Goal: Task Accomplishment & Management: Complete application form

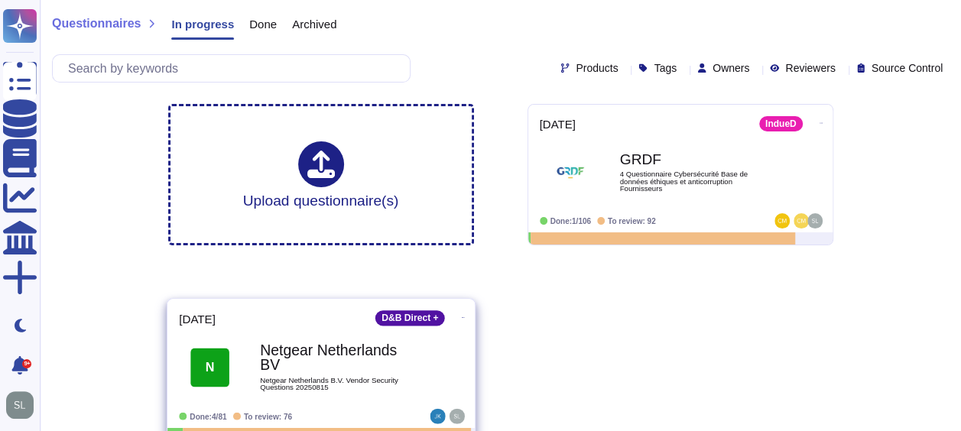
scroll to position [20, 0]
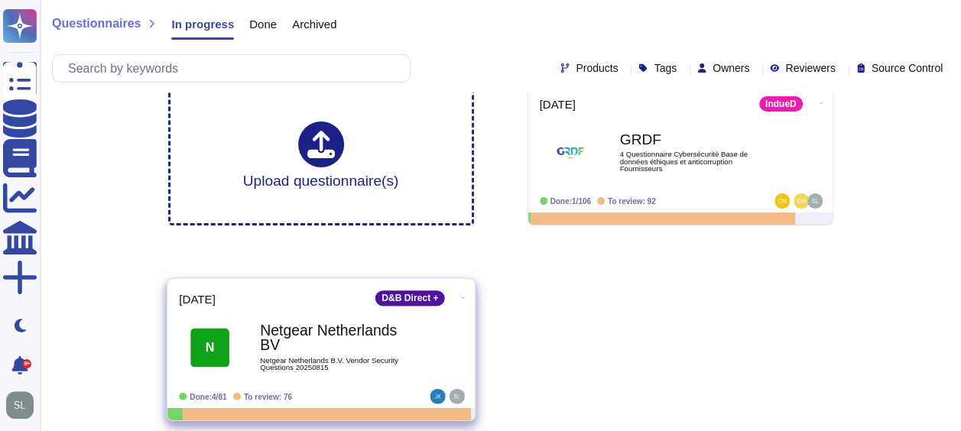
click at [352, 361] on span "Netgear Netherlands B.V. Vendor Security Questions 20250815" at bounding box center [337, 364] width 154 height 15
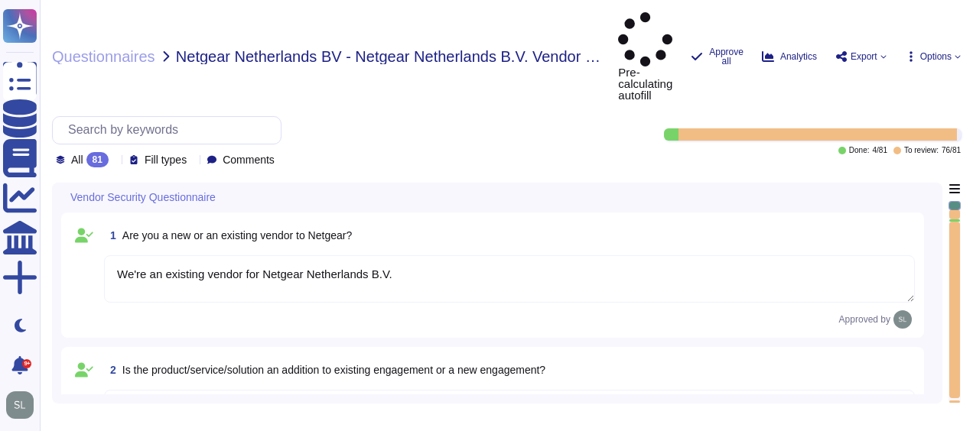
type textarea "We're an existing vendor for Netgear Netherlands B.V."
type textarea "This is a new engagement but we already we're cooperating with each other. Per …"
type textarea "Altares Dun & [PERSON_NAME] will provide Netgear with an API connection to the …"
type textarea "No, we don't store any customer data."
type textarea "No, we don't need any subcontractors."
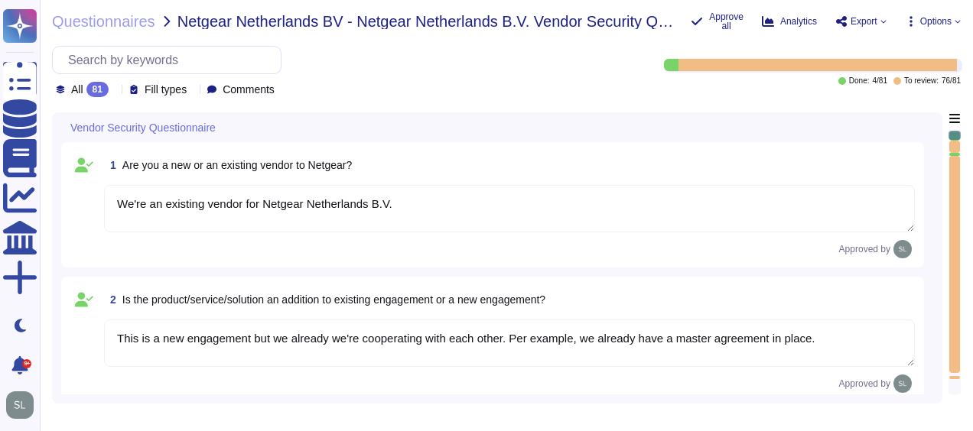
click at [827, 210] on textarea "We're an existing vendor for Netgear Netherlands B.V." at bounding box center [509, 208] width 811 height 47
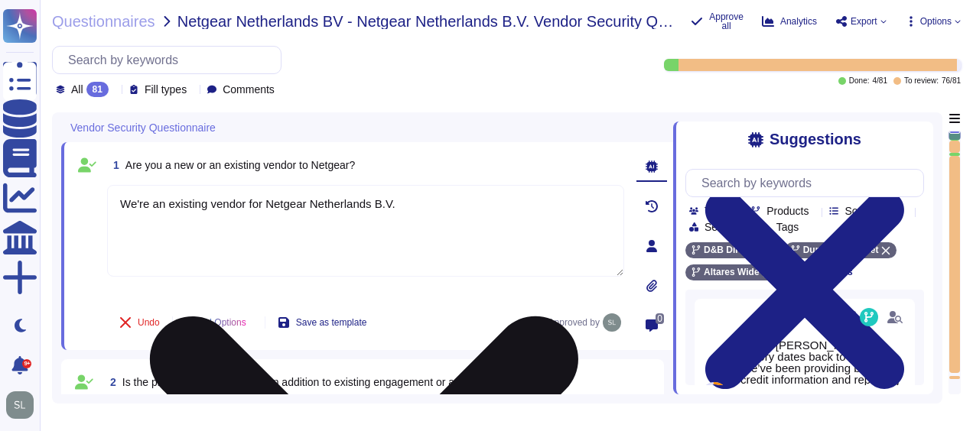
type textarea "No, we don't need any subcontractors."
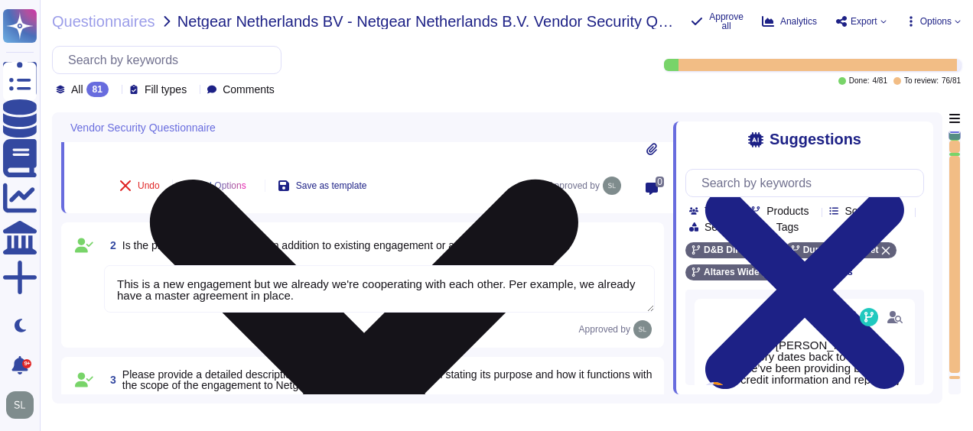
type textarea "yes, some servers are located in [GEOGRAPHIC_DATA]"
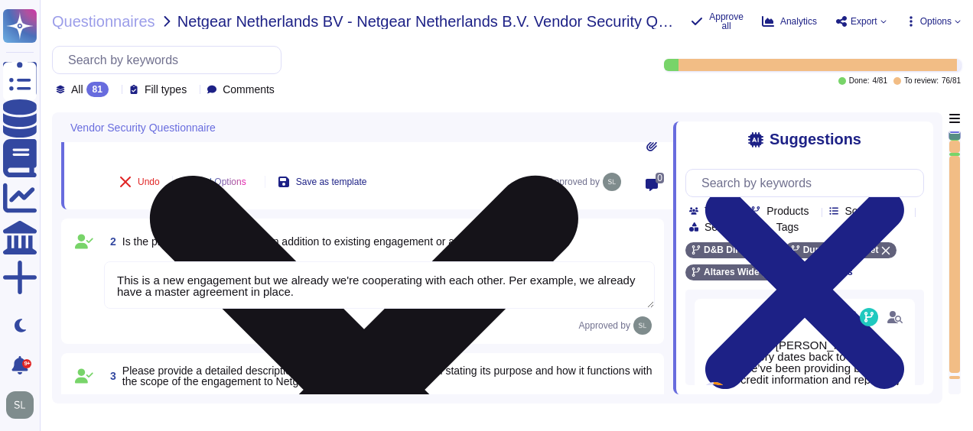
scroll to position [1, 0]
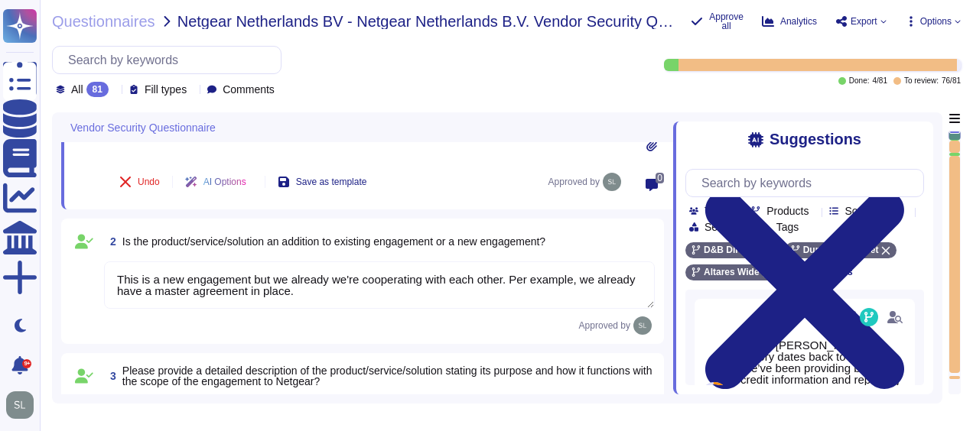
click at [421, 304] on textarea "This is a new engagement but we already we're cooperating with each other. Per …" at bounding box center [379, 285] width 551 height 47
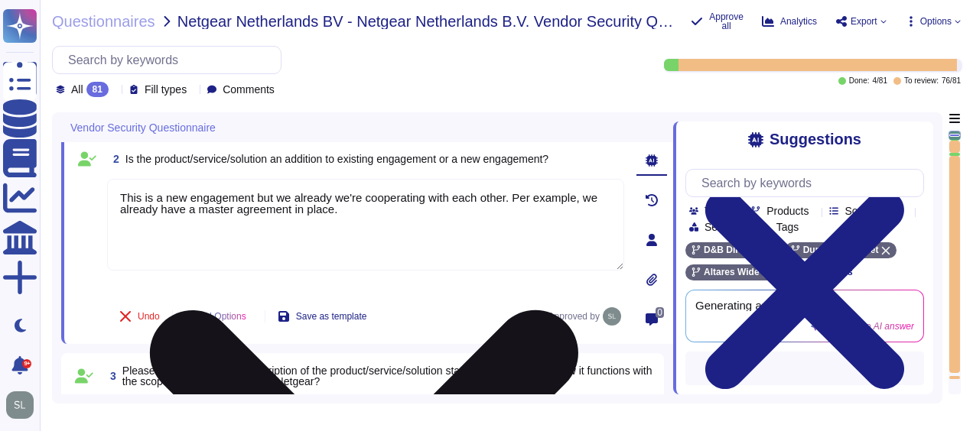
scroll to position [0, 0]
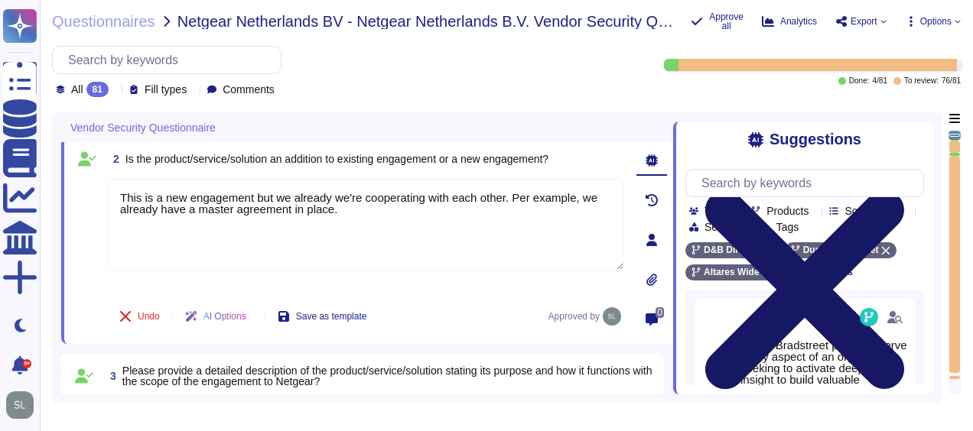
click at [904, 190] on icon at bounding box center [804, 289] width 199 height 199
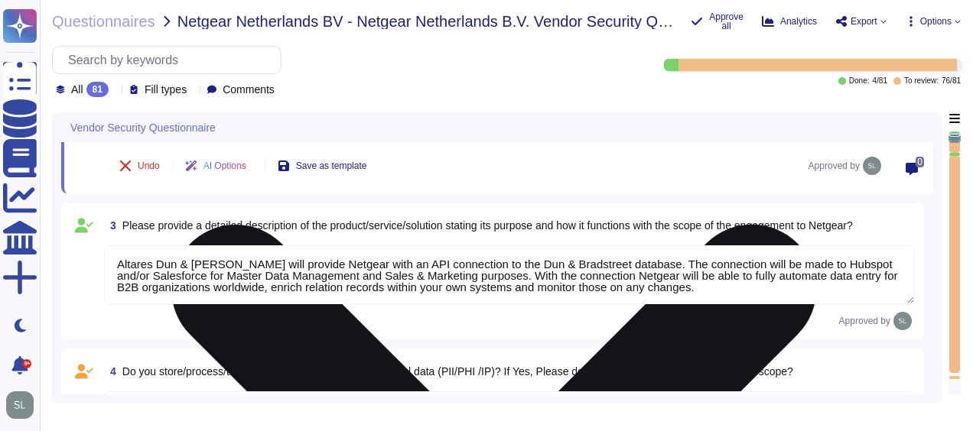
scroll to position [362, 0]
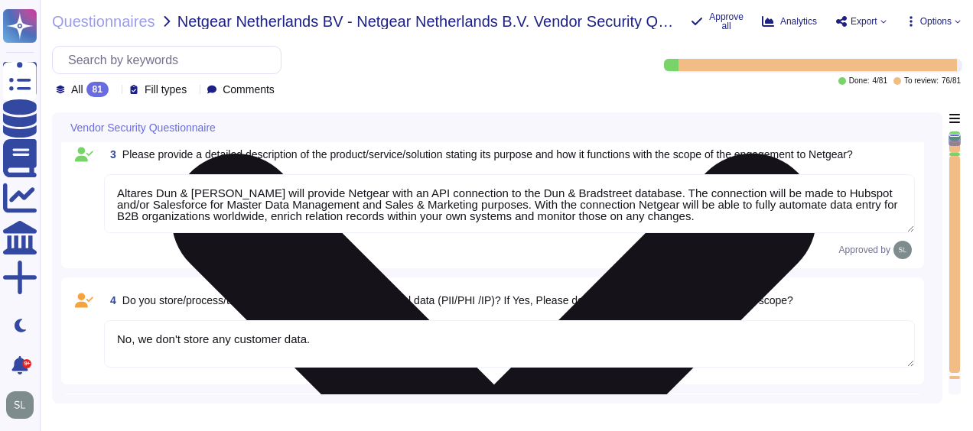
type textarea "No"
type textarea "Dun & [PERSON_NAME] implements the following industry standard frameworks: 1. I…"
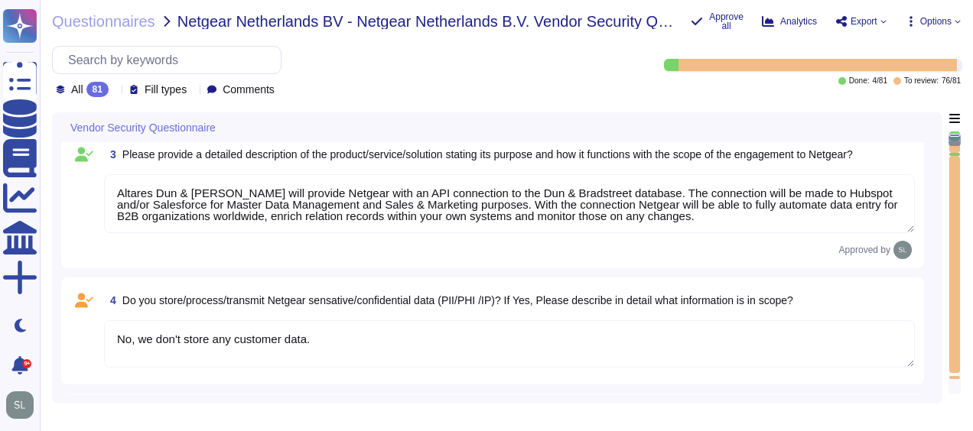
click at [564, 352] on textarea "No, we don't store any customer data." at bounding box center [509, 343] width 811 height 47
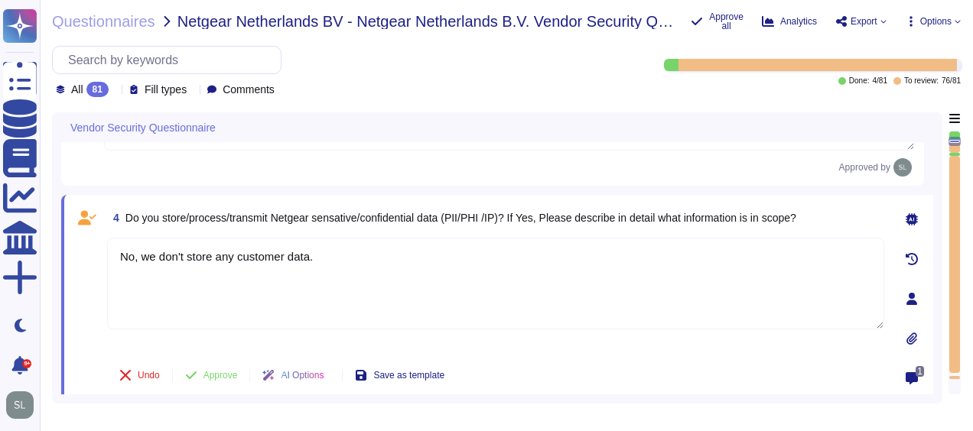
click at [913, 377] on icon at bounding box center [911, 378] width 12 height 12
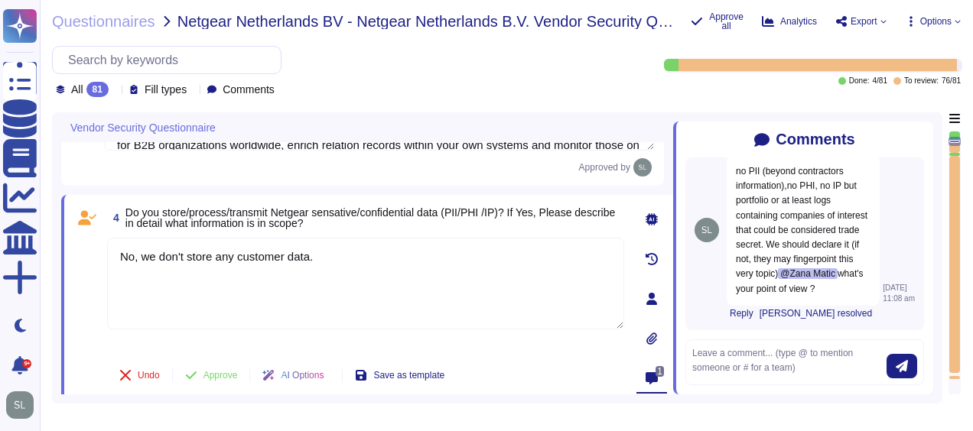
scroll to position [0, 0]
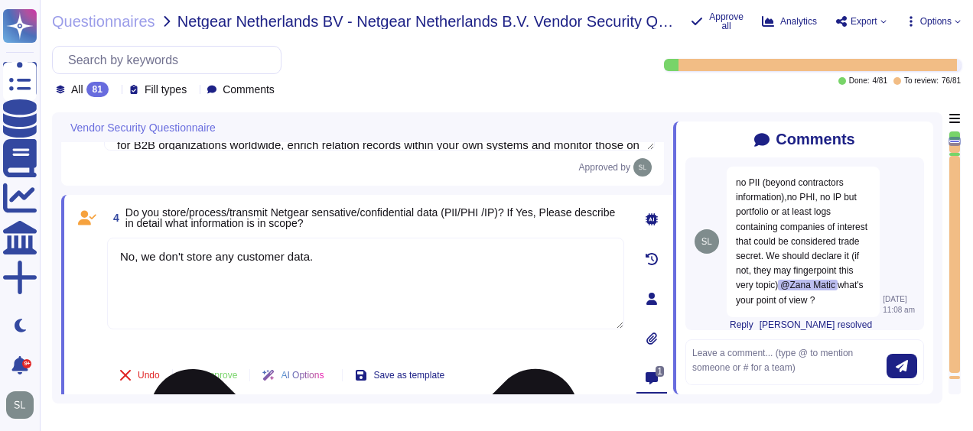
click at [358, 248] on textarea "No, we don't store any customer data." at bounding box center [365, 284] width 517 height 92
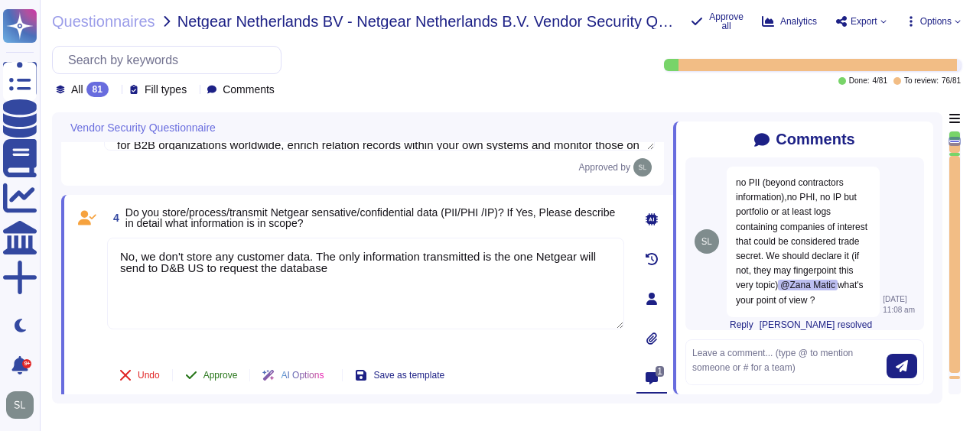
type textarea "No, we don't store any customer data. The only information transmitted is the o…"
click at [219, 373] on span "Approve" at bounding box center [220, 375] width 34 height 9
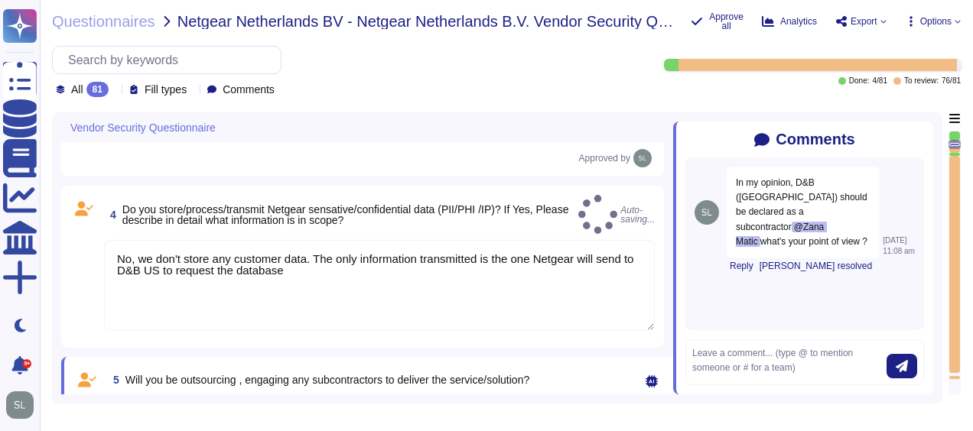
type textarea "Dun & [PERSON_NAME] implements the following industry standard frameworks: 1. I…"
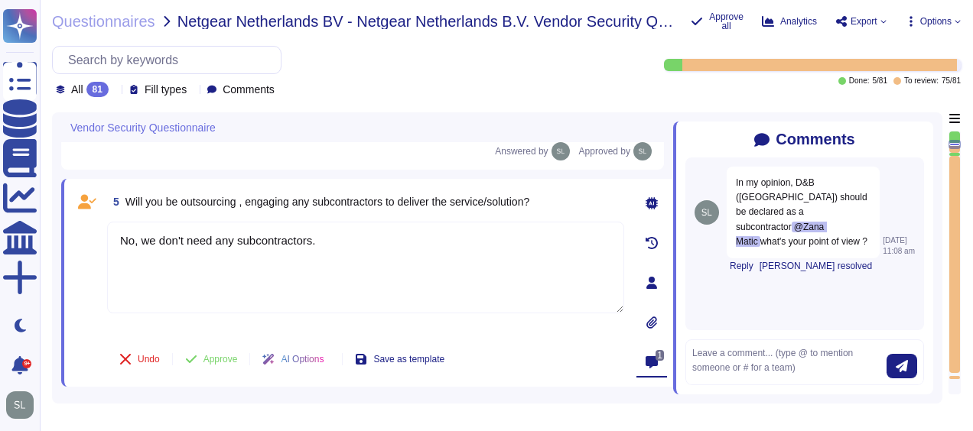
type textarea "No, we don't store any customer data. The only information transmitted is the o…"
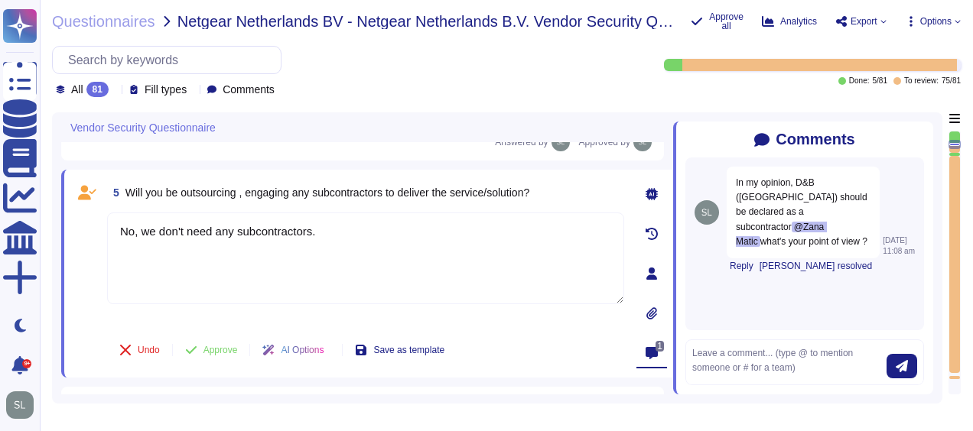
click at [648, 353] on icon at bounding box center [651, 353] width 12 height 12
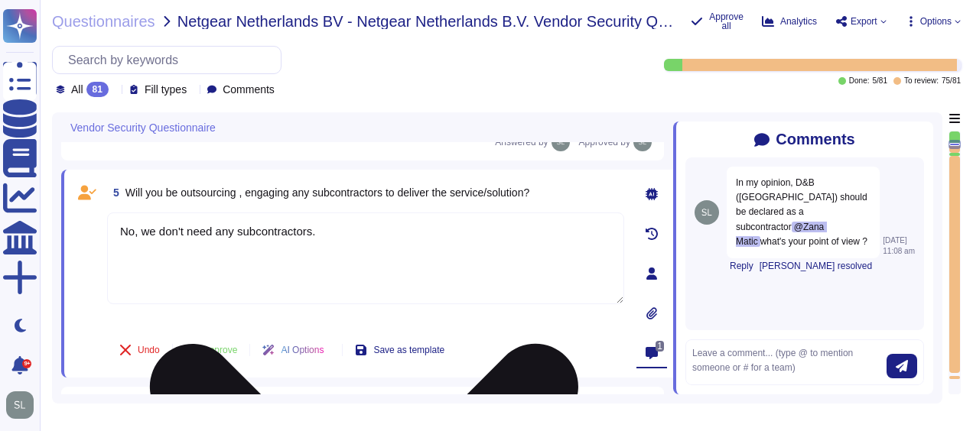
click at [379, 225] on textarea "No, we don't need any subcontractors." at bounding box center [365, 259] width 517 height 92
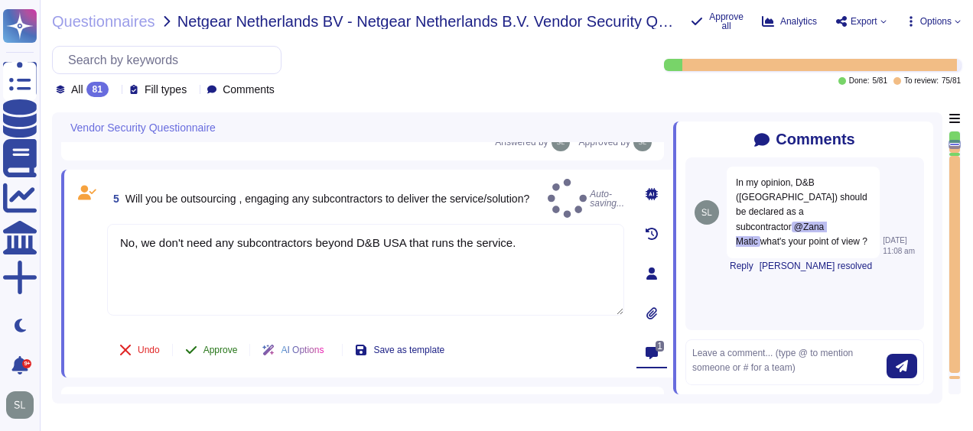
click at [203, 346] on span "Approve" at bounding box center [220, 350] width 34 height 9
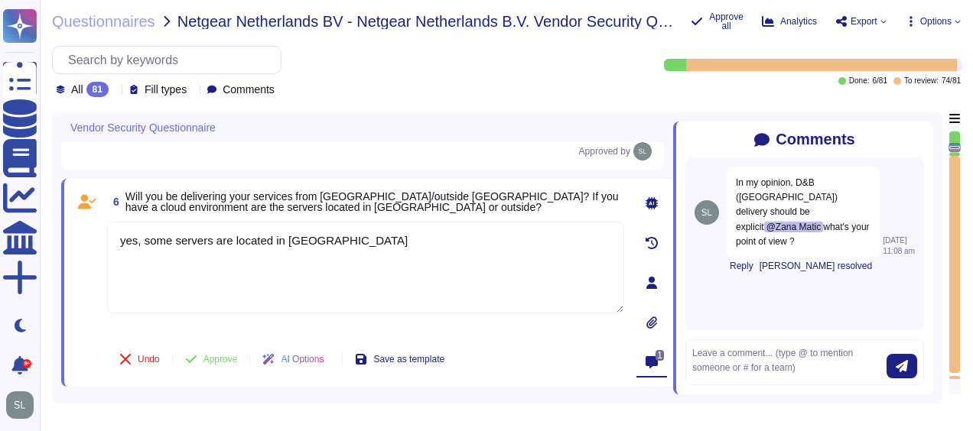
type textarea "No, we don't need any subcontractors beyond D&B USA that runs the service."
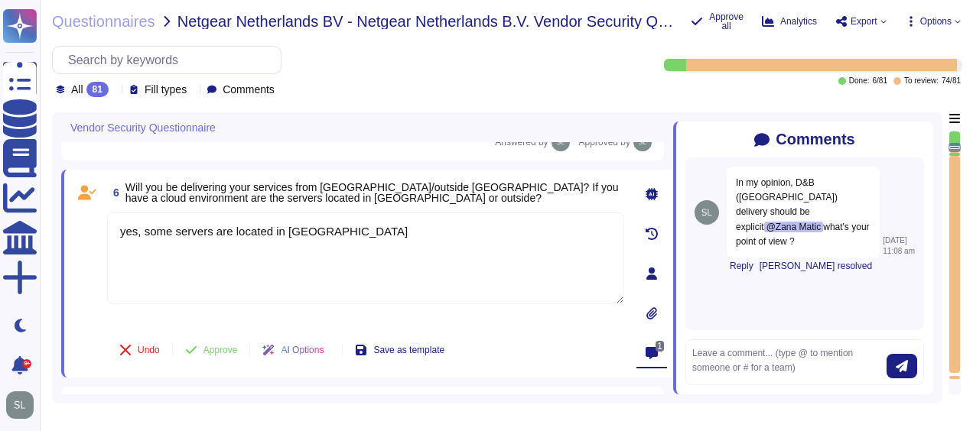
scroll to position [638, 0]
type textarea "Yes, identified privacy risks and associated mitigation plans are formally docu…"
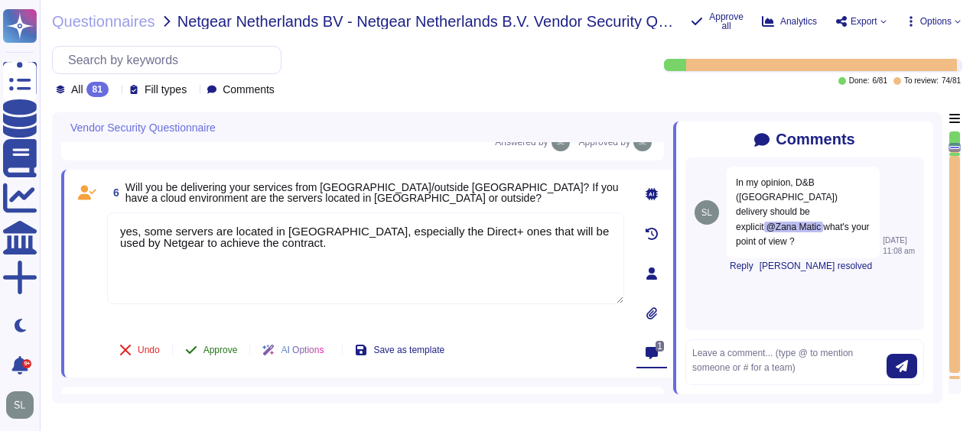
type textarea "yes, some servers are located in [GEOGRAPHIC_DATA], especially the Direct+ ones…"
click at [223, 342] on button "Approve" at bounding box center [211, 350] width 77 height 31
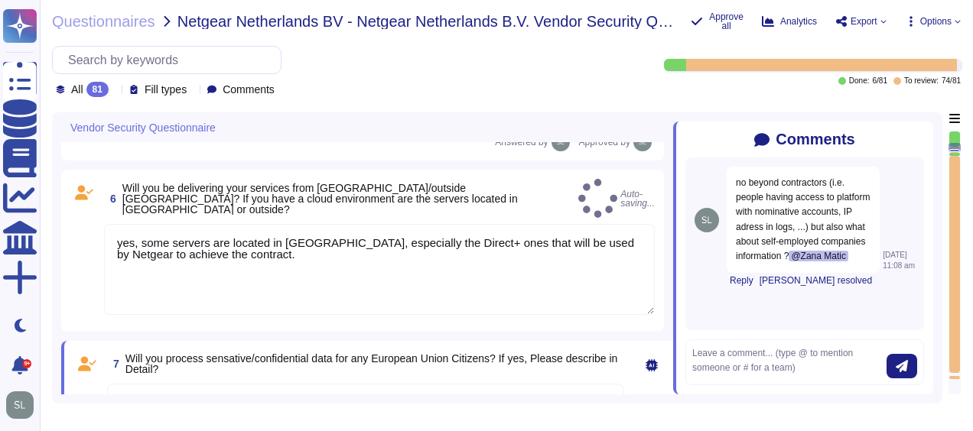
scroll to position [641, 0]
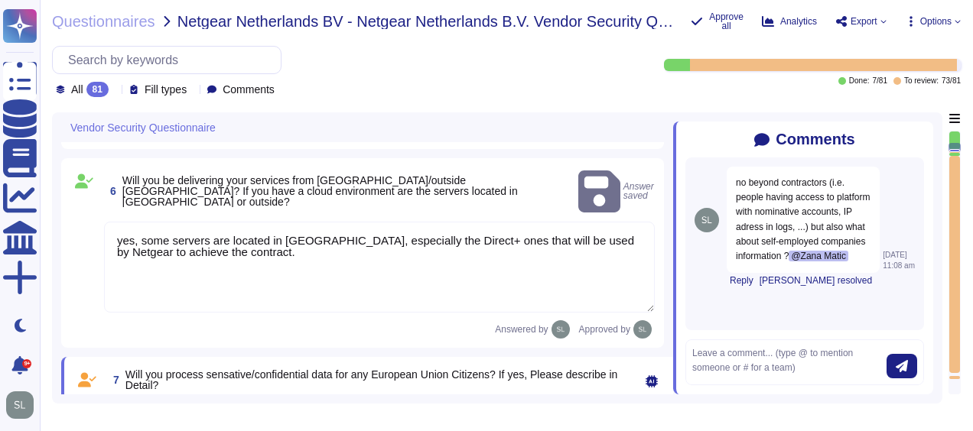
type textarea "Yes, identified privacy risks and associated mitigation plans are formally docu…"
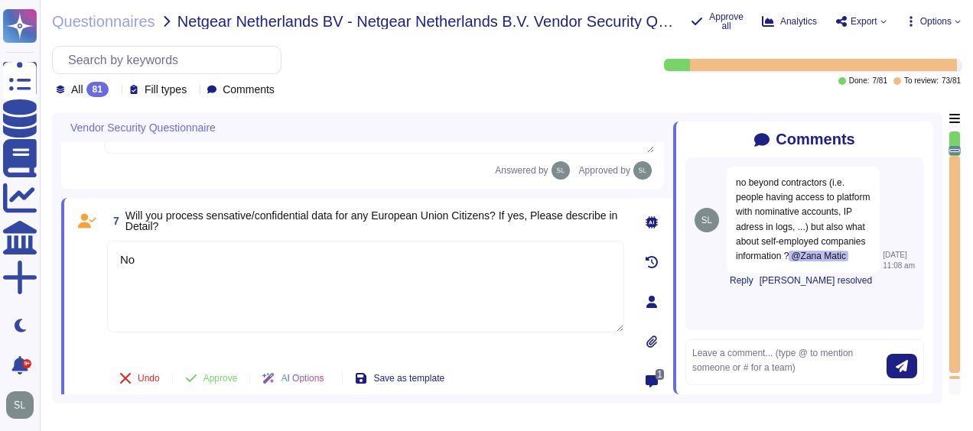
type textarea "D&B employs a comprehensive risk assessment process to identify and assess cybe…"
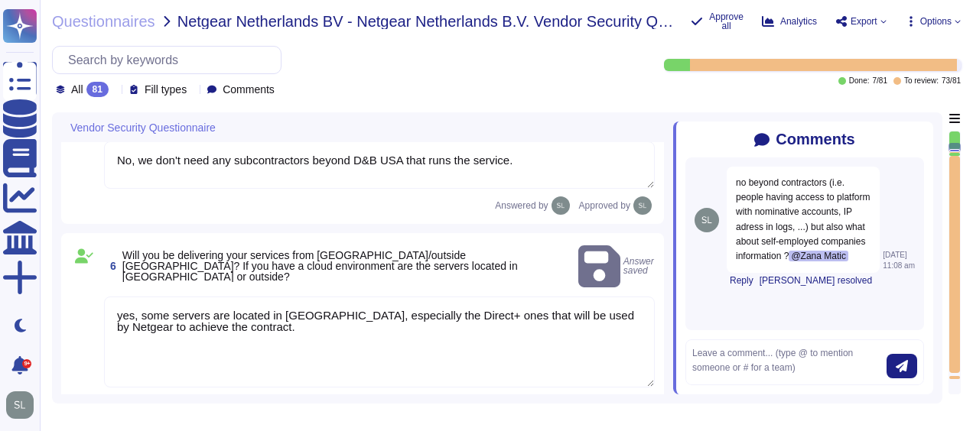
type textarea "Altares Dun & [PERSON_NAME] will provide Netgear with an API connection to the …"
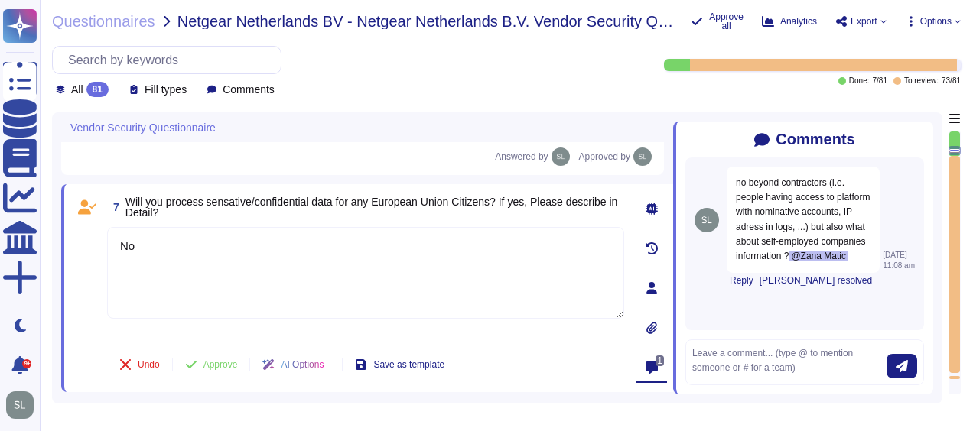
type textarea "Yes, identified privacy risks and associated mitigation plans are formally docu…"
type textarea "D&B employs a comprehensive risk assessment process to identify and assess cybe…"
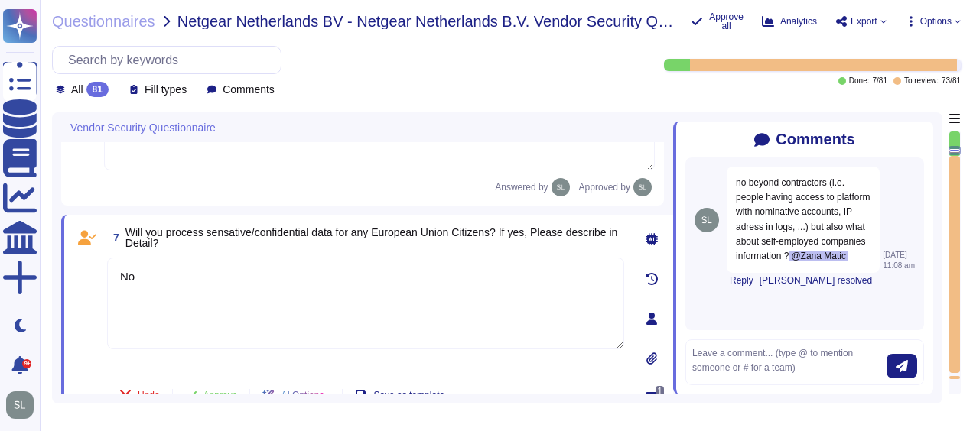
scroll to position [806, 0]
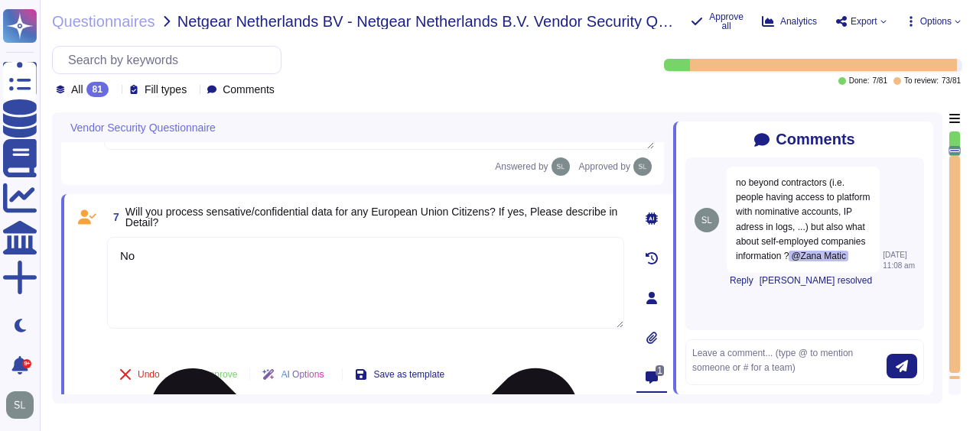
click at [476, 257] on textarea "No" at bounding box center [365, 283] width 517 height 92
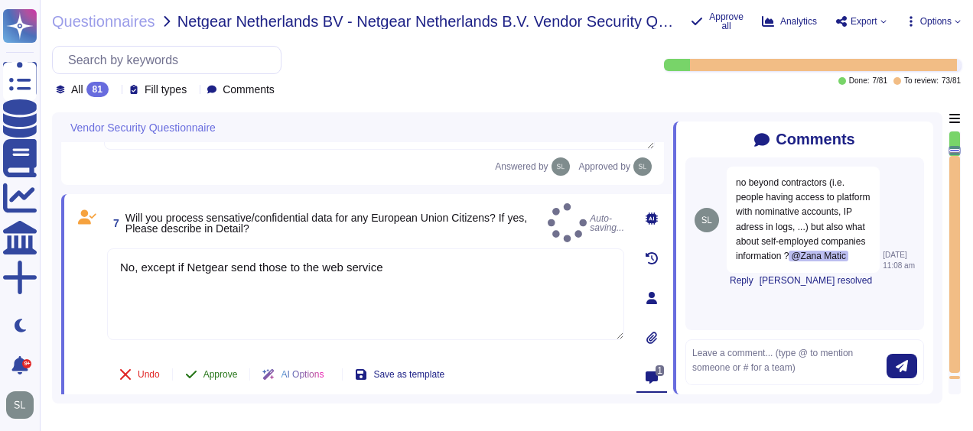
type textarea "No, except if Netgear send those to the web service"
click at [212, 370] on span "Approve" at bounding box center [220, 374] width 34 height 9
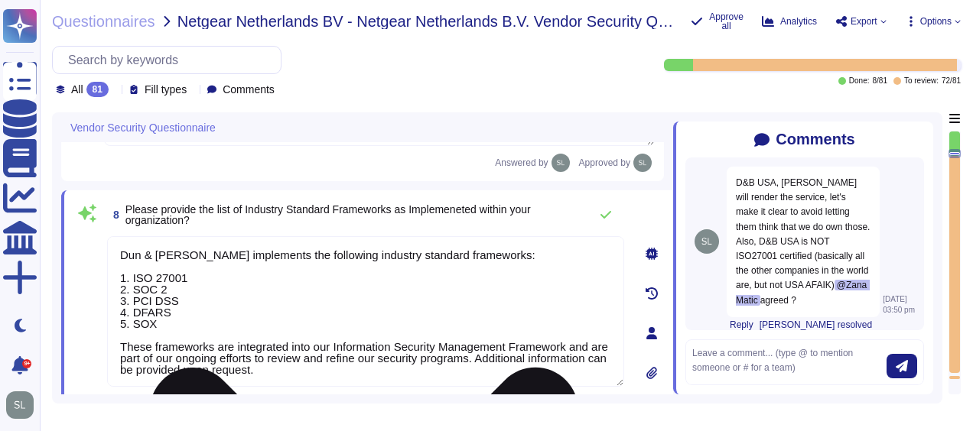
scroll to position [1, 0]
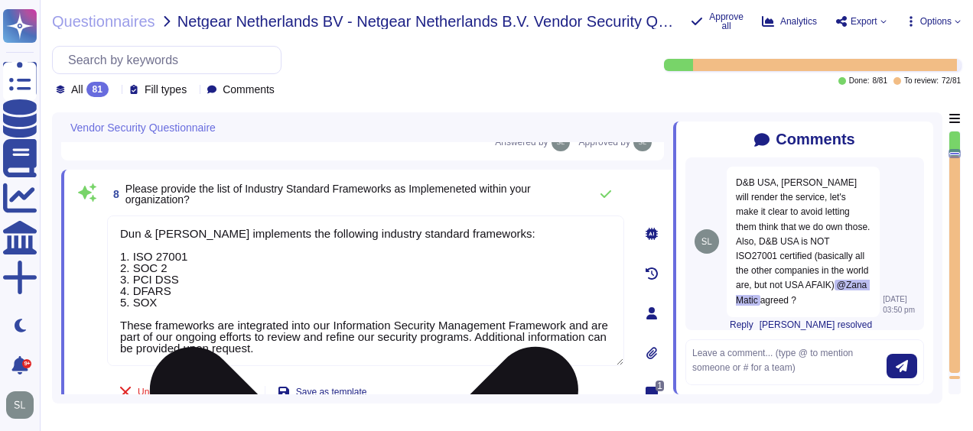
click at [215, 254] on textarea "Dun & [PERSON_NAME] implements the following industry standard frameworks: 1. I…" at bounding box center [365, 291] width 517 height 151
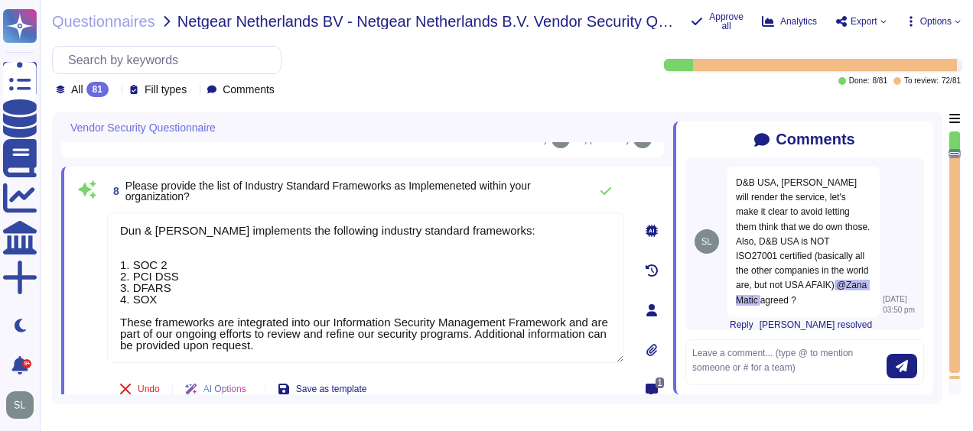
scroll to position [1015, 0]
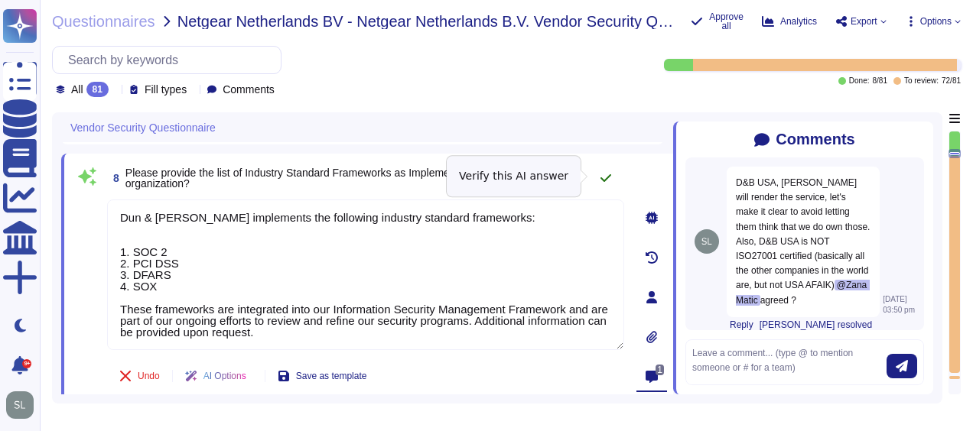
click at [609, 177] on icon at bounding box center [605, 178] width 12 height 12
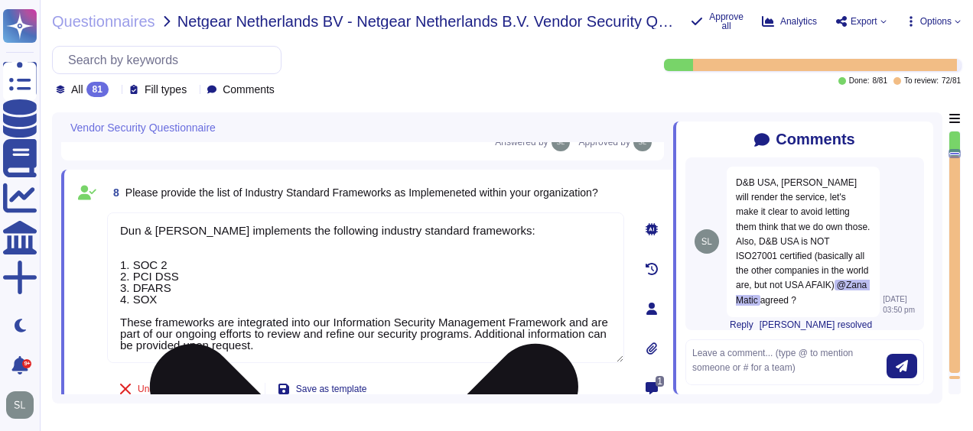
scroll to position [999, 0]
click at [297, 293] on textarea "Dun & [PERSON_NAME] implements the following industry standard frameworks: 1. S…" at bounding box center [365, 288] width 517 height 151
click at [210, 231] on textarea "Dun & [PERSON_NAME] implements the following industry standard frameworks: 1. S…" at bounding box center [365, 288] width 517 height 151
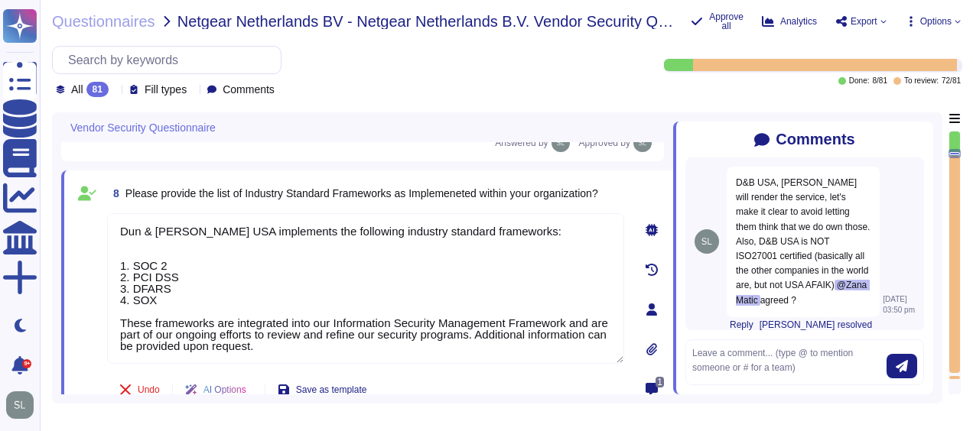
type textarea "Dun & [PERSON_NAME] USA implements the following industry standard frameworks: …"
click at [588, 190] on div "8 Please provide the list of Industry Standard Frameworks as Implemeneted withi…" at bounding box center [365, 194] width 517 height 28
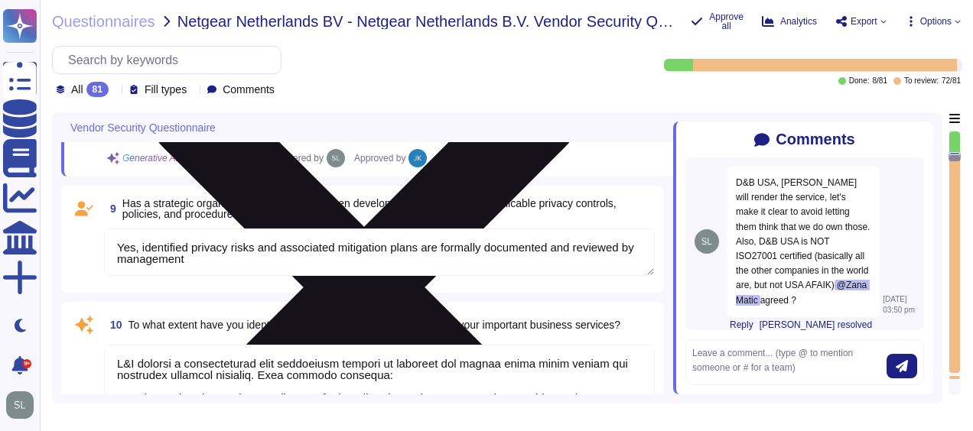
scroll to position [1256, 0]
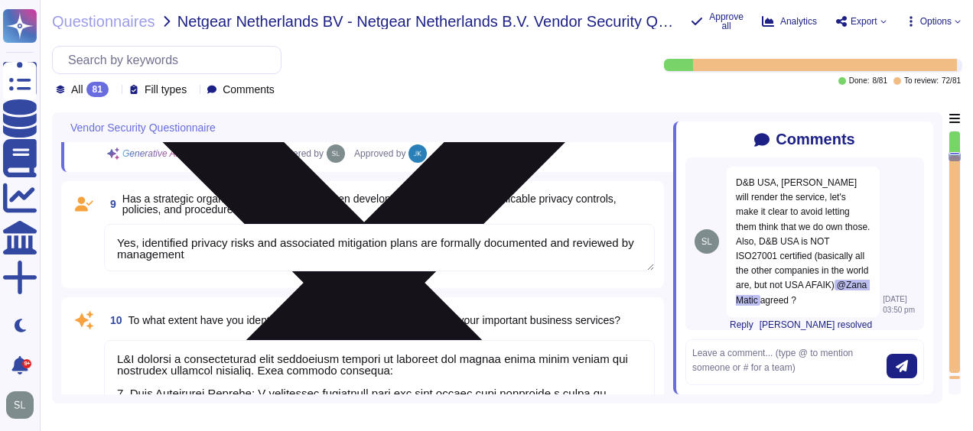
type textarea "Yes, D&B has a formally documented framework that includes policies, standards,…"
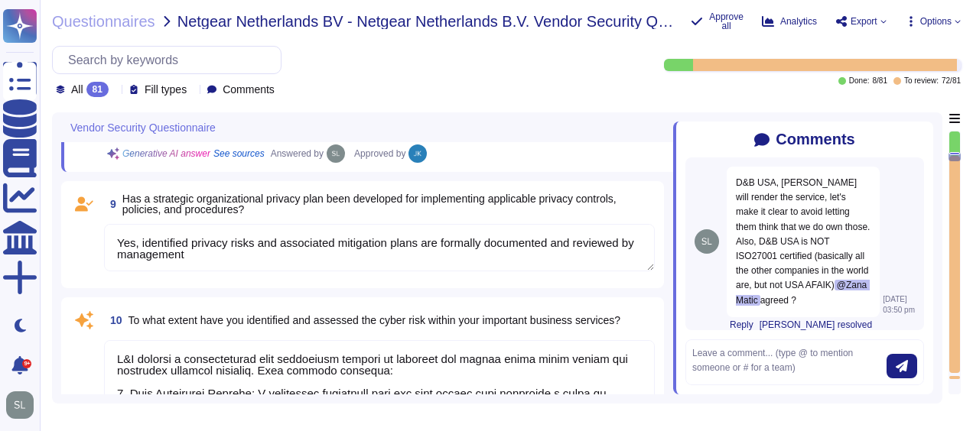
click at [437, 241] on textarea "Yes, identified privacy risks and associated mitigation plans are formally docu…" at bounding box center [379, 247] width 551 height 47
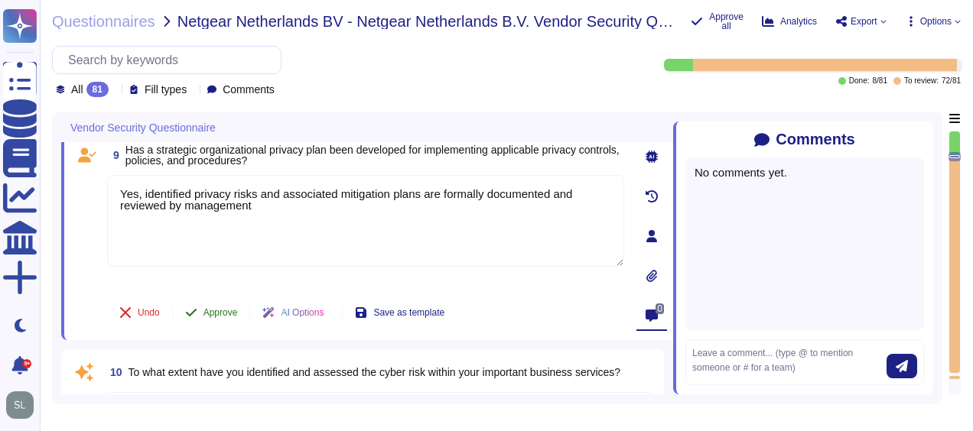
click at [218, 310] on span "Approve" at bounding box center [220, 312] width 34 height 9
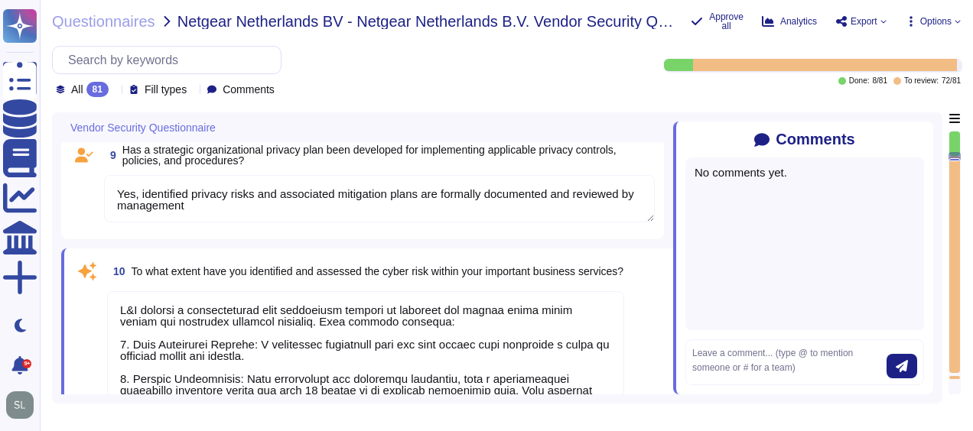
type textarea "Yes, D&B has a formally documented framework that includes policies, standards,…"
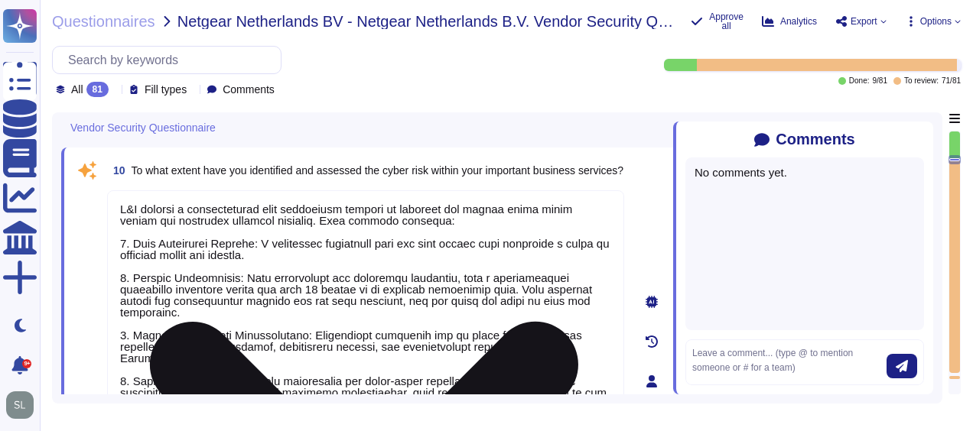
scroll to position [24, 0]
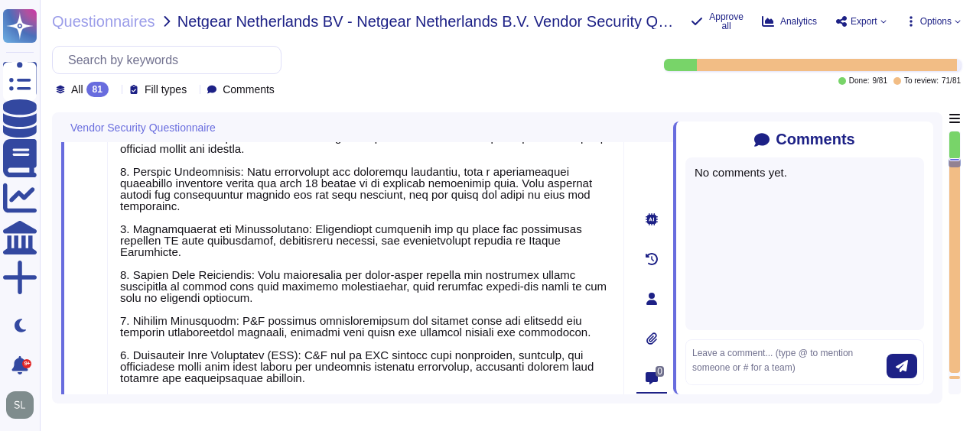
type textarea "Yes, Dun & [PERSON_NAME] has a dedicated Information Security team, which inclu…"
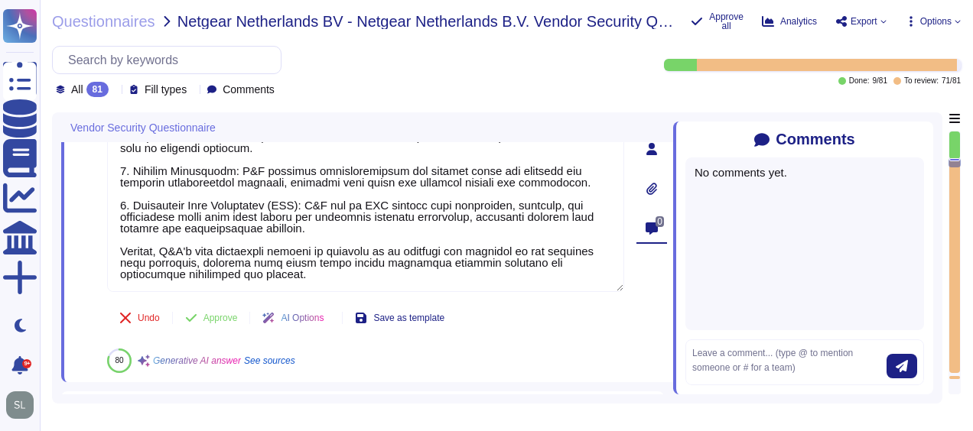
scroll to position [1620, 0]
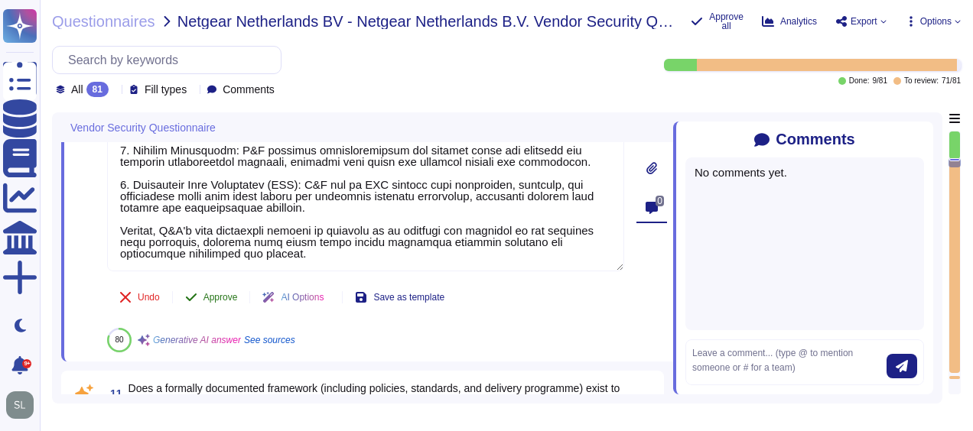
click at [225, 293] on span "Approve" at bounding box center [220, 297] width 34 height 9
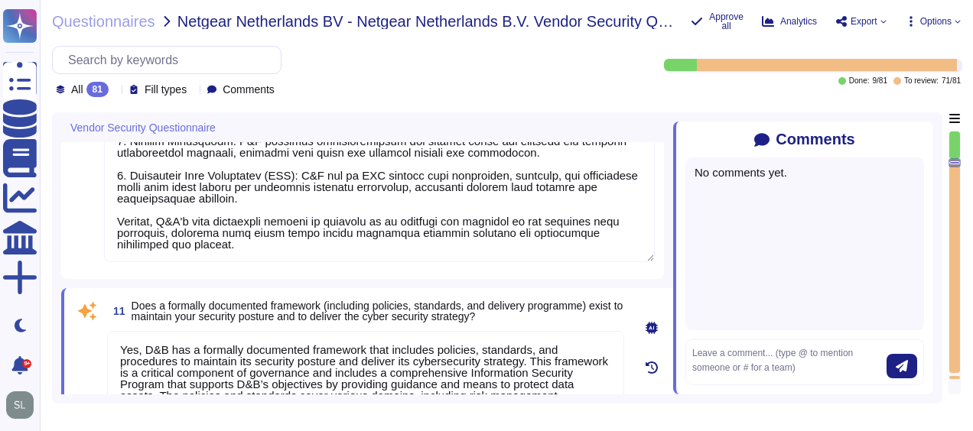
type textarea "Management assesses risks that inherently arise from the expansion of the busin…"
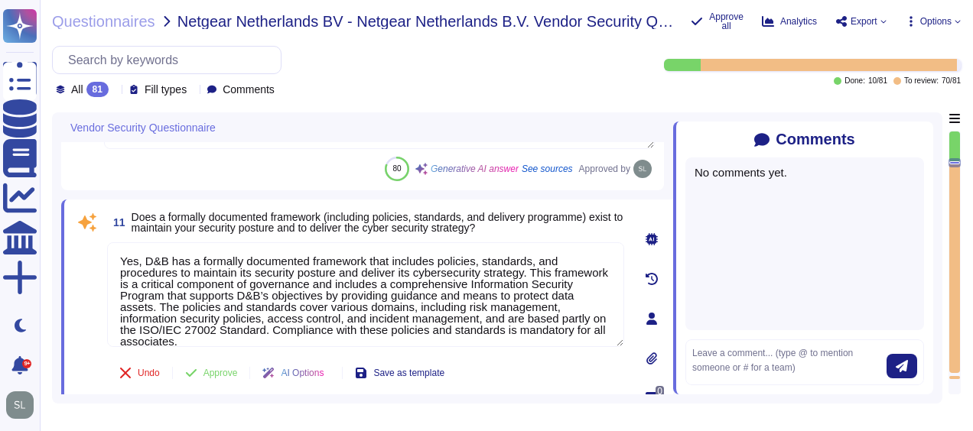
type textarea "Management assesses risks that inherently arise from the expansion of the busin…"
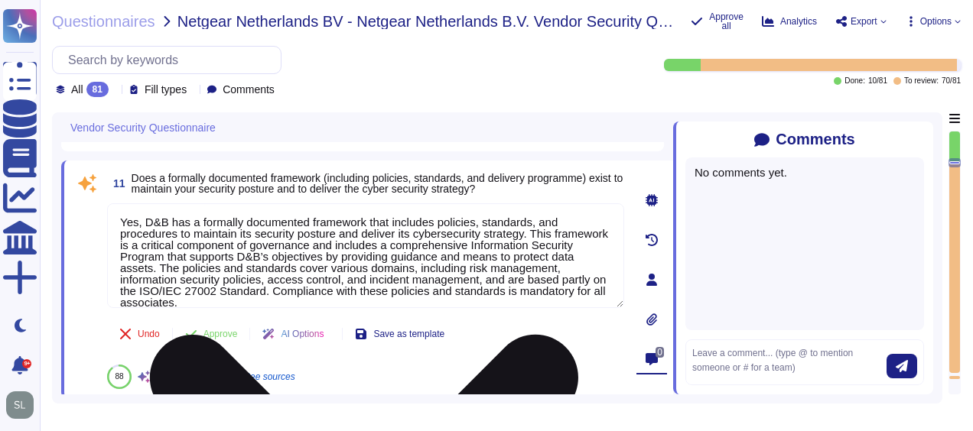
scroll to position [12, 0]
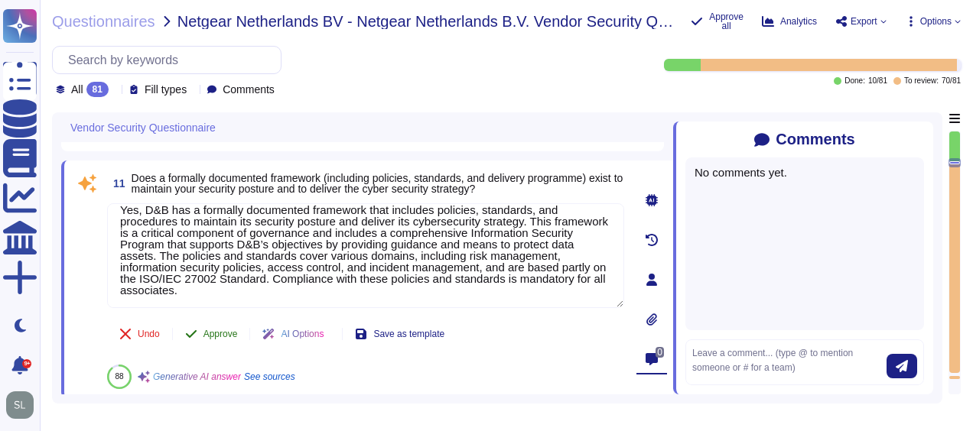
click at [213, 335] on span "Approve" at bounding box center [220, 334] width 34 height 9
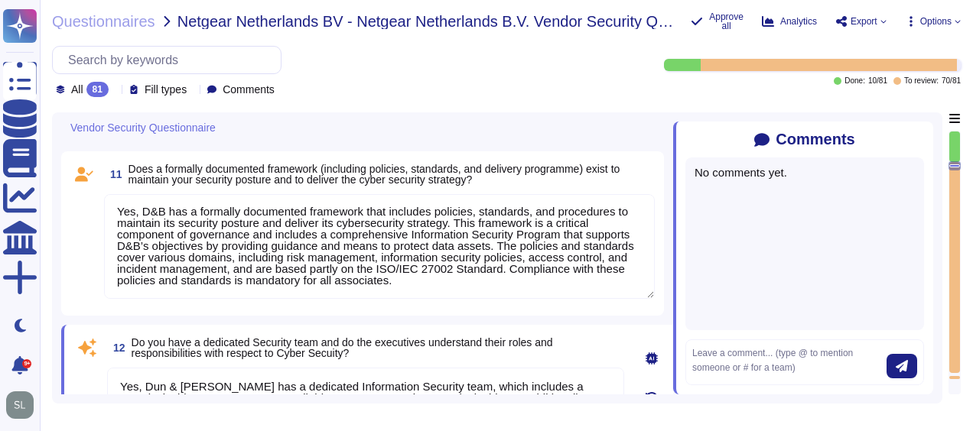
scroll to position [1, 0]
type textarea "Yes, there are mechanisms in place to identify and react to changes that can ha…"
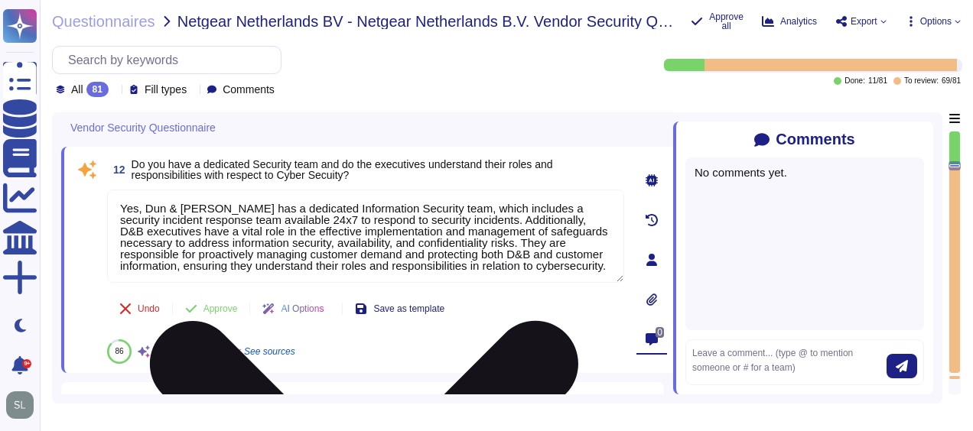
scroll to position [12, 0]
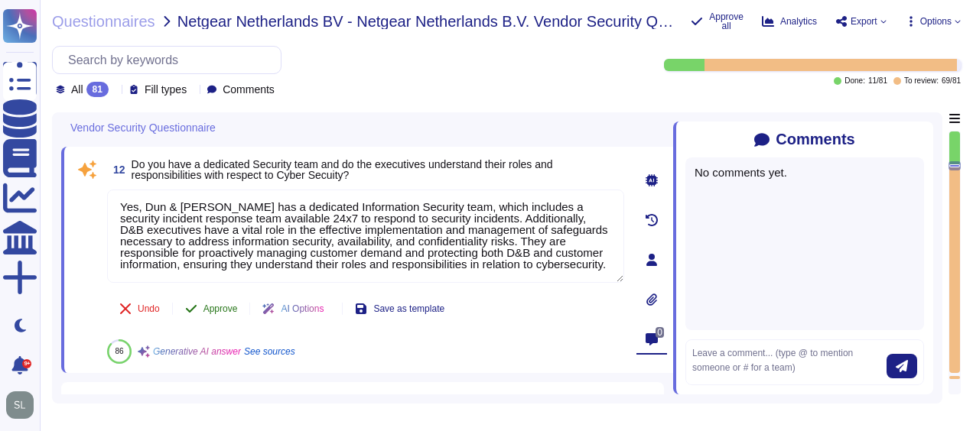
click at [203, 310] on button "Approve" at bounding box center [211, 309] width 77 height 31
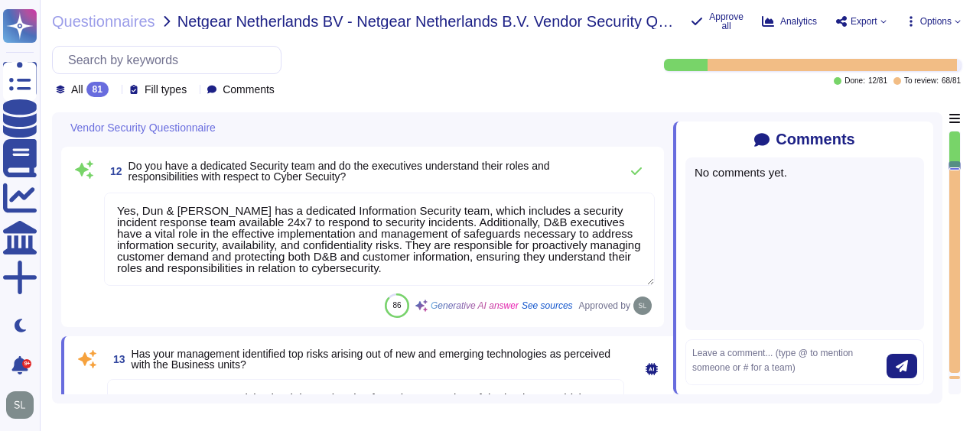
type textarea "Yes, our organization maintains an IT asset inventory list that includes hardwa…"
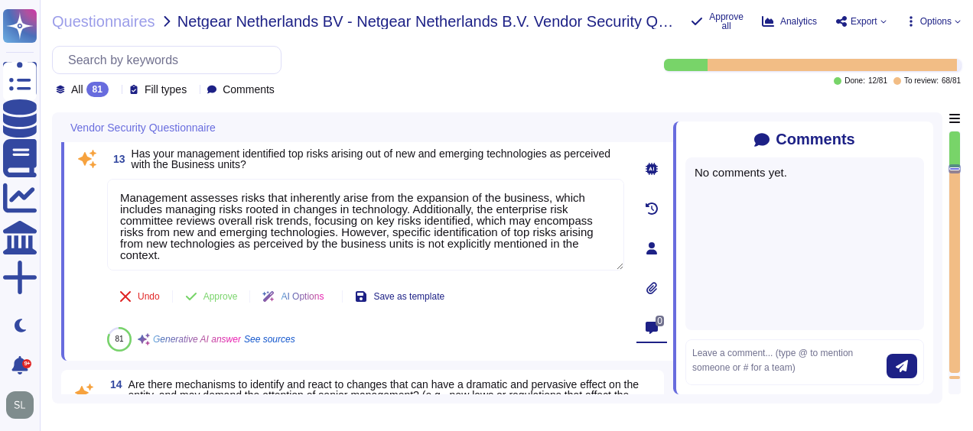
scroll to position [2172, 0]
type textarea "Yes, our organization maintains a list of approved and non-approved software/ap…"
click at [214, 294] on span "Approve" at bounding box center [220, 295] width 34 height 9
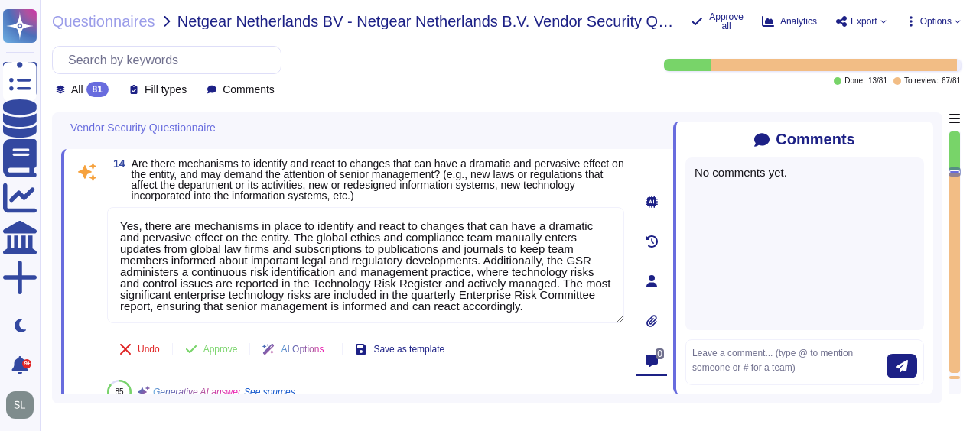
scroll to position [2316, 0]
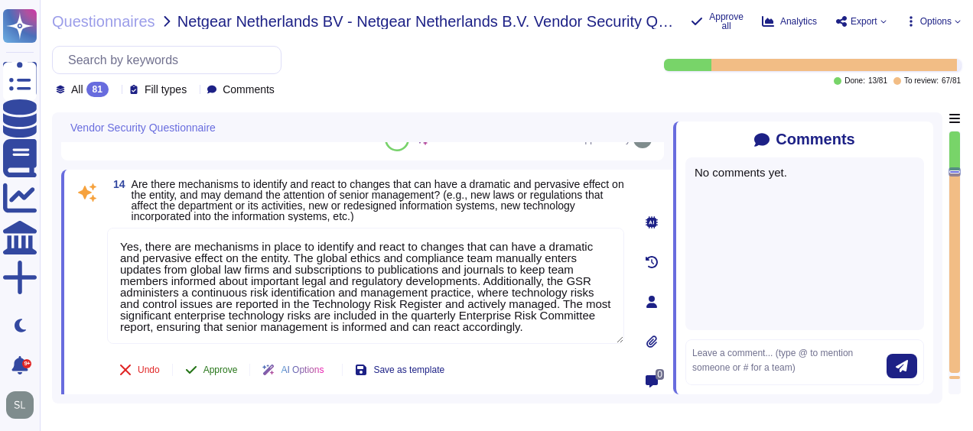
click at [225, 366] on span "Approve" at bounding box center [220, 370] width 34 height 9
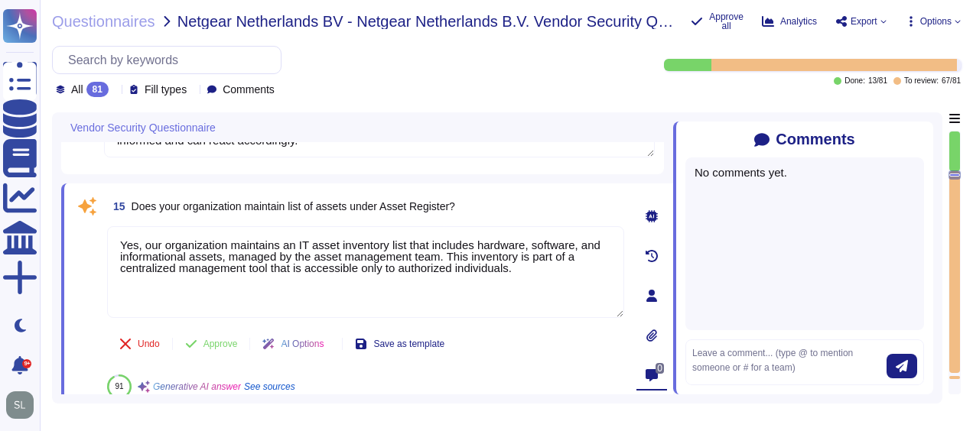
type textarea "Yes, our organization profiles IT assets, including both physical and logical a…"
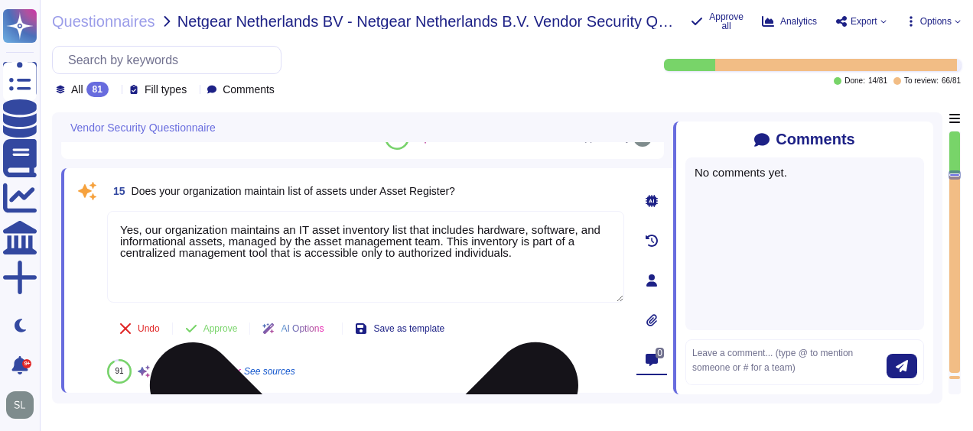
scroll to position [2532, 0]
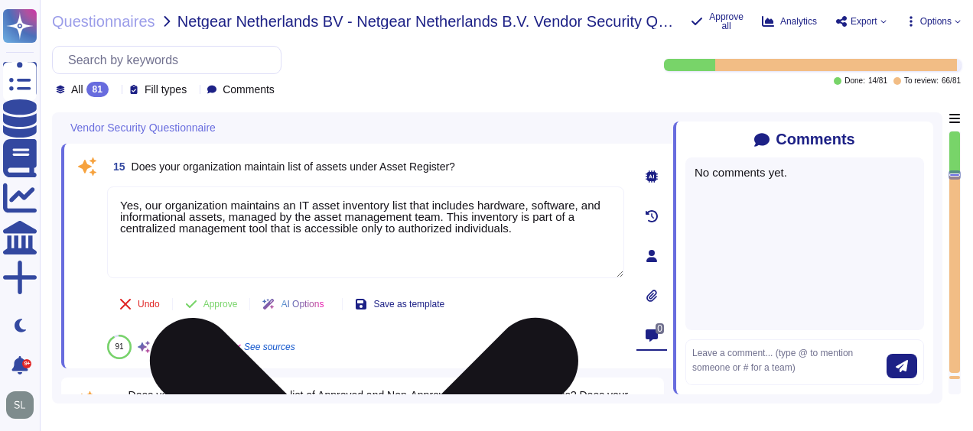
type textarea "Yes, risk assessments are performed at least on an annual basis. Changes in sec…"
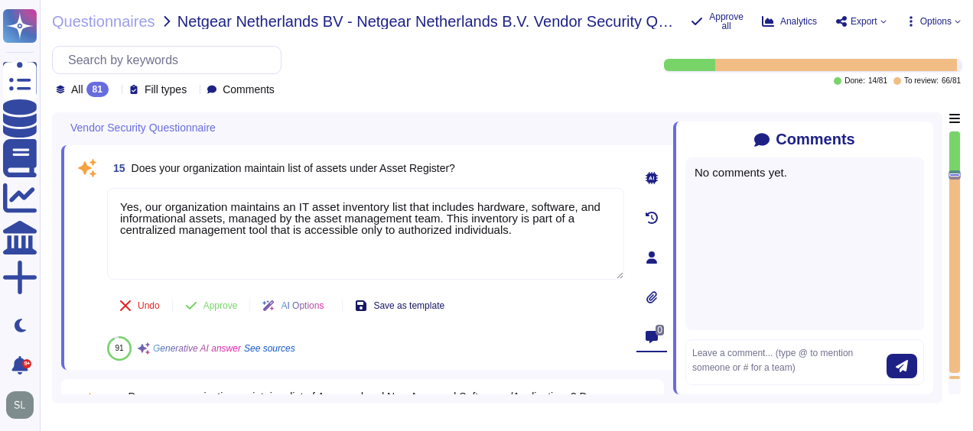
scroll to position [2534, 0]
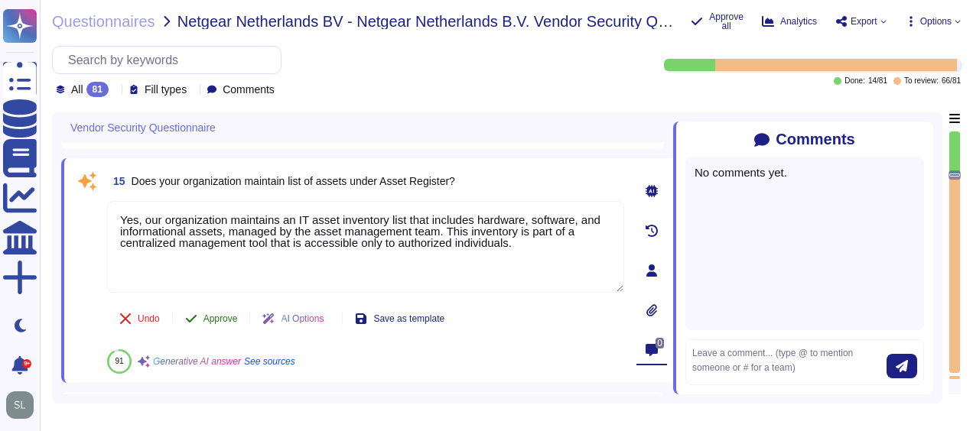
click at [223, 314] on span "Approve" at bounding box center [220, 318] width 34 height 9
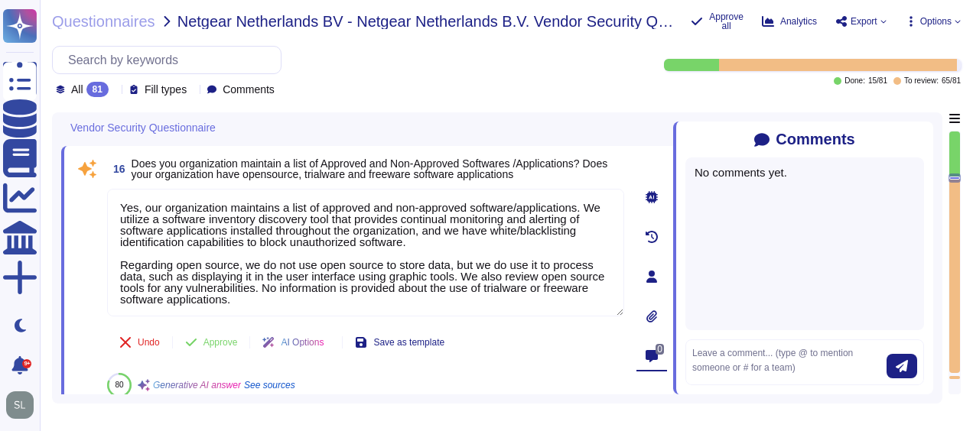
scroll to position [2678, 0]
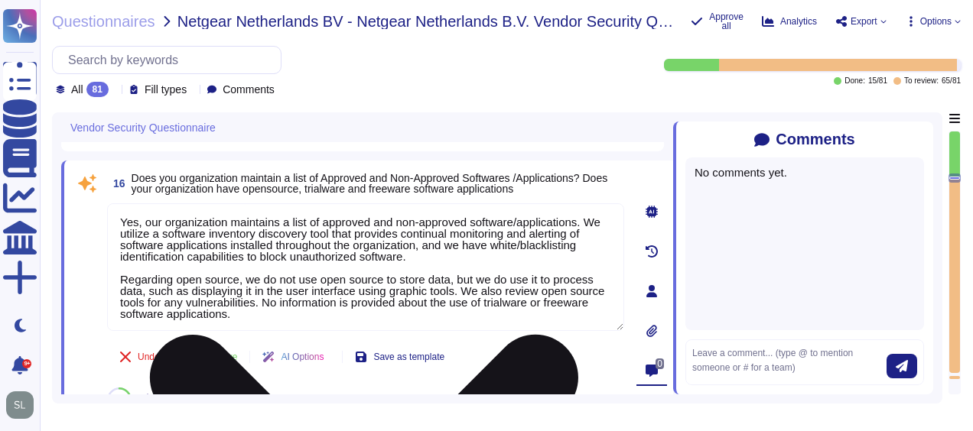
click at [502, 249] on textarea "Yes, our organization maintains a list of approved and non-approved software/ap…" at bounding box center [365, 267] width 517 height 128
drag, startPoint x: 122, startPoint y: 271, endPoint x: 257, endPoint y: 311, distance: 141.3
click at [257, 311] on textarea "Yes, our organization maintains a list of approved and non-approved software/ap…" at bounding box center [365, 267] width 517 height 128
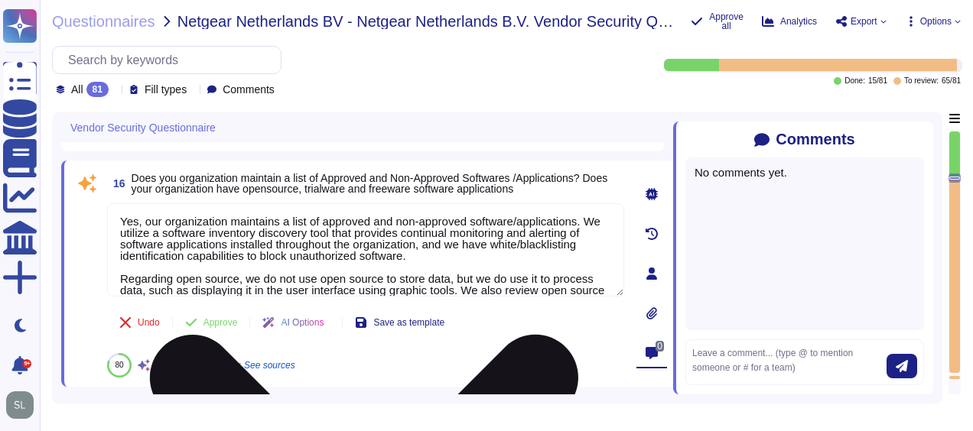
scroll to position [0, 0]
type textarea "Yes, D&B has a vulnerability management process that regularly identifies and p…"
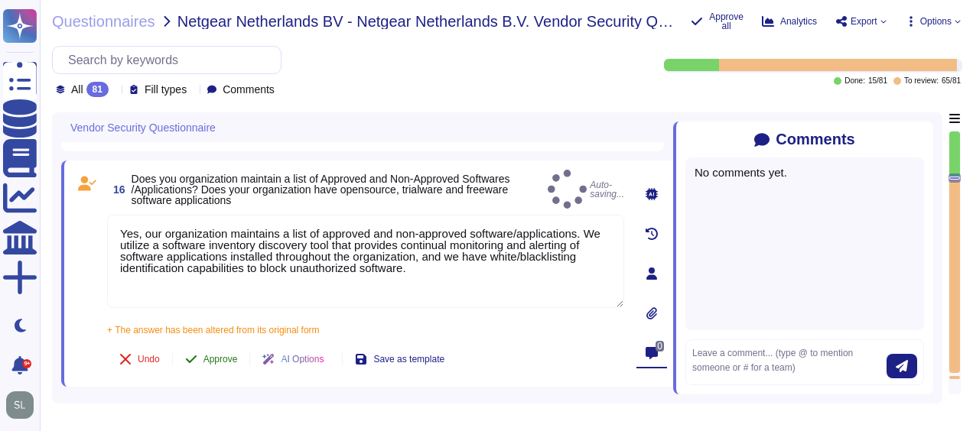
click at [223, 321] on div "16 Does you organization maintain a list of Approved and Non-Approved Softwares…" at bounding box center [348, 274] width 551 height 208
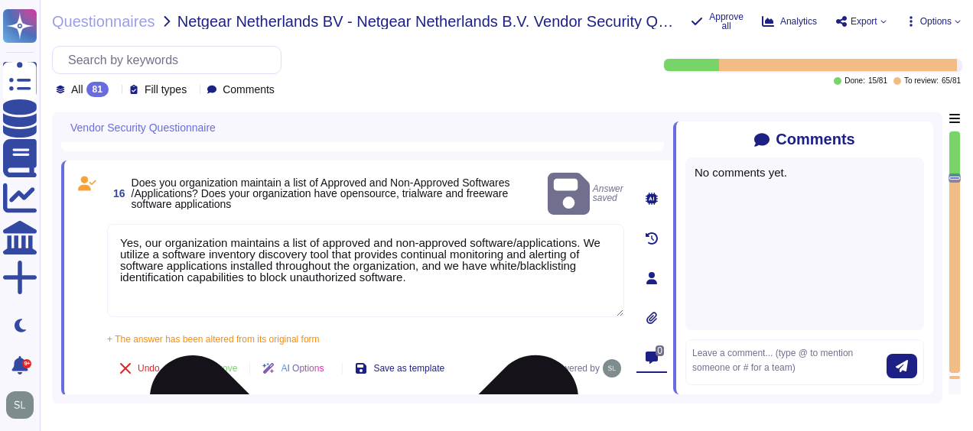
scroll to position [1, 0]
click at [451, 271] on textarea "Yes, our organization maintains a list of approved and non-approved software/ap…" at bounding box center [365, 270] width 517 height 93
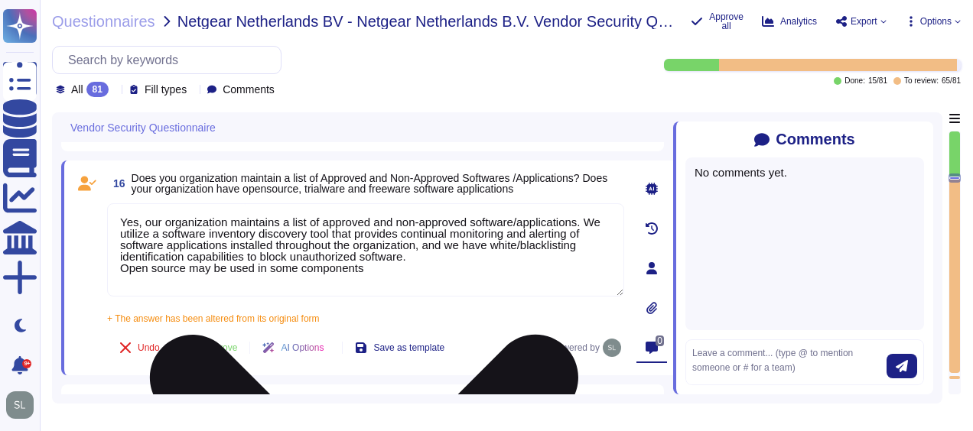
click at [451, 271] on textarea "Yes, our organization maintains a list of approved and non-approved software/ap…" at bounding box center [365, 249] width 517 height 93
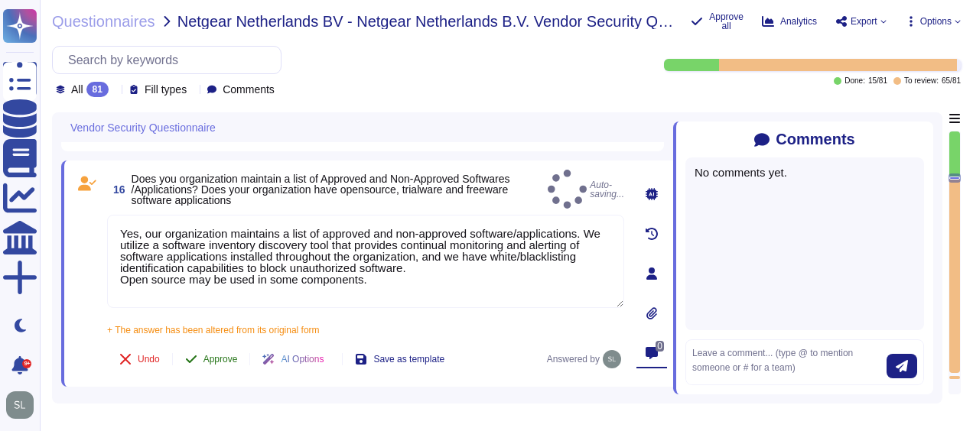
type textarea "Yes, our organization maintains a list of approved and non-approved software/ap…"
click at [220, 344] on button "Approve" at bounding box center [211, 359] width 77 height 31
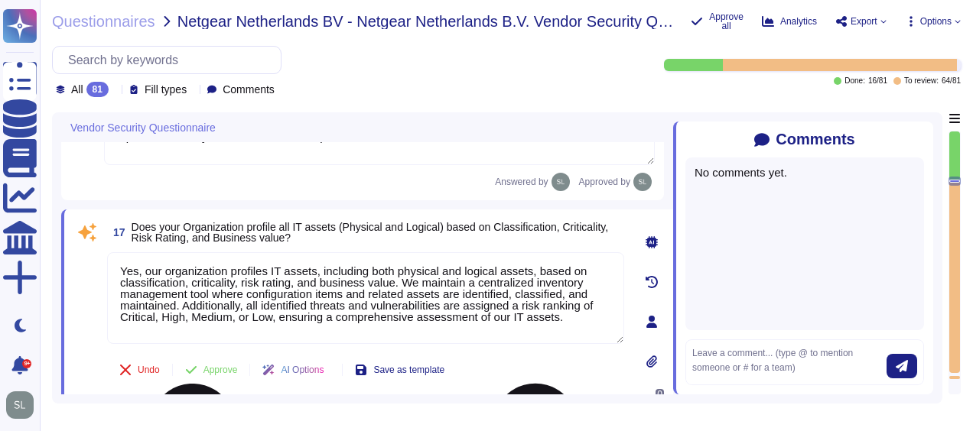
scroll to position [2854, 0]
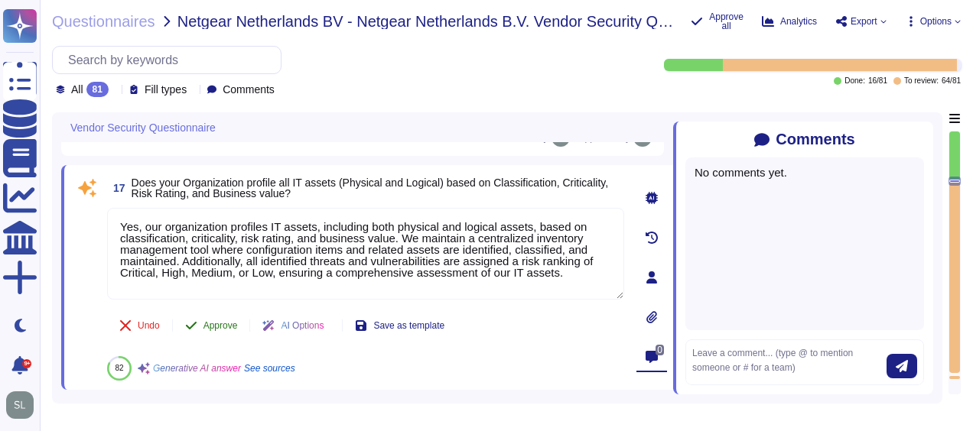
click at [223, 321] on span "Approve" at bounding box center [220, 325] width 34 height 9
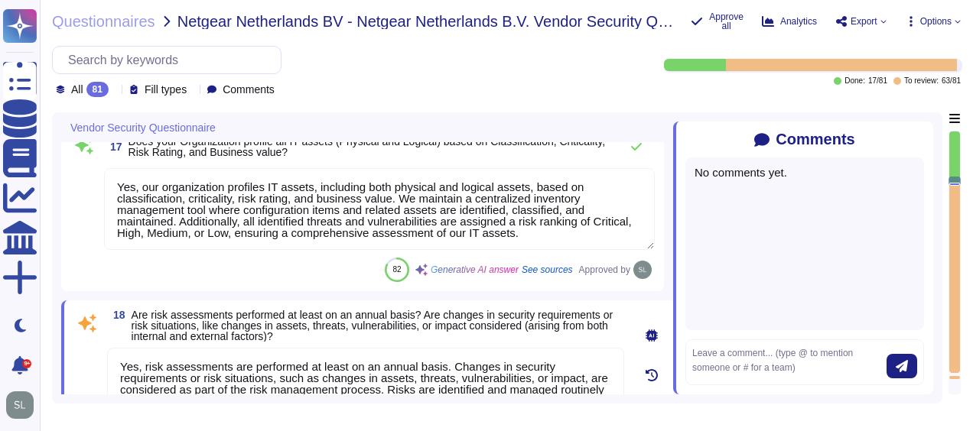
scroll to position [1, 0]
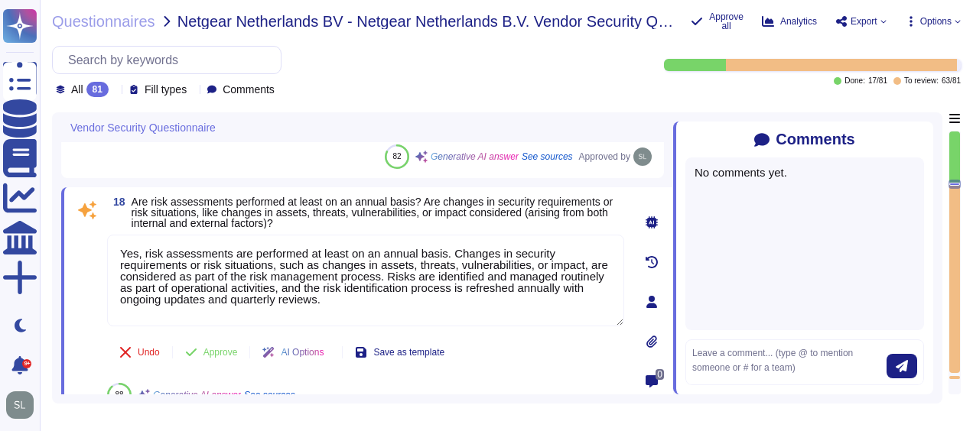
type textarea "Yes, we conduct regular vulnerability assessments, including vulnerability scan…"
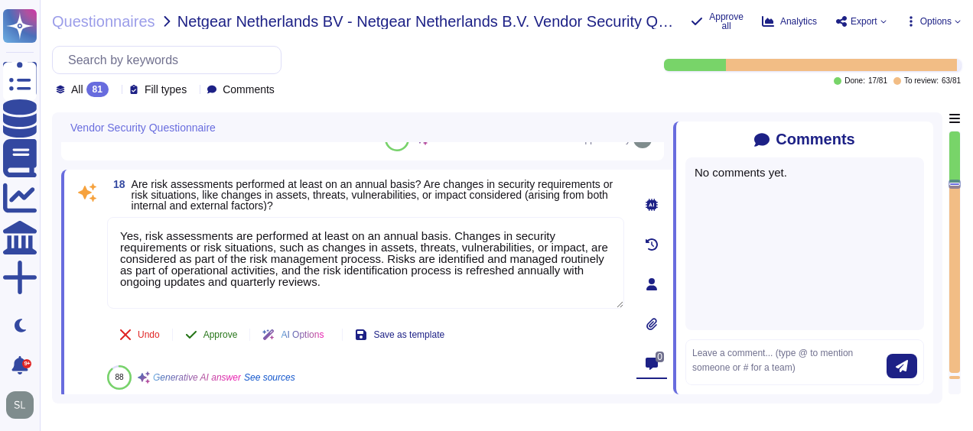
click at [224, 333] on span "Approve" at bounding box center [220, 334] width 34 height 9
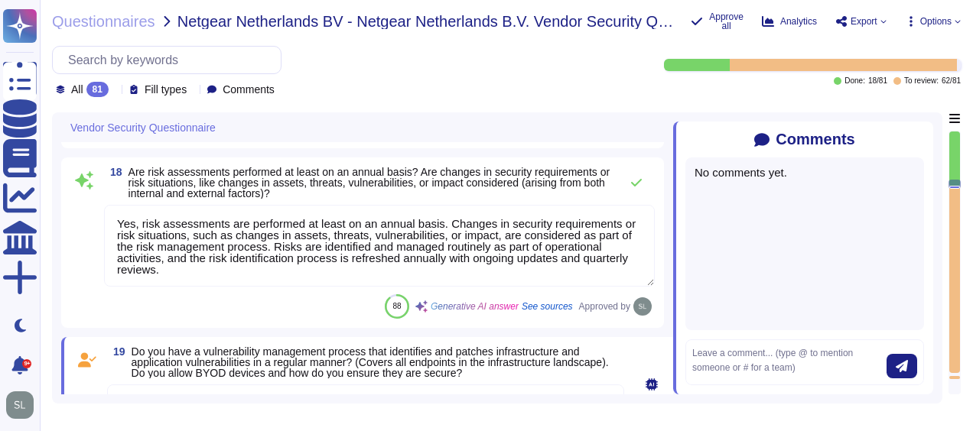
type textarea "Yes, D&B can detect the wireless rouge APs. The wireless controller sends an al…"
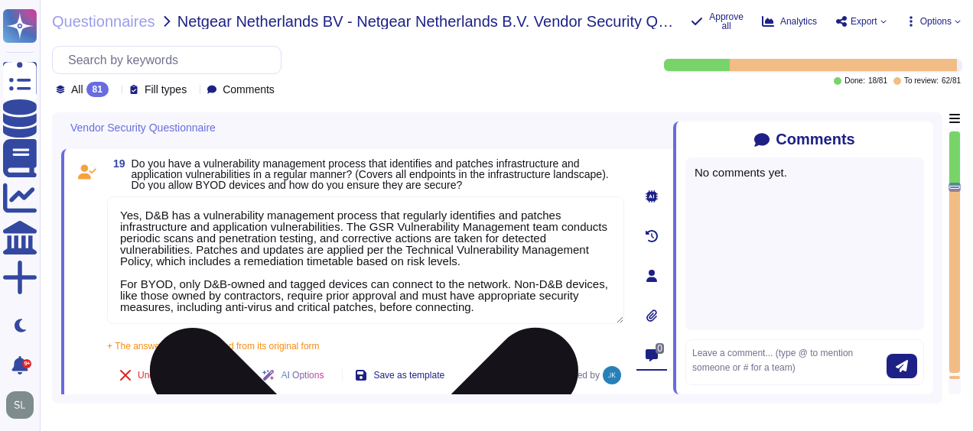
scroll to position [1, 0]
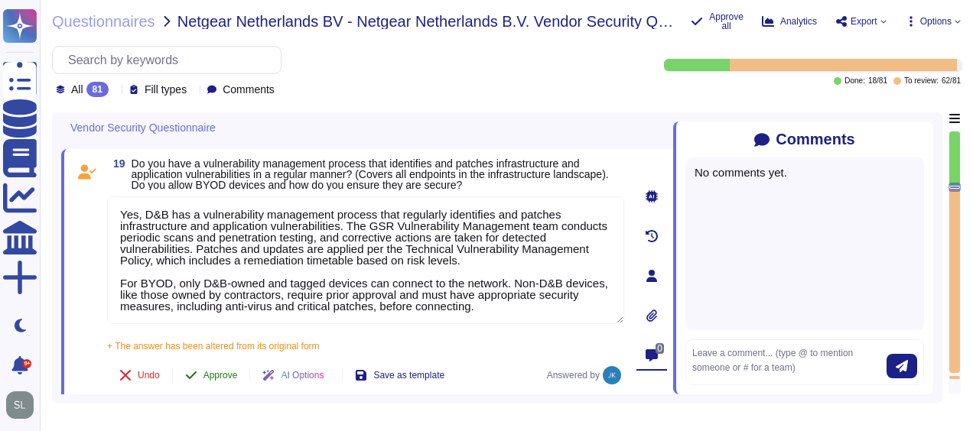
click at [213, 372] on span "Approve" at bounding box center [220, 375] width 34 height 9
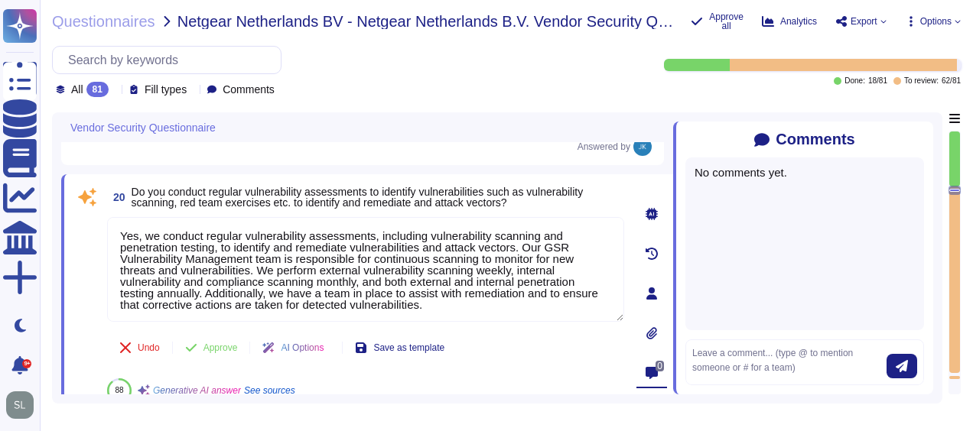
type textarea "Yes, our Security team performs penetration testing for applications and infras…"
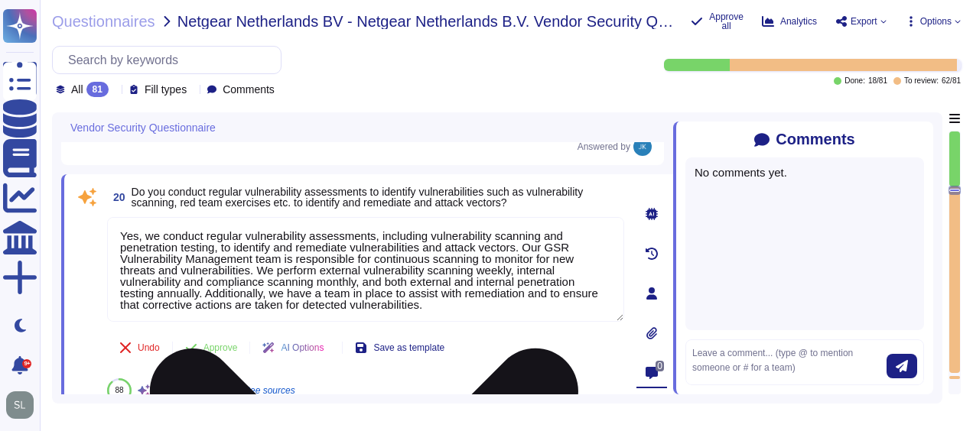
scroll to position [3399, 0]
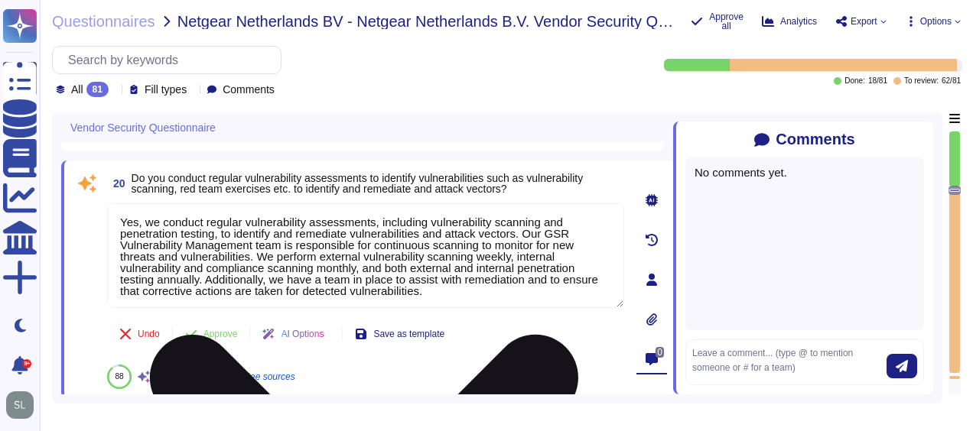
type textarea "Yes, D&B has a documented Vulnerability Management process that consists of thr…"
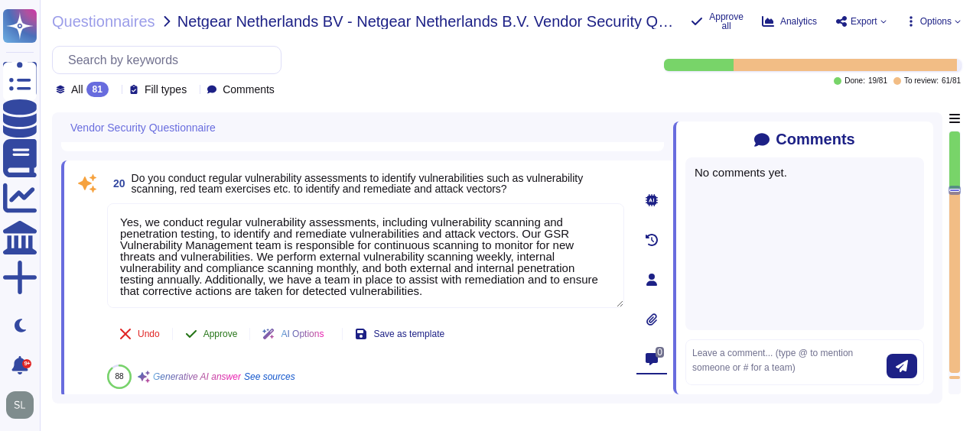
click at [205, 333] on span "Approve" at bounding box center [220, 334] width 34 height 9
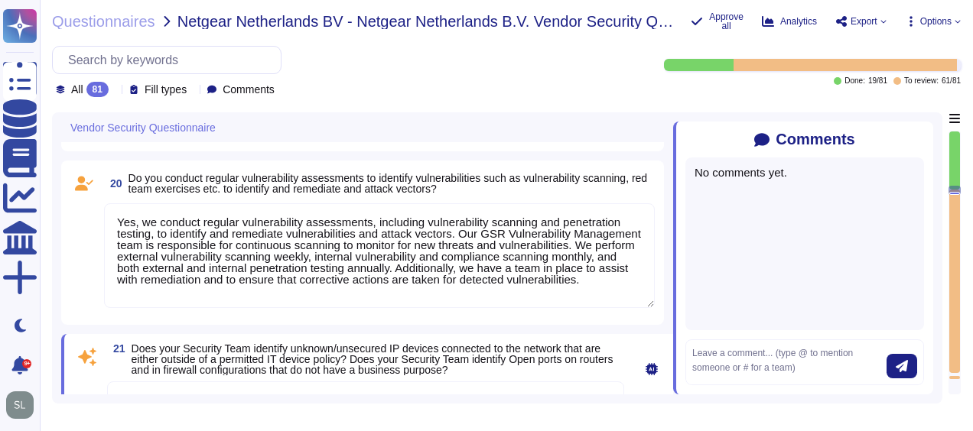
type textarea "Yes, D&B has a documented Vulnerability Management process that consists of thr…"
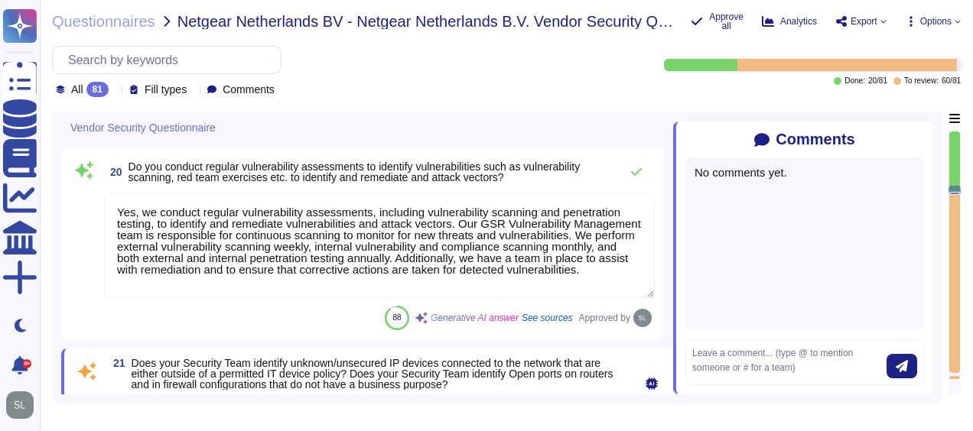
type textarea "Yes, D&B has a documented Vulnerability Management process that consists of thr…"
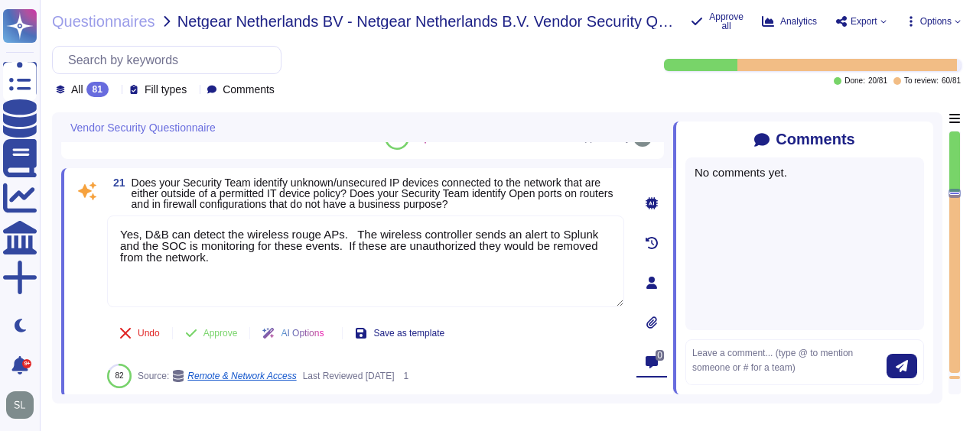
type textarea "Yes, the Application Security team liaises with the development team to track t…"
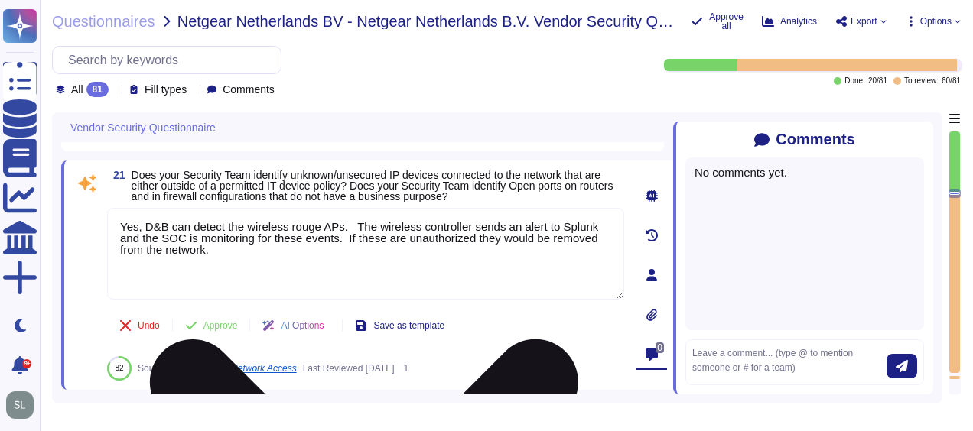
click at [343, 226] on textarea "Yes, D&B can detect the wireless rouge APs. The wireless controller sends an al…" at bounding box center [365, 254] width 517 height 92
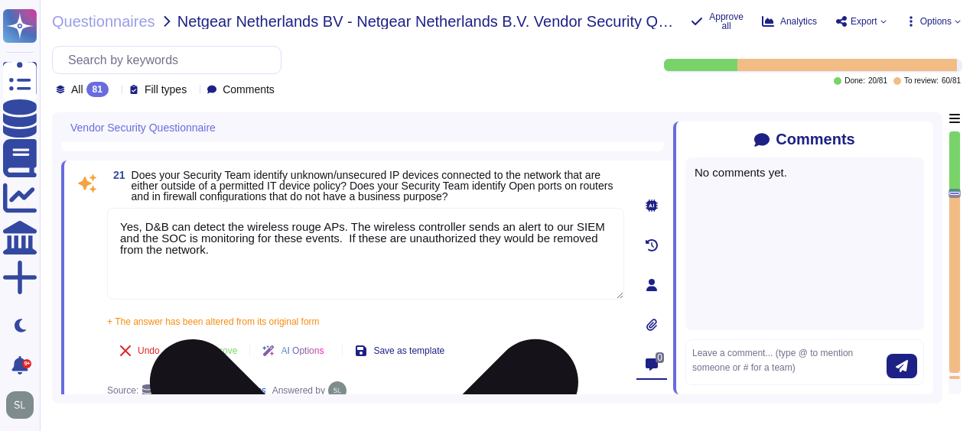
click at [340, 228] on textarea "Yes, D&B can detect the wireless rouge APs. The wireless controller sends an al…" at bounding box center [365, 254] width 517 height 92
click at [356, 246] on textarea "Yes, D&B can detect the wireless rouge APs. The wireless controller sends an al…" at bounding box center [365, 254] width 517 height 92
click at [344, 238] on textarea "Yes, D&B can detect the wireless rouge APs. The wireless controller sends an al…" at bounding box center [365, 254] width 517 height 92
click at [456, 254] on textarea "Yes, D&B can detect the wireless rouge APs. The wireless controller sends an al…" at bounding box center [365, 254] width 517 height 92
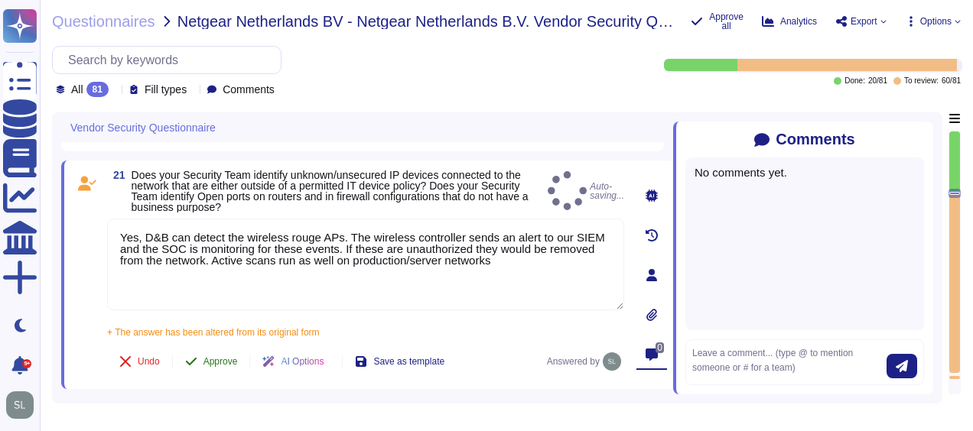
click at [220, 352] on button "Approve" at bounding box center [211, 361] width 77 height 31
type textarea "Yes, D&B can detect the wireless rouge APs. The wireless controller sends an al…"
type textarea "Yes, the Application Security team liaises with the development team to track t…"
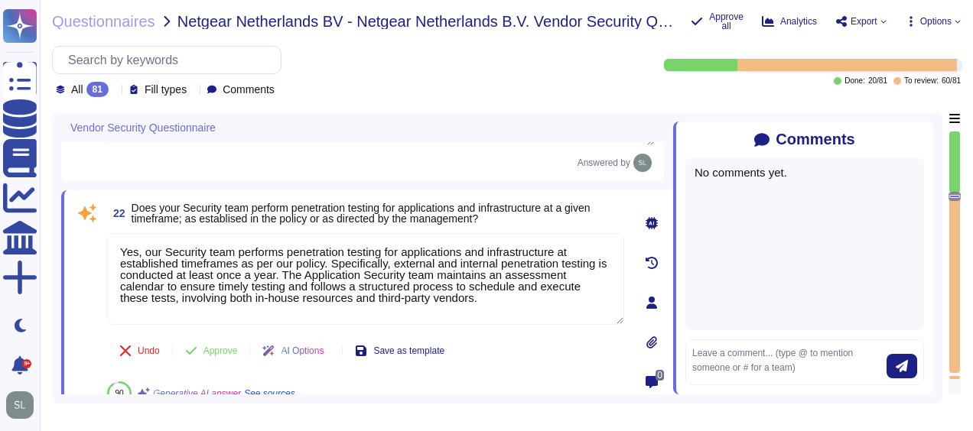
type textarea "Yes, hardware and software vulnerabilities are proactively identified and docum…"
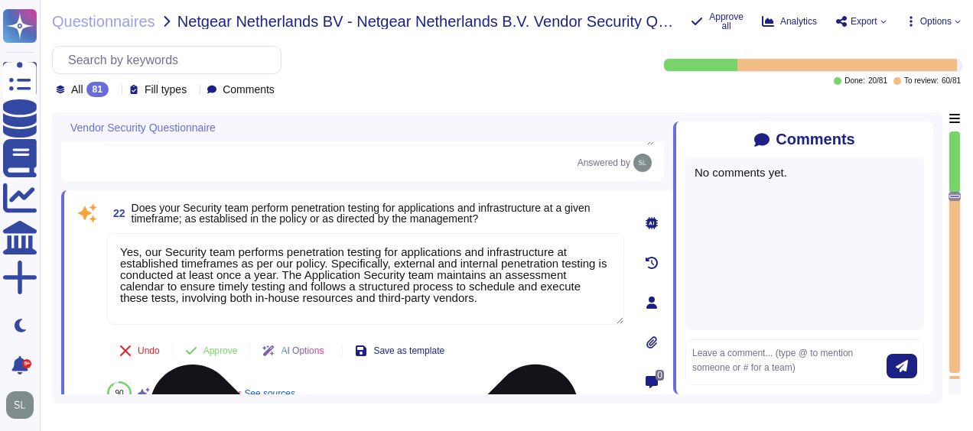
type textarea "Yes, D&B can detect the wireless rouge APs. The wireless controller sends an al…"
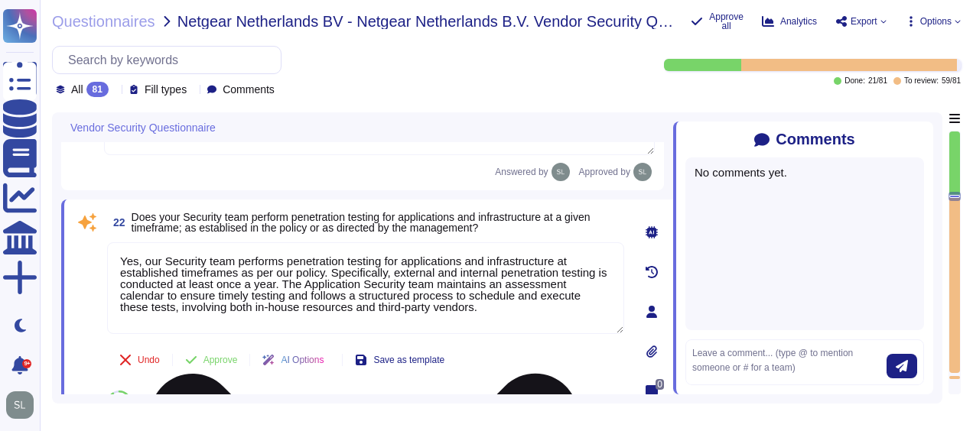
scroll to position [3764, 0]
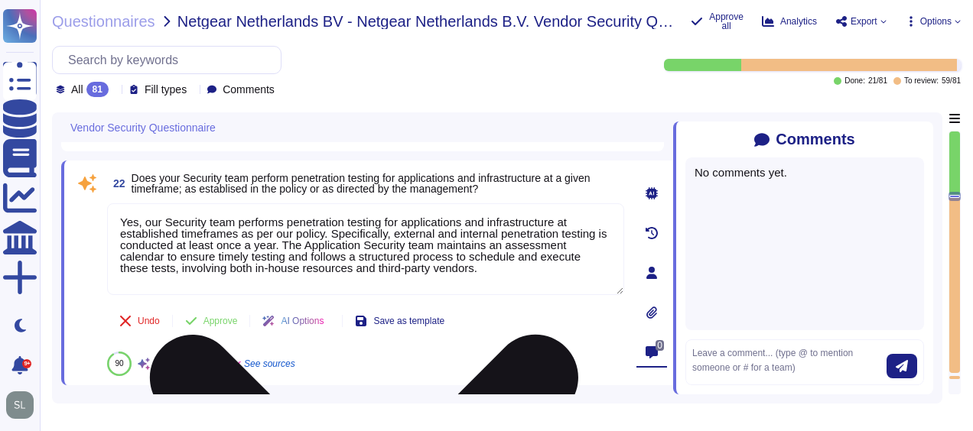
click at [234, 222] on textarea "Yes, our Security team performs penetration testing for applications and infras…" at bounding box center [365, 249] width 517 height 92
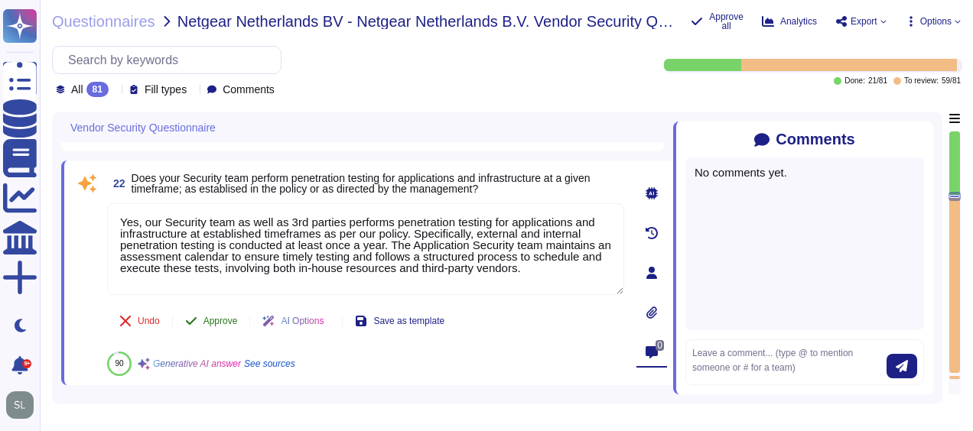
click at [222, 318] on div "22 Does your Security team perform penetration testing for applications and inf…" at bounding box center [348, 273] width 551 height 206
type textarea "Yes, our Security team as well as 3rd parties performs penetration testing for …"
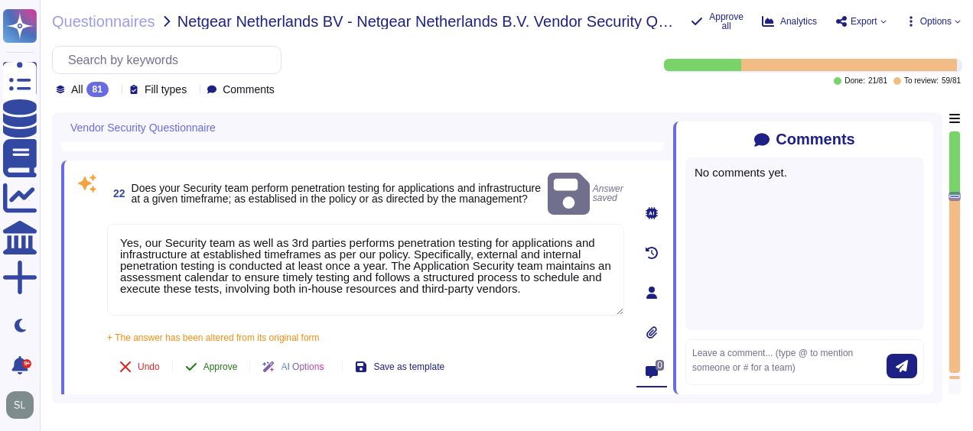
type textarea "Yes, hardware and software vulnerabilities are proactively identified and docum…"
click at [212, 362] on span "Approve" at bounding box center [220, 366] width 34 height 9
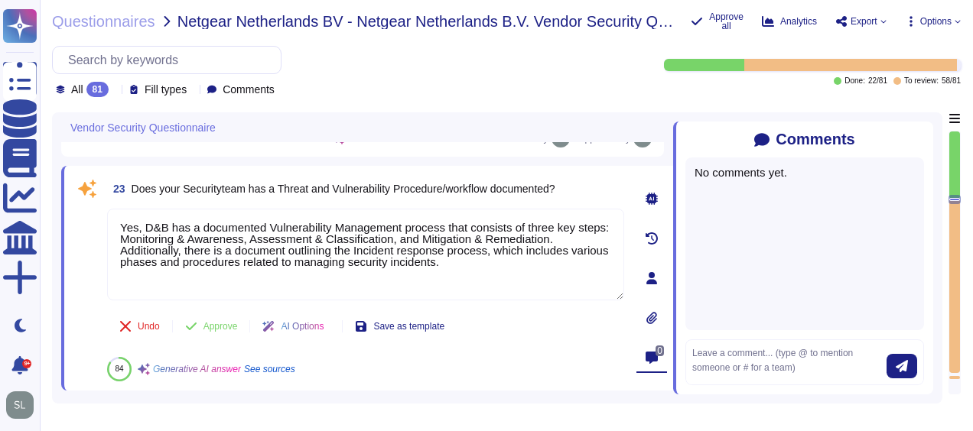
scroll to position [3950, 0]
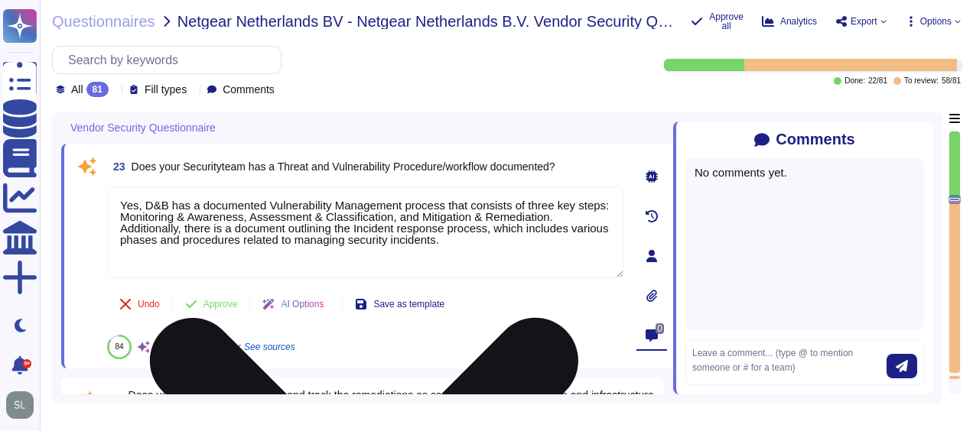
click at [465, 234] on textarea "Yes, D&B has a documented Vulnerability Management process that consists of thr…" at bounding box center [365, 233] width 517 height 92
click at [452, 234] on textarea "Yes, D&B has a documented Vulnerability Management process that consists of thr…" at bounding box center [365, 233] width 517 height 92
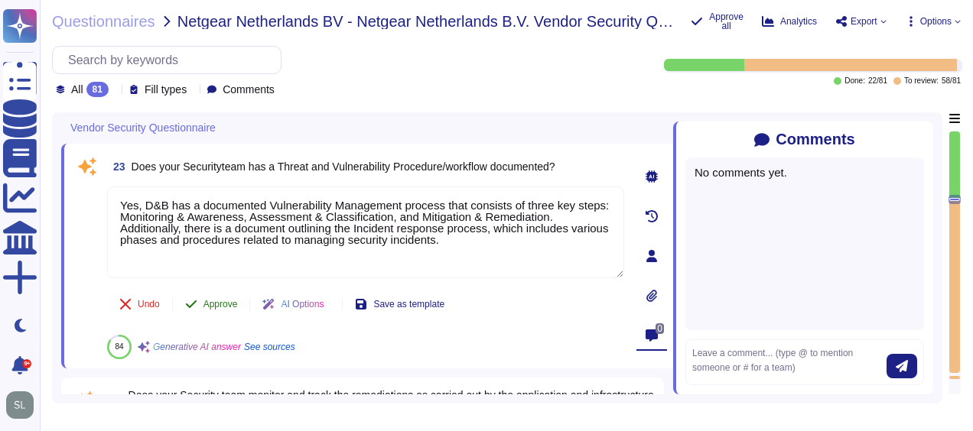
click at [200, 306] on button "Approve" at bounding box center [211, 304] width 77 height 31
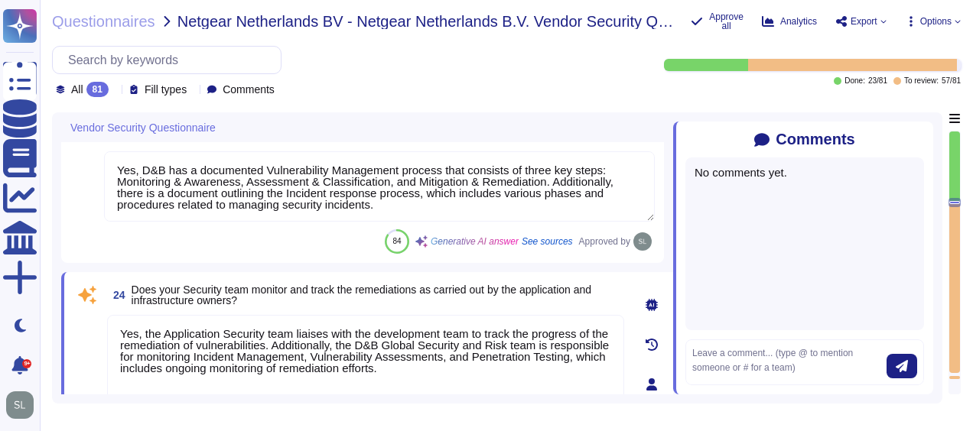
type textarea "As set forth in D&B’s Global Information Security Policies, access is granted o…"
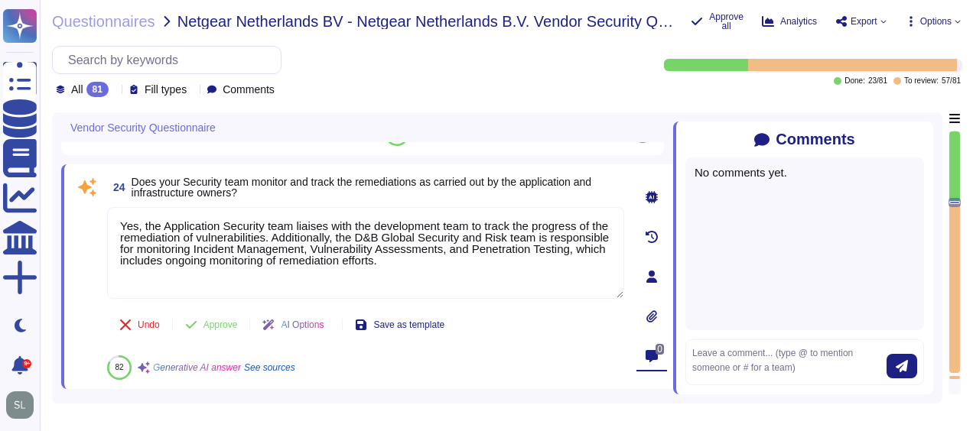
scroll to position [4097, 0]
click at [215, 324] on span "Approve" at bounding box center [220, 324] width 34 height 9
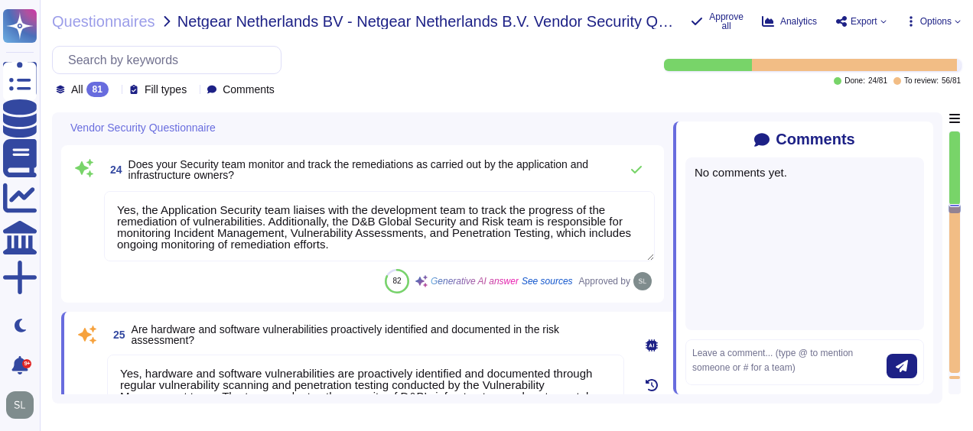
type textarea "Yes, management provisions the authorization and restrictions for user access p…"
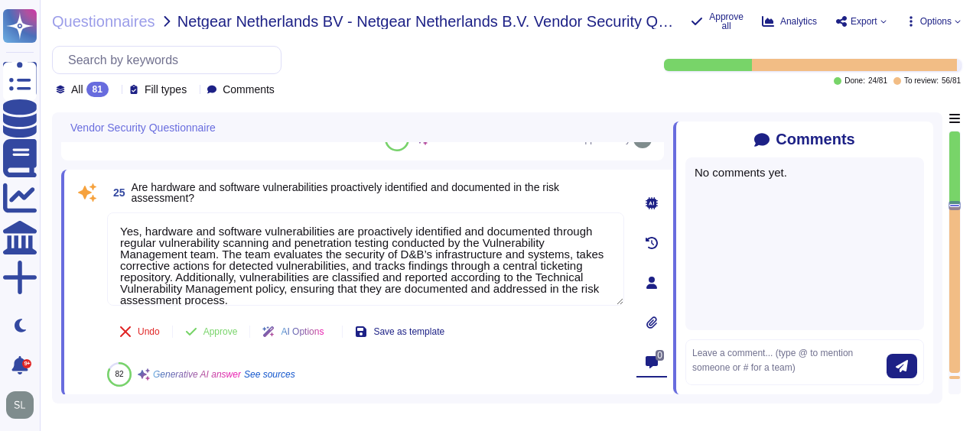
click at [215, 327] on span "Approve" at bounding box center [220, 331] width 34 height 9
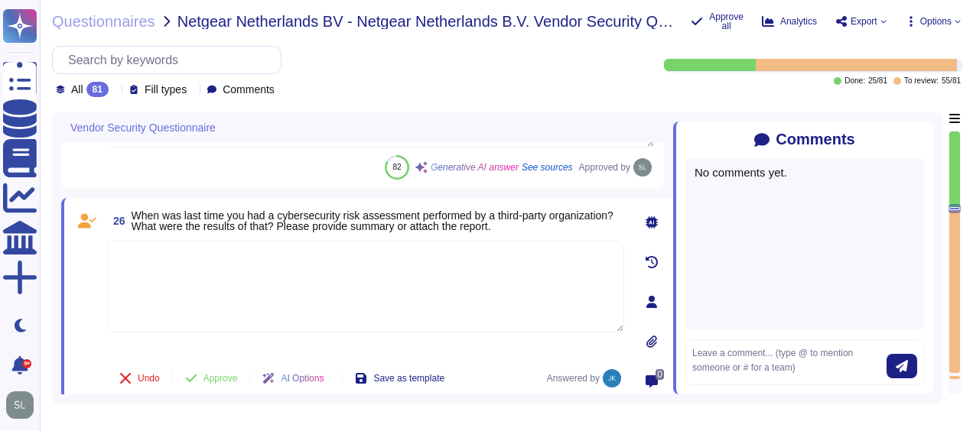
scroll to position [4410, 0]
type textarea "R"
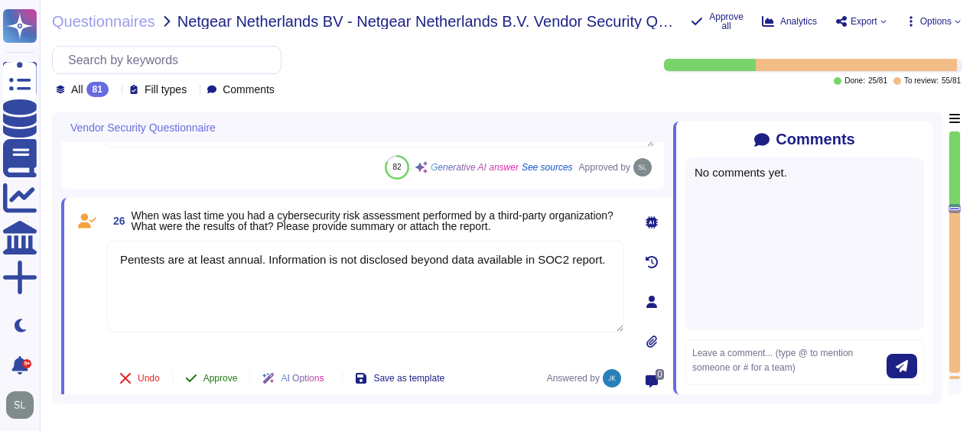
type textarea "Pentests are at least annual. Information is not disclosed beyond data availabl…"
click at [216, 380] on span "Approve" at bounding box center [220, 378] width 34 height 9
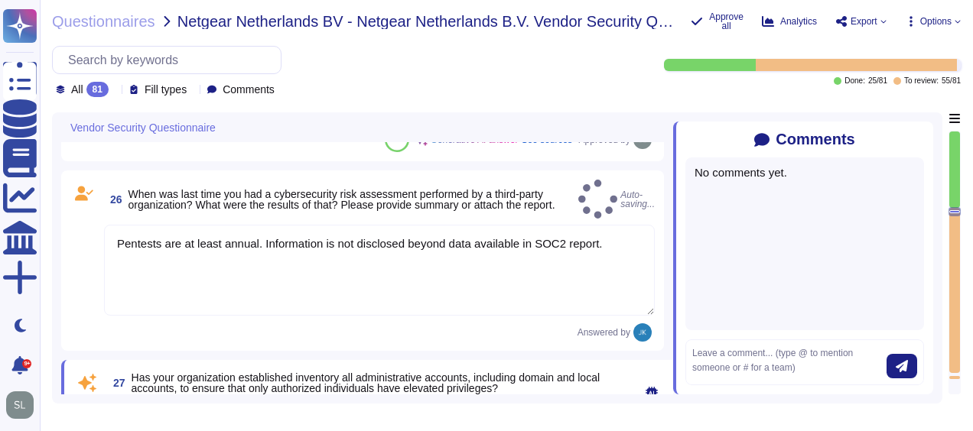
type textarea "Yes, all data, regardless of classification, stored on removable media such as …"
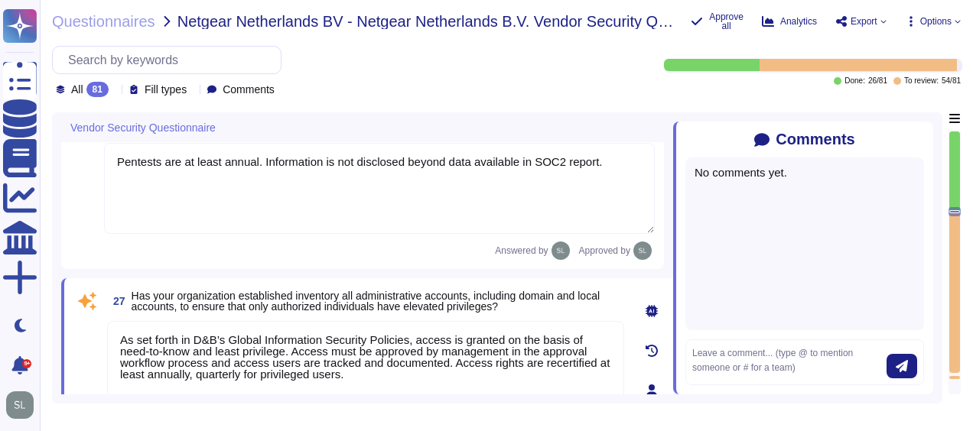
type textarea "Yes, the Application Security team liaises with the development team to track t…"
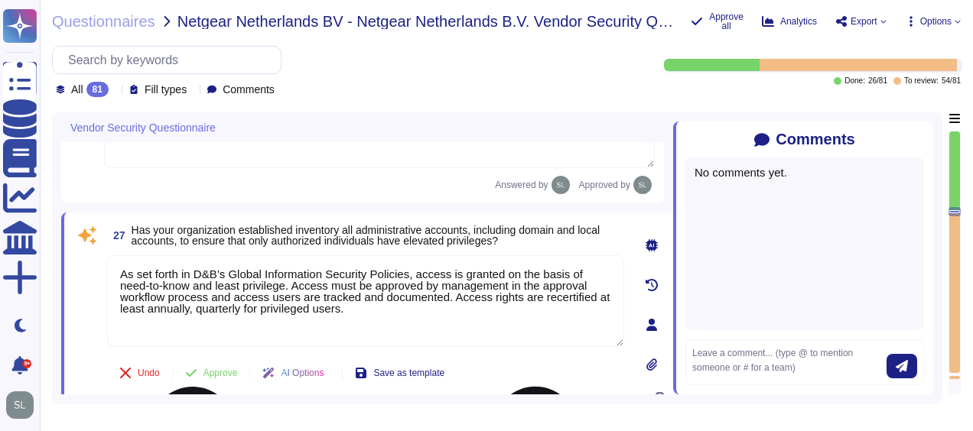
scroll to position [4598, 0]
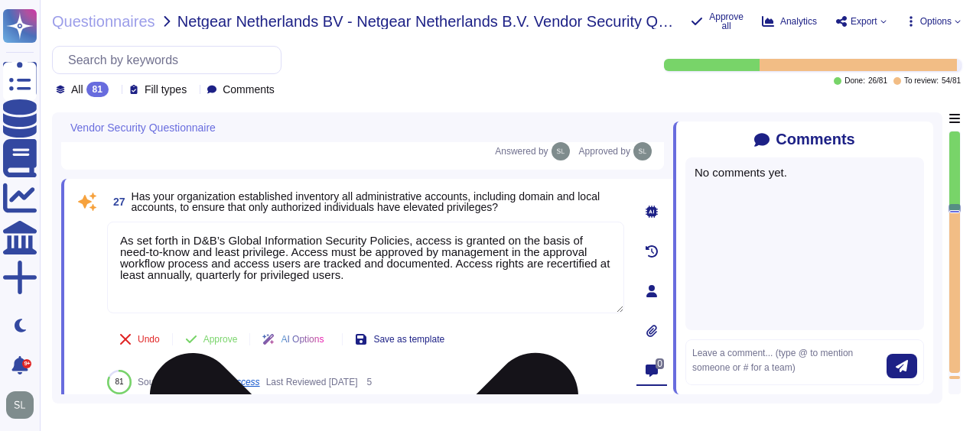
type textarea "Yes, D&B has a documented Vulnerability Management process that consists of thr…"
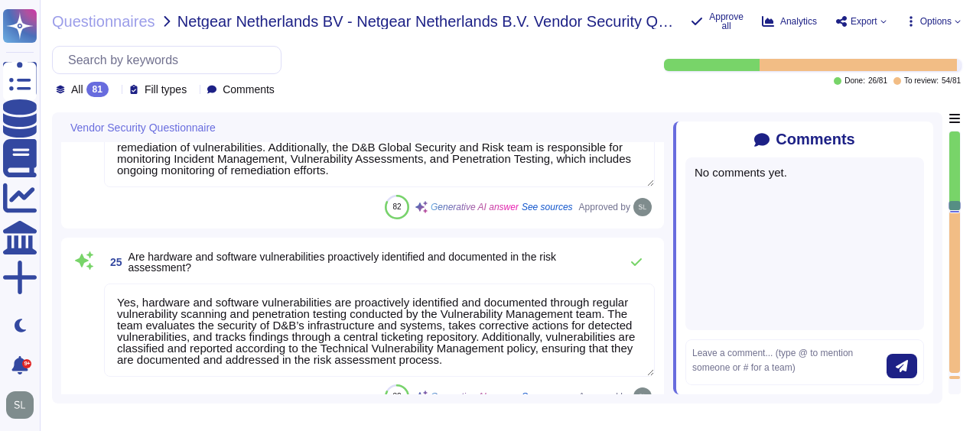
type textarea "Yes, our Security team as well as 3rd parties performs penetration testing for …"
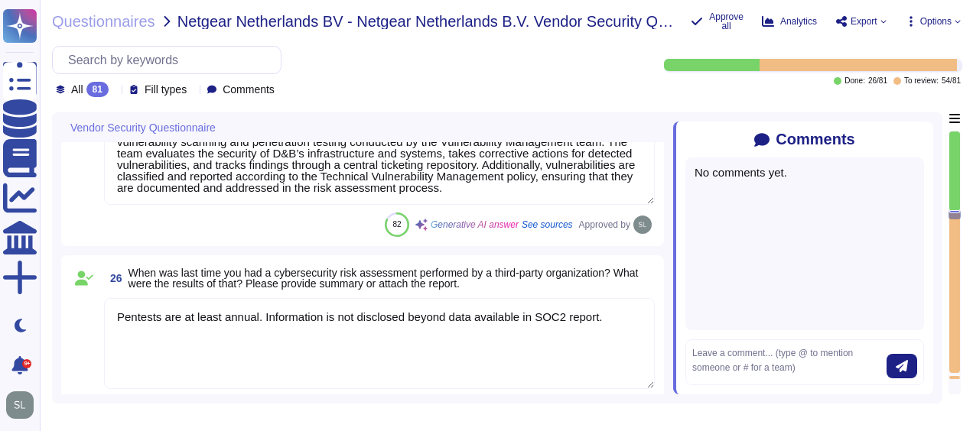
type textarea "Yes, management provisions the authorization and restrictions for user access p…"
type textarea "Yes, all data, regardless of classification, stored on removable media such as …"
type textarea "Yes, timely deprovisioning and revocation of access to the organization's syste…"
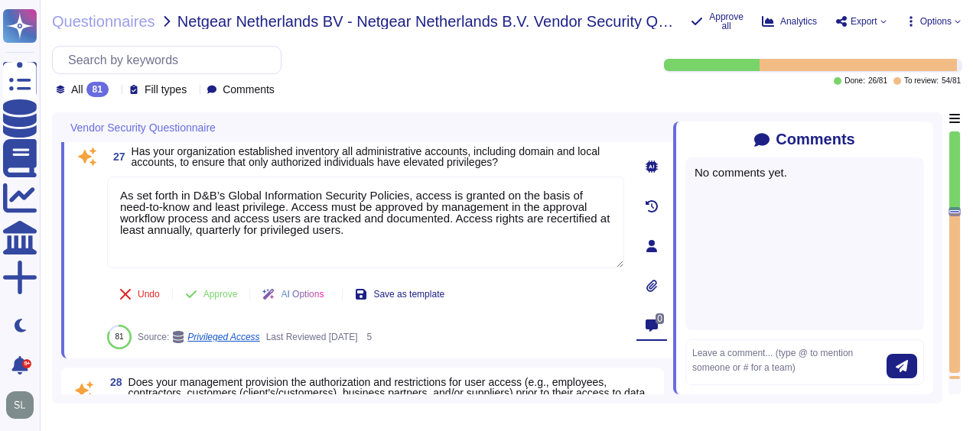
scroll to position [4589, 0]
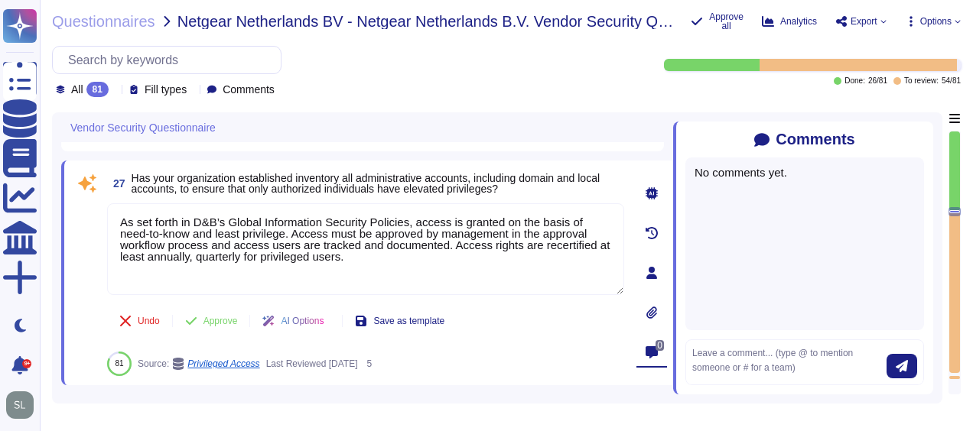
click at [956, 207] on div at bounding box center [954, 211] width 12 height 9
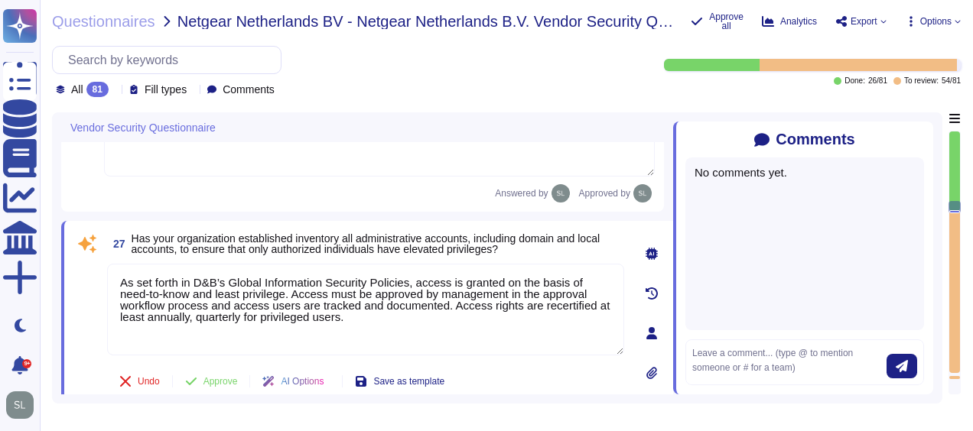
type textarea "Yes, the Application Security team liaises with the development team to track t…"
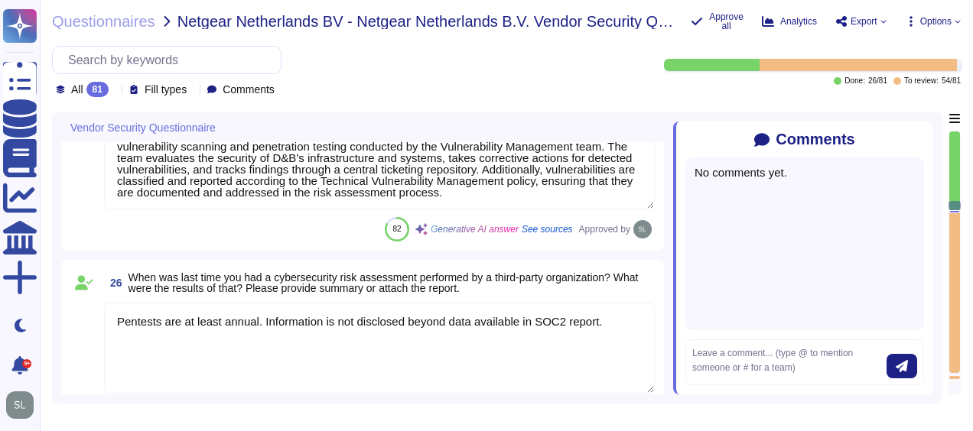
scroll to position [4239, 0]
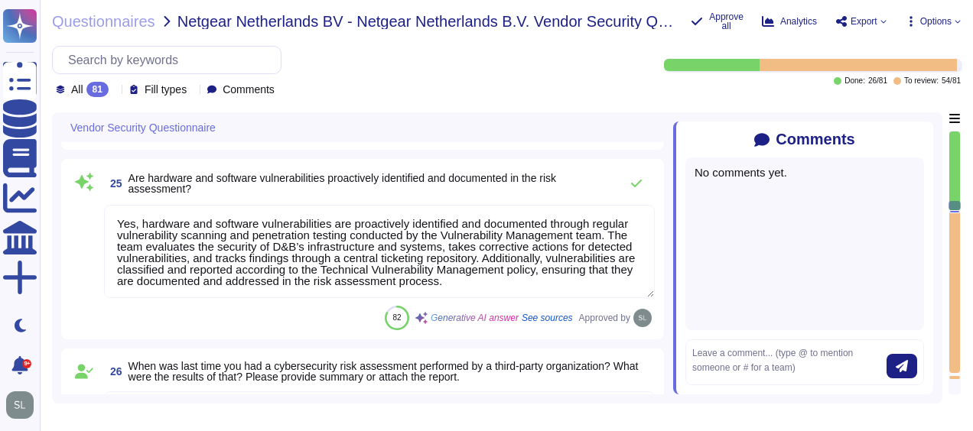
type textarea "Yes, D&B has a documented Vulnerability Management process that consists of thr…"
click at [466, 255] on textarea "Yes, hardware and software vulnerabilities are proactively identified and docum…" at bounding box center [379, 252] width 551 height 93
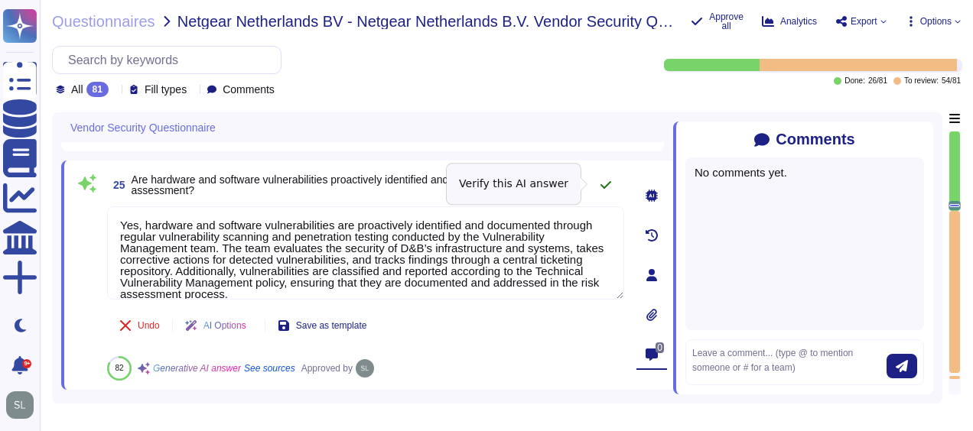
click at [606, 181] on icon at bounding box center [605, 185] width 12 height 12
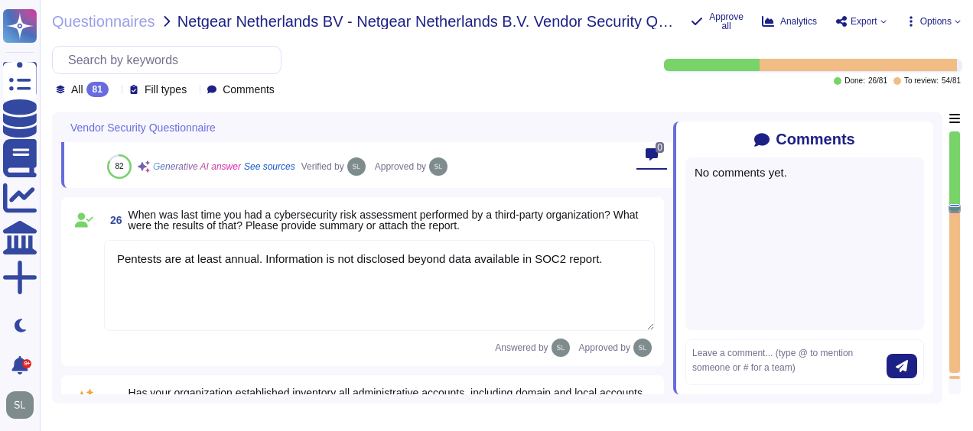
type textarea "Yes, all data, regardless of classification, stored on removable media such as …"
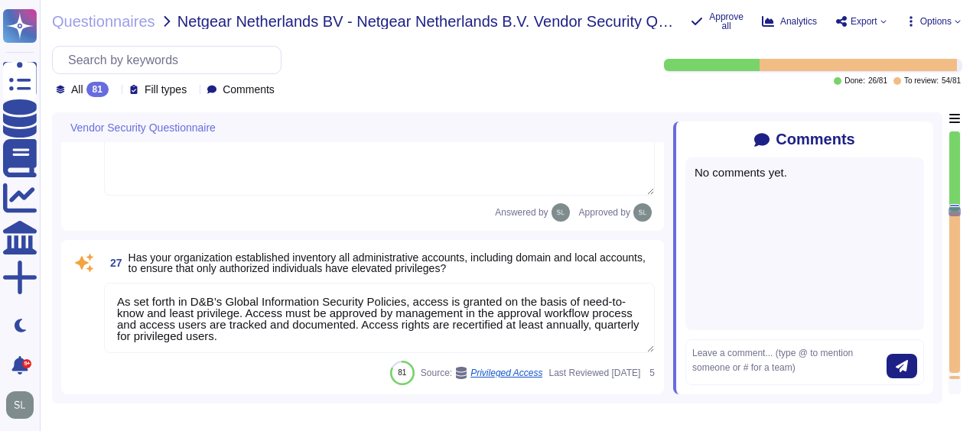
scroll to position [1, 0]
click at [431, 303] on textarea "As set forth in D&B’s Global Information Security Policies, access is granted o…" at bounding box center [379, 318] width 551 height 70
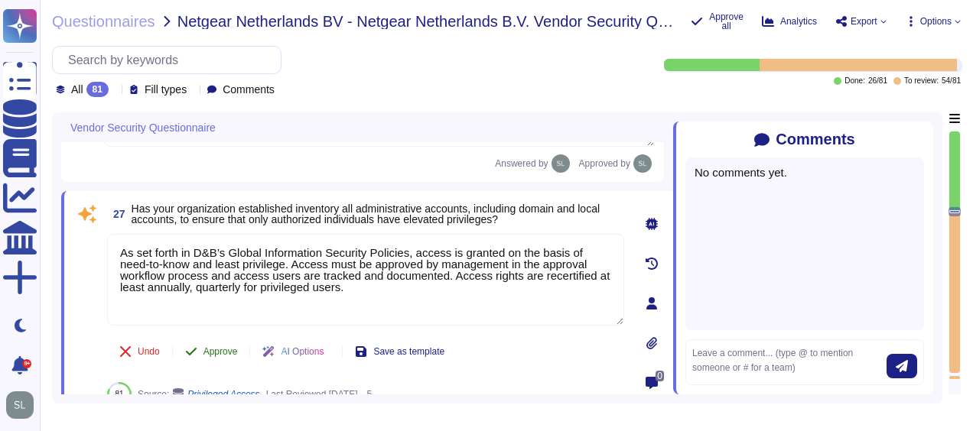
click at [212, 351] on span "Approve" at bounding box center [220, 351] width 34 height 9
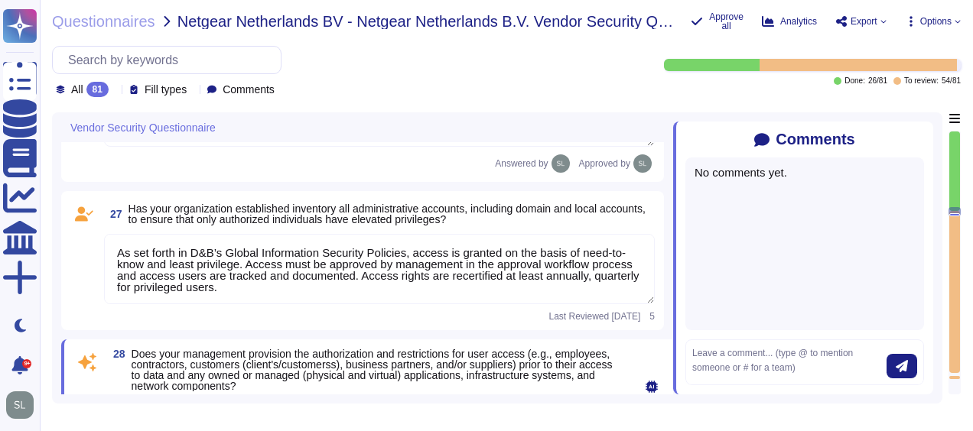
type textarea "Yes, timely deprovisioning and revocation of access to the organization's syste…"
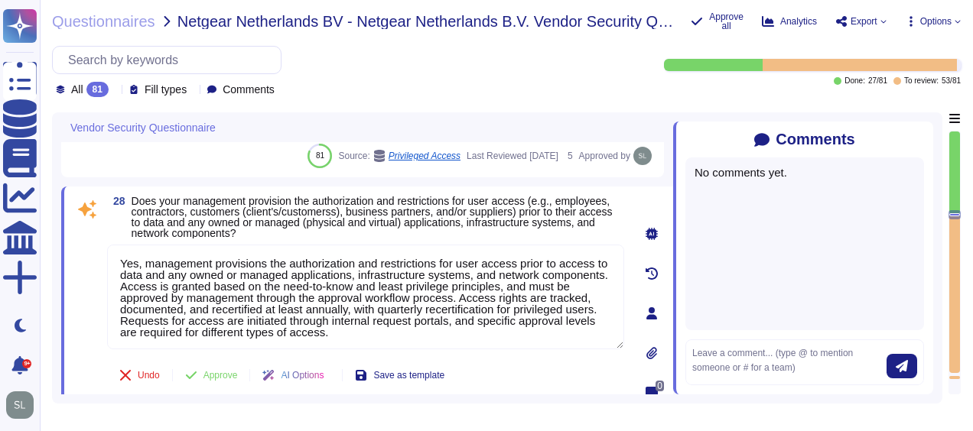
scroll to position [4743, 0]
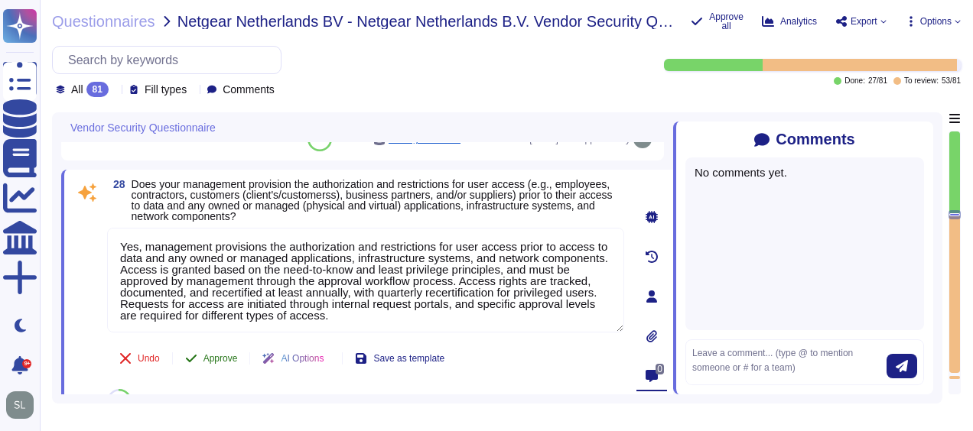
click at [228, 354] on span "Approve" at bounding box center [220, 358] width 34 height 9
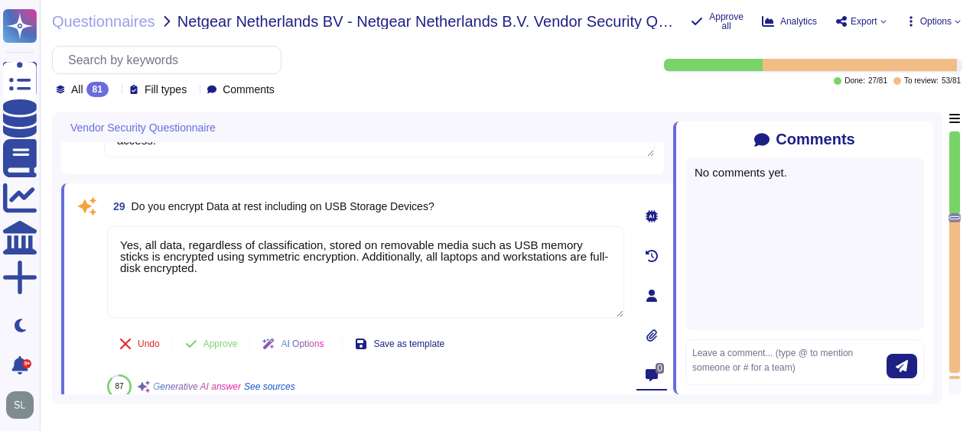
type textarea "Yes, our software may support SSO, depending on the products chosen. SSO can be…"
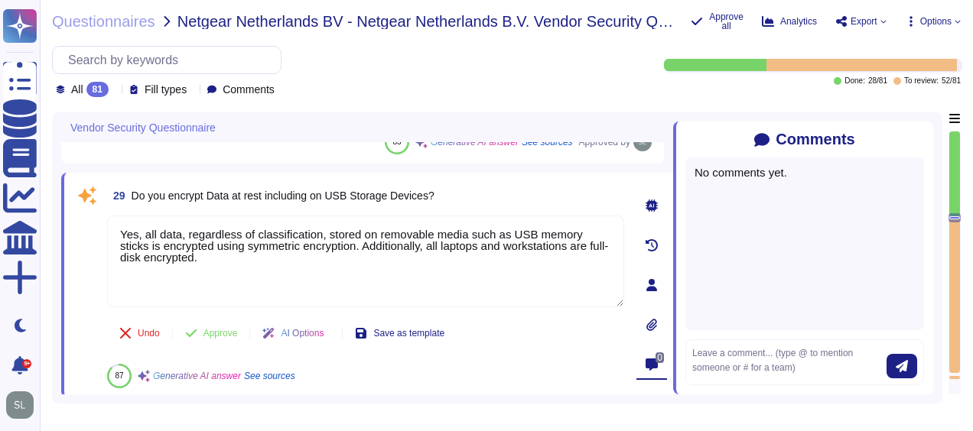
scroll to position [4947, 0]
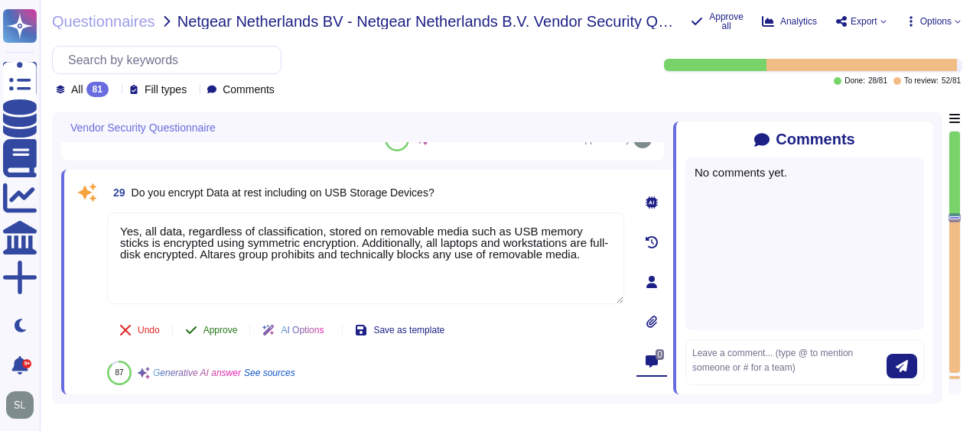
click at [217, 324] on div "29 Do you encrypt Data at rest including on USB Storage Devices? Yes, all data,…" at bounding box center [348, 282] width 551 height 206
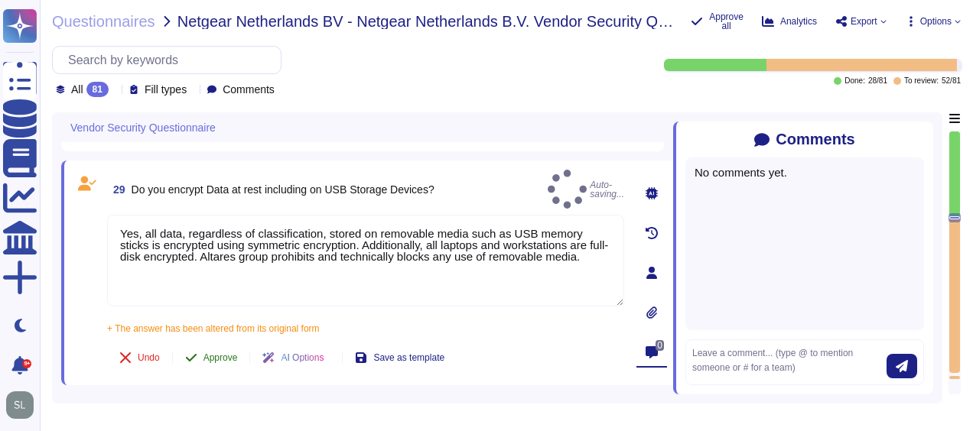
type textarea "Yes, all data, regardless of classification, stored on removable media such as …"
type textarea "Yes, the organization requires the use of Multi-Factor Authentication (MFA) for…"
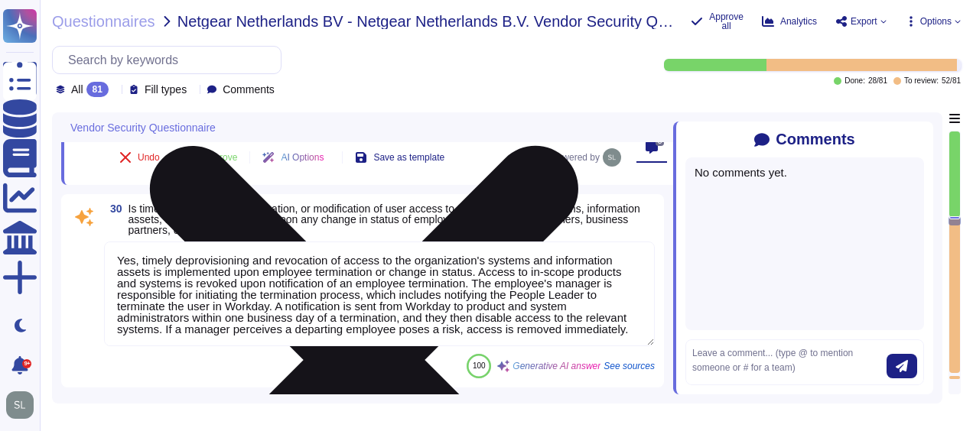
type textarea "User access to data via information systems is reviewed through a structured pr…"
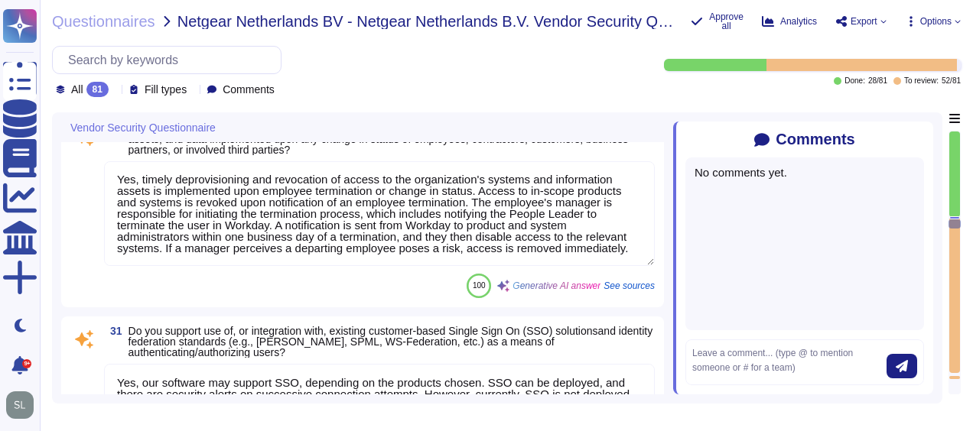
scroll to position [5208, 0]
click at [470, 226] on textarea "Yes, timely deprovisioning and revocation of access to the organization's syste…" at bounding box center [379, 213] width 551 height 105
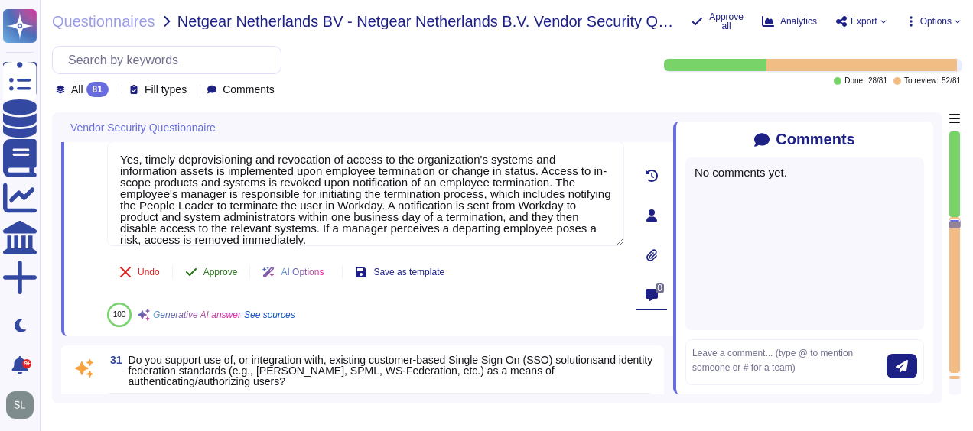
click at [210, 268] on span "Approve" at bounding box center [220, 272] width 34 height 9
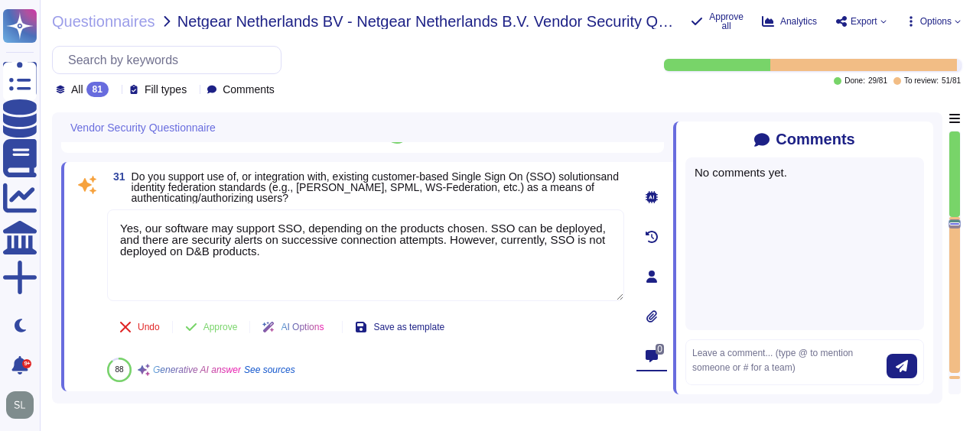
scroll to position [5335, 0]
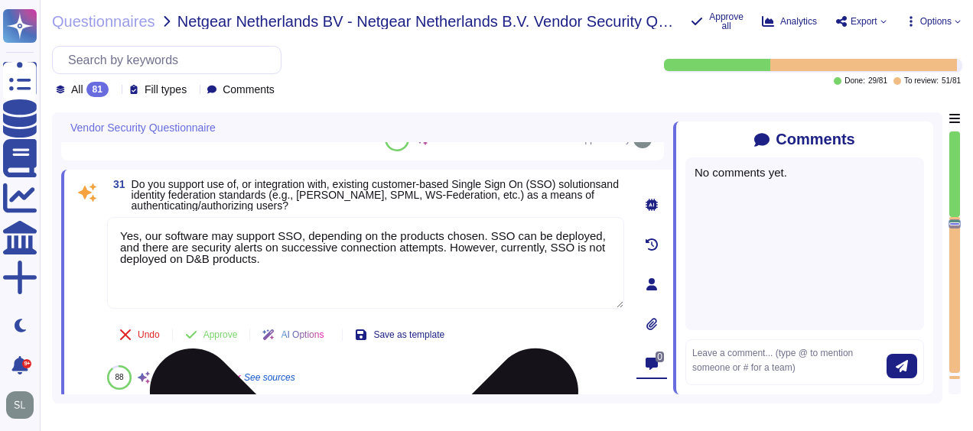
drag, startPoint x: 480, startPoint y: 232, endPoint x: 443, endPoint y: 248, distance: 39.8
click at [443, 248] on textarea "Yes, our software may support SSO, depending on the products chosen. SSO can be…" at bounding box center [365, 263] width 517 height 92
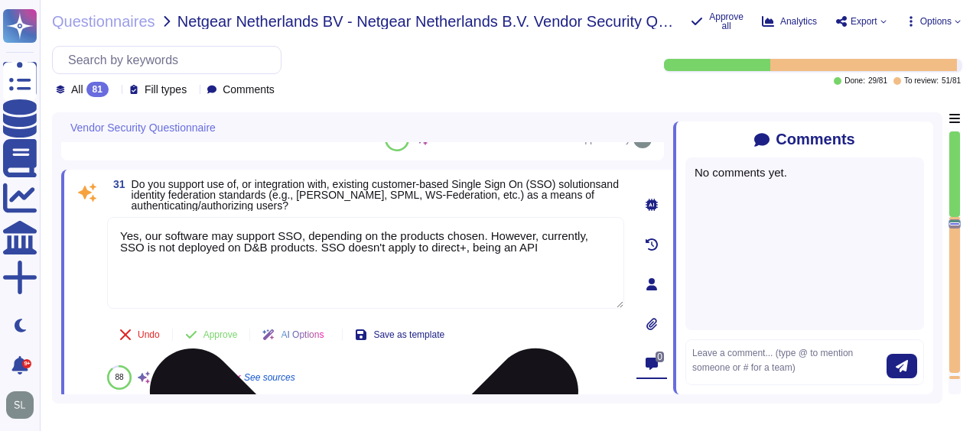
click at [410, 247] on textarea "Yes, our software may support SSO, depending on the products chosen. However, c…" at bounding box center [365, 263] width 517 height 92
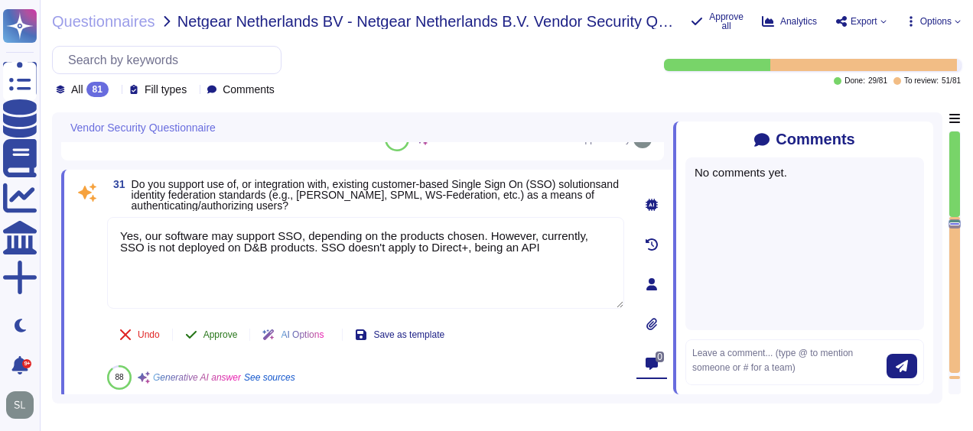
type textarea "Yes, our software may support SSO, depending on the products chosen. However, c…"
click at [222, 332] on div "31 Do you support use of, or integration with, existing customer-based Single S…" at bounding box center [348, 284] width 551 height 211
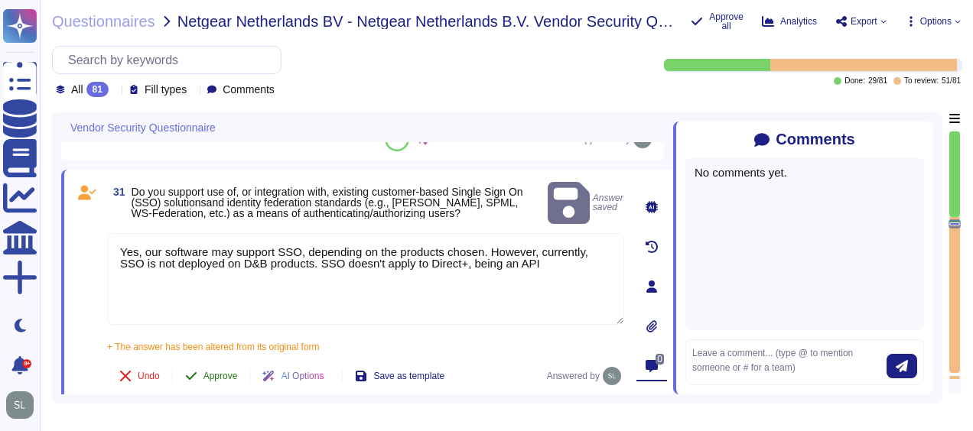
click at [220, 372] on span "Approve" at bounding box center [220, 376] width 34 height 9
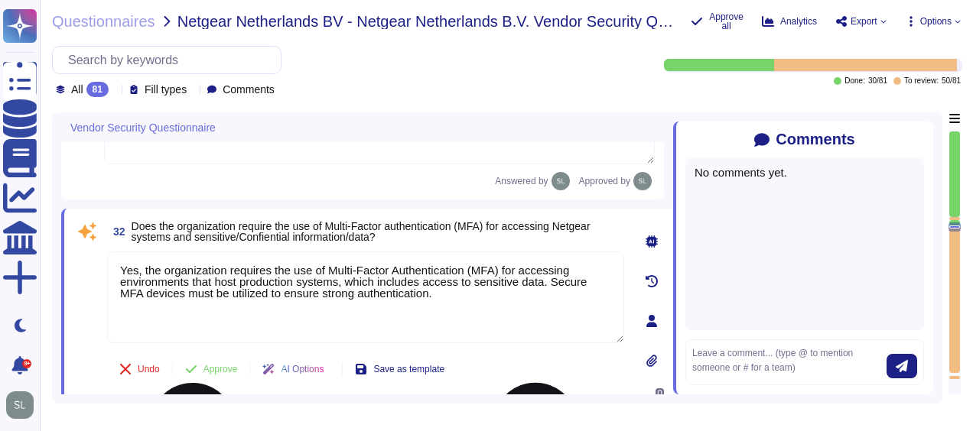
scroll to position [5509, 0]
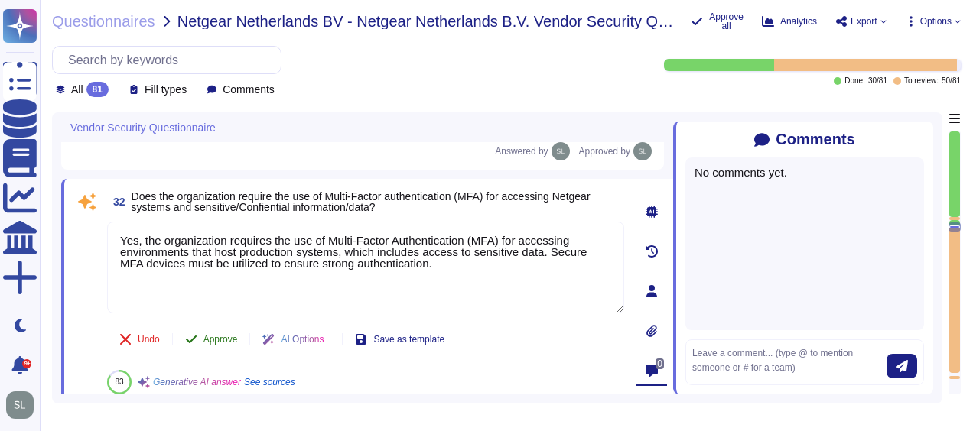
click at [212, 335] on span "Approve" at bounding box center [220, 339] width 34 height 9
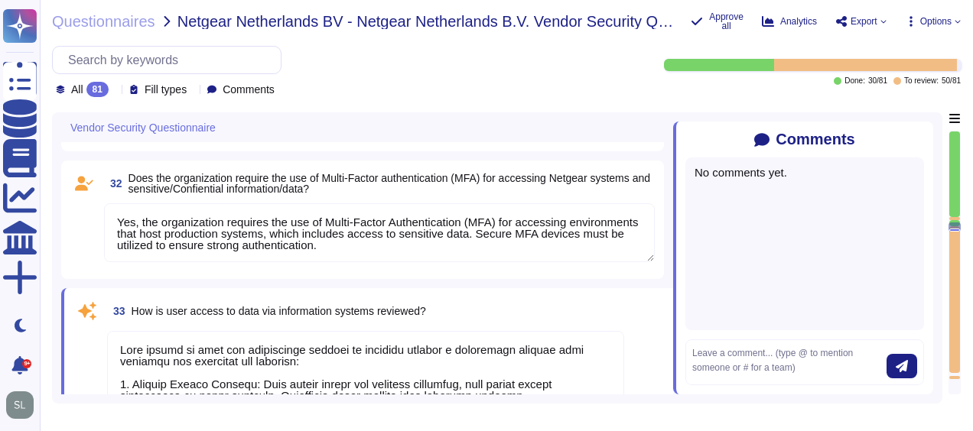
type textarea "Yes, privileged rights are understood, documented, and reviewed. D&B has an est…"
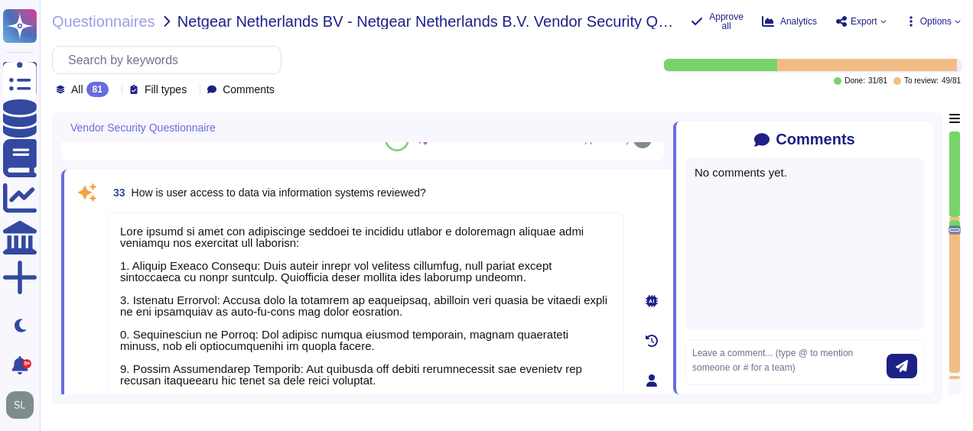
scroll to position [1, 0]
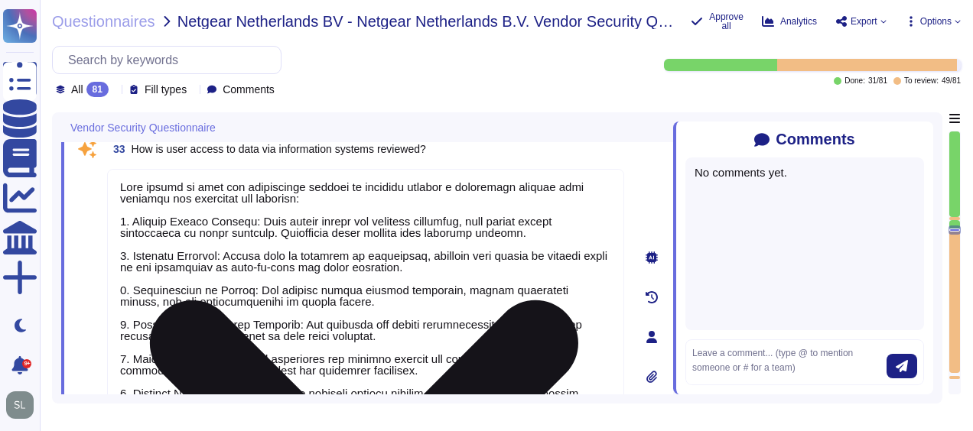
type textarea "We ensure that information assets are appropriately and proportionately protect…"
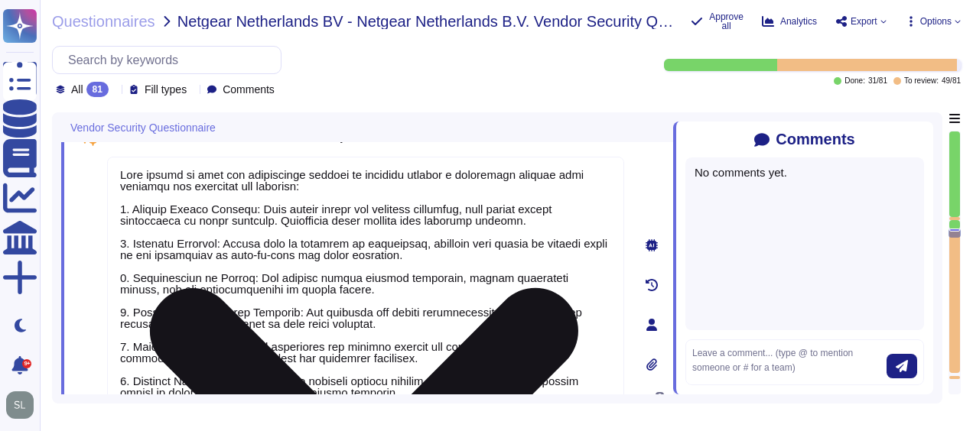
scroll to position [5702, 0]
click at [414, 282] on textarea at bounding box center [365, 300] width 517 height 288
click at [525, 213] on textarea at bounding box center [365, 300] width 517 height 288
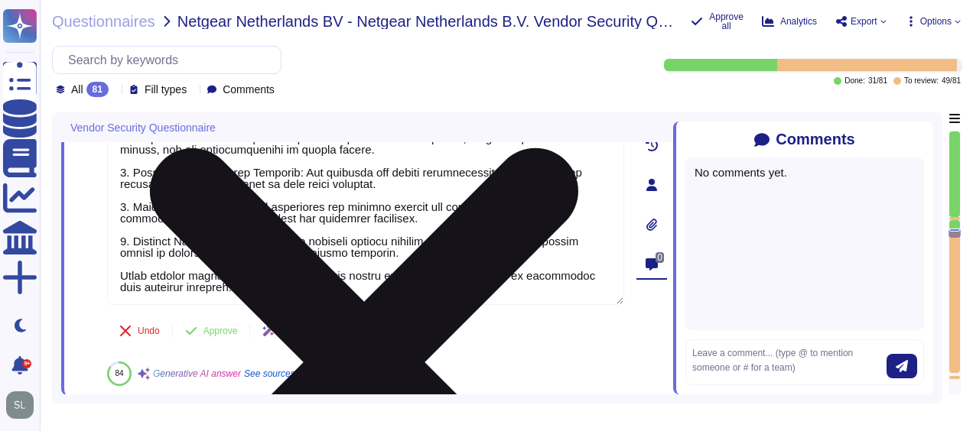
scroll to position [5842, 0]
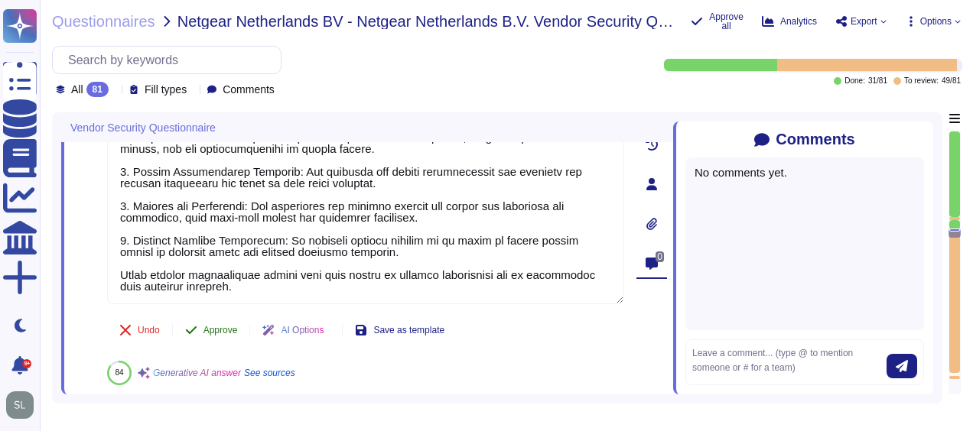
type textarea "User access to data via information systems is reviewed through a structured pr…"
click at [229, 323] on div "33 How is user access to data via information systems reviewed? Undo Approve AI…" at bounding box center [348, 183] width 551 height 403
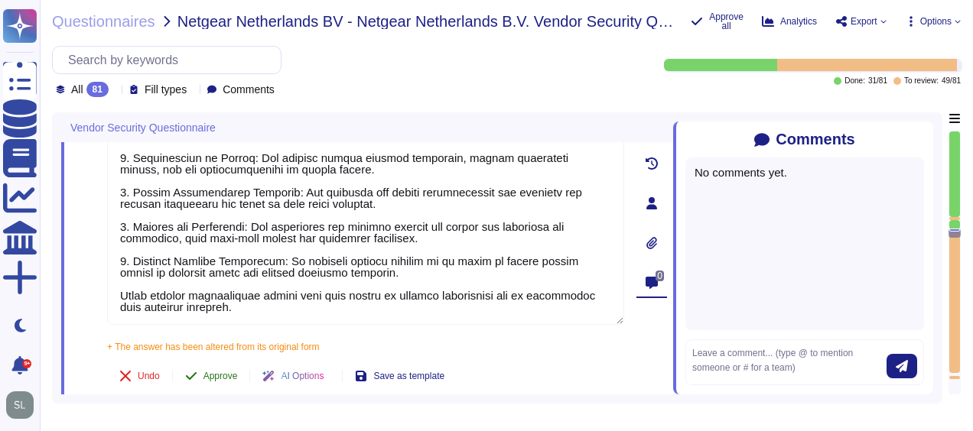
click at [225, 372] on span "Approve" at bounding box center [220, 376] width 34 height 9
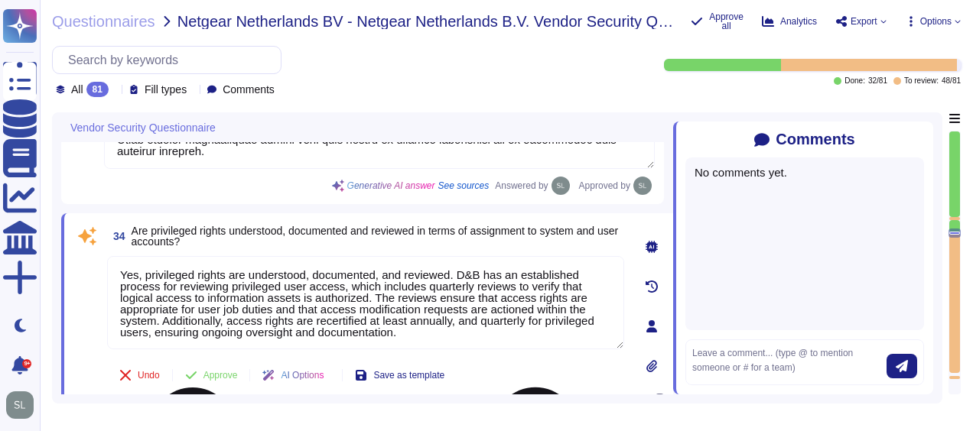
scroll to position [1, 0]
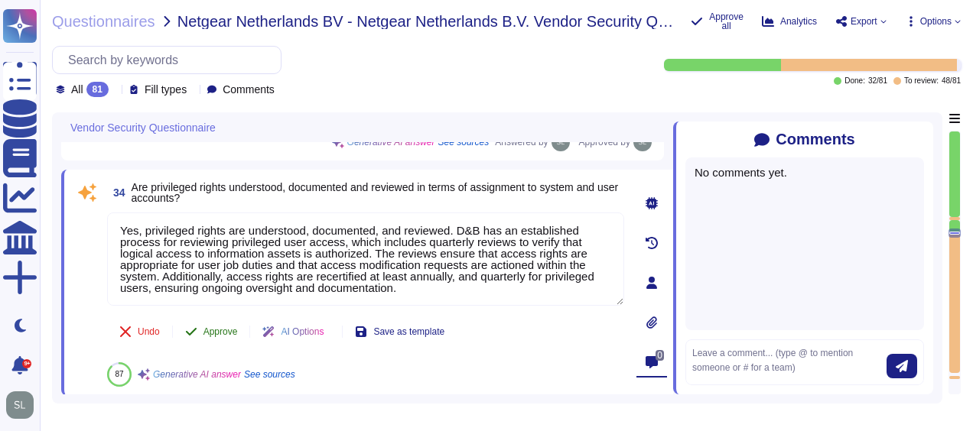
click at [228, 327] on span "Approve" at bounding box center [220, 331] width 34 height 9
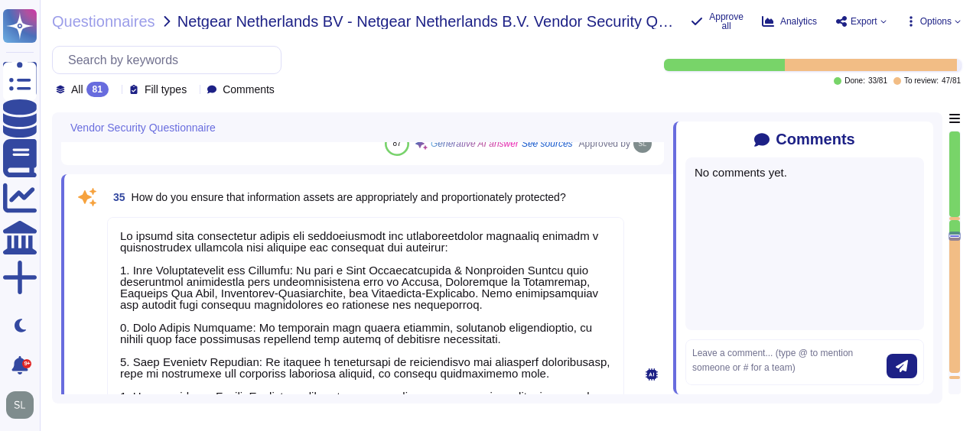
type textarea "The MFA is used for users to authenticate access to specific services, VPN and …"
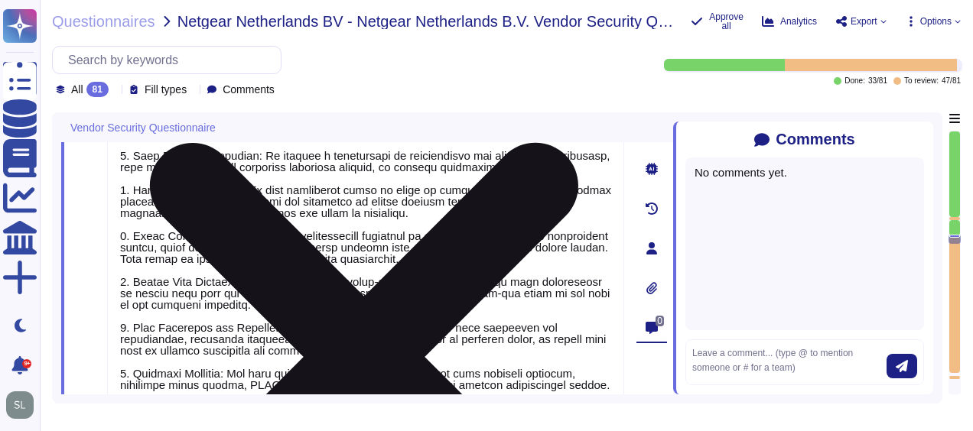
type textarea "Yes, we encrypt data in transit using secure protocols like TLS 1.3 with strong…"
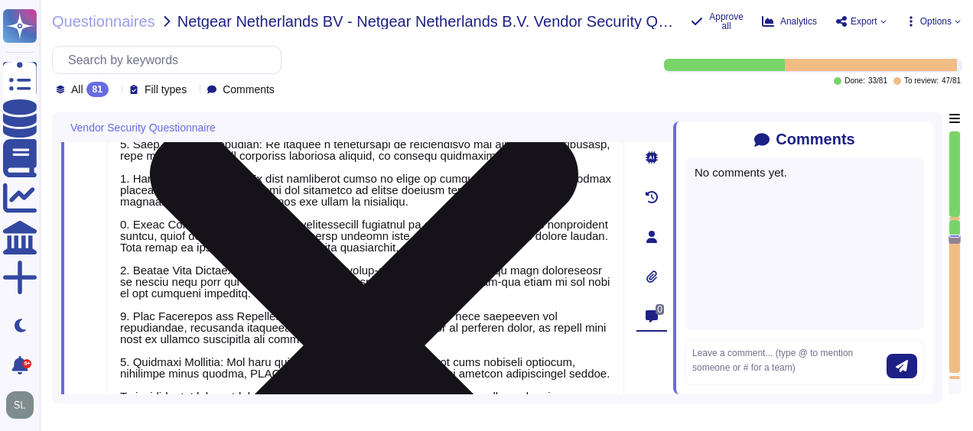
type textarea "Yes, there is segregation of duties for granting access and approving access to…"
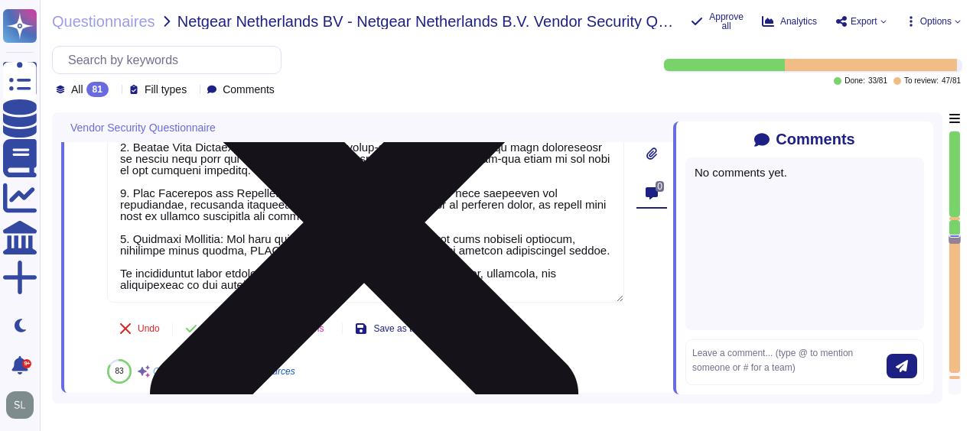
scroll to position [6519, 0]
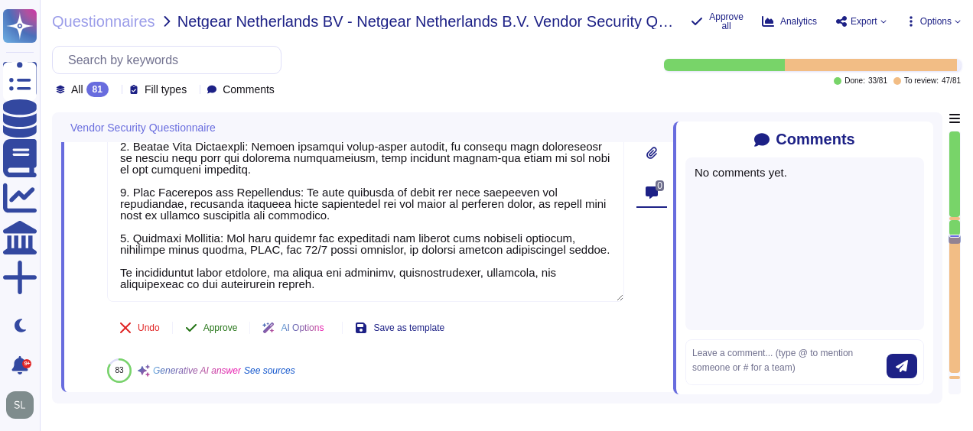
click at [224, 326] on span "Approve" at bounding box center [220, 327] width 34 height 9
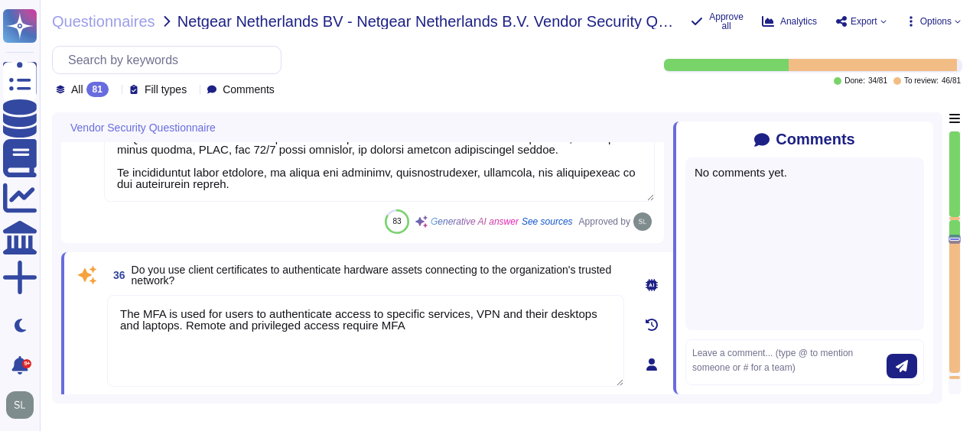
scroll to position [6714, 0]
type textarea "Yes, there is segregation of duties for granting access and approving access to…"
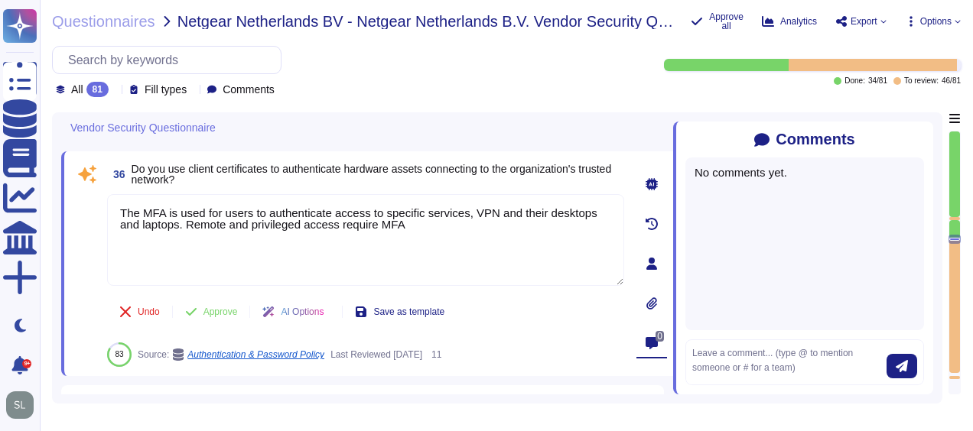
type textarea "Yes, firewalls are in place to enable filtering traffic, logging traffic, and i…"
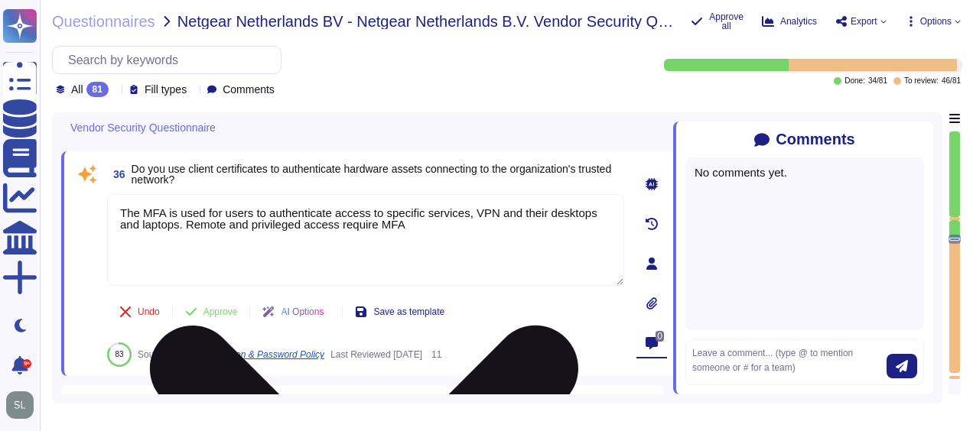
click at [489, 213] on textarea "The MFA is used for users to authenticate access to specific services, VPN and …" at bounding box center [365, 240] width 517 height 92
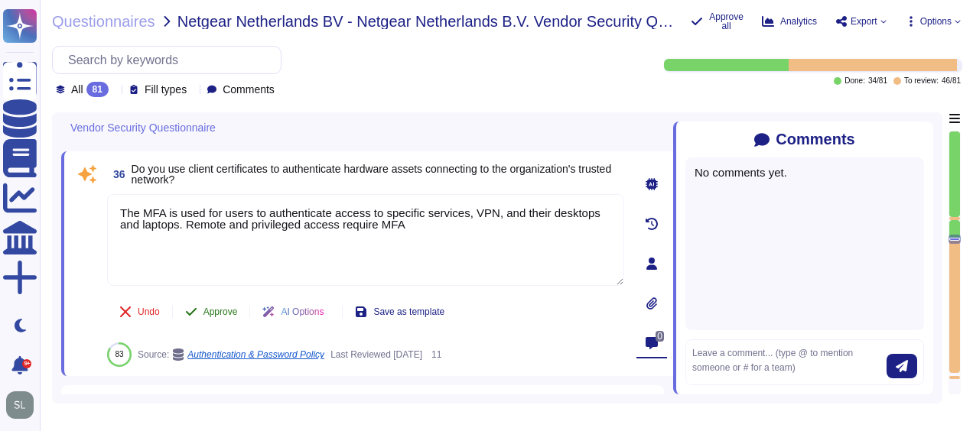
click at [208, 306] on div "36 Do you use client certificates to authenticate hardware assets connecting to…" at bounding box center [348, 264] width 551 height 206
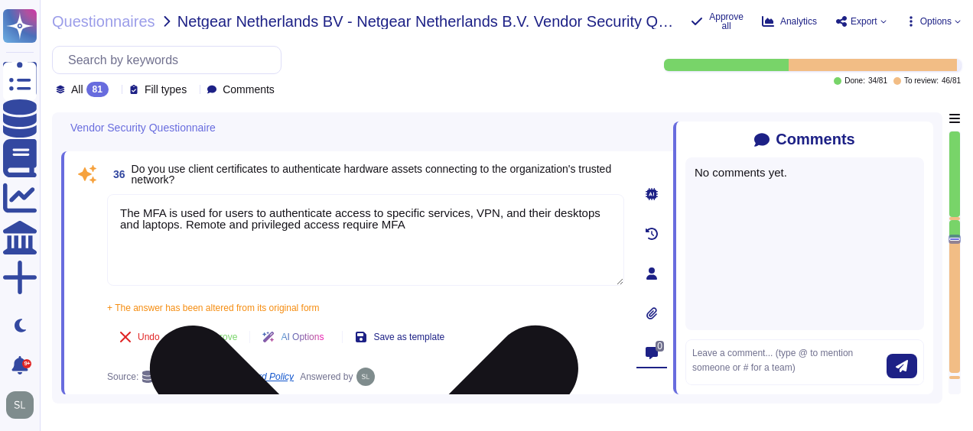
click at [394, 222] on textarea "The MFA is used for users to authenticate access to specific services, VPN, and…" at bounding box center [365, 240] width 517 height 92
click at [130, 212] on textarea "The MFA is used for users to authenticate access to specific services, VPN, and…" at bounding box center [365, 240] width 517 height 92
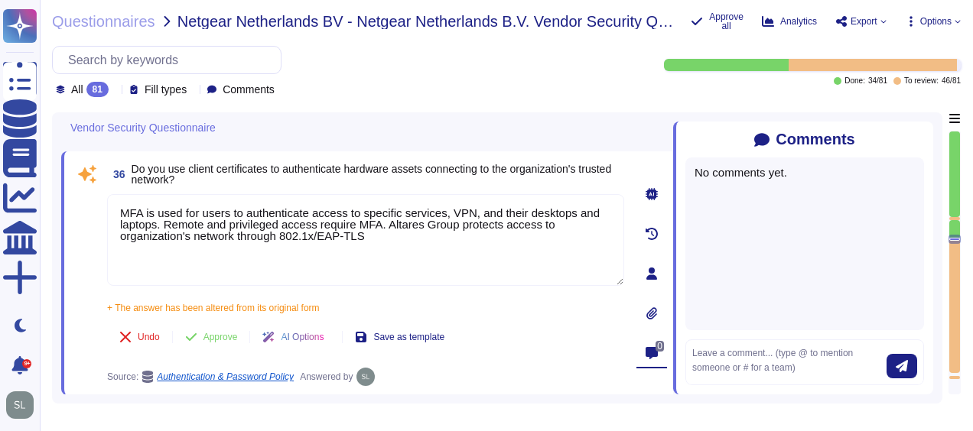
drag, startPoint x: 381, startPoint y: 223, endPoint x: 91, endPoint y: 194, distance: 291.3
click at [91, 194] on div "36 Do you use client certificates to authenticate hardware assets connecting to…" at bounding box center [348, 274] width 551 height 226
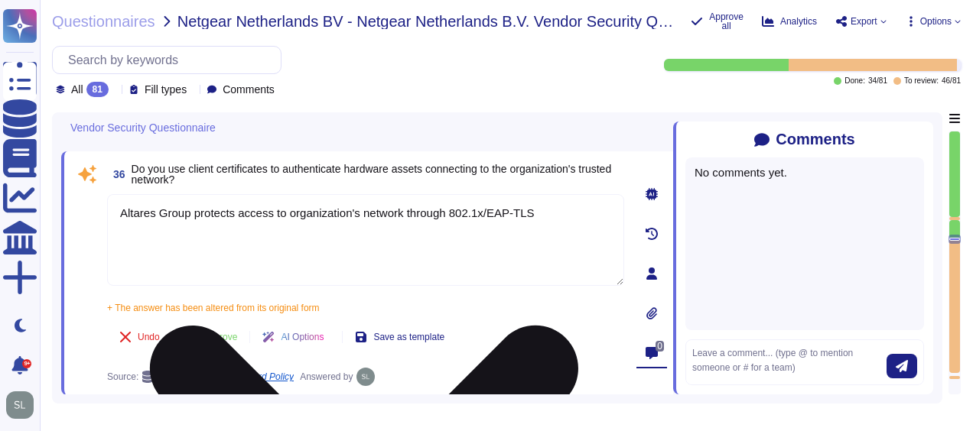
click at [547, 203] on textarea "Altares Group protects access to organization's network through 802.1x/EAP-TLS" at bounding box center [365, 240] width 517 height 92
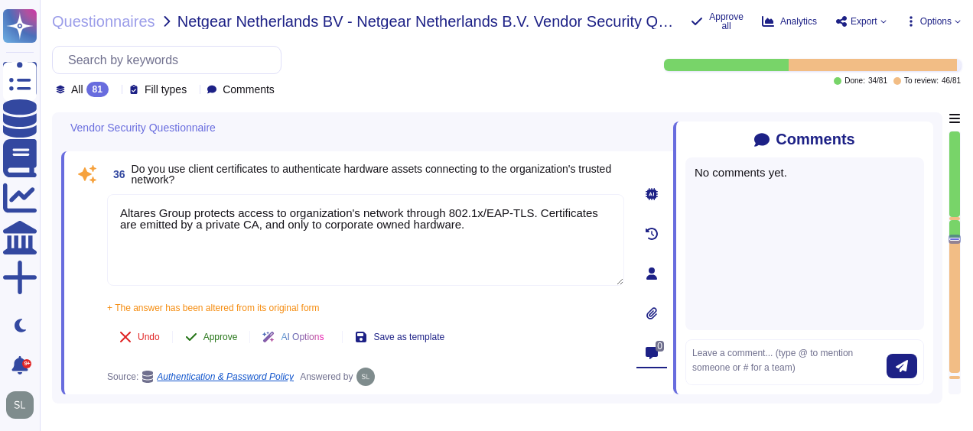
click at [218, 343] on button "Approve" at bounding box center [211, 337] width 77 height 31
type textarea "Altares Group protects access to organization's network through 802.1x/EAP-TLS.…"
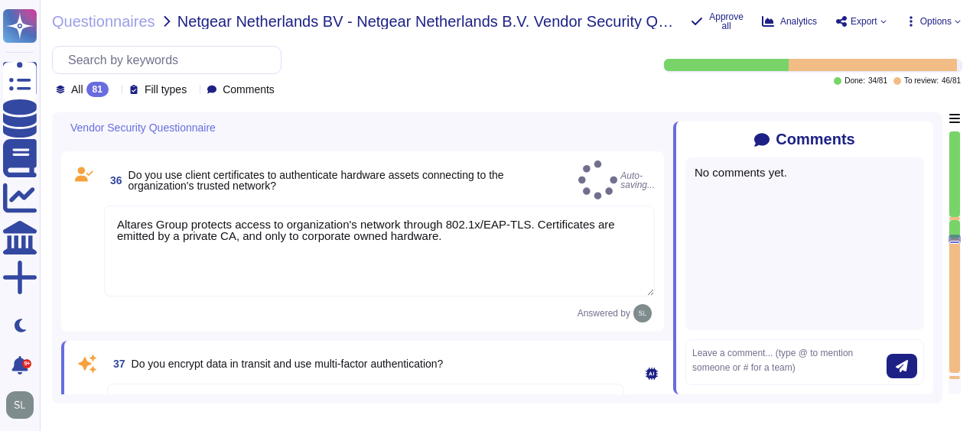
type textarea "Yes, firewalls are in place to enable filtering traffic, logging traffic, and i…"
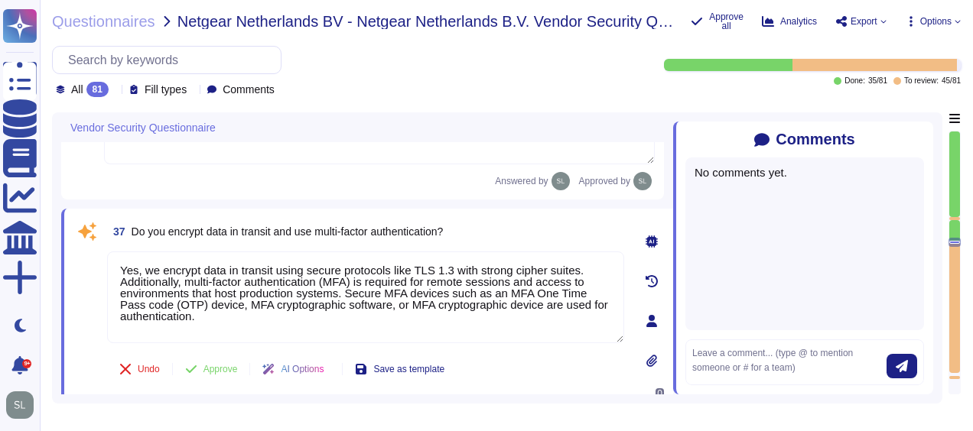
type textarea "Yes, communication over unauthorized TCP or UDP ports or application traffic is…"
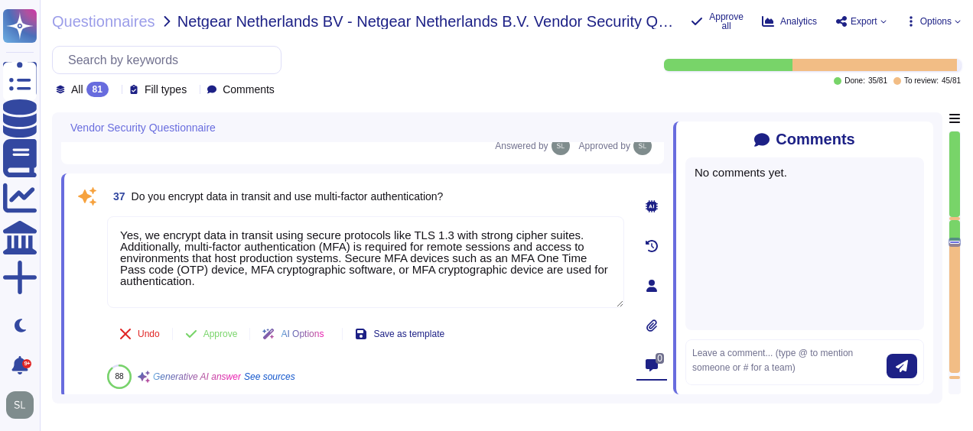
scroll to position [6883, 0]
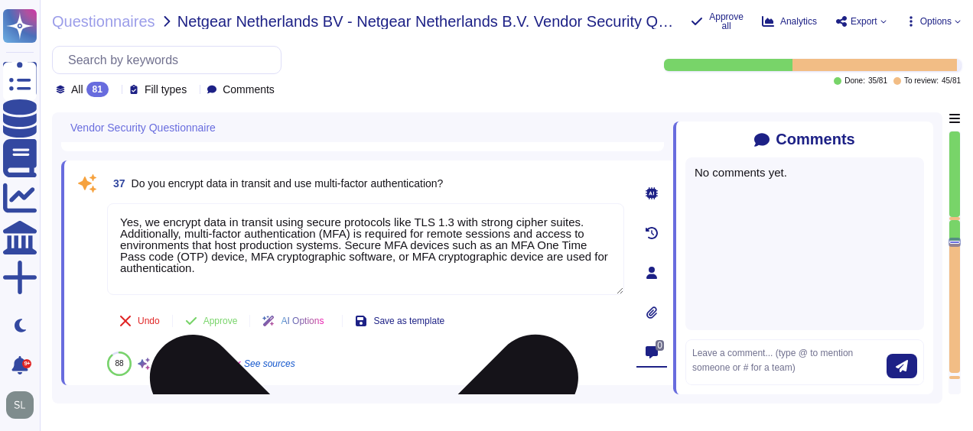
click at [437, 218] on textarea "Yes, we encrypt data in transit using secure protocols like TLS 1.3 with strong…" at bounding box center [365, 249] width 517 height 92
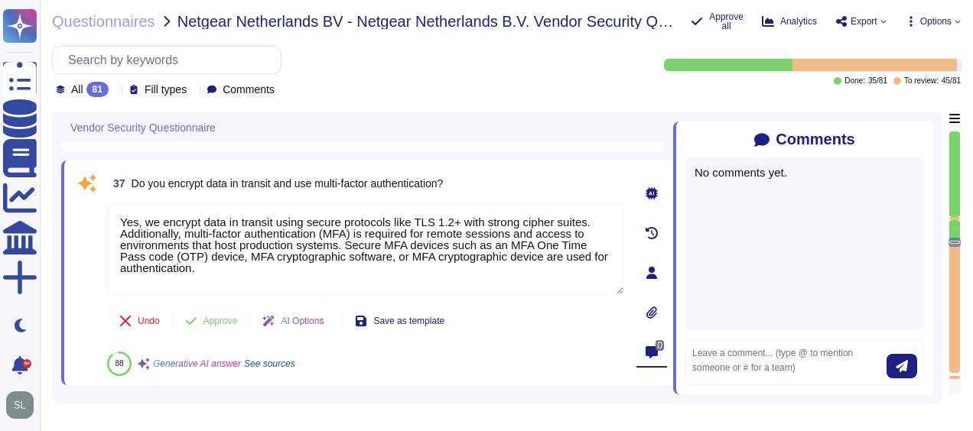
type textarea "Yes, we encrypt data in transit using secure protocols like TLS 1.2+ with stron…"
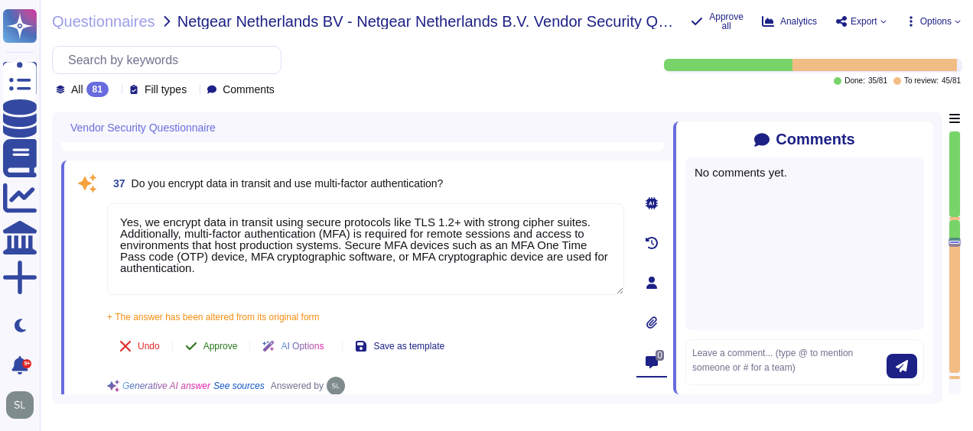
click at [210, 346] on span "Approve" at bounding box center [220, 346] width 34 height 9
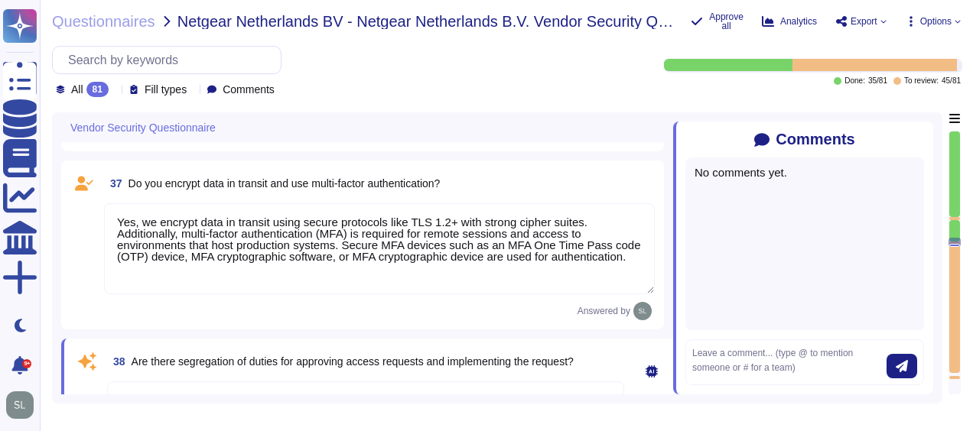
type textarea "Yes, communication over unauthorized TCP or UDP ports or application traffic is…"
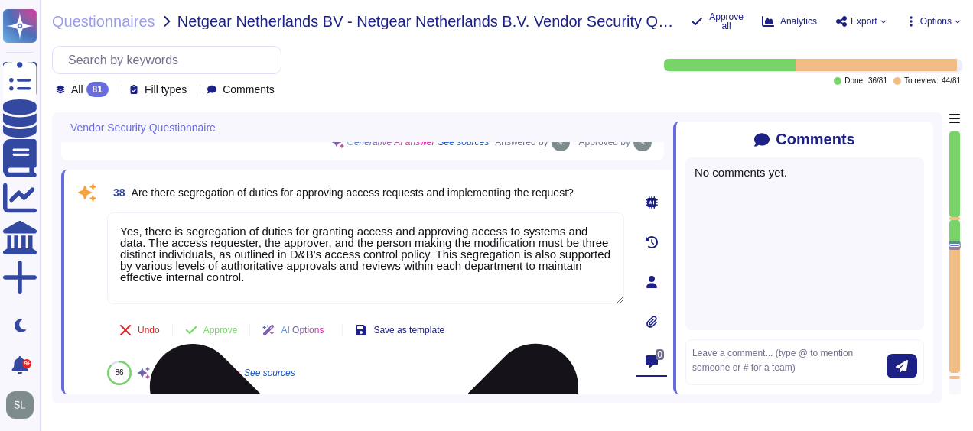
click at [364, 214] on textarea "Yes, there is segregation of duties for granting access and approving access to…" at bounding box center [365, 259] width 517 height 92
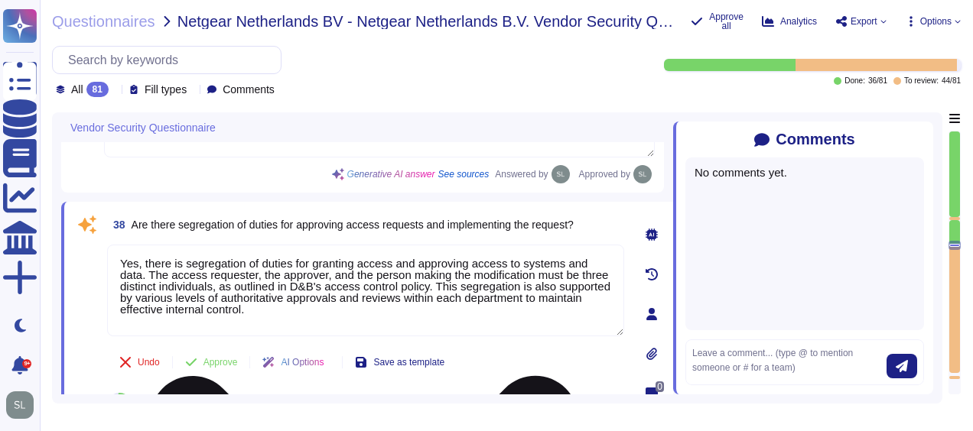
scroll to position [7052, 0]
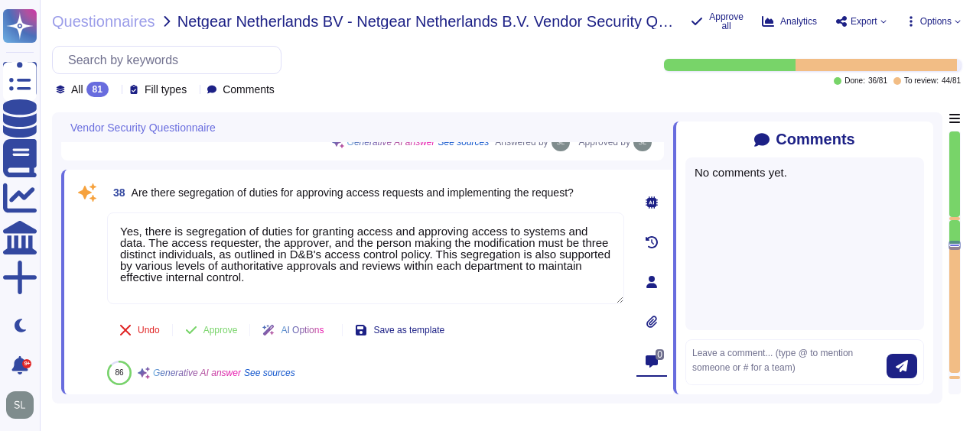
click at [594, 363] on div "Undo Approve AI Options Save as template 86 Generative AI answer See sources" at bounding box center [365, 348] width 517 height 73
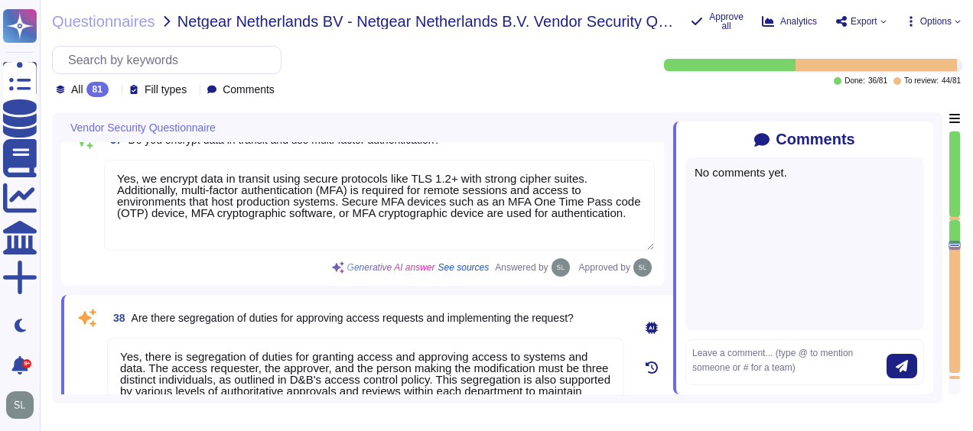
scroll to position [6802, 0]
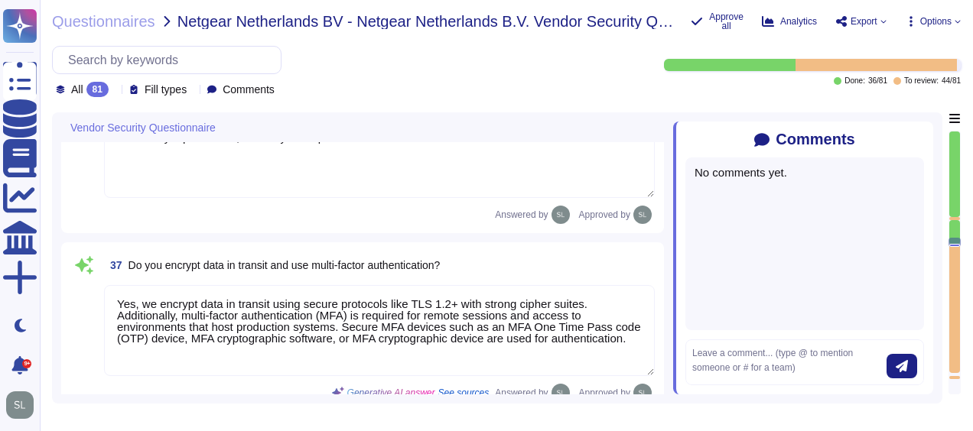
click at [529, 308] on textarea "Yes, we encrypt data in transit using secure protocols like TLS 1.2+ with stron…" at bounding box center [379, 330] width 551 height 91
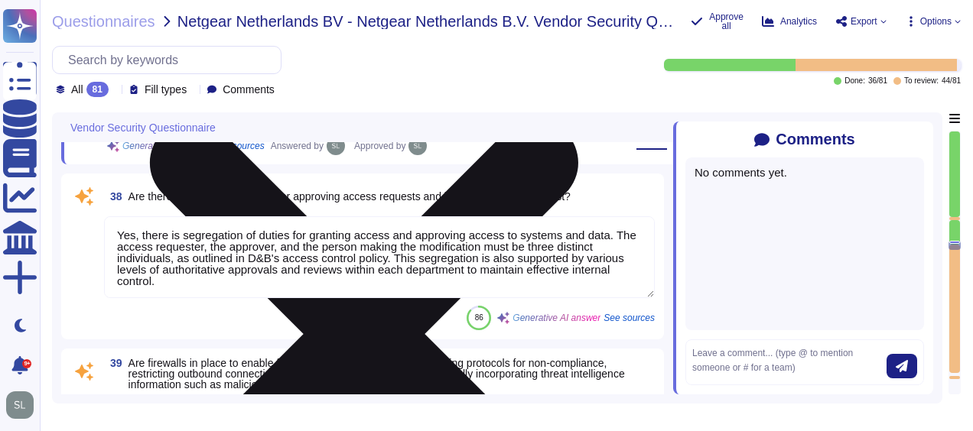
type textarea "Yes, we have deployed network-based Intrusion Prevention Systems (IPS) as part …"
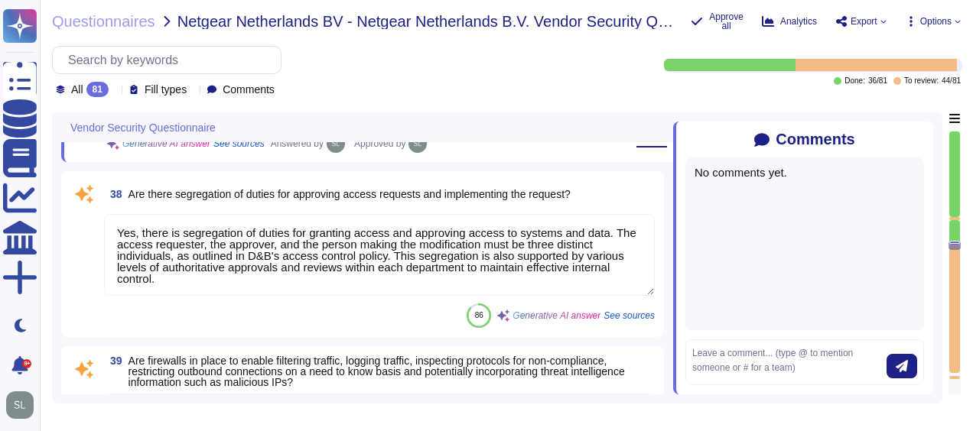
click at [387, 249] on textarea "Yes, there is segregation of duties for granting access and approving access to…" at bounding box center [379, 255] width 551 height 82
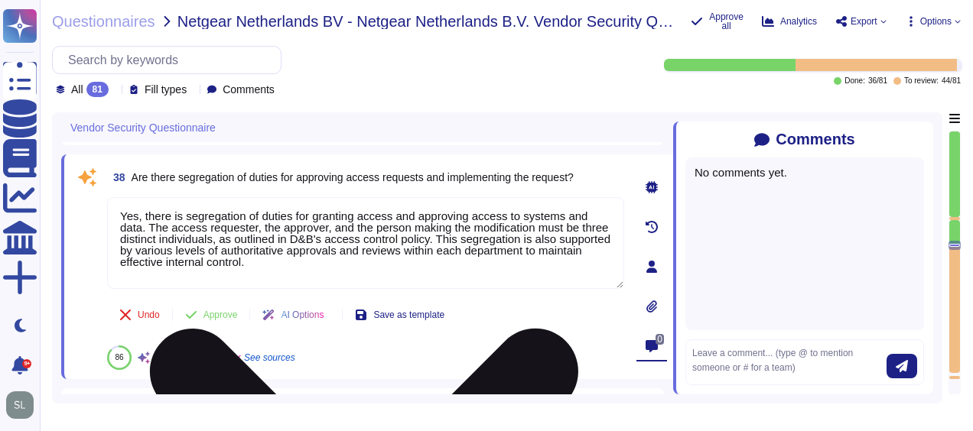
scroll to position [7058, 0]
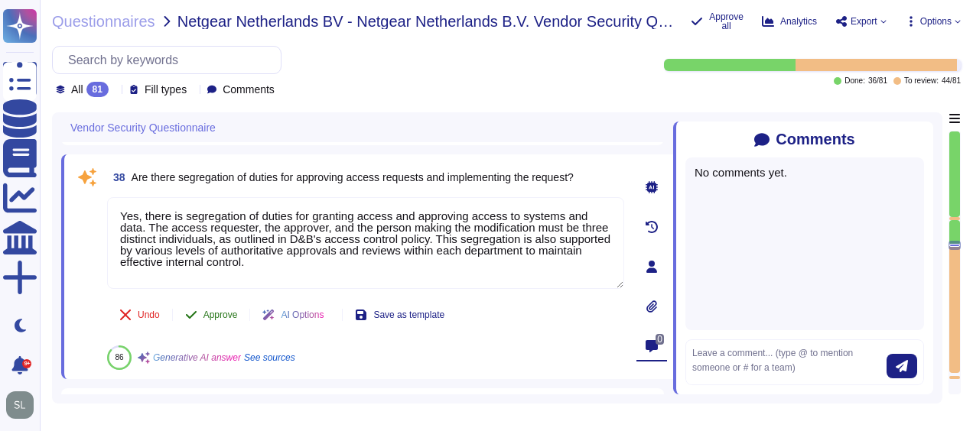
click at [212, 310] on span "Approve" at bounding box center [220, 314] width 34 height 9
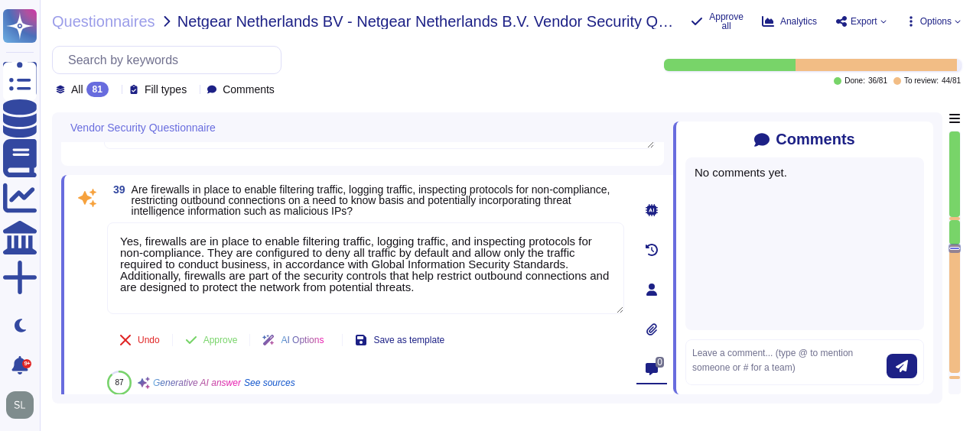
scroll to position [7194, 0]
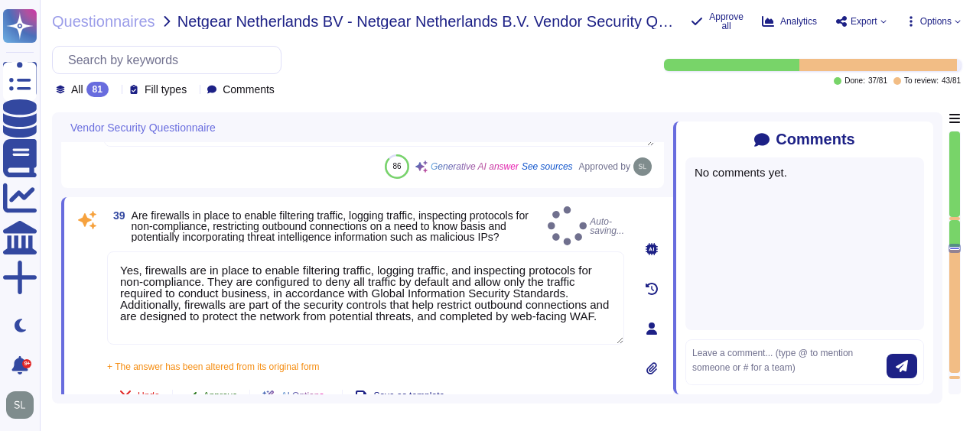
click at [223, 362] on div "39 Are firewalls in place to enable filtering traffic, logging traffic, inspect…" at bounding box center [348, 328] width 551 height 245
type textarea "Yes, firewalls are in place to enable filtering traffic, logging traffic, and i…"
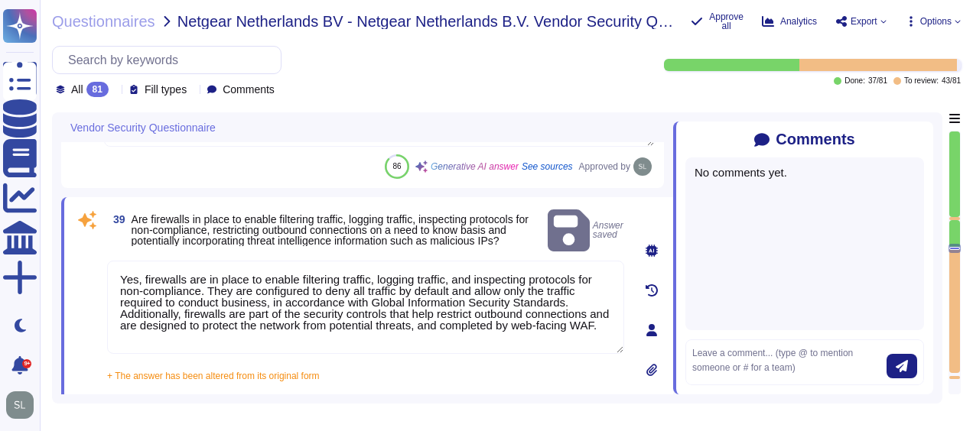
click at [234, 390] on button "Approve" at bounding box center [211, 405] width 77 height 31
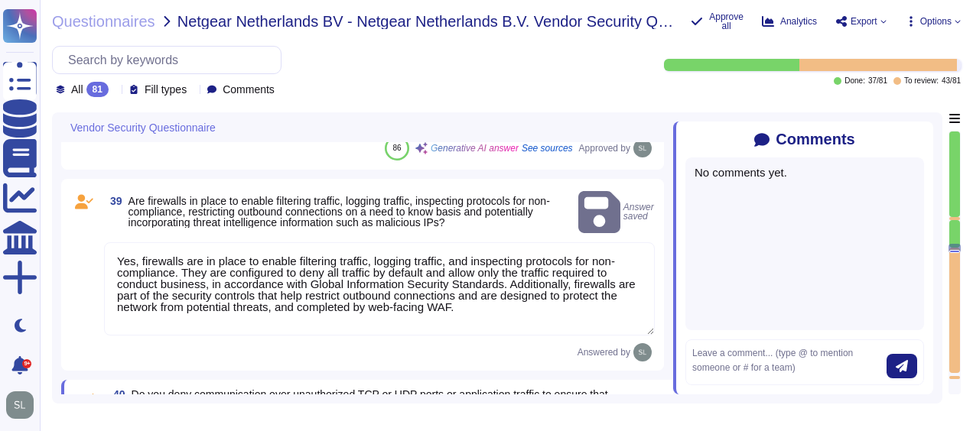
type textarea "Remote access to our corporate network is managed through secure central capabi…"
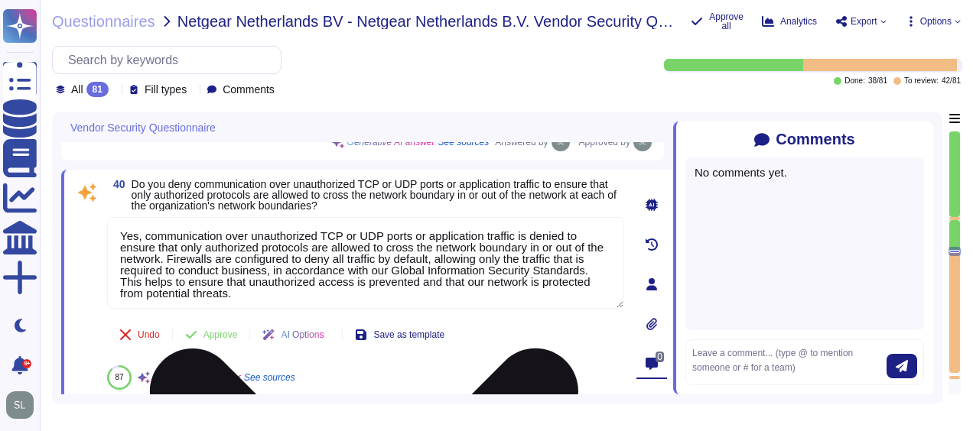
scroll to position [7397, 0]
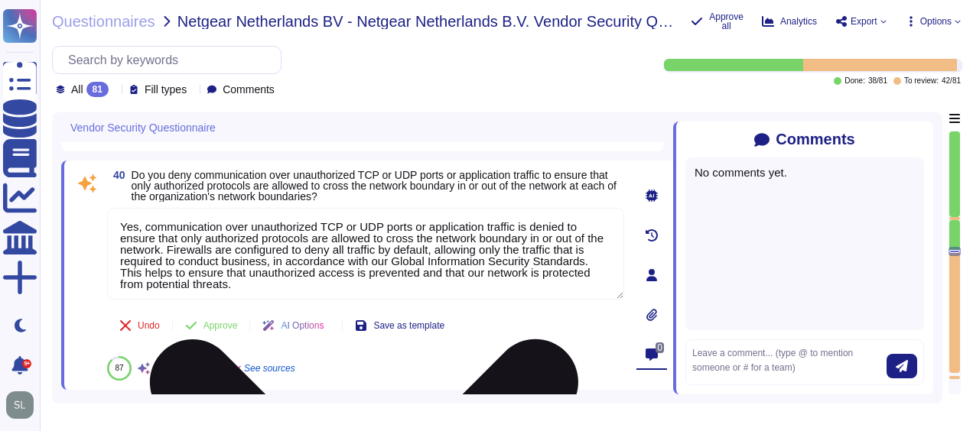
click at [566, 225] on textarea "Yes, communication over unauthorized TCP or UDP ports or application traffic is…" at bounding box center [365, 254] width 517 height 92
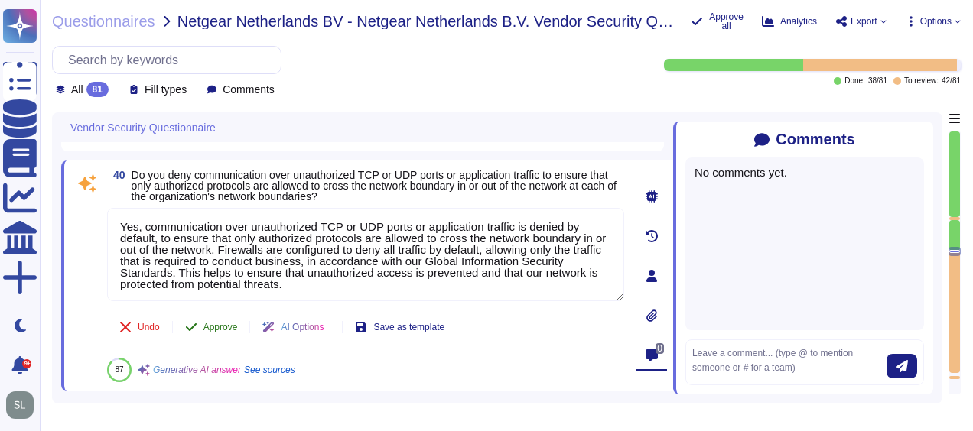
click at [226, 325] on div "40 Do you deny communication over unauthorized TCP or UDP ports or application …" at bounding box center [348, 276] width 551 height 213
type textarea "Yes, communication over unauthorized TCP or UDP ports or application traffic is…"
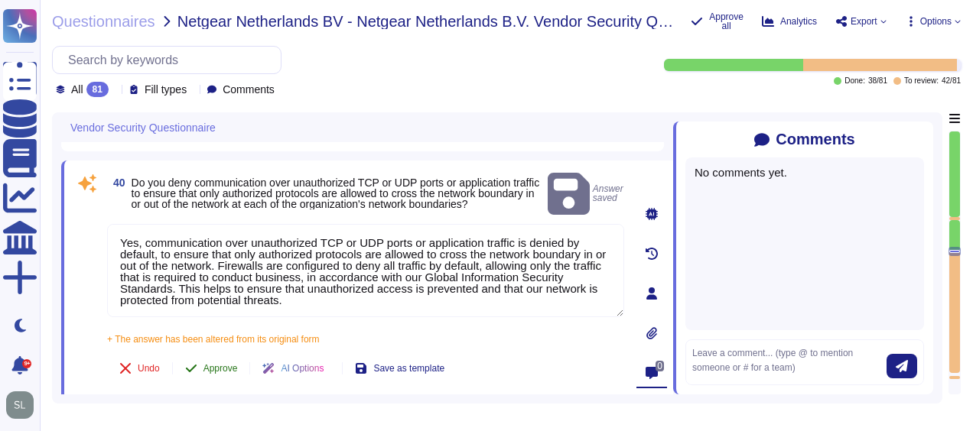
click at [197, 362] on icon at bounding box center [191, 368] width 12 height 12
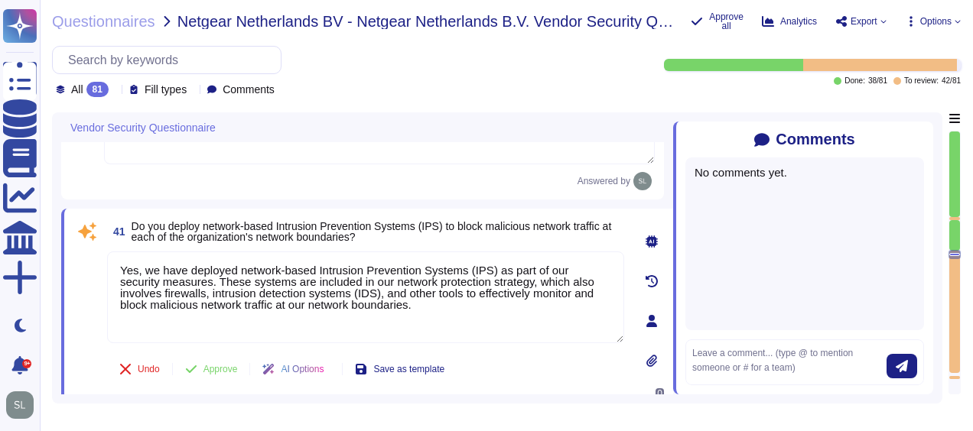
type textarea "Loremipsu dol sitametcons ad E&S doe temporin ut laboreet dolore, magnaaliq, en…"
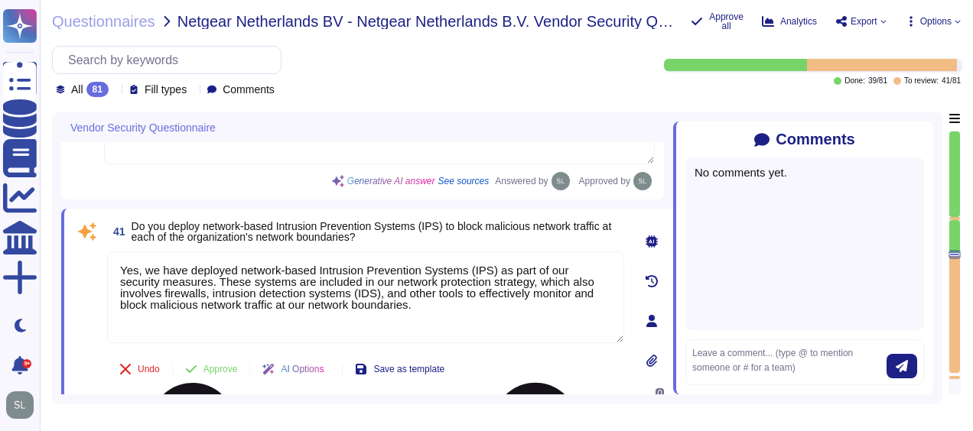
scroll to position [7573, 0]
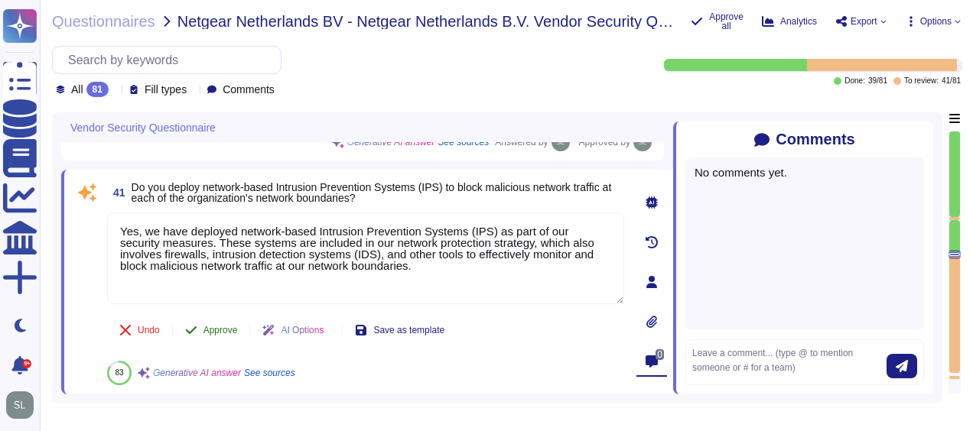
click at [225, 327] on span "Approve" at bounding box center [220, 330] width 34 height 9
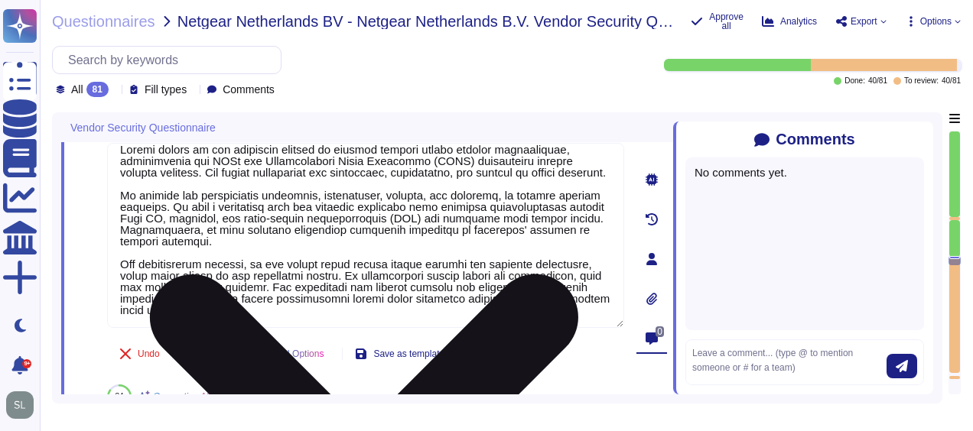
scroll to position [12, 0]
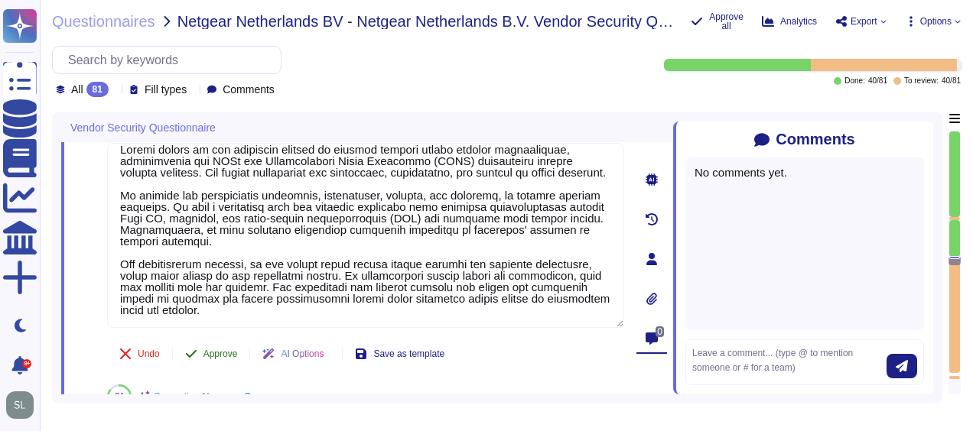
click at [226, 349] on span "Approve" at bounding box center [220, 353] width 34 height 9
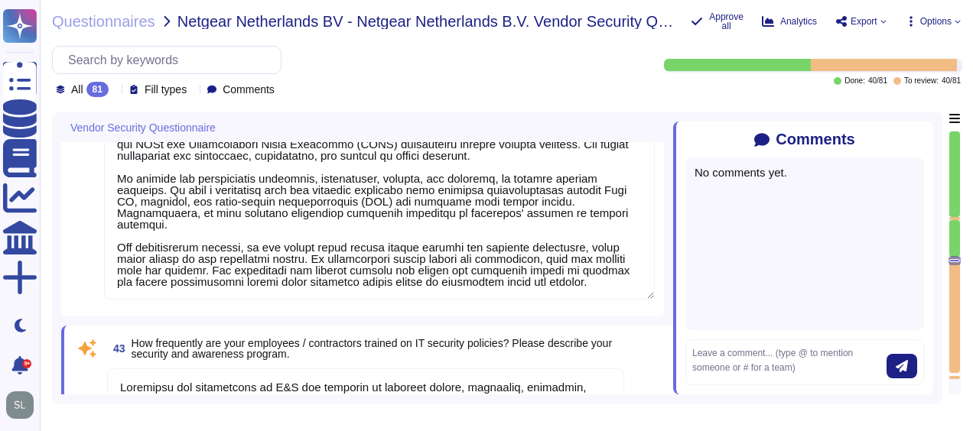
type textarea "Yes, our organization encrypts communication of sensitive information over less…"
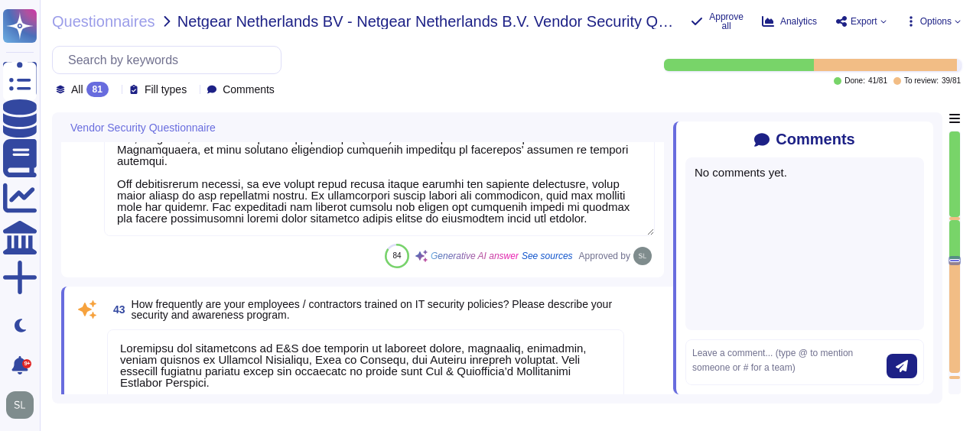
type textarea "Yes, our organization encrypts communication of sensitive information over less…"
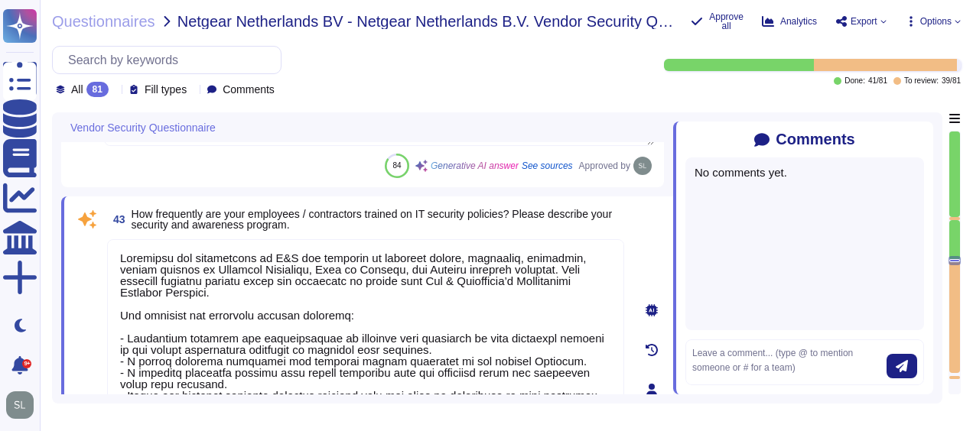
scroll to position [8003, 0]
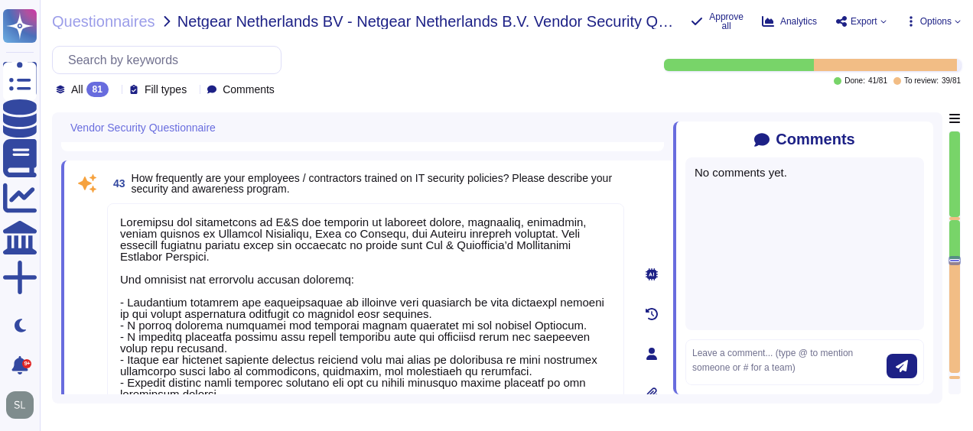
type textarea "Yes, we utilize approved encryption software to encrypt data on all fixed and r…"
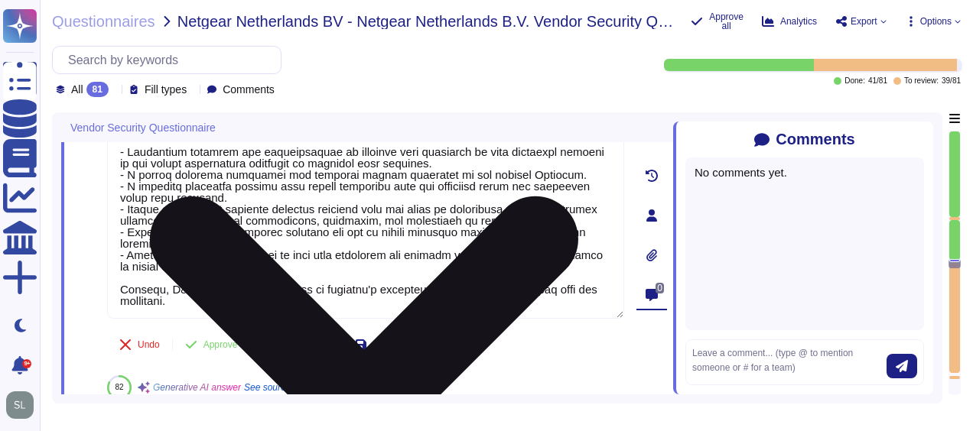
scroll to position [8143, 0]
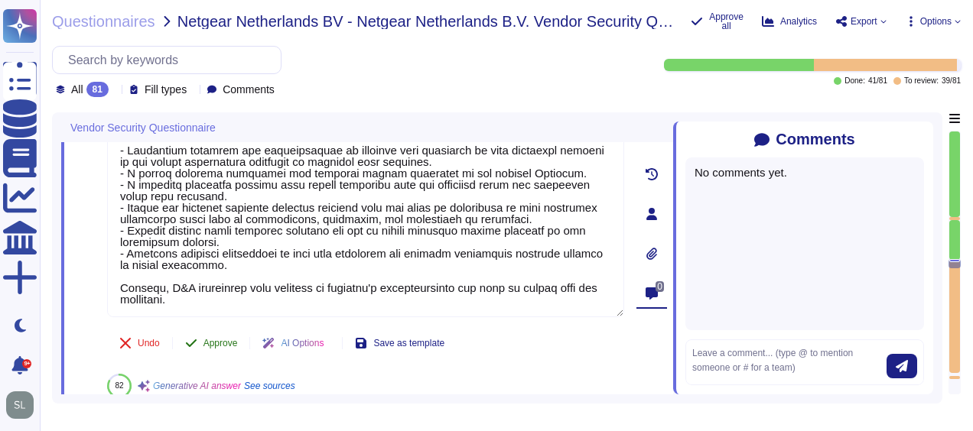
click at [218, 339] on span "Approve" at bounding box center [220, 343] width 34 height 9
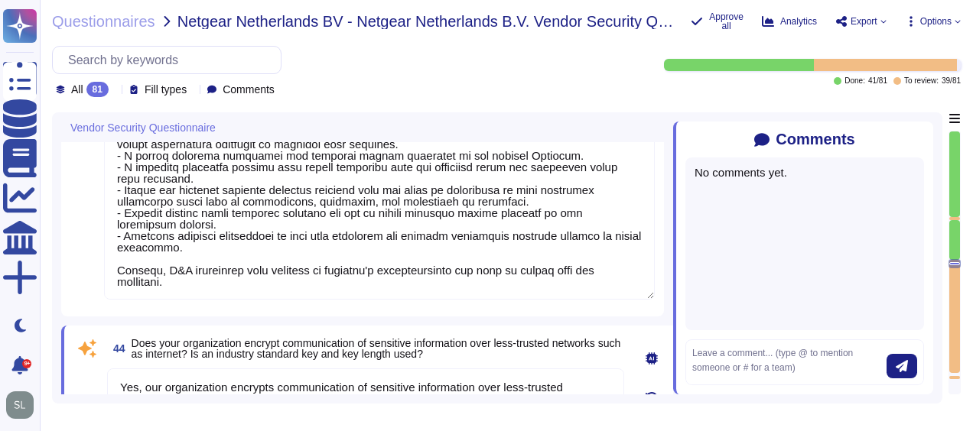
type textarea "Yes, D&B enforces detailed audit logging for access to sensitive data and chang…"
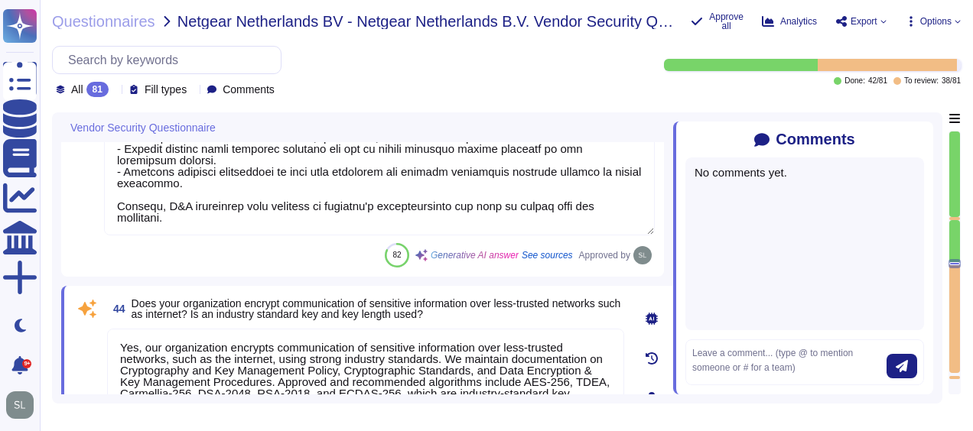
type textarea "Yes, D&B enforces detailed audit logging for access to sensitive data and chang…"
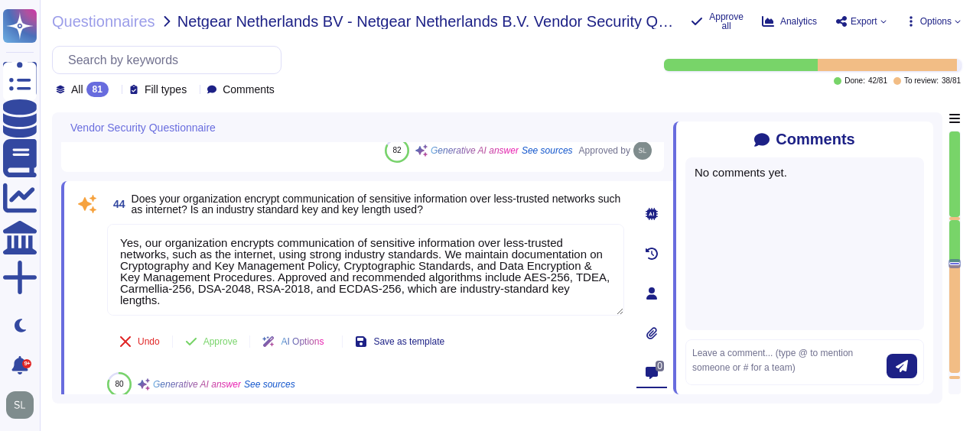
scroll to position [8344, 0]
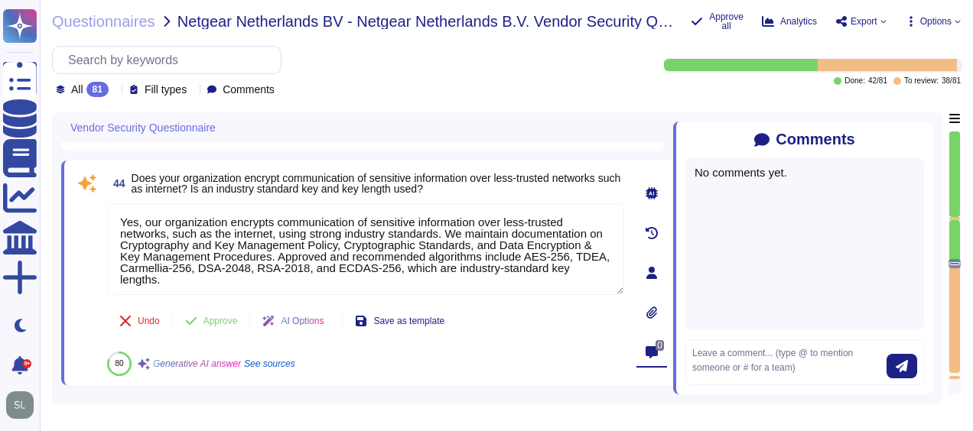
type textarea "Yes, data integrity on backup media is tested on a regular basis through annual…"
click at [279, 365] on span "See sources" at bounding box center [269, 363] width 51 height 9
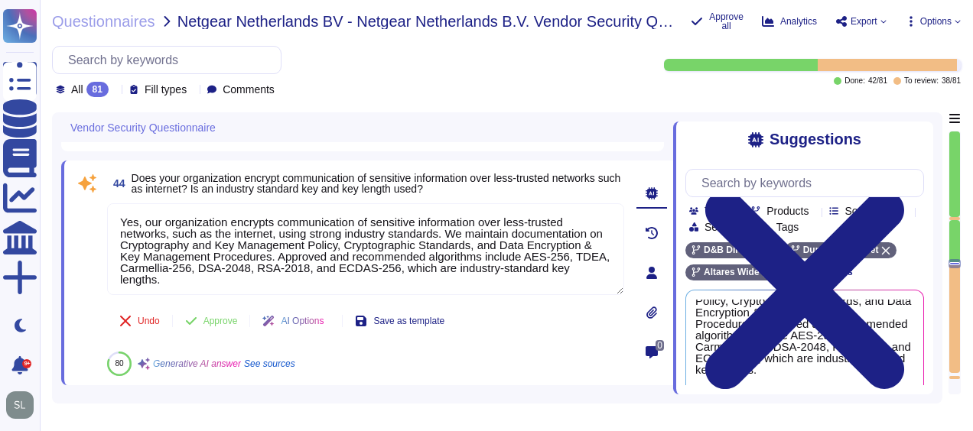
scroll to position [74, 0]
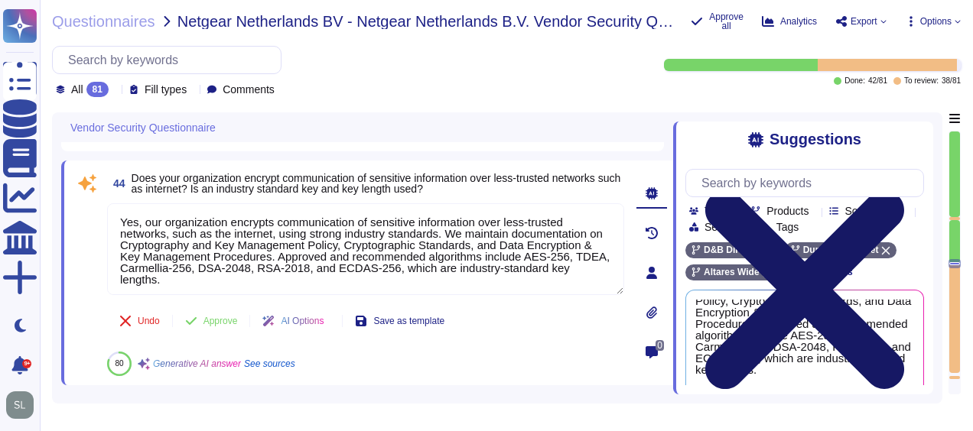
click at [904, 190] on icon at bounding box center [804, 289] width 199 height 199
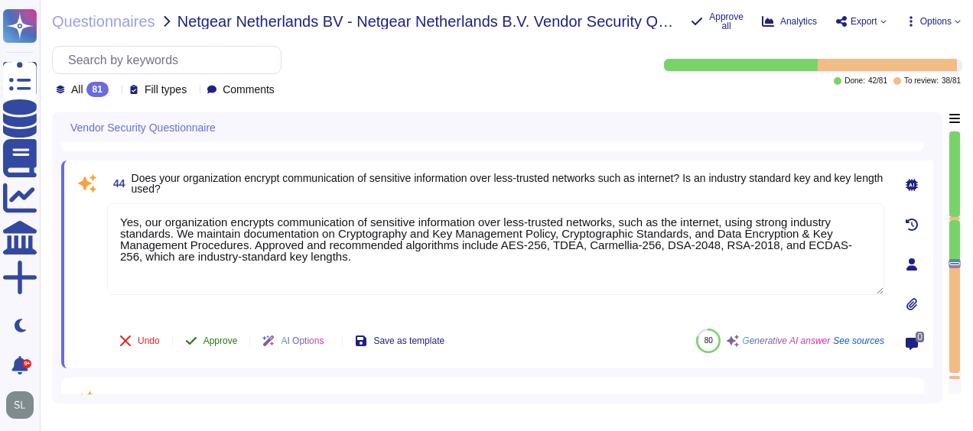
click at [208, 336] on span "Approve" at bounding box center [220, 340] width 34 height 9
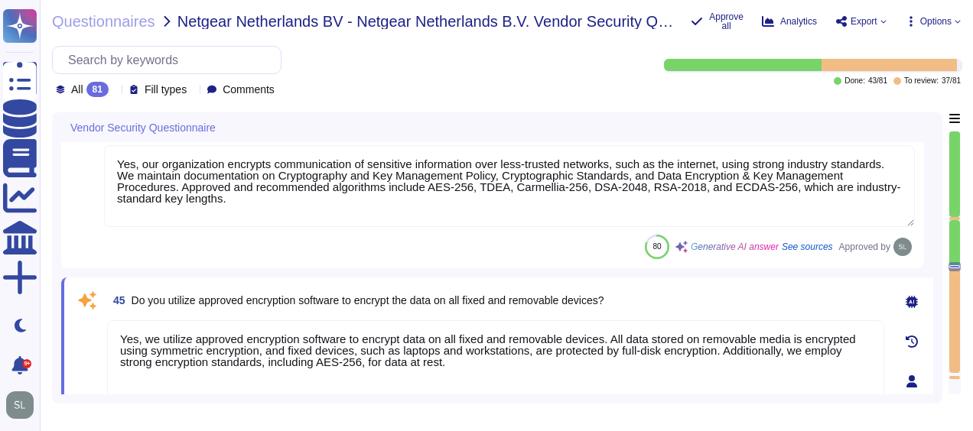
type textarea "Yes, our organization maintains separate environments for production and non-pr…"
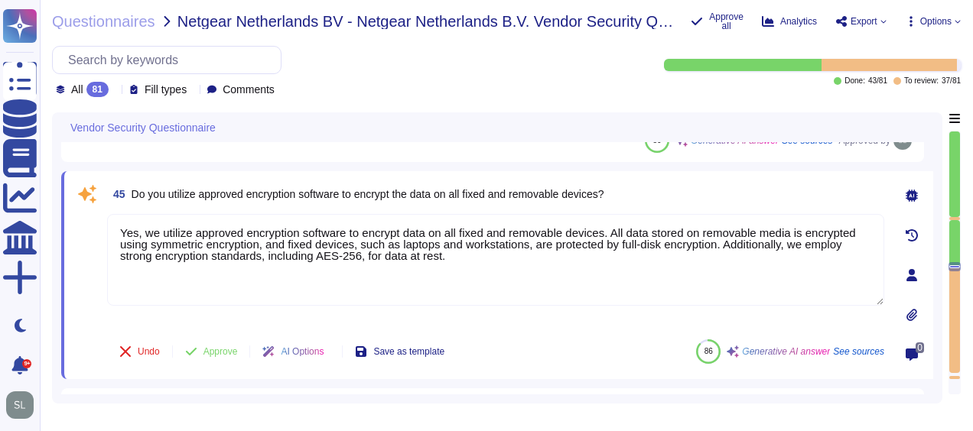
scroll to position [8513, 0]
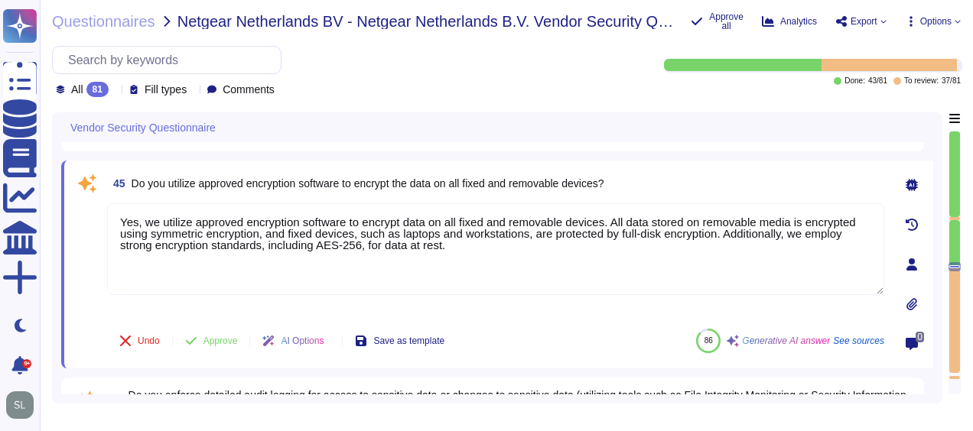
click at [954, 216] on div at bounding box center [954, 175] width 11 height 86
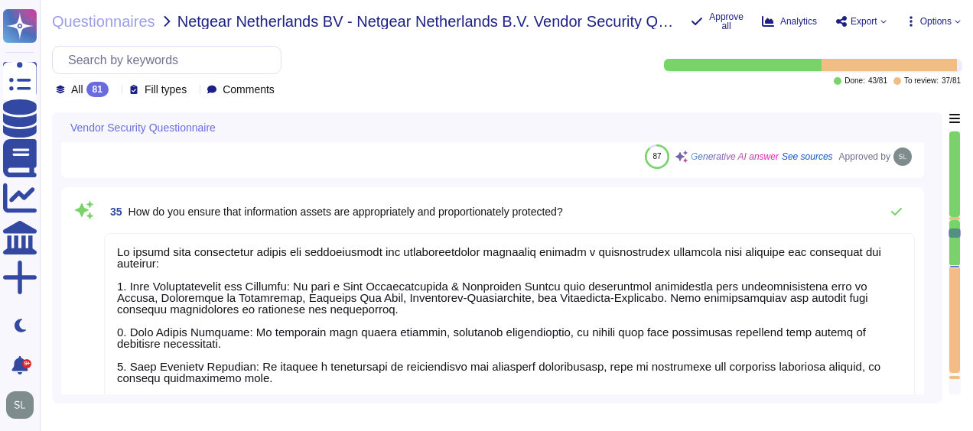
type textarea "Yes, timely deprovisioning and revocation of access to the organization's syste…"
type textarea "Yes, our software may support SSO, depending on the products chosen. However, c…"
type textarea "Yes, the organization requires the use of Multi-Factor Authentication (MFA) for…"
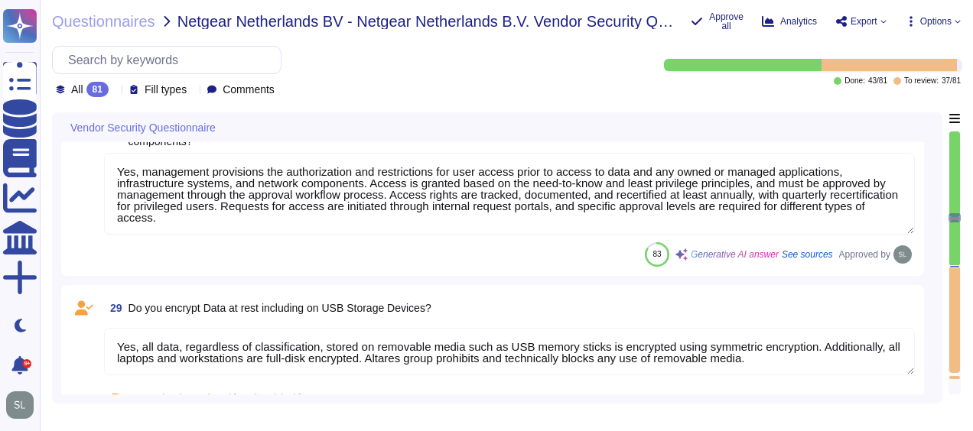
type textarea "Pentests are at least annual. Information is not disclosed beyond data availabl…"
type textarea "As set forth in D&B’s Global Information Security Policies, access is granted o…"
type textarea "Yes, management provisions the authorization and restrictions for user access p…"
type textarea "Yes, all data, regardless of classification, stored on removable media such as …"
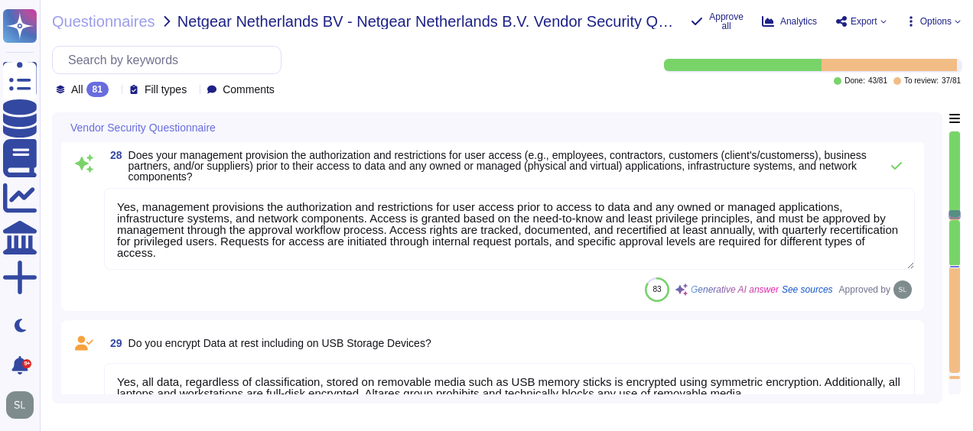
type textarea "Yes, hardware and software vulnerabilities are proactively identified and docum…"
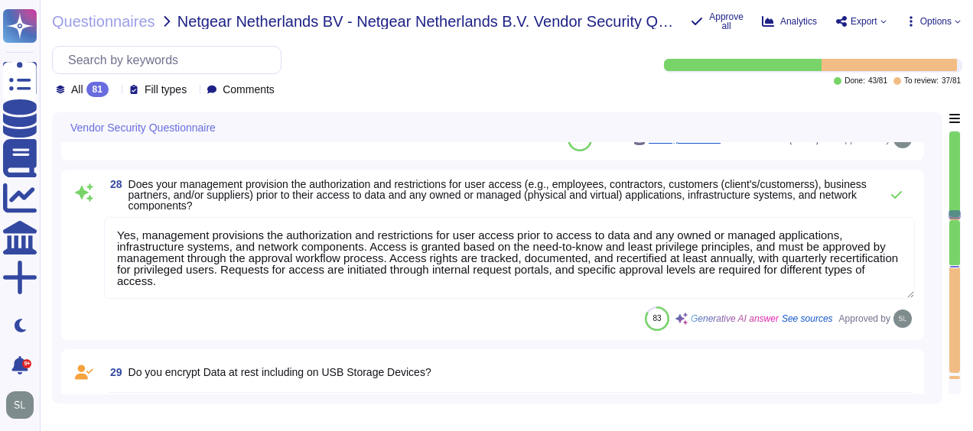
scroll to position [1, 0]
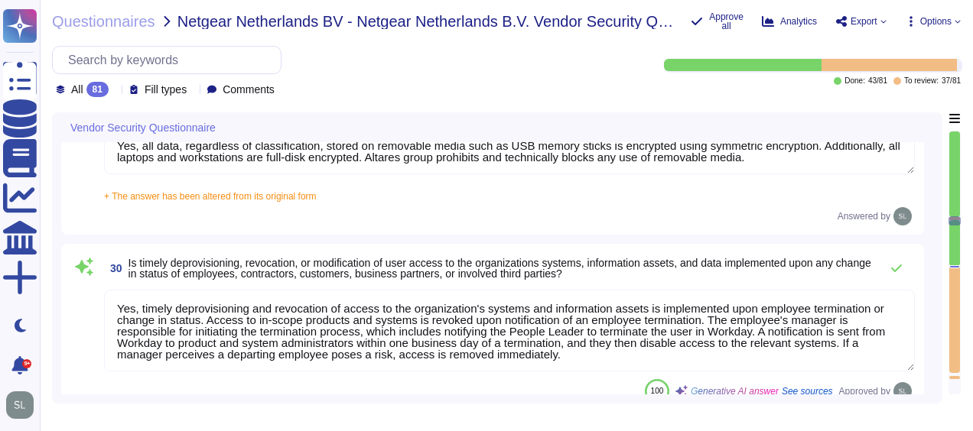
type textarea "Yes, the organization requires the use of Multi-Factor Authentication (MFA) for…"
type textarea "User access to data via information systems is reviewed through a structured pr…"
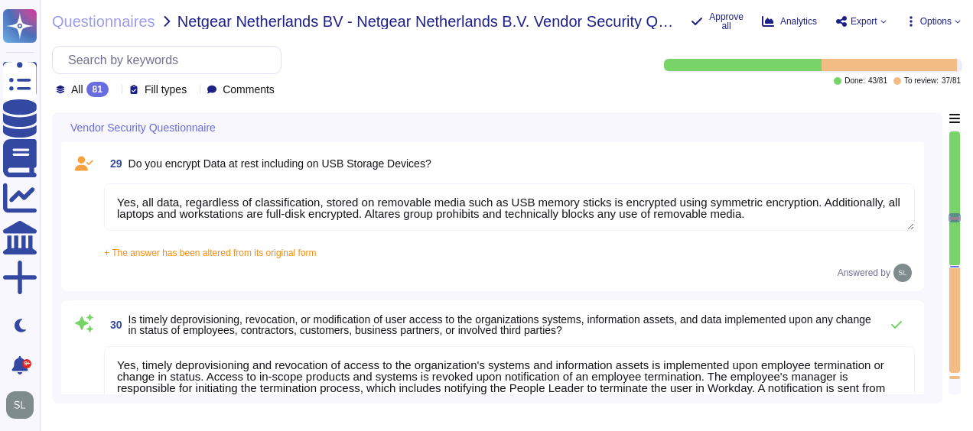
type textarea "Pentests are at least annual. Information is not disclosed beyond data availabl…"
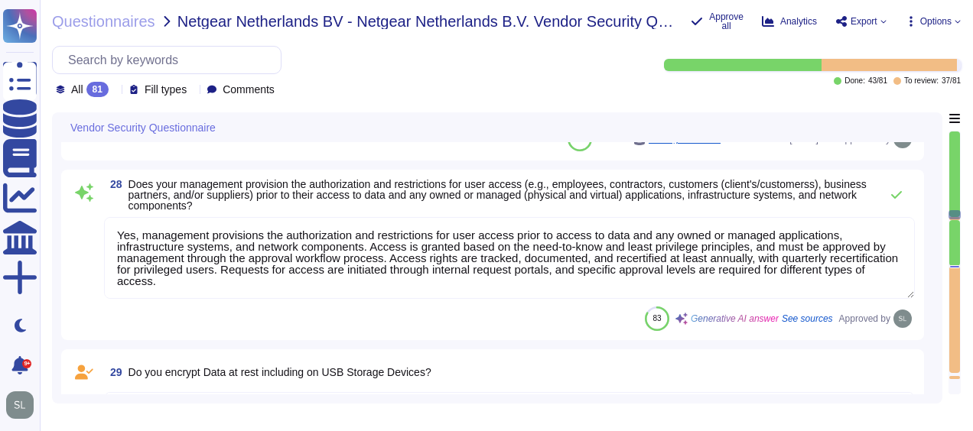
type textarea "Yes, hardware and software vulnerabilities are proactively identified and docum…"
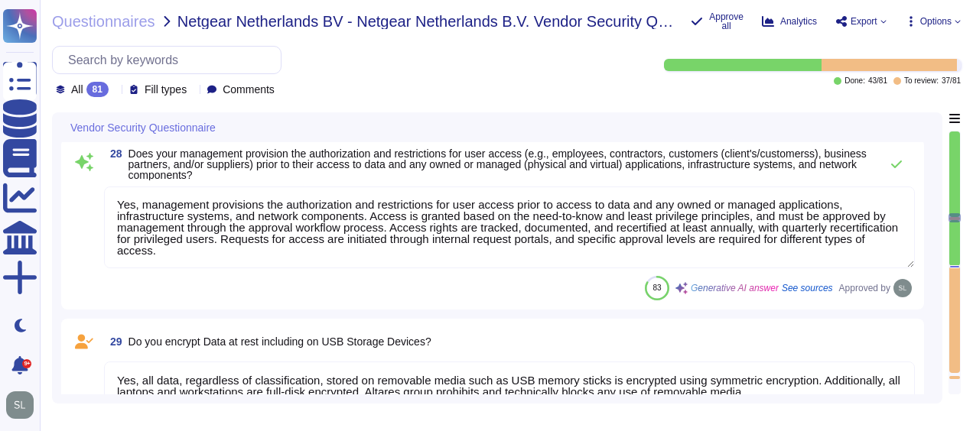
type textarea "Yes, the organization requires the use of Multi-Factor Authentication (MFA) for…"
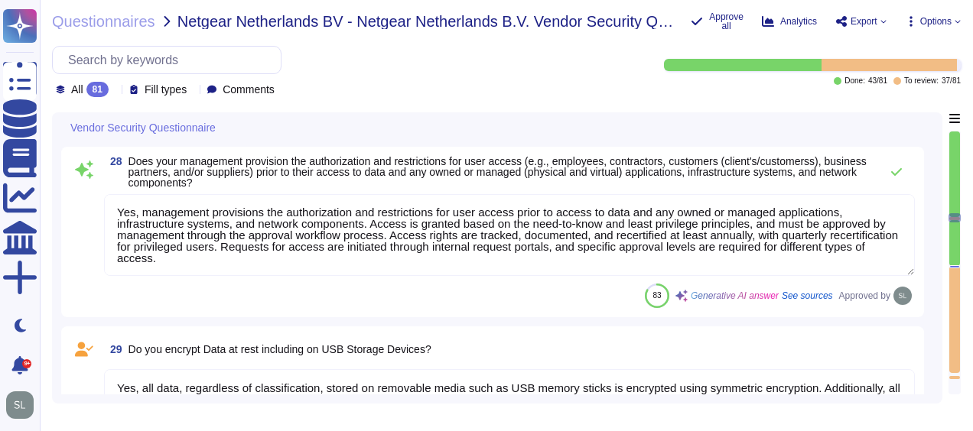
scroll to position [4665, 0]
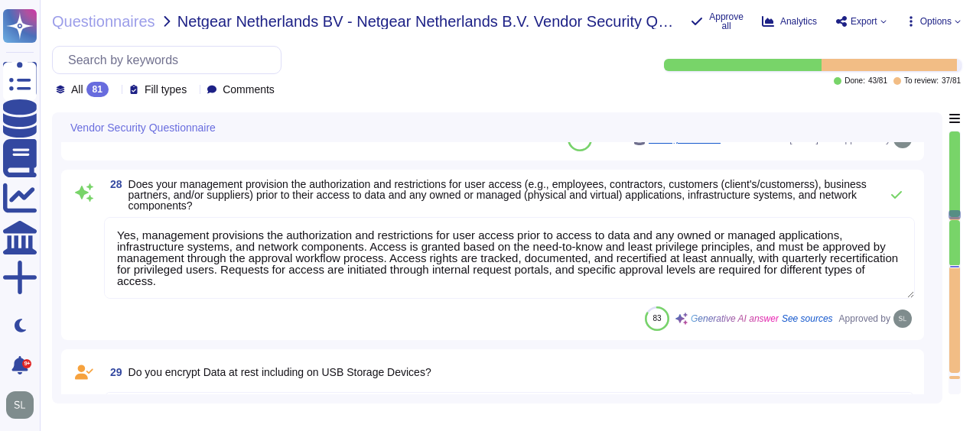
click at [498, 381] on div "29 Do you encrypt Data at rest including on USB Storage Devices?" at bounding box center [509, 373] width 811 height 28
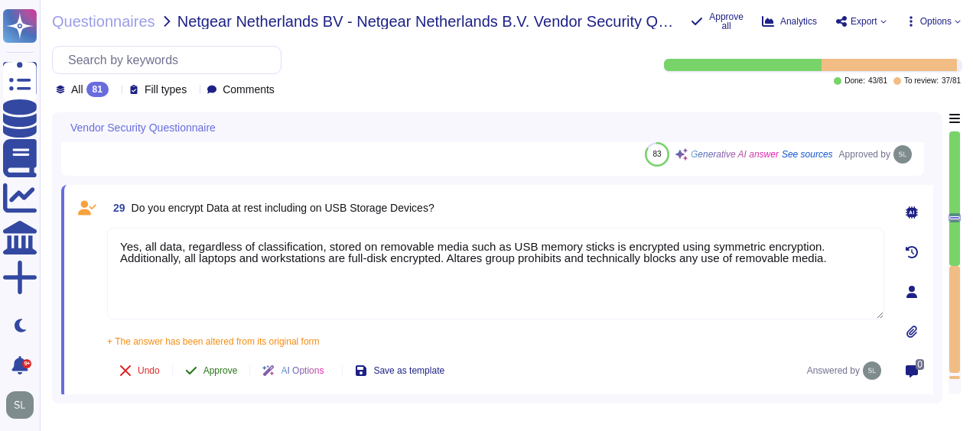
click at [224, 375] on span "Approve" at bounding box center [220, 370] width 34 height 9
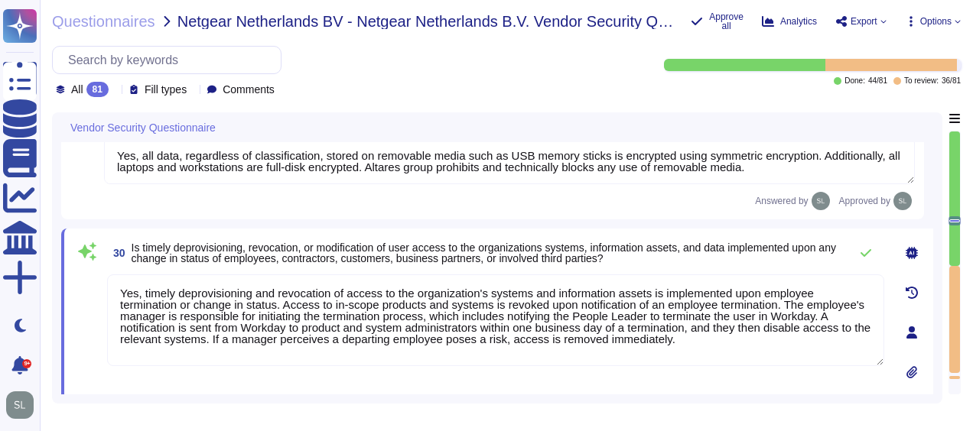
type textarea "User access to data via information systems is reviewed through a structured pr…"
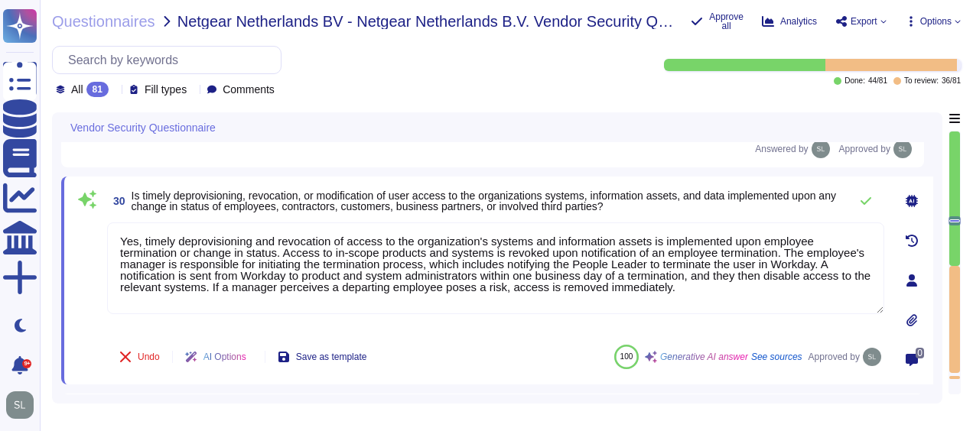
scroll to position [4961, 0]
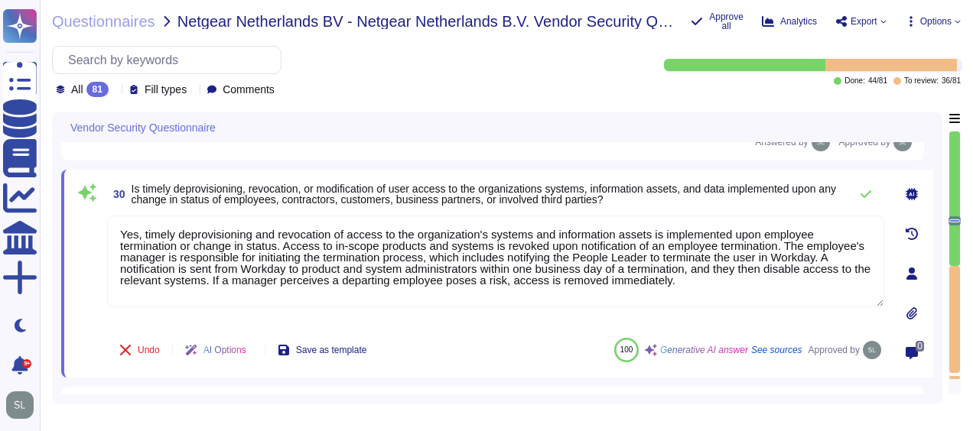
click at [954, 266] on div at bounding box center [954, 319] width 11 height 107
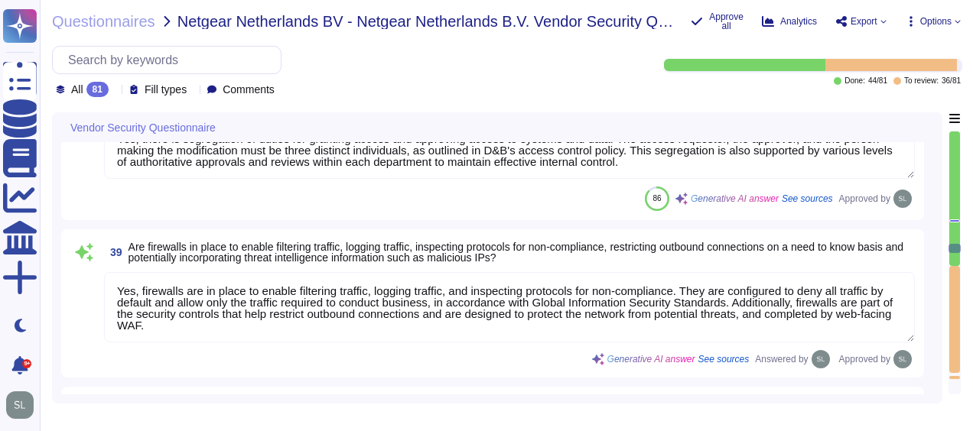
type textarea "Altares Group protects access to organization's network through 802.1x/EAP-TLS.…"
type textarea "Yes, we encrypt data in transit using secure protocols like TLS 1.2+ with stron…"
type textarea "Yes, there is segregation of duties for granting access and approving access to…"
type textarea "Yes, firewalls are in place to enable filtering traffic, logging traffic, and i…"
type textarea "Yes, communication over unauthorized TCP or UDP ports or application traffic is…"
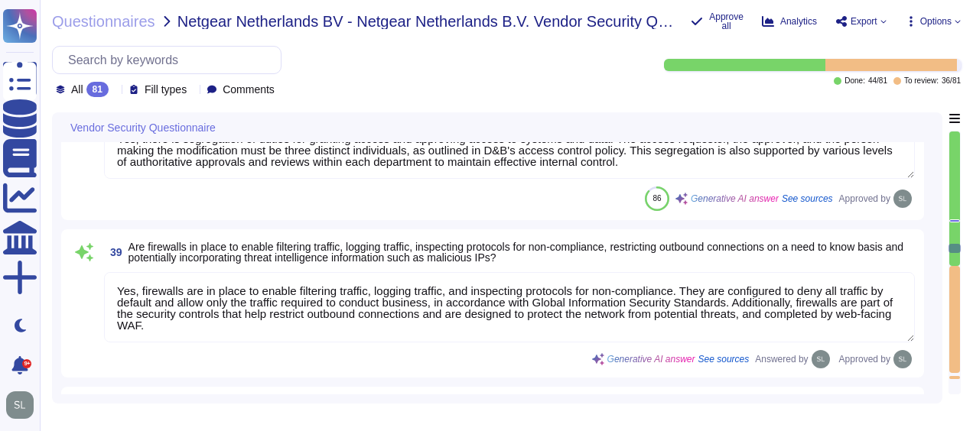
type textarea "Yes, we have deployed network-based Intrusion Prevention Systems (IPS) as part …"
type textarea "Remote access to our corporate network is managed through secure central capabi…"
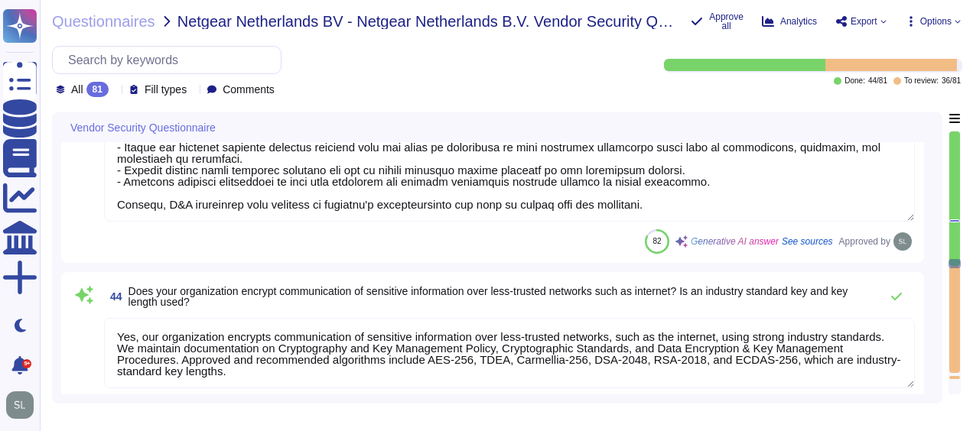
type textarea "Loremipsu dol sitametcons ad E&S doe temporin ut laboreet dolore, magnaaliq, en…"
type textarea "Yes, our organization encrypts communication of sensitive information over less…"
type textarea "Yes, we utilize approved encryption software to encrypt data on all fixed and r…"
type textarea "Yes, D&B enforces detailed audit logging for access to sensitive data and chang…"
type textarea "Yes, data integrity on backup media is tested on a regular basis through annual…"
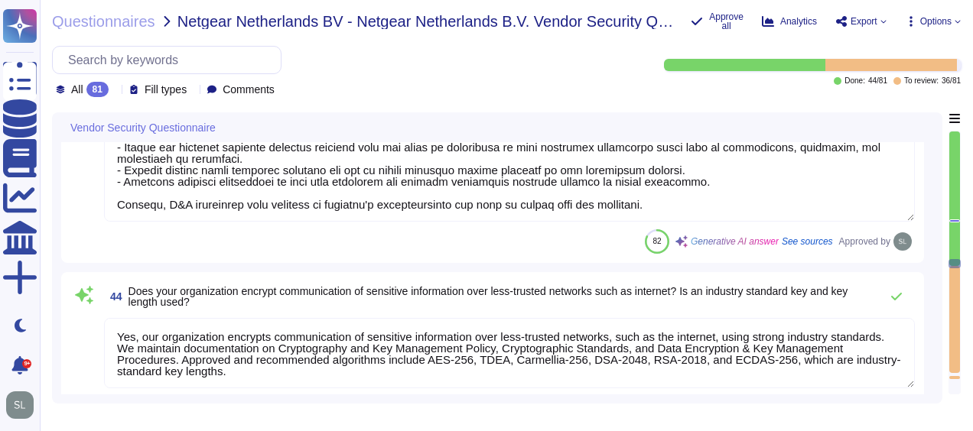
type textarea "Yes, our organization maintains separate environments for production and non-pr…"
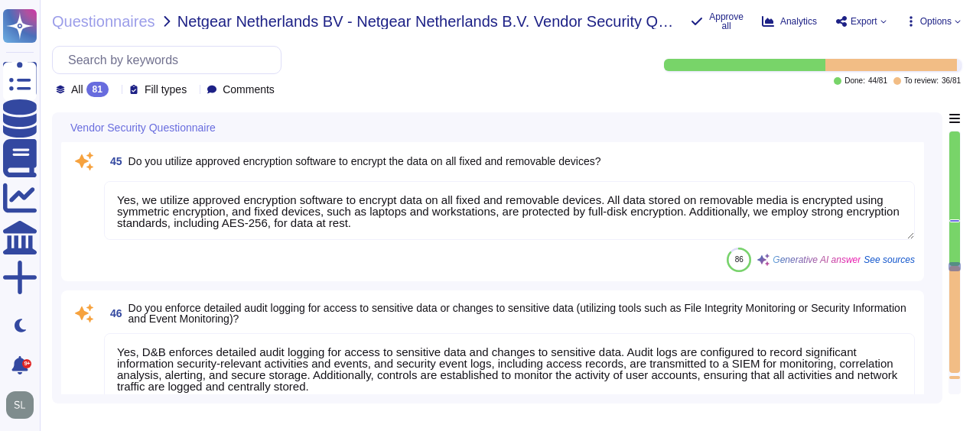
type textarea "To prevent the exfiltration of sensitive data, particularly sensitive customer …"
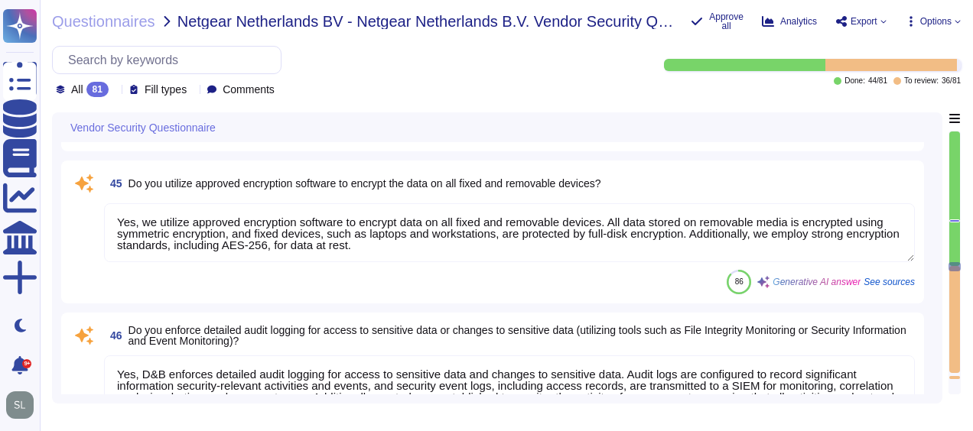
click at [440, 224] on textarea "Yes, we utilize approved encryption software to encrypt data on all fixed and r…" at bounding box center [509, 232] width 811 height 59
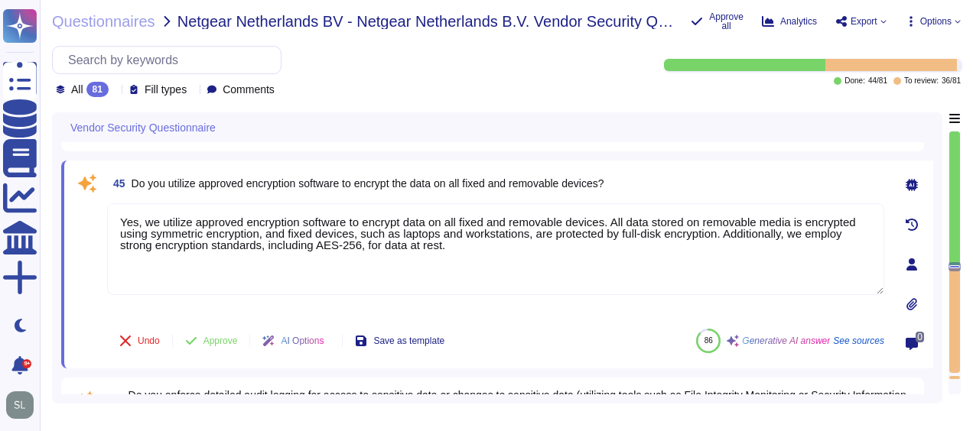
click at [792, 221] on textarea "Yes, we utilize approved encryption software to encrypt data on all fixed and r…" at bounding box center [495, 249] width 777 height 92
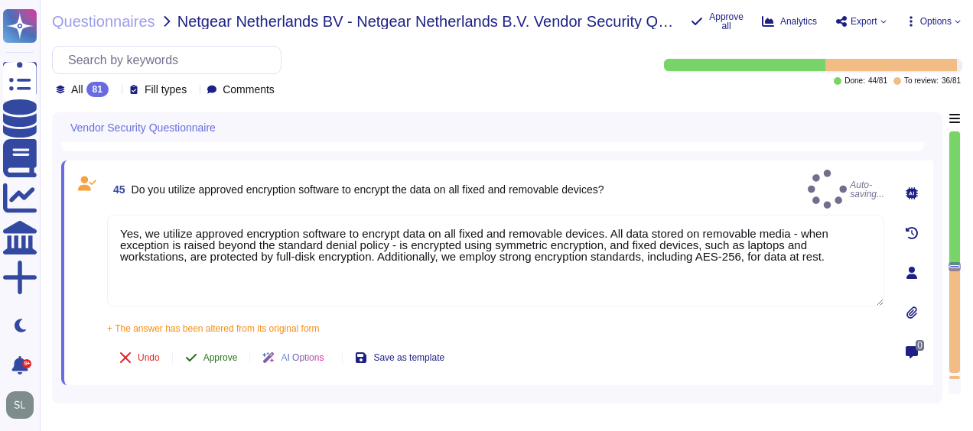
type textarea "Yes, we utilize approved encryption software to encrypt data on all fixed and r…"
click at [228, 343] on button "Approve" at bounding box center [211, 358] width 77 height 31
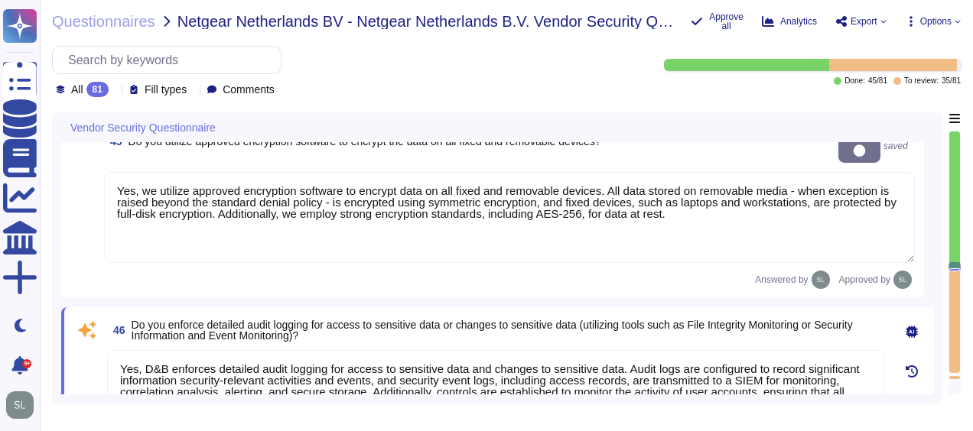
scroll to position [8016, 0]
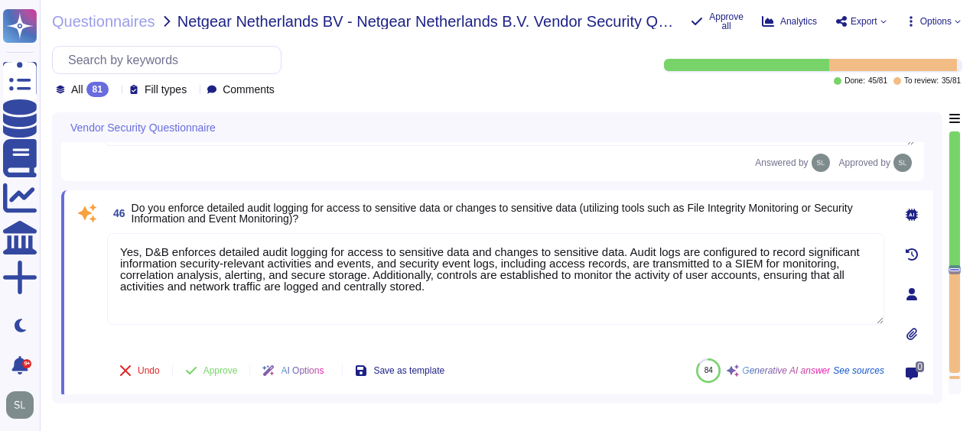
type textarea "To prevent the exfiltration of sensitive data, particularly sensitive customer …"
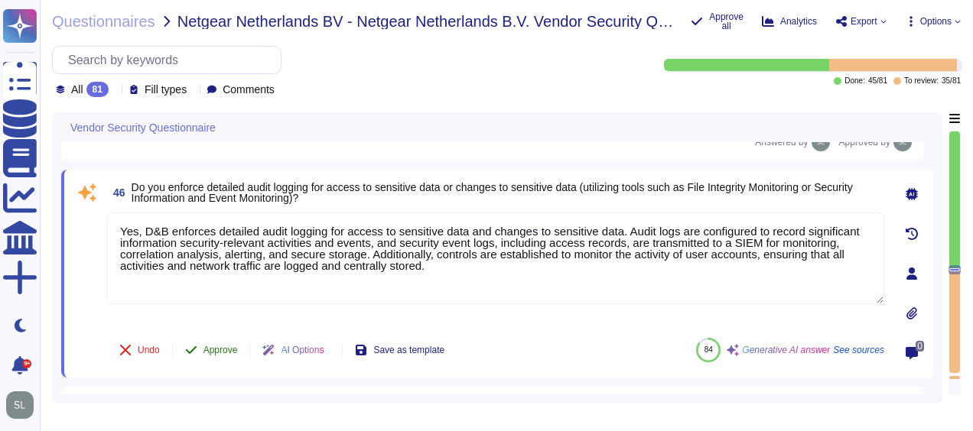
click at [211, 346] on span "Approve" at bounding box center [220, 350] width 34 height 9
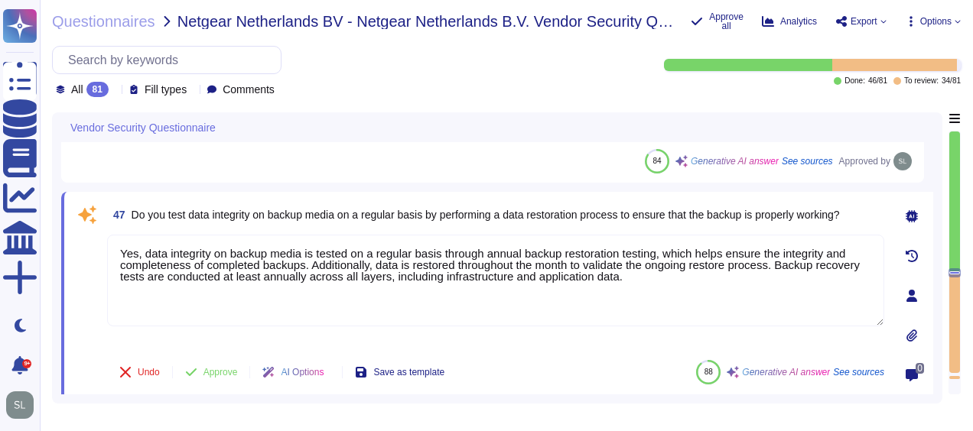
scroll to position [8173, 0]
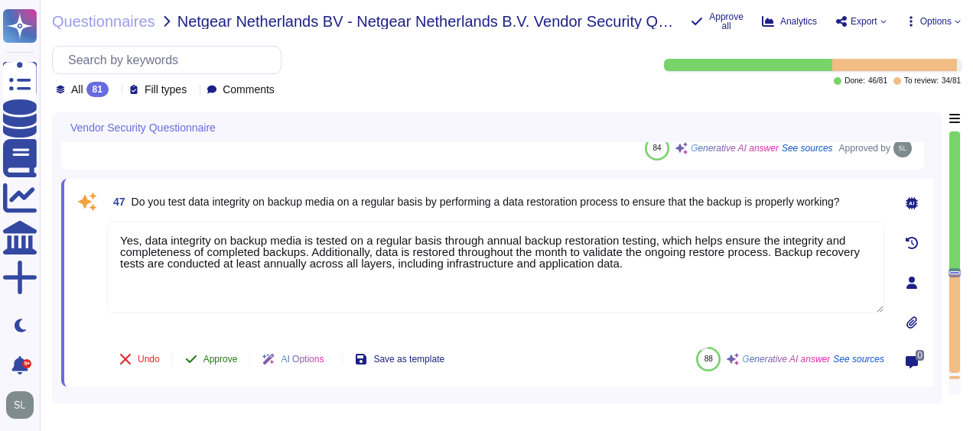
click at [220, 355] on span "Approve" at bounding box center [220, 359] width 34 height 9
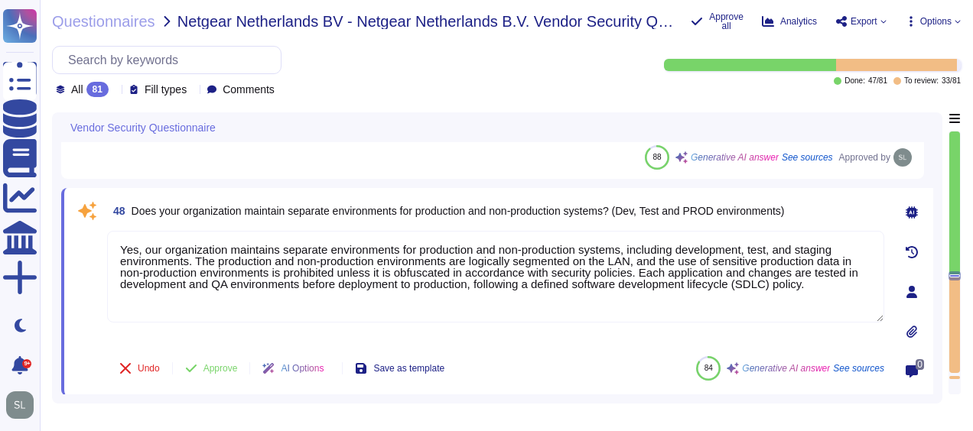
scroll to position [8320, 0]
click at [228, 248] on textarea "Yes, our organization maintains separate environments for production and non-pr…" at bounding box center [495, 276] width 777 height 92
click at [220, 366] on span "Approve" at bounding box center [220, 367] width 34 height 9
type textarea "Yes, our organization strictly maintains separate environments for production a…"
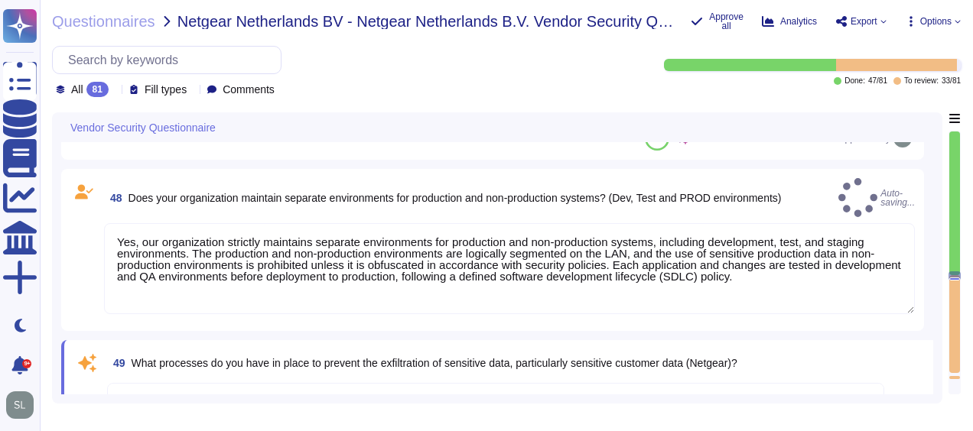
type textarea "Yes, baseline system security configuration standards and hardening procedures …"
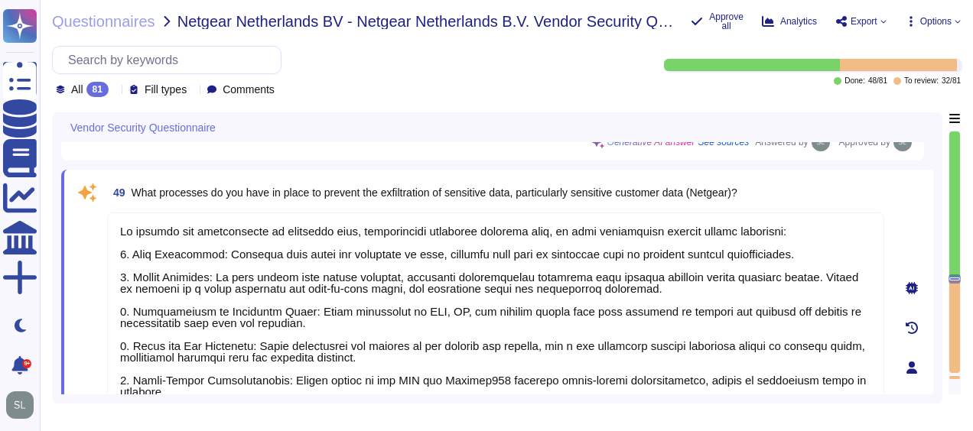
scroll to position [12, 0]
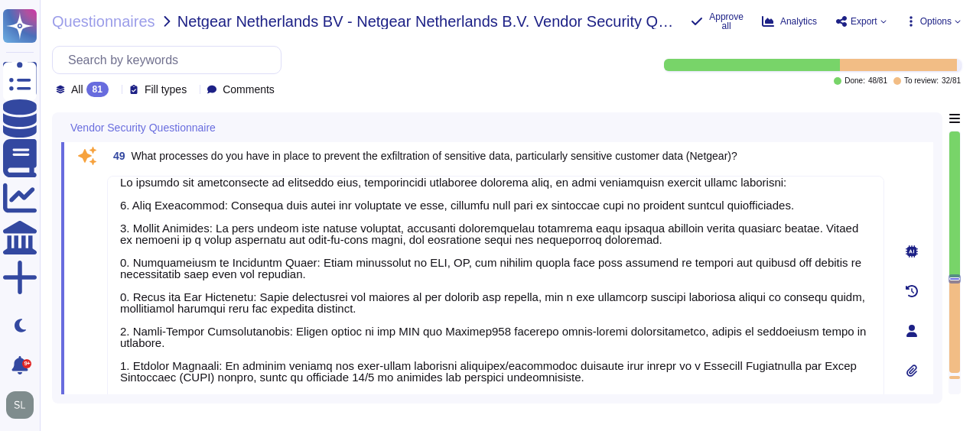
type textarea "Yes, we have a documented change management/change control process in place tha…"
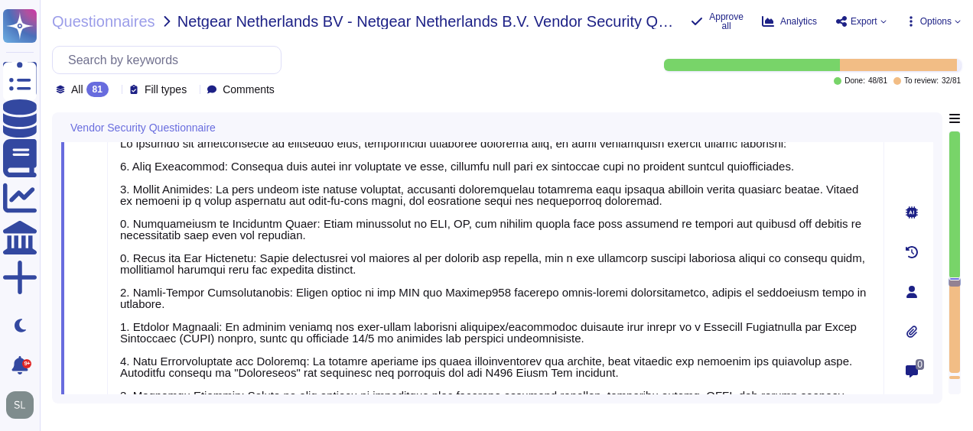
scroll to position [8565, 0]
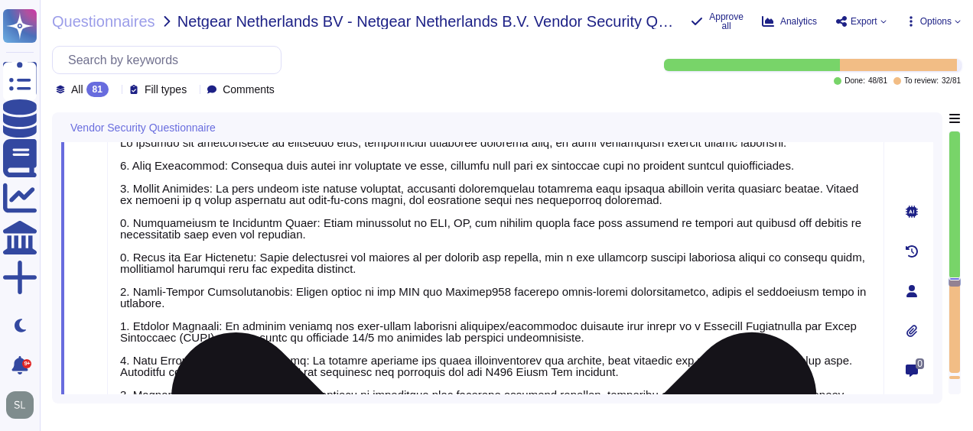
click at [309, 217] on textarea at bounding box center [495, 286] width 777 height 300
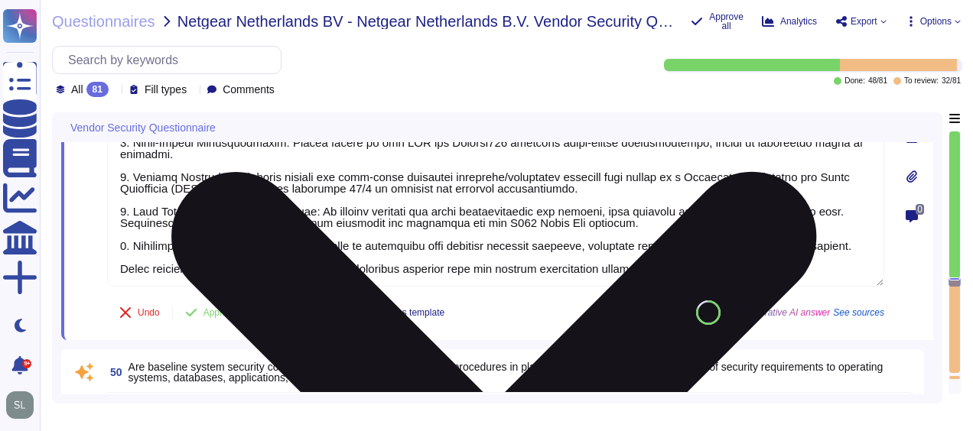
scroll to position [8724, 0]
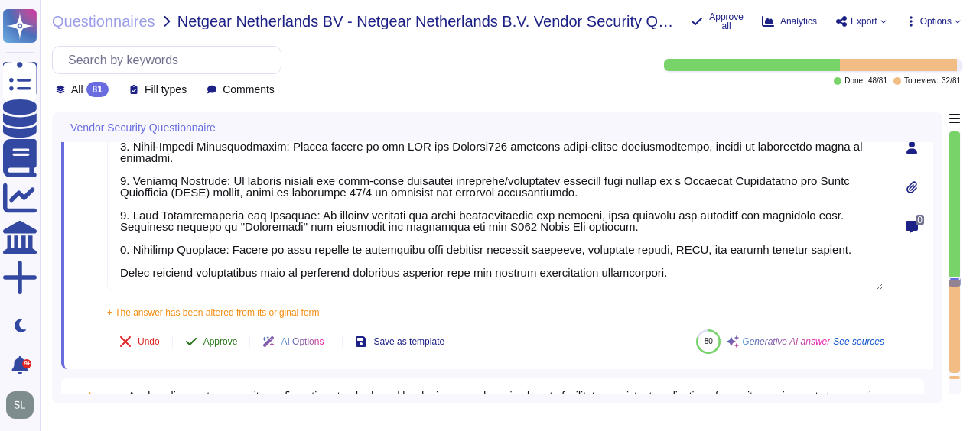
type textarea "To prevent the exfiltration of sensitive data, particularly sensitive customer …"
click at [219, 303] on div "49 What processes do you have in place to prevent the exfiltration of sensitive…" at bounding box center [478, 147] width 811 height 426
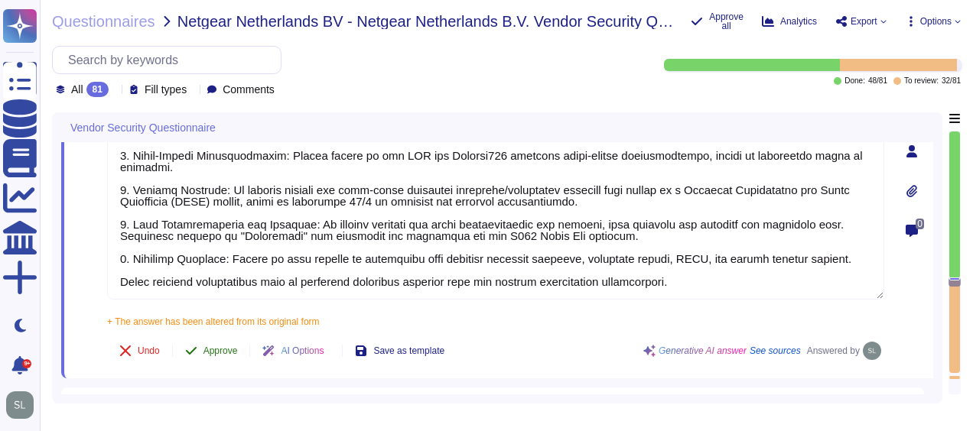
click at [220, 336] on button "Approve" at bounding box center [211, 351] width 77 height 31
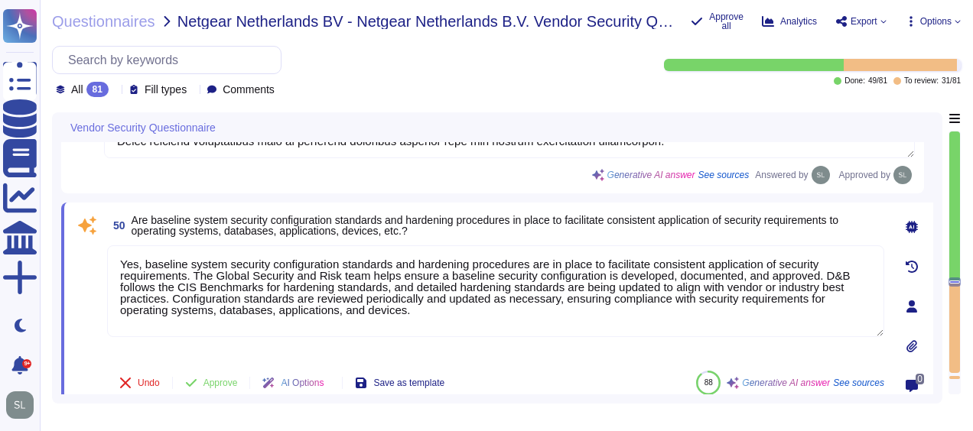
scroll to position [8878, 0]
type textarea "Yes, we have a documented Backup Policy in place that includes the following: a…"
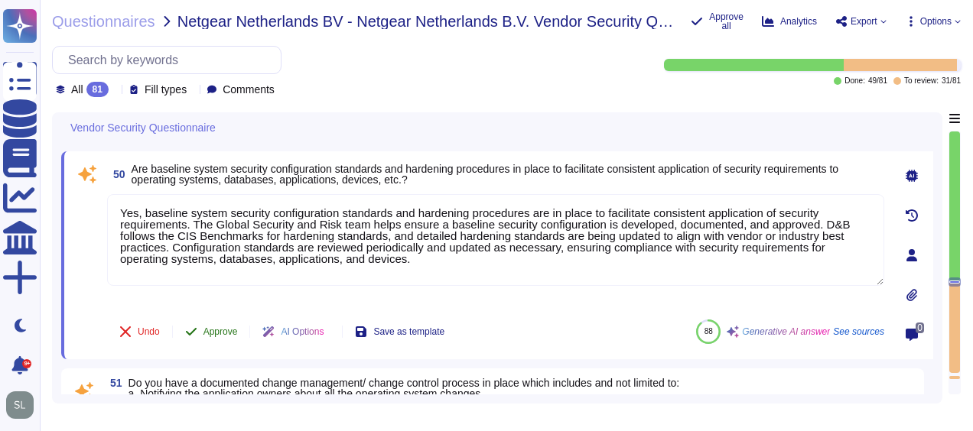
click at [217, 332] on span "Approve" at bounding box center [220, 331] width 34 height 9
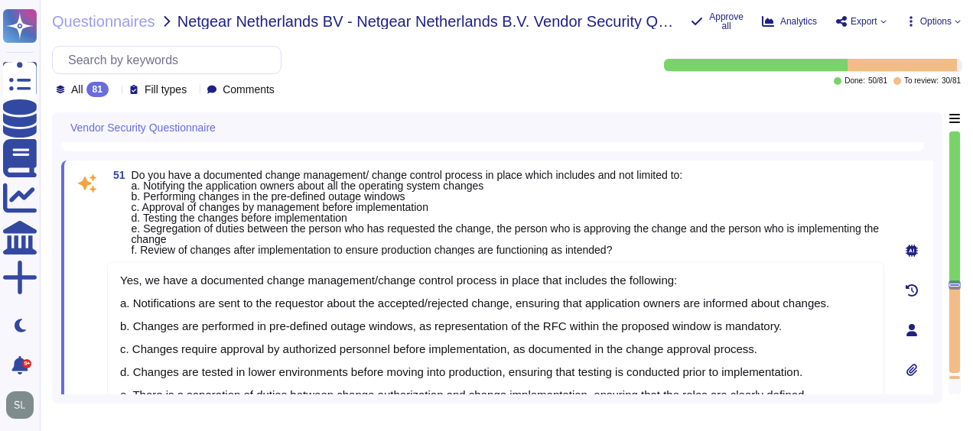
scroll to position [1, 0]
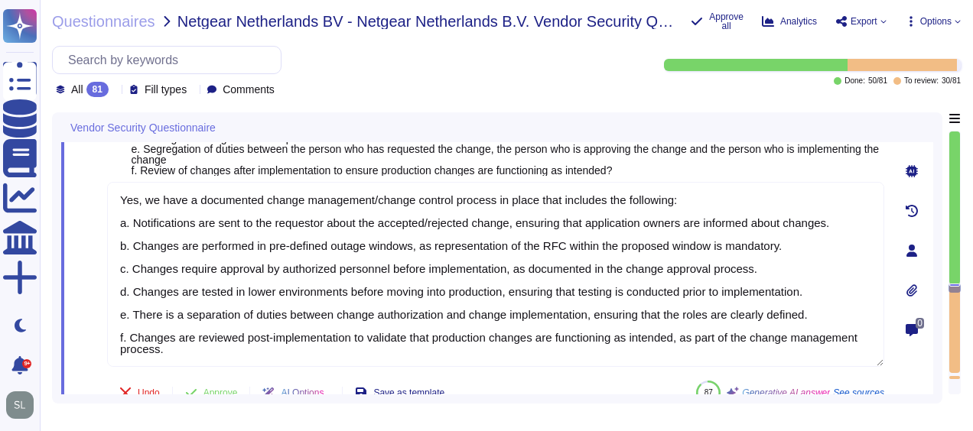
type textarea "Yes, our organization has defined, documented, and communicated policies for se…"
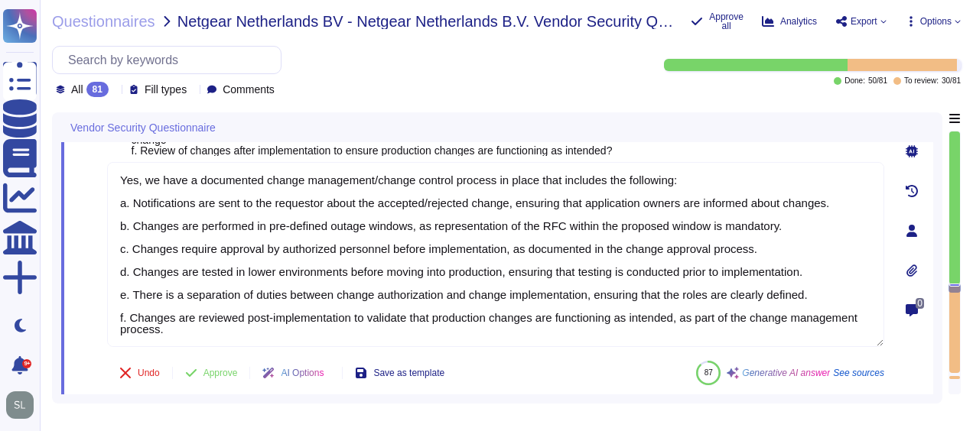
scroll to position [9161, 0]
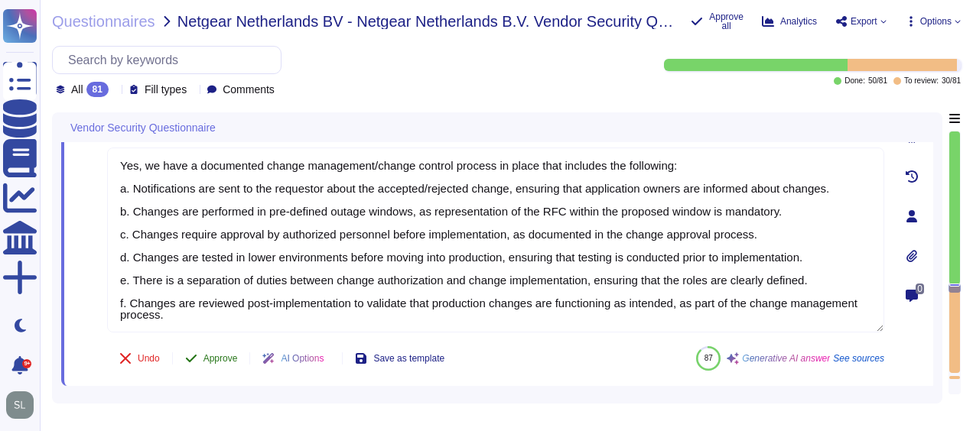
click at [229, 356] on span "Approve" at bounding box center [220, 358] width 34 height 9
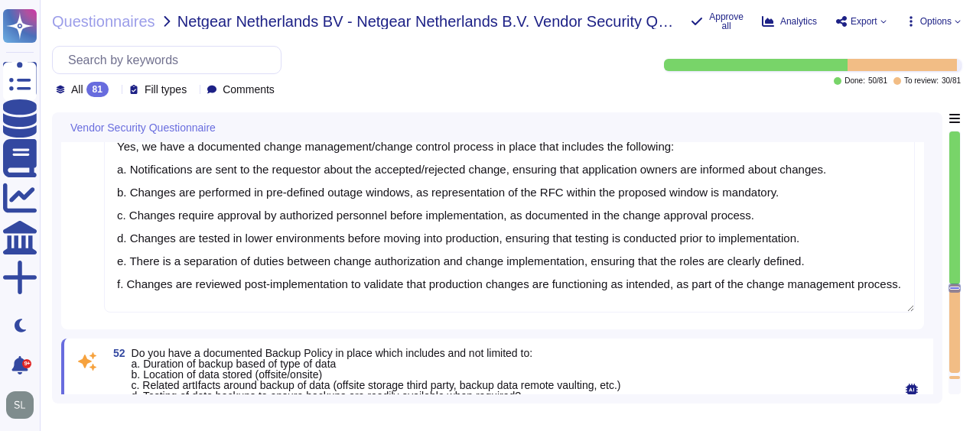
type textarea "Yes, we have a media management policy that includes a Records Retention Policy…"
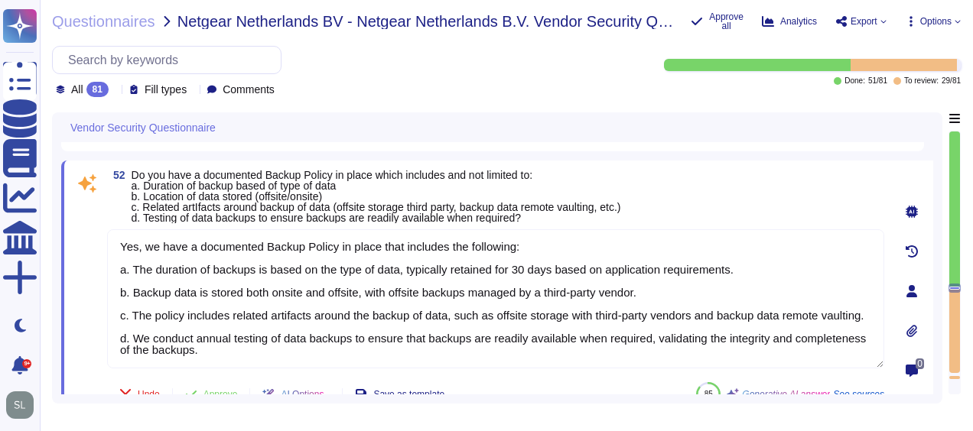
scroll to position [12, 0]
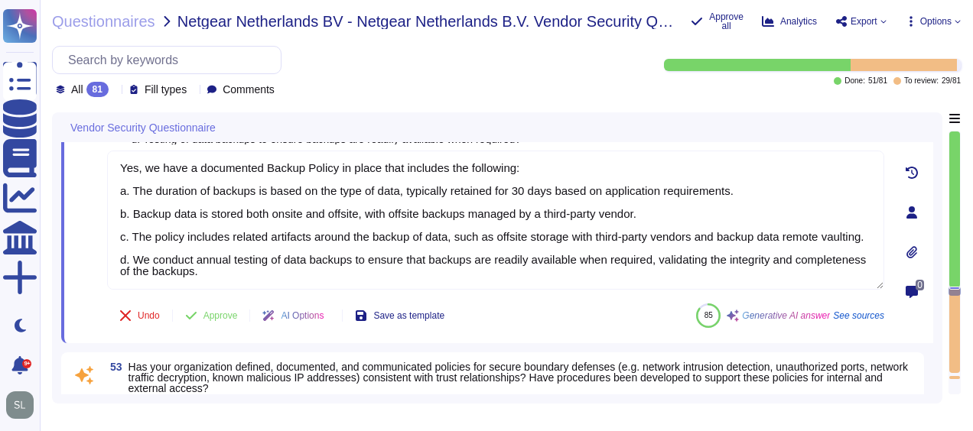
type textarea "Yes, Dun & [PERSON_NAME] has implemented and documented a Business Continuity P…"
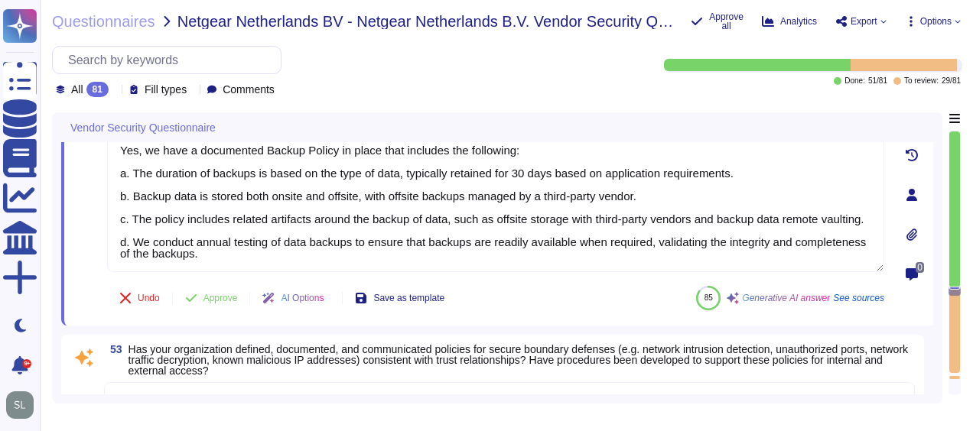
scroll to position [9462, 0]
click at [214, 293] on span "Approve" at bounding box center [220, 297] width 34 height 9
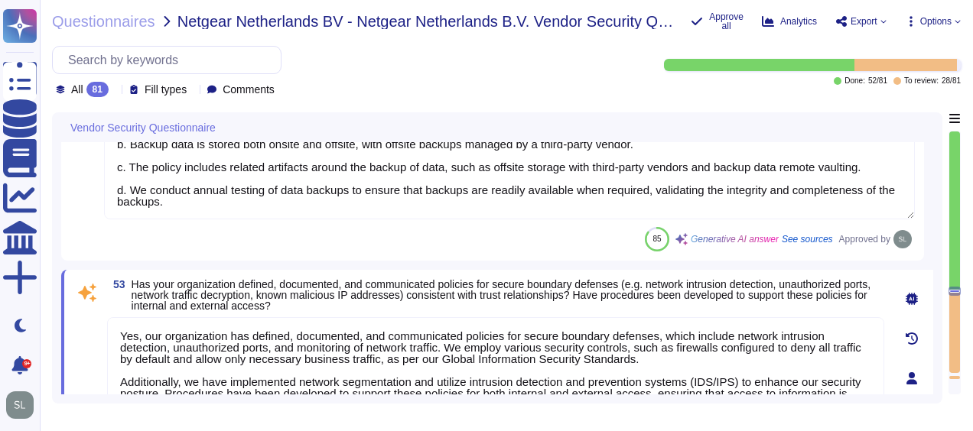
scroll to position [9623, 0]
type textarea "The Disaster Recovery Plan includes step-by-step instructions for recovery to n…"
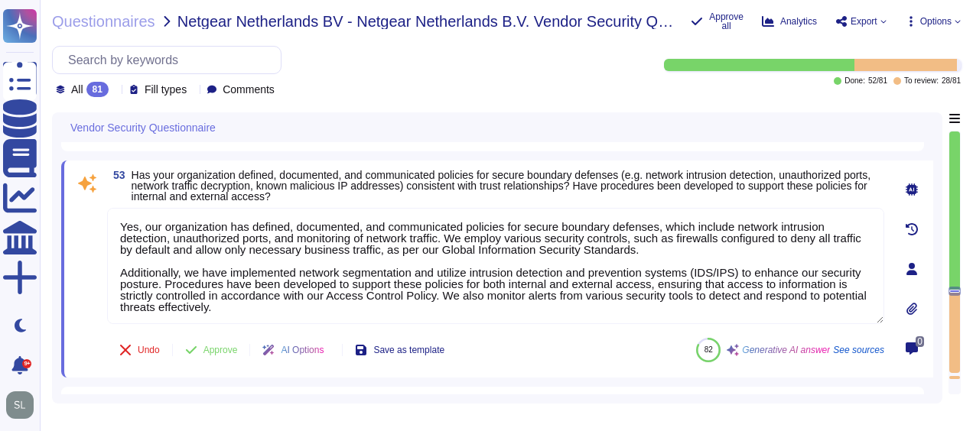
scroll to position [1, 0]
click at [209, 342] on button "Approve" at bounding box center [211, 350] width 77 height 31
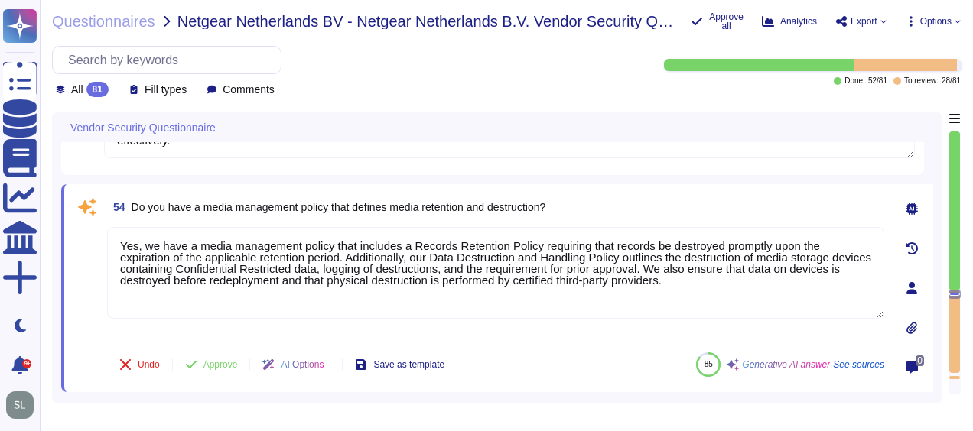
type textarea "Yes, Dun & [PERSON_NAME] conducts tabletop exercises at least annually to test …"
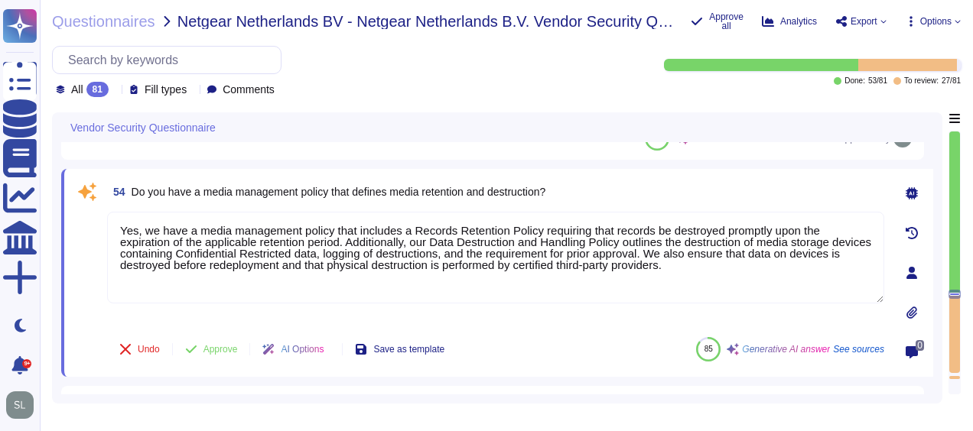
scroll to position [9828, 0]
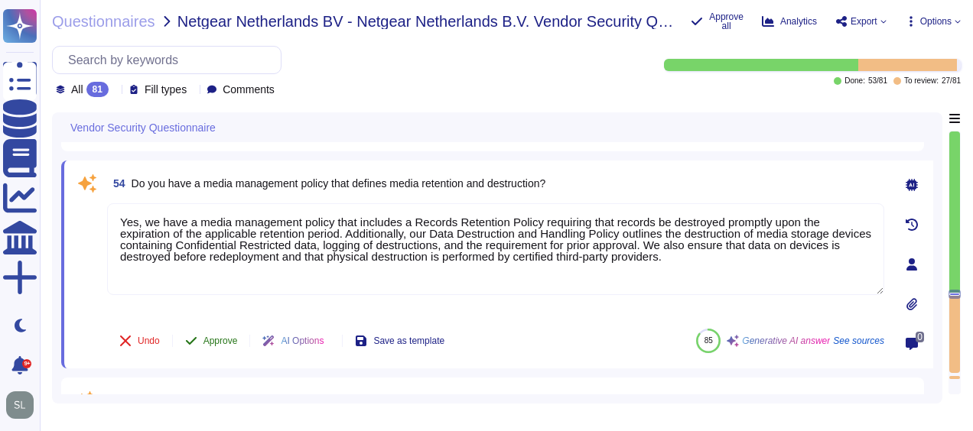
click at [211, 341] on span "Approve" at bounding box center [220, 340] width 34 height 9
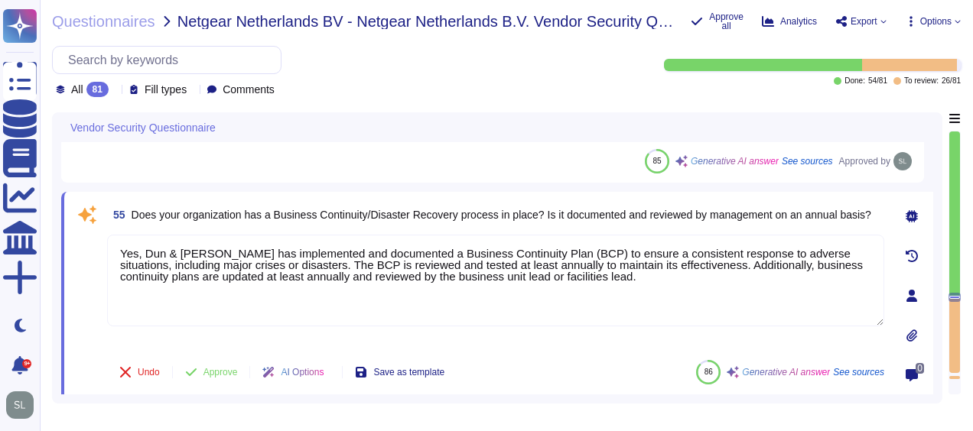
type textarea "Material cybersecurity incidents will be reported to you through the following …"
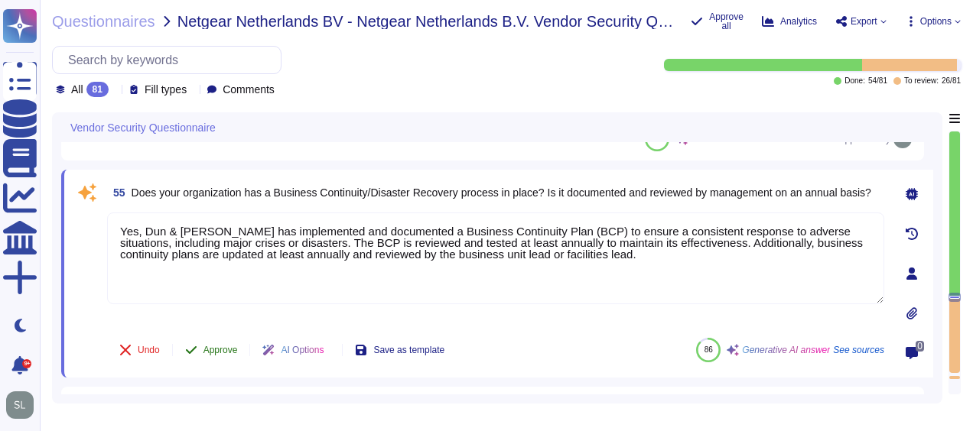
click at [220, 340] on button "Approve" at bounding box center [211, 350] width 77 height 31
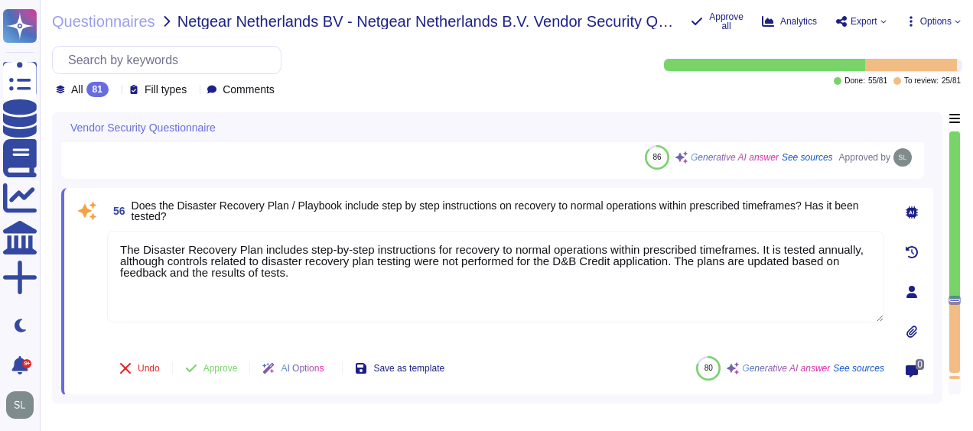
scroll to position [10132, 0]
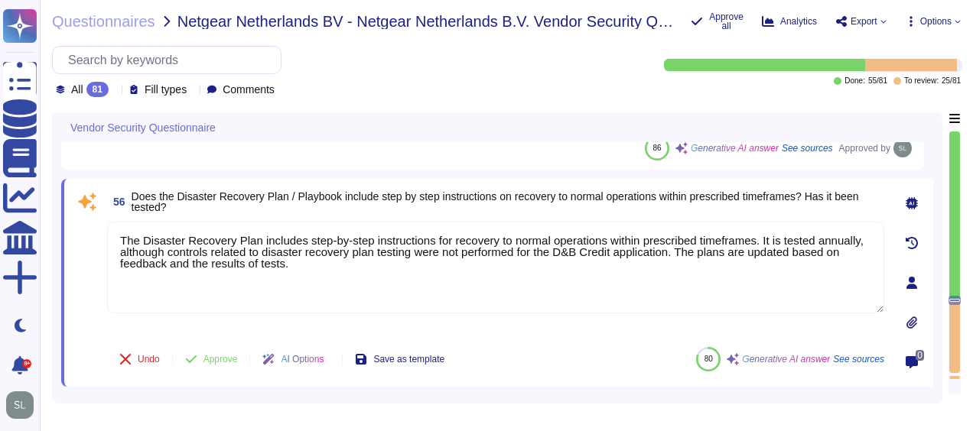
click at [669, 252] on textarea "The Disaster Recovery Plan includes step-by-step instructions for recovery to n…" at bounding box center [495, 268] width 777 height 92
drag, startPoint x: 673, startPoint y: 250, endPoint x: 853, endPoint y: 243, distance: 179.8
click at [853, 243] on textarea "The Disaster Recovery Plan includes step-by-step instructions for recovery to n…" at bounding box center [495, 268] width 777 height 92
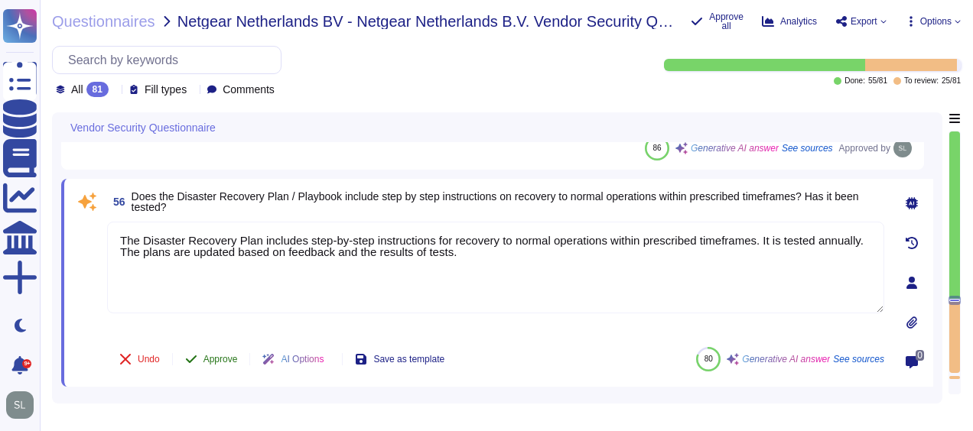
click at [229, 355] on span "Approve" at bounding box center [220, 359] width 34 height 9
type textarea "The Disaster Recovery Plan includes step-by-step instructions for recovery to n…"
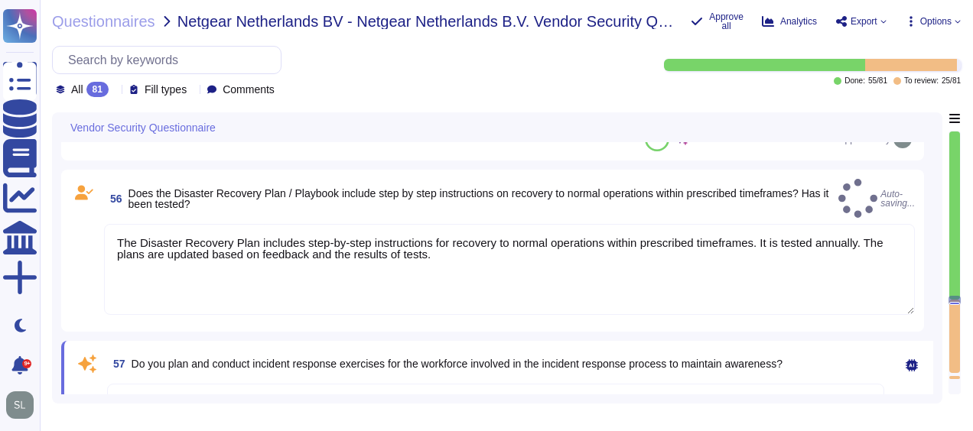
scroll to position [10134, 0]
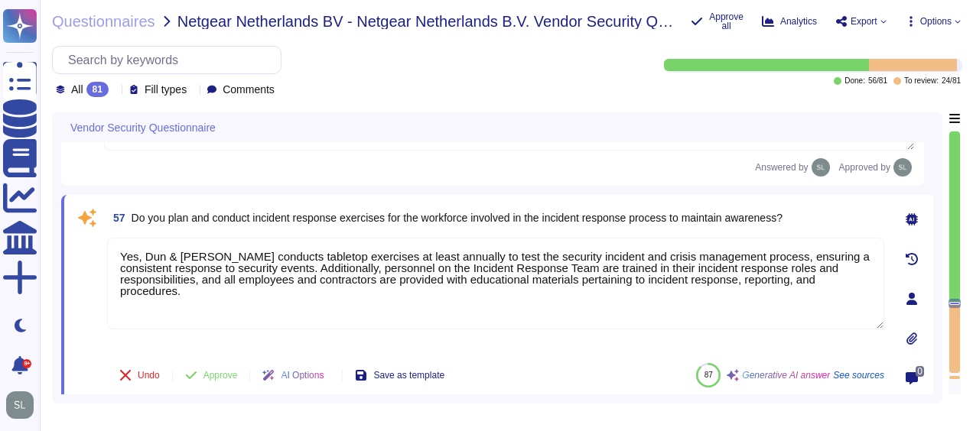
type textarea "Yes, we have a policy that defines the use of removable media in our environmen…"
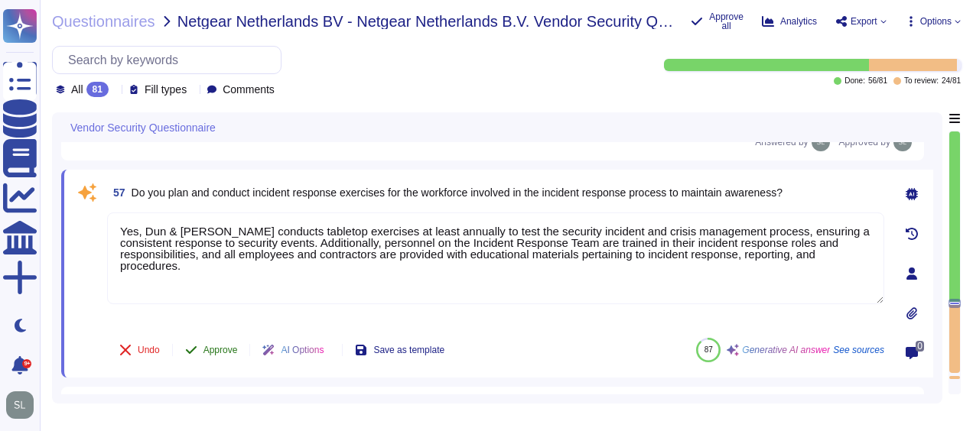
click at [237, 346] on span "Approve" at bounding box center [220, 350] width 34 height 9
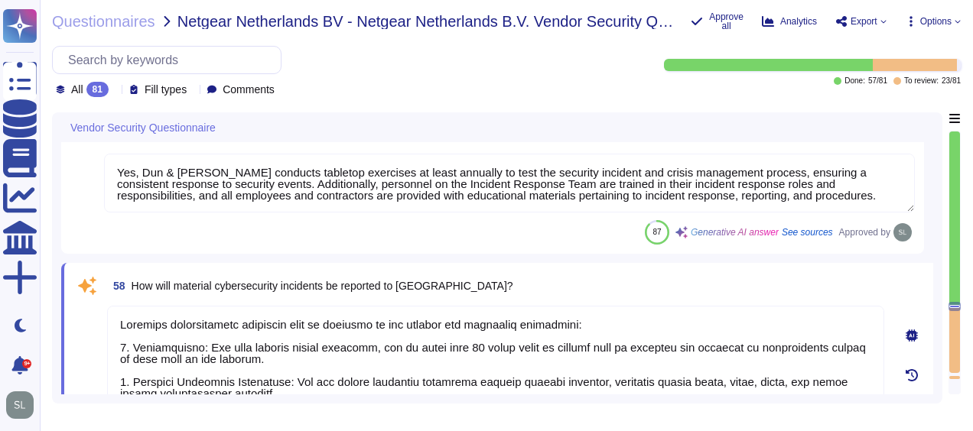
type textarea "DUN & [PERSON_NAME] employs secure protocols like TLS 1.3 for data in transit, …"
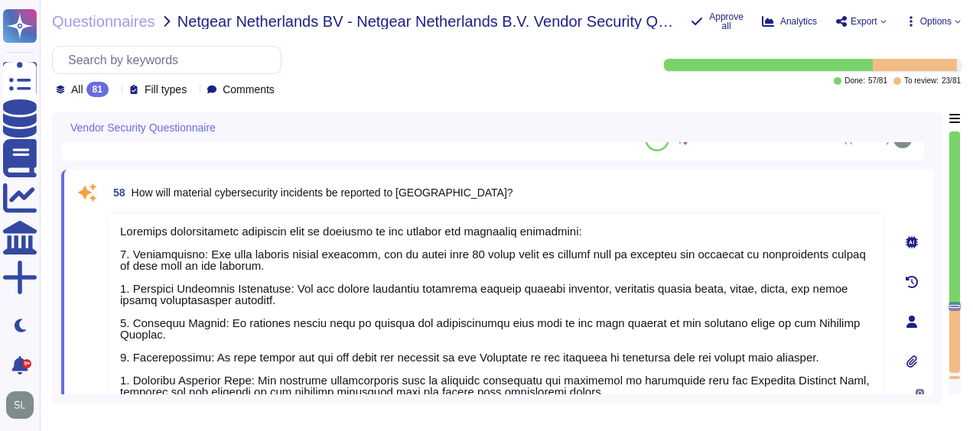
scroll to position [1, 0]
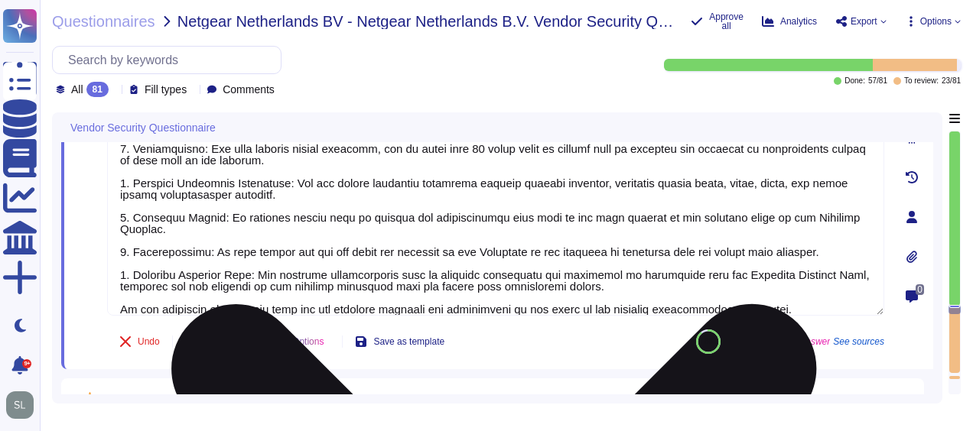
type textarea "Yes, D&B has deployed a Security Information and Event Management (SIEM) system…"
click at [460, 148] on textarea at bounding box center [495, 211] width 777 height 208
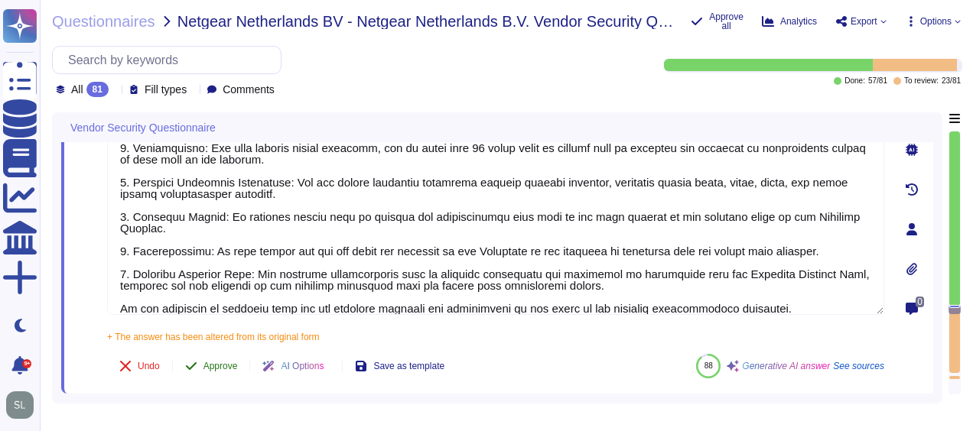
click at [225, 336] on div "58 How will material cybersecurity incidents be reported to [GEOGRAPHIC_DATA]? …" at bounding box center [478, 228] width 811 height 311
type textarea "Material cybersecurity incidents will be reported to you through the following …"
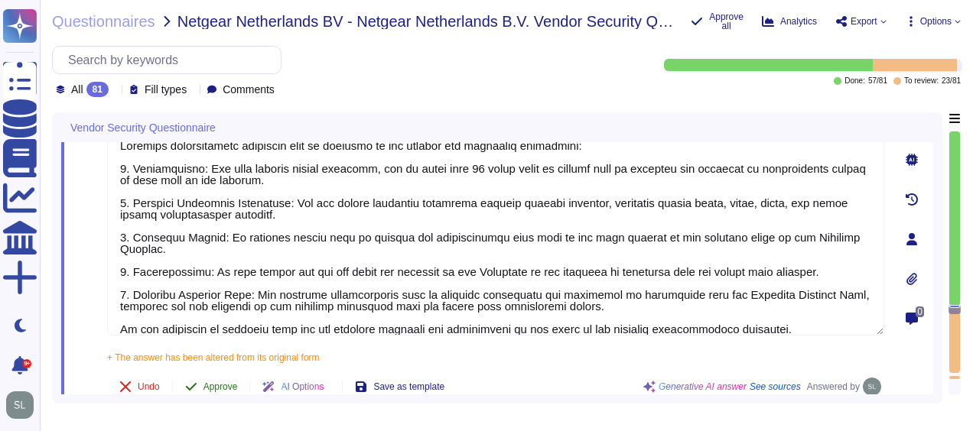
click at [232, 382] on span "Approve" at bounding box center [220, 386] width 34 height 9
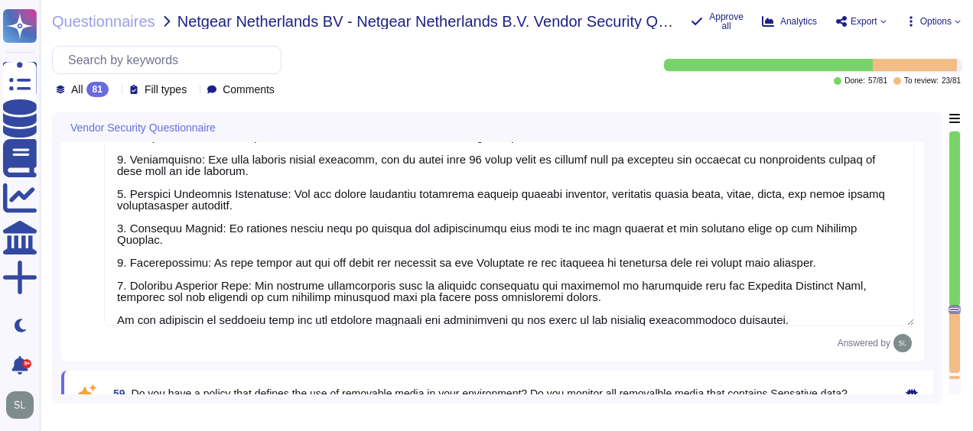
type textarea "Yes, we ensure that appropriate logs are aggregated to a central log management…"
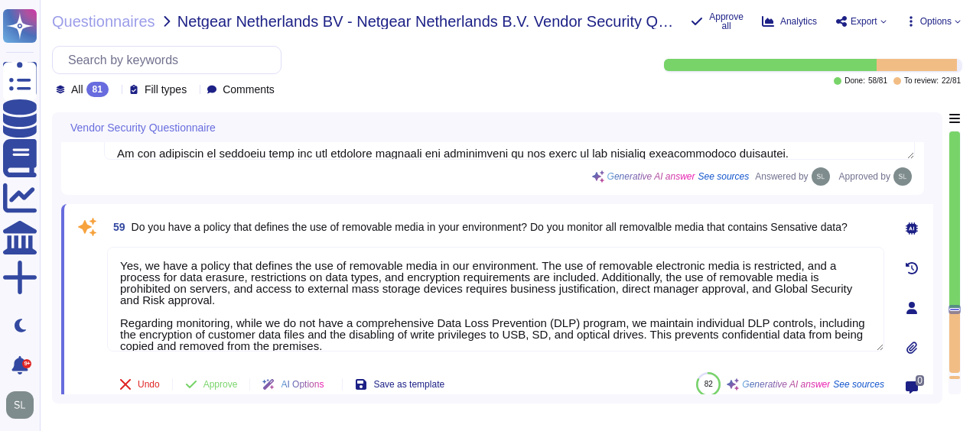
scroll to position [10733, 0]
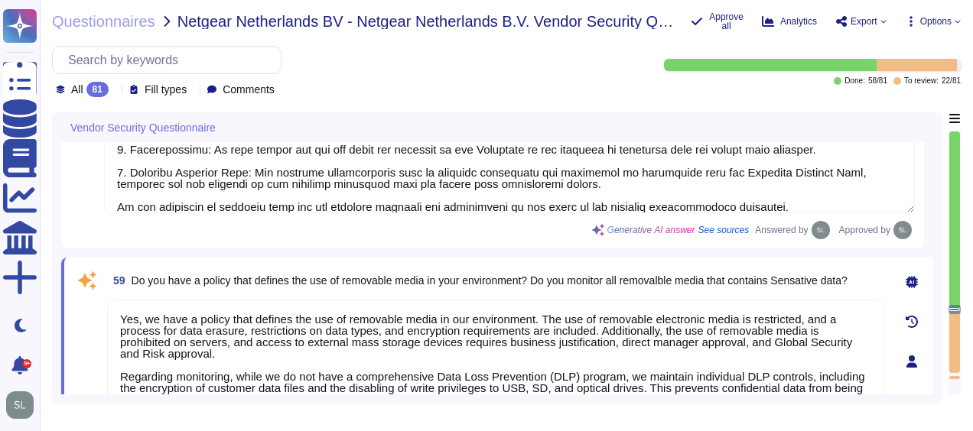
type textarea "The Disaster Recovery Plan includes step-by-step instructions for recovery to n…"
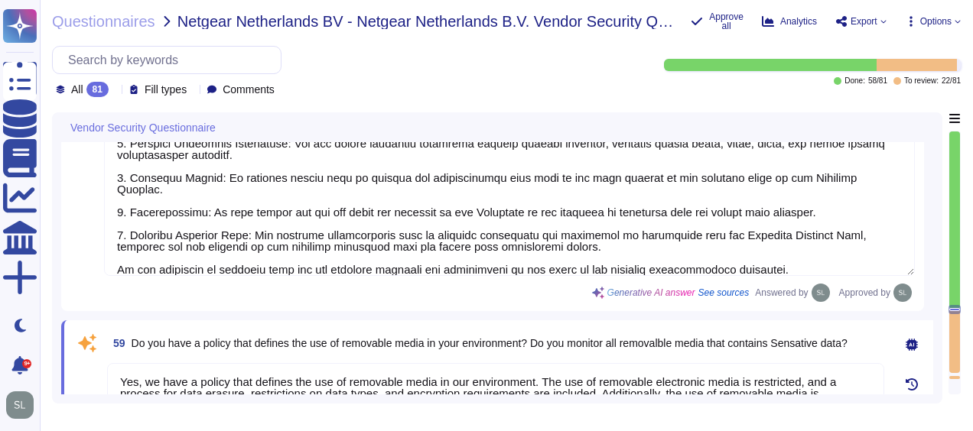
scroll to position [10558, 0]
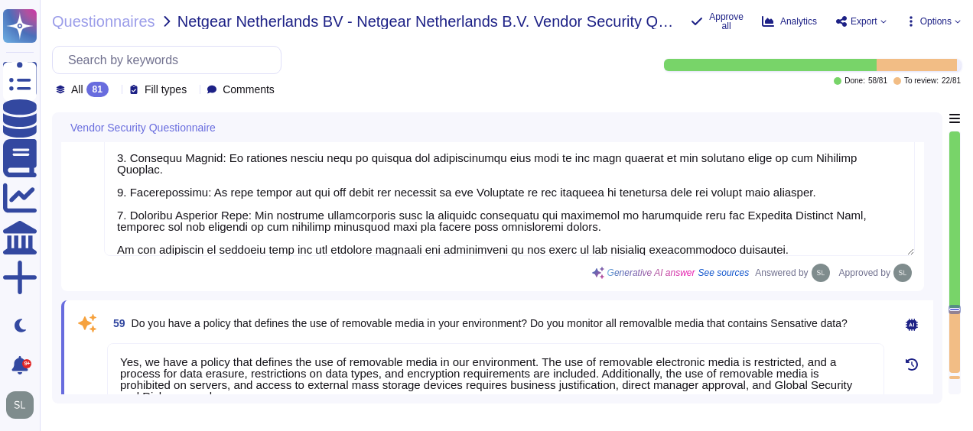
click at [379, 229] on textarea at bounding box center [509, 152] width 811 height 208
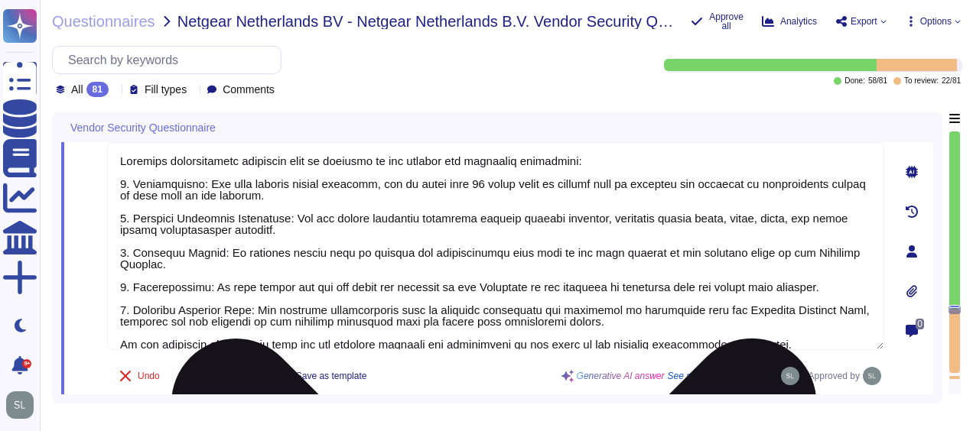
scroll to position [10463, 0]
click at [523, 196] on textarea at bounding box center [495, 247] width 777 height 208
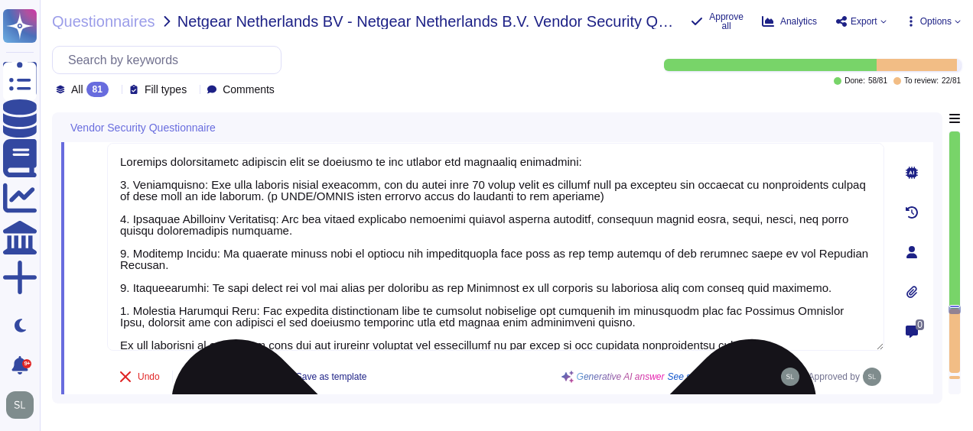
scroll to position [1, 0]
click at [610, 228] on textarea at bounding box center [495, 247] width 777 height 208
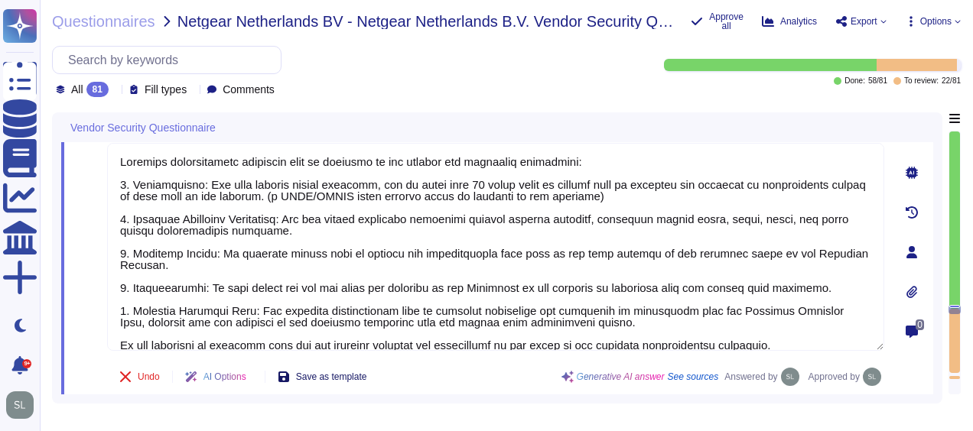
type textarea "Material cybersecurity incidents will be reported to you through the following …"
click at [346, 375] on span "Save as template" at bounding box center [331, 376] width 71 height 9
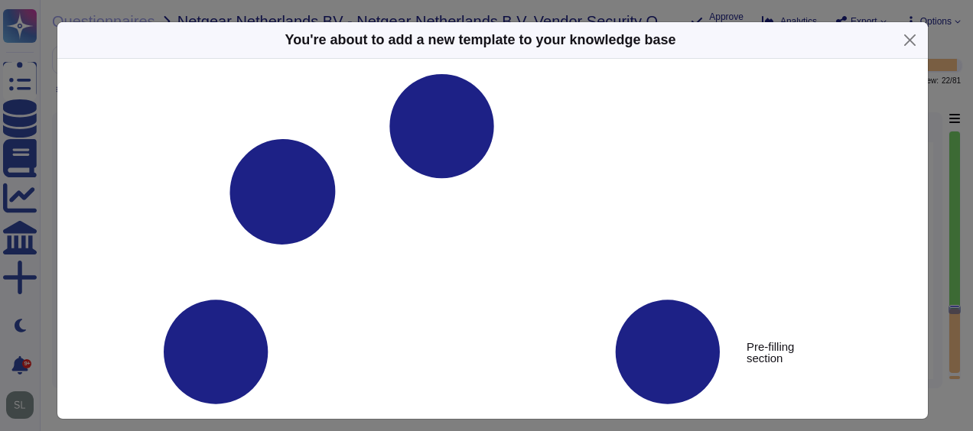
type textarea "How will material cybersecurity incidents be reported to [GEOGRAPHIC_DATA]?"
type textarea "Material cybersecurity incidents will be reported to you through the following …"
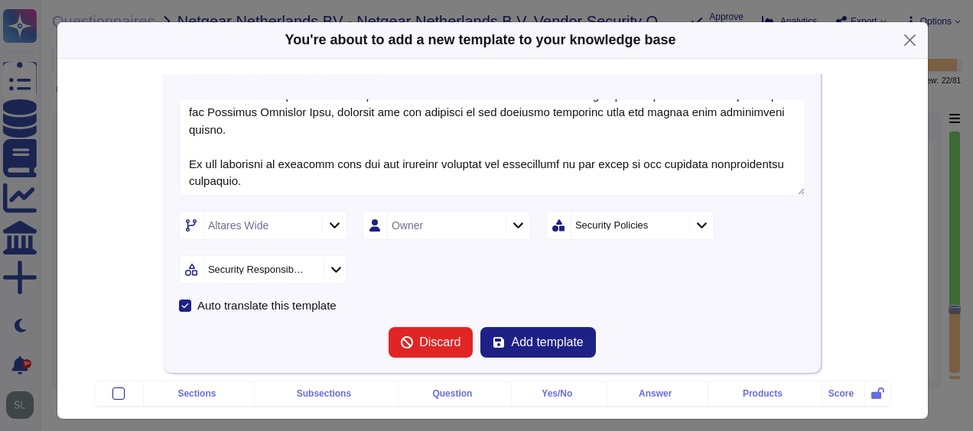
scroll to position [135, 0]
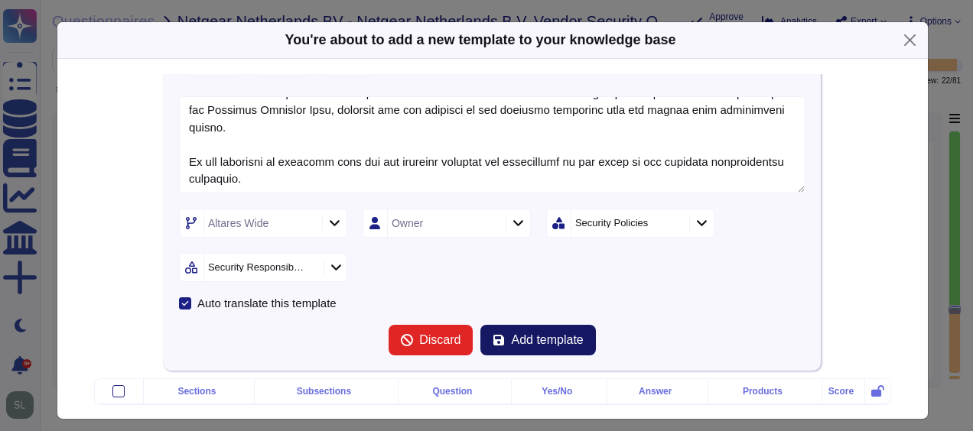
click at [514, 334] on span "Add template" at bounding box center [547, 340] width 72 height 12
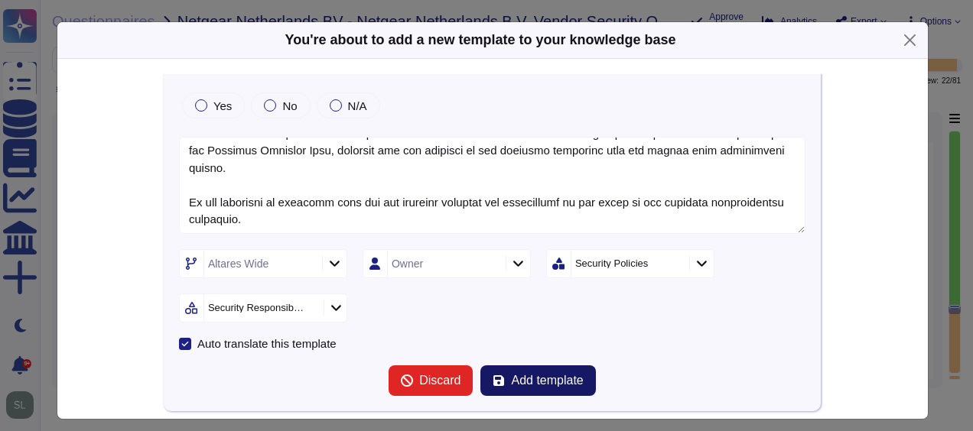
scroll to position [104, 0]
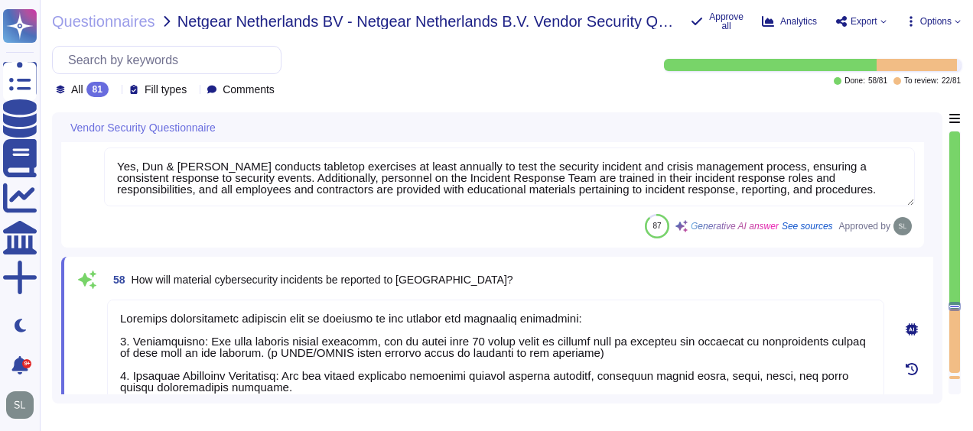
type textarea "Yes, Dun & [PERSON_NAME] has implemented and documented a Business Continuity P…"
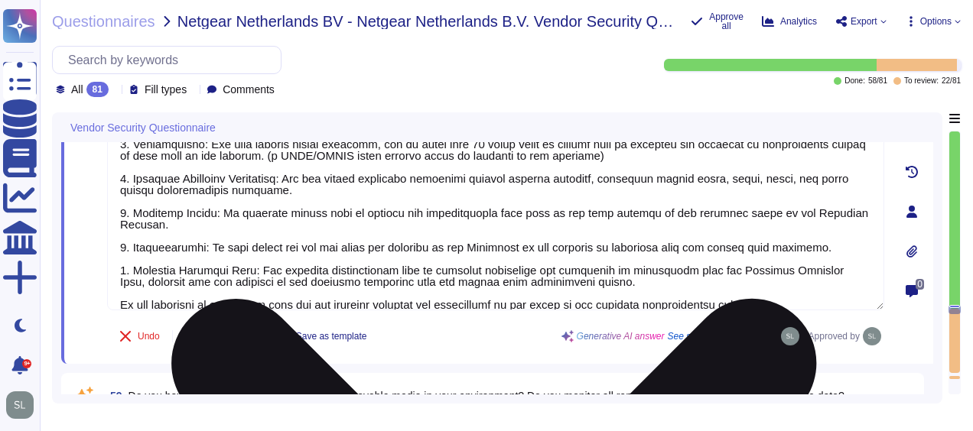
type textarea "Yes, D&B has deployed a Security Information and Event Management (SIEM) system…"
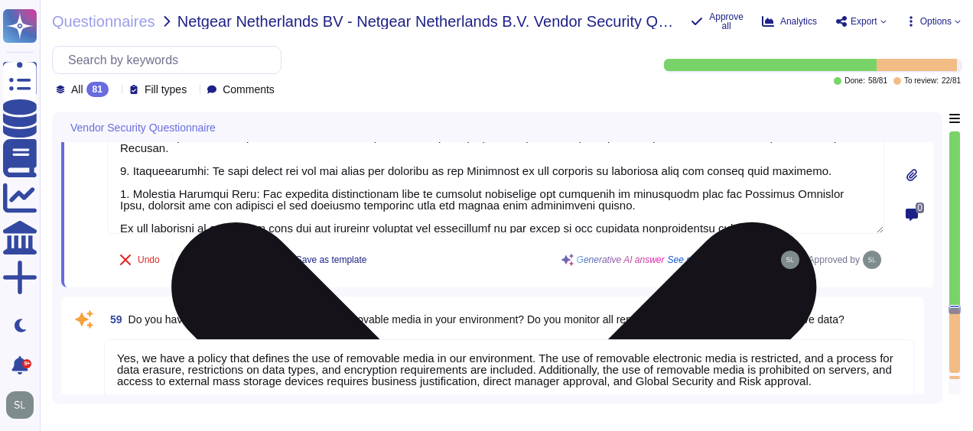
scroll to position [10647, 0]
type textarea "Yes, we ensure that appropriate logs are aggregated to a central log management…"
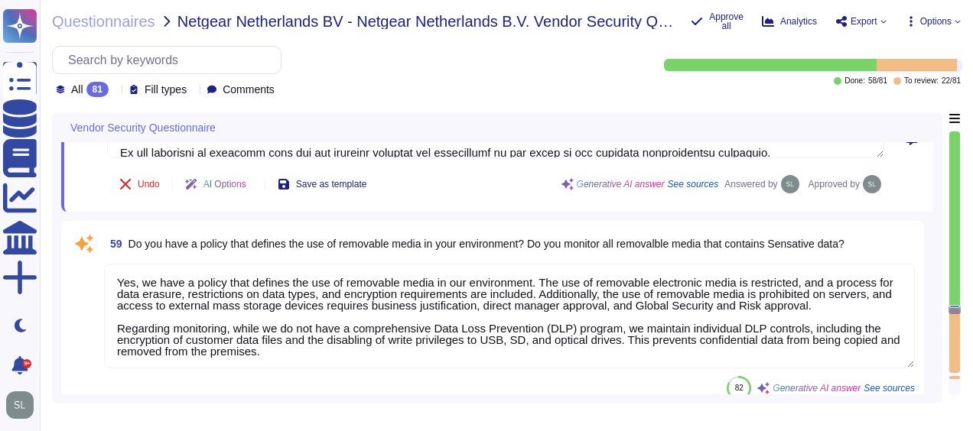
click at [480, 290] on textarea "Yes, we have a policy that defines the use of removable media in our environmen…" at bounding box center [509, 316] width 811 height 105
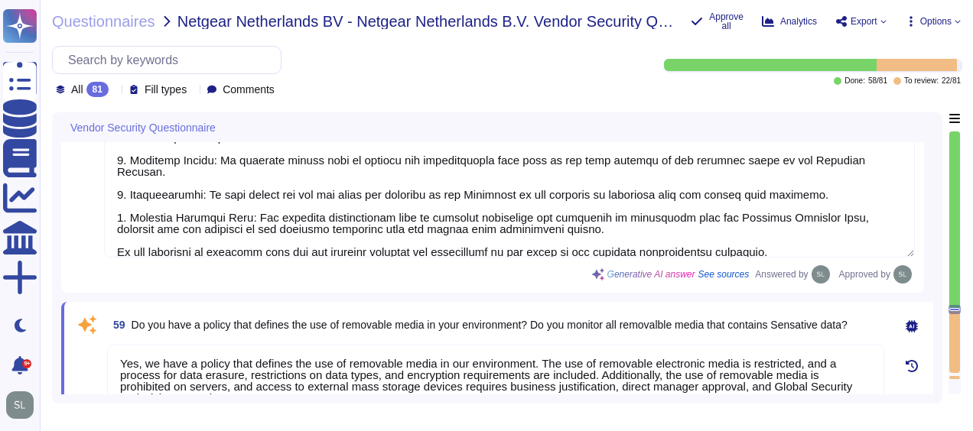
type textarea "The Disaster Recovery Plan includes step-by-step instructions for recovery to n…"
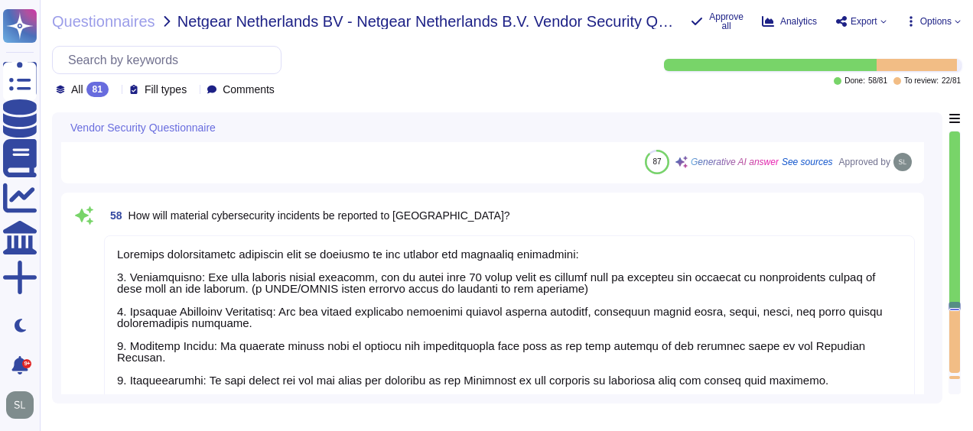
type textarea "Yes, Dun & [PERSON_NAME] has implemented and documented a Business Continuity P…"
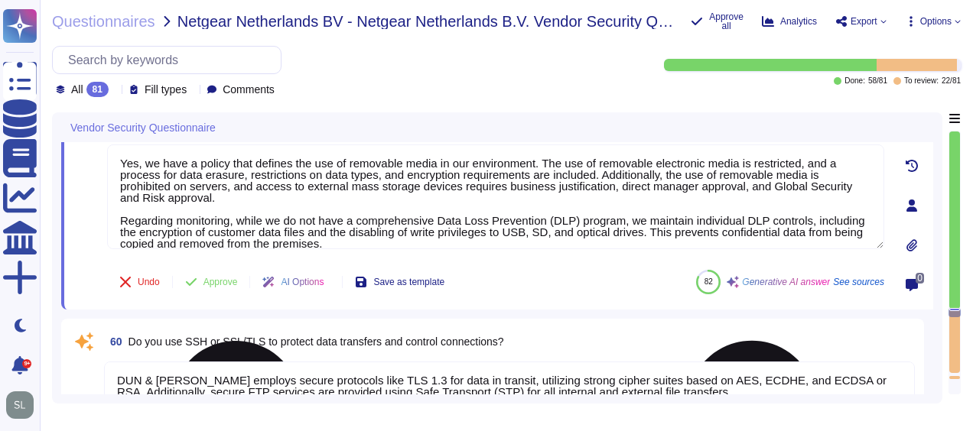
type textarea "Yes, D&B has deployed a Security Information and Event Management (SIEM) system…"
type textarea "Yes, we ensure that appropriate logs are aggregated to a central log management…"
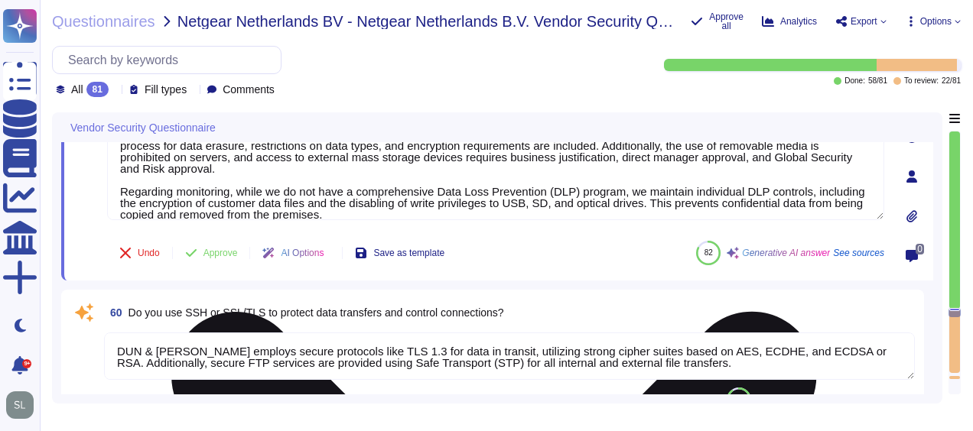
type textarea "Yes, we utilize centrally managed anti-malware software to continuously monitor…"
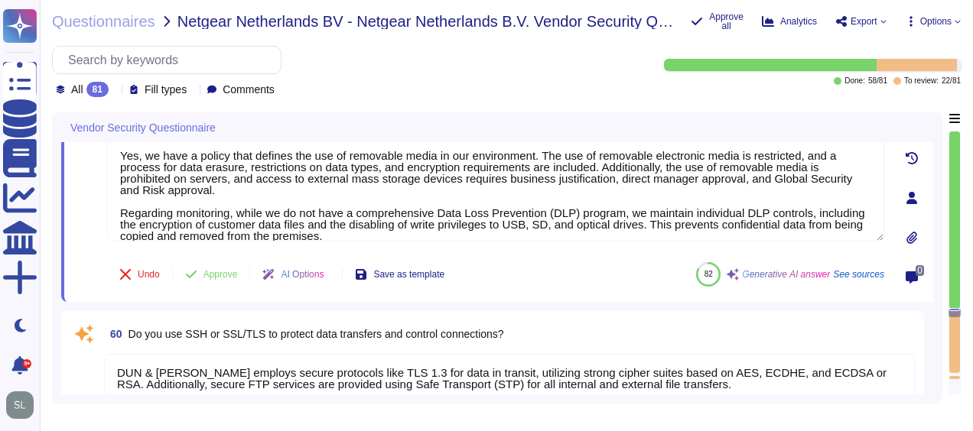
scroll to position [1, 0]
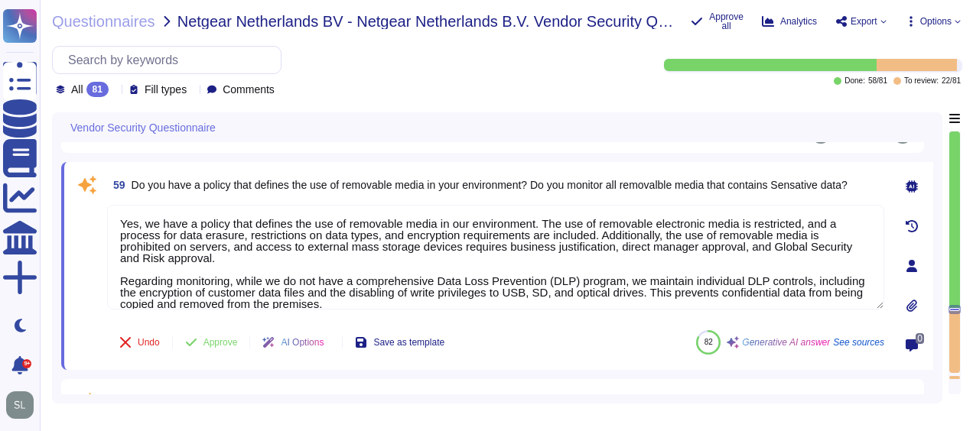
type textarea "Yes, Dun & [PERSON_NAME] conducts tabletop exercises at least annually to test …"
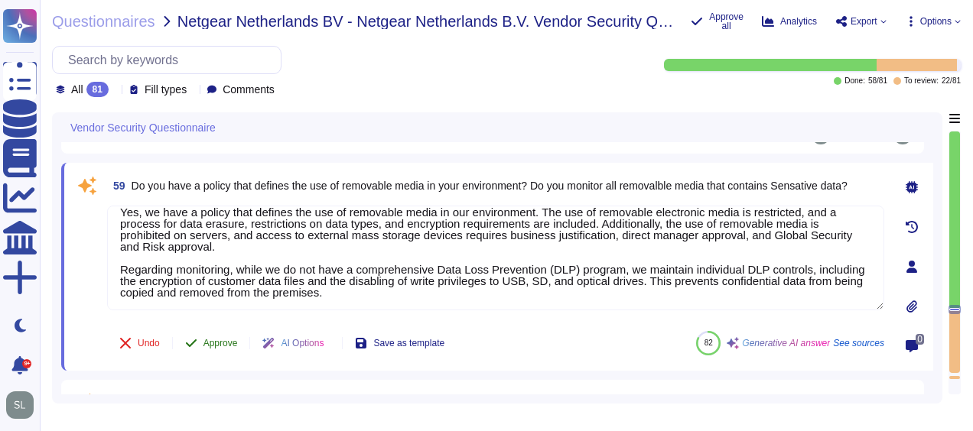
click at [213, 339] on span "Approve" at bounding box center [220, 343] width 34 height 9
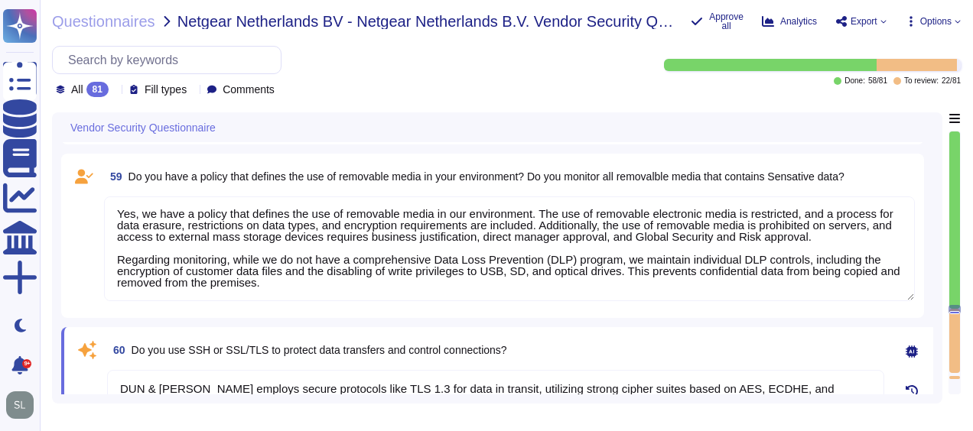
scroll to position [0, 0]
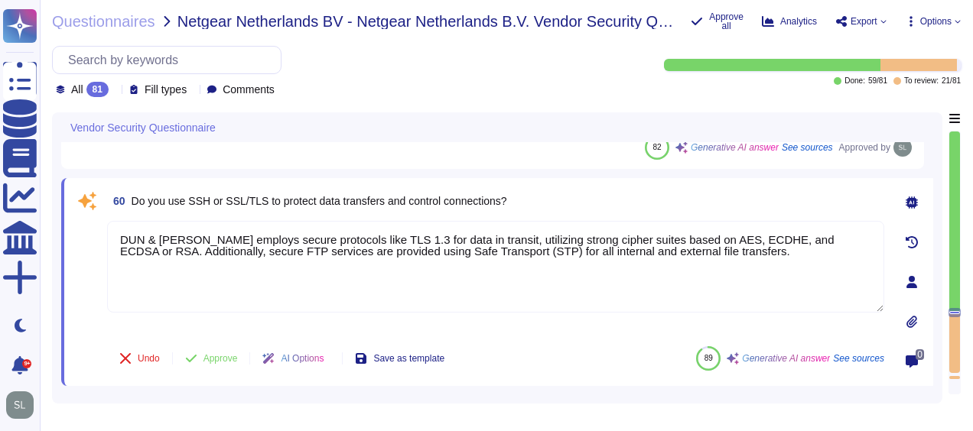
type textarea "Yes, we utilize centrally managed anti-malware software to continuously monitor…"
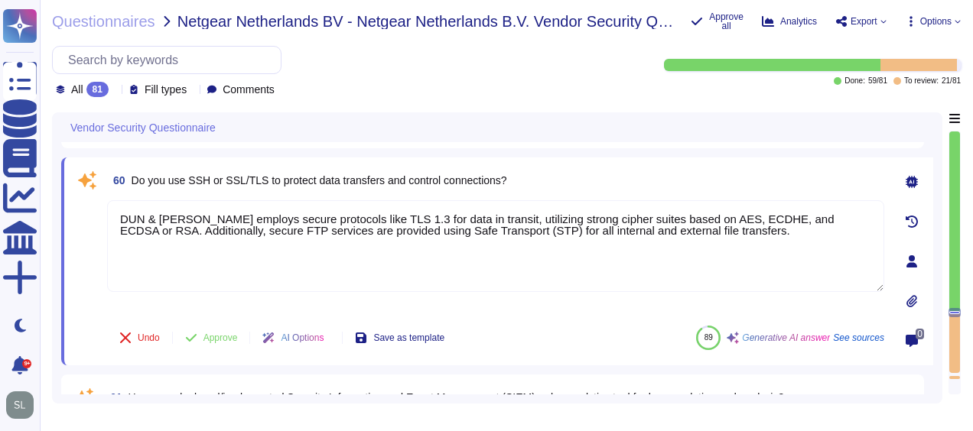
scroll to position [10881, 0]
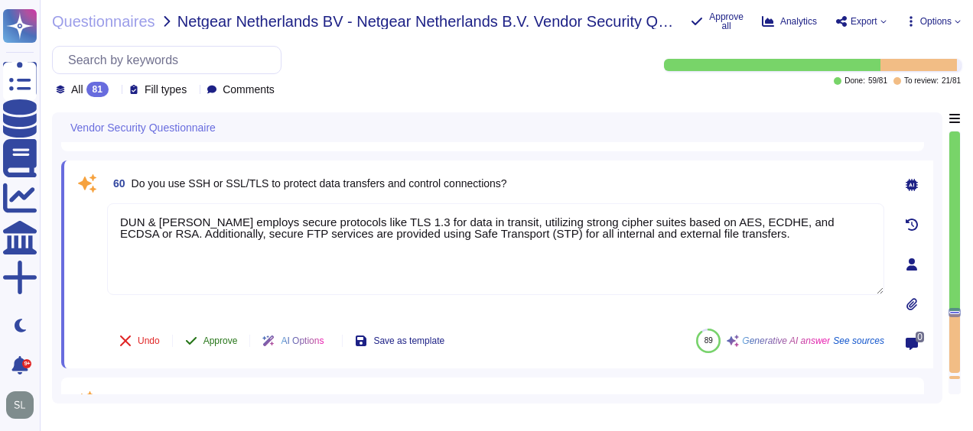
click at [223, 336] on span "Approve" at bounding box center [220, 340] width 34 height 9
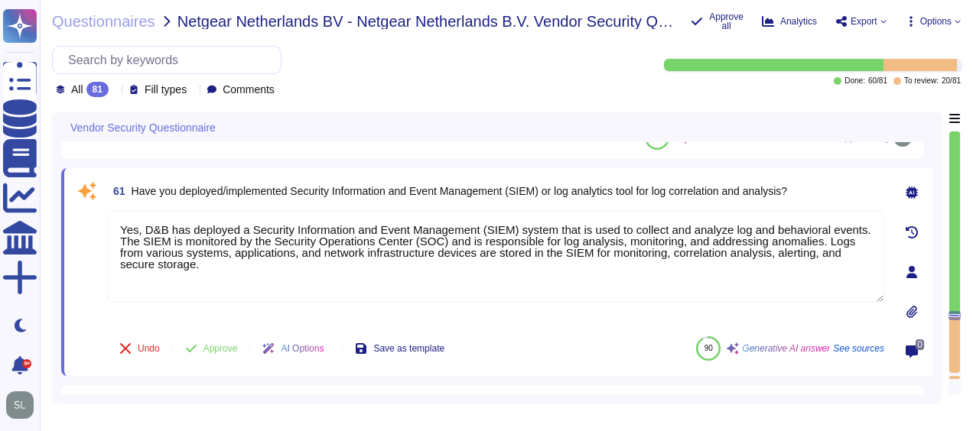
type textarea "Yes, the organization's anti-malware software updates its scanning engine and s…"
click at [210, 343] on span "Approve" at bounding box center [220, 347] width 34 height 9
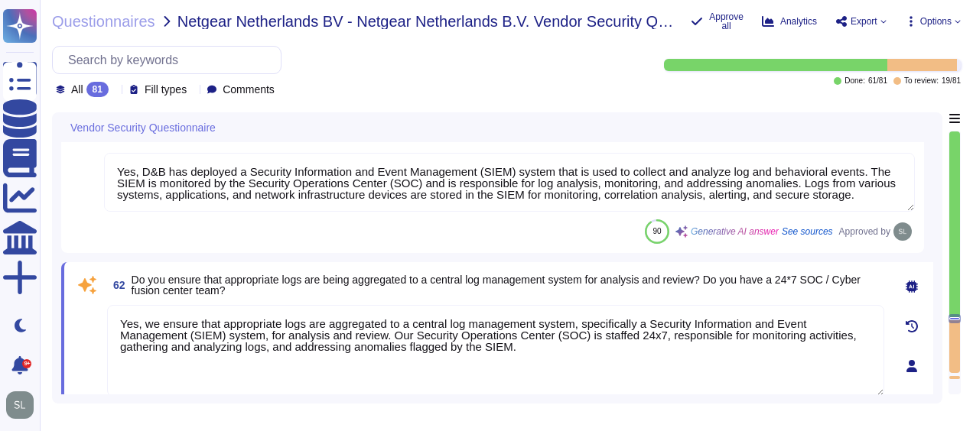
type textarea "Yes, we have deployed malicious code protection mechanisms at information syste…"
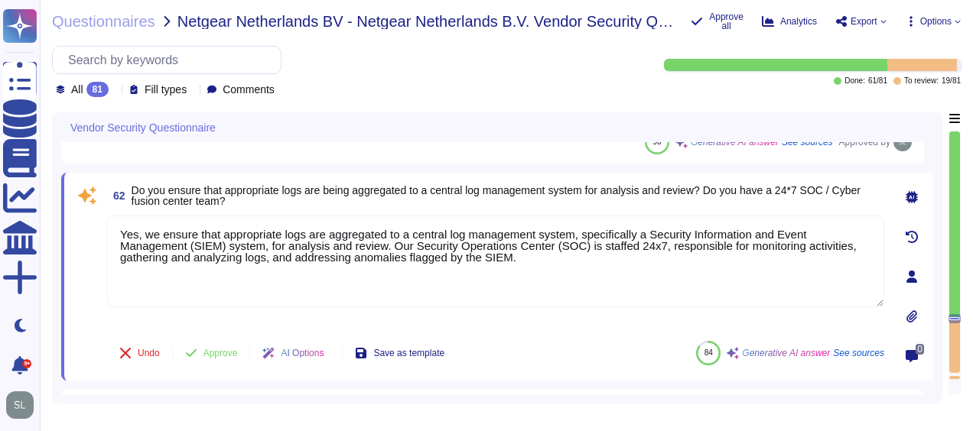
scroll to position [11162, 0]
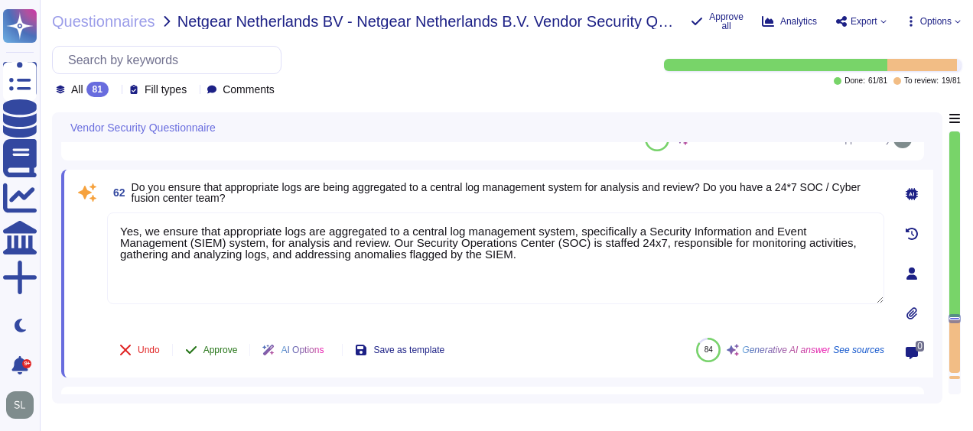
click at [206, 348] on span "Approve" at bounding box center [220, 350] width 34 height 9
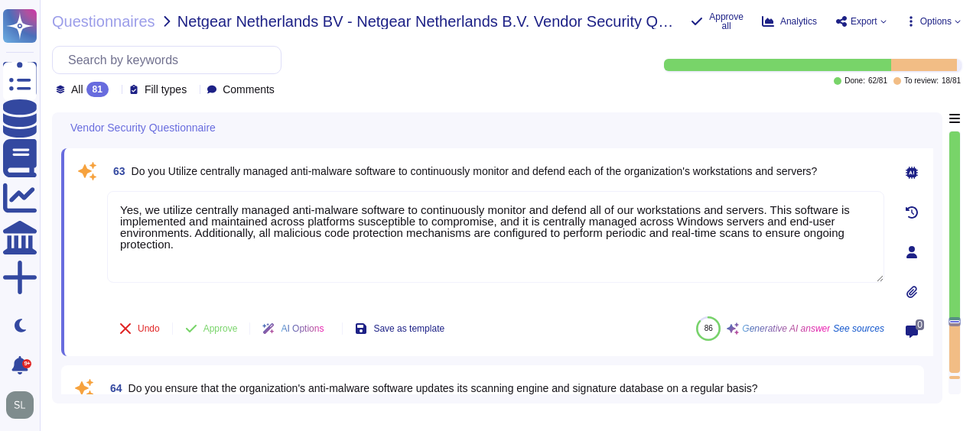
type textarea "Yes, D&B actively monitors all external connections by vendors supporting IT ap…"
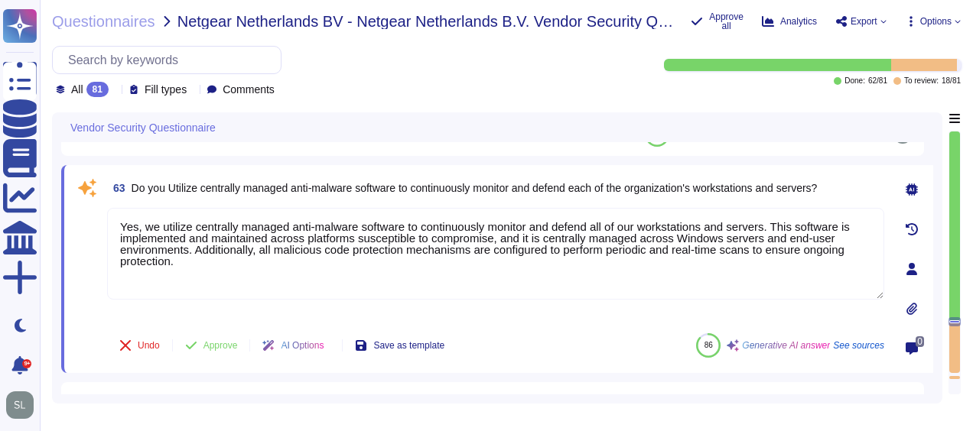
scroll to position [11308, 0]
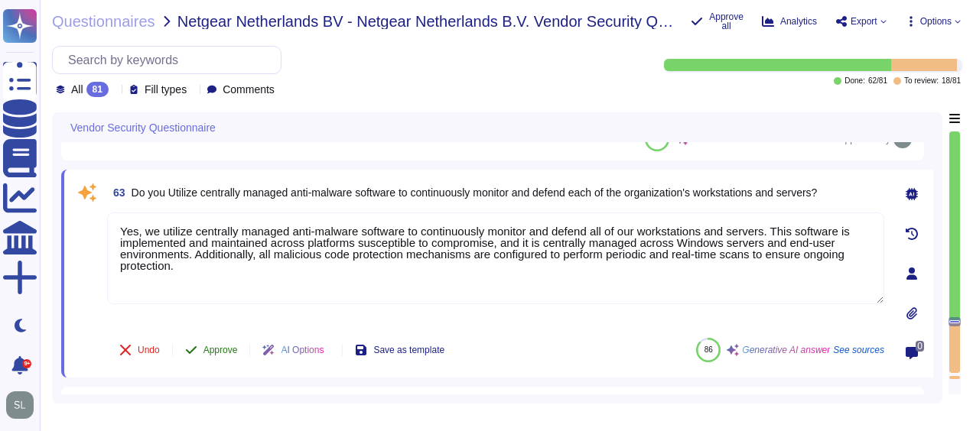
click at [213, 346] on span "Approve" at bounding box center [220, 350] width 34 height 9
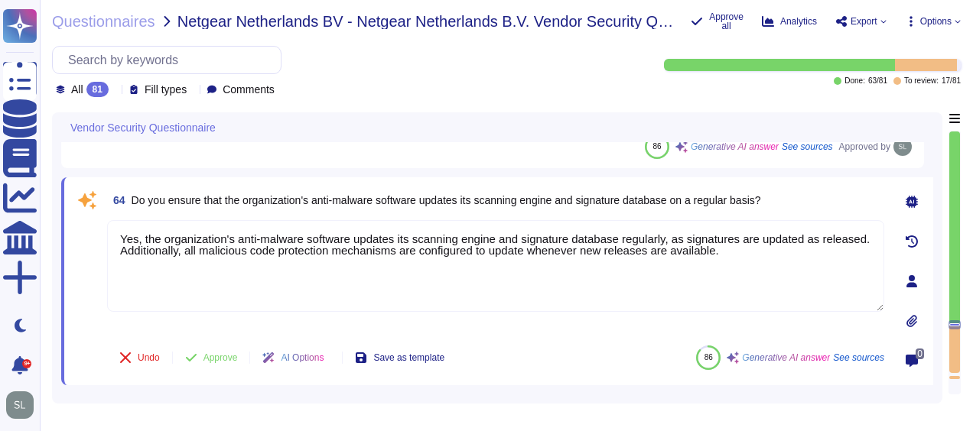
scroll to position [11465, 0]
type textarea "Yes, access to confidential data is tracked based on the principle of least pri…"
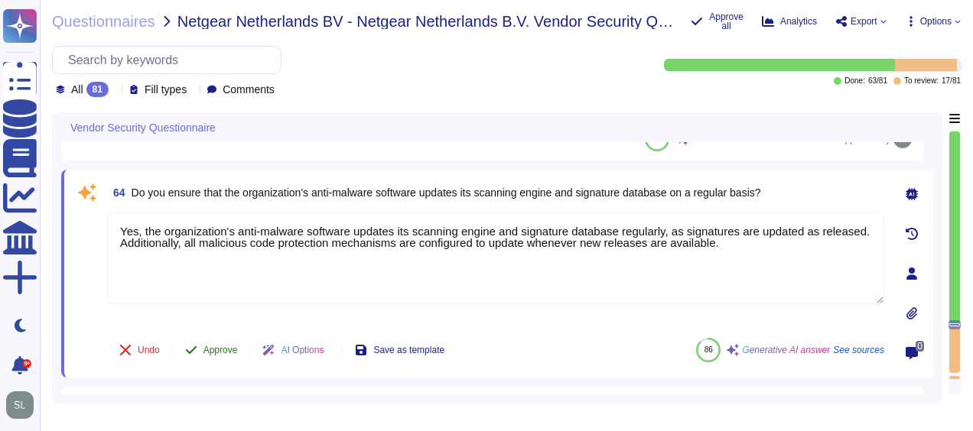
click at [212, 346] on span "Approve" at bounding box center [220, 350] width 34 height 9
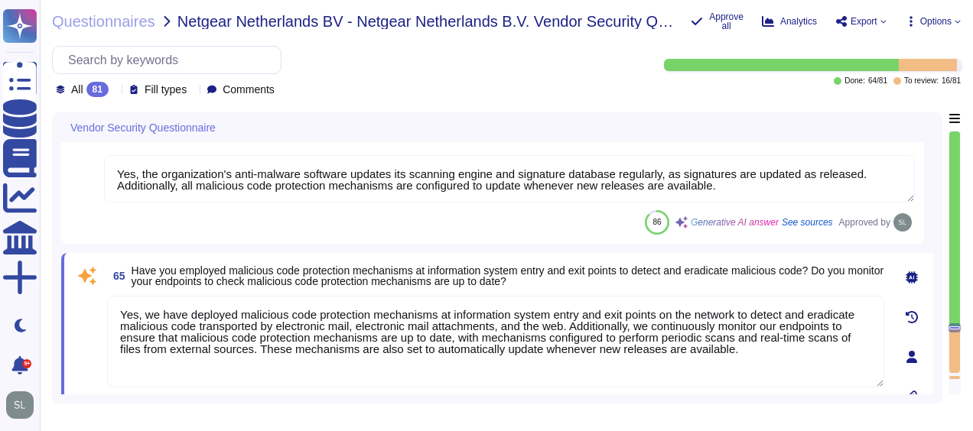
type textarea "Network protection is provided via border routers, and Internet and Extranet fi…"
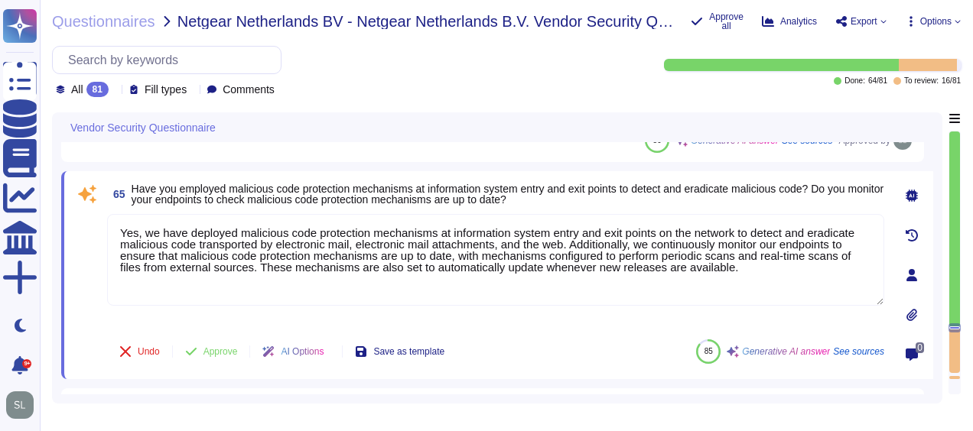
scroll to position [11600, 0]
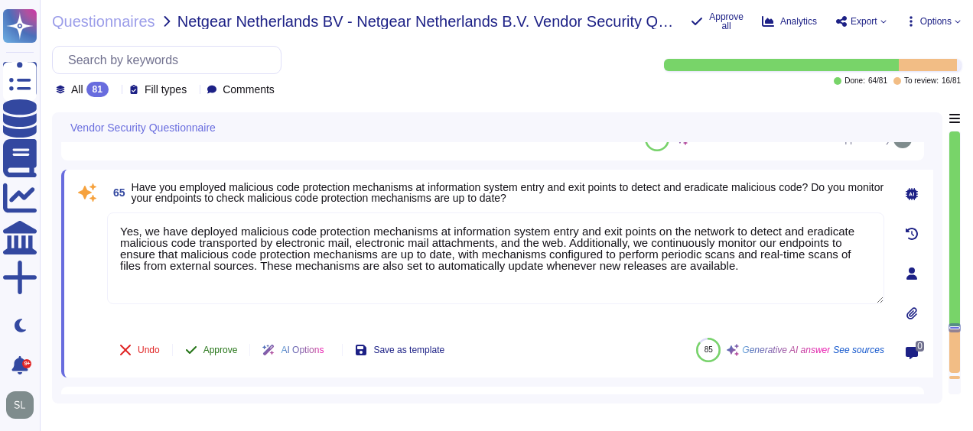
click at [223, 346] on span "Approve" at bounding box center [220, 350] width 34 height 9
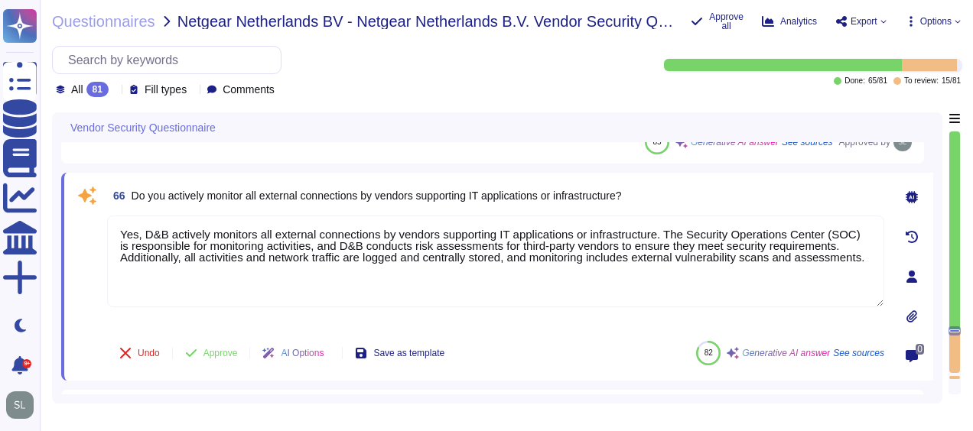
type textarea "Yes, D&B can detect the wireless rouge APs. The wireless controller sends an al…"
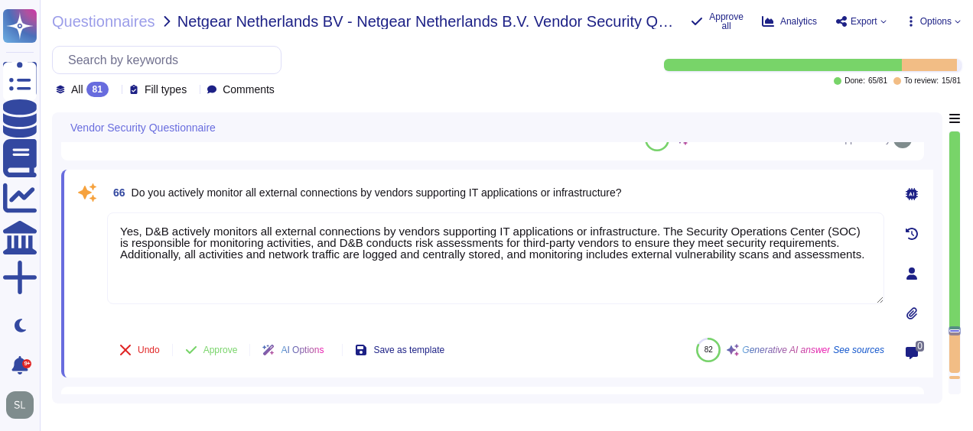
click at [223, 346] on span "Approve" at bounding box center [220, 350] width 34 height 9
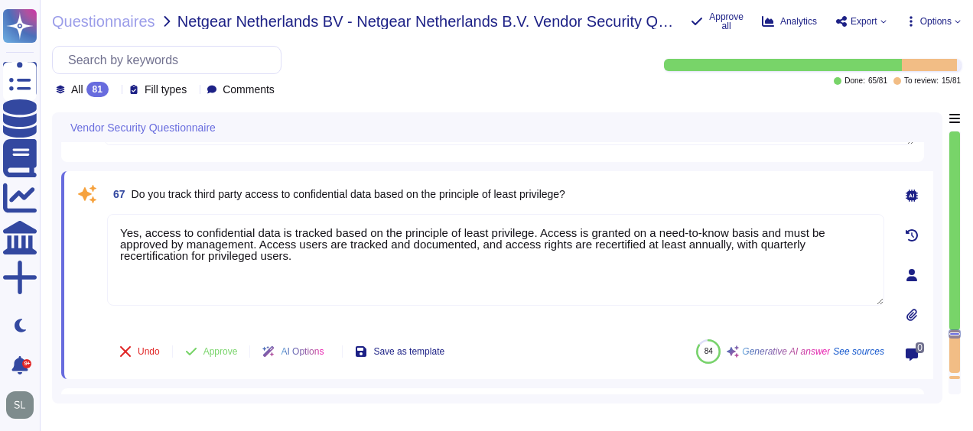
type textarea "Yes, we perform scans for vulnerabilities in the information system and hosted …"
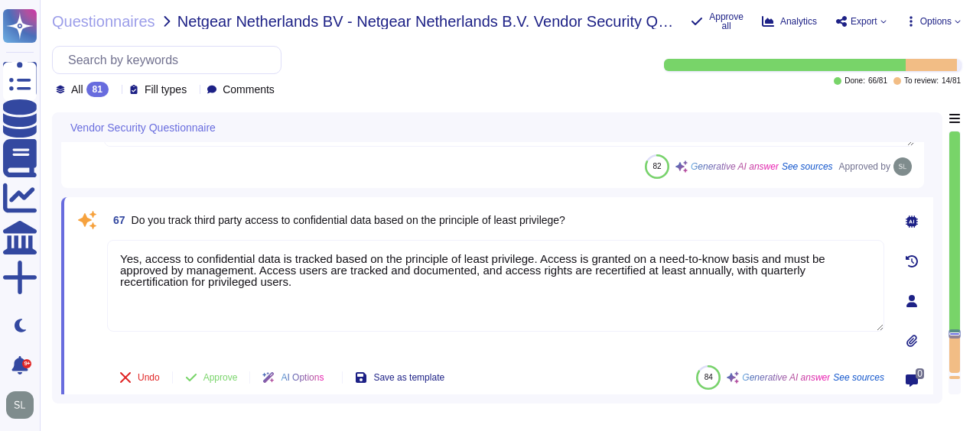
scroll to position [11903, 0]
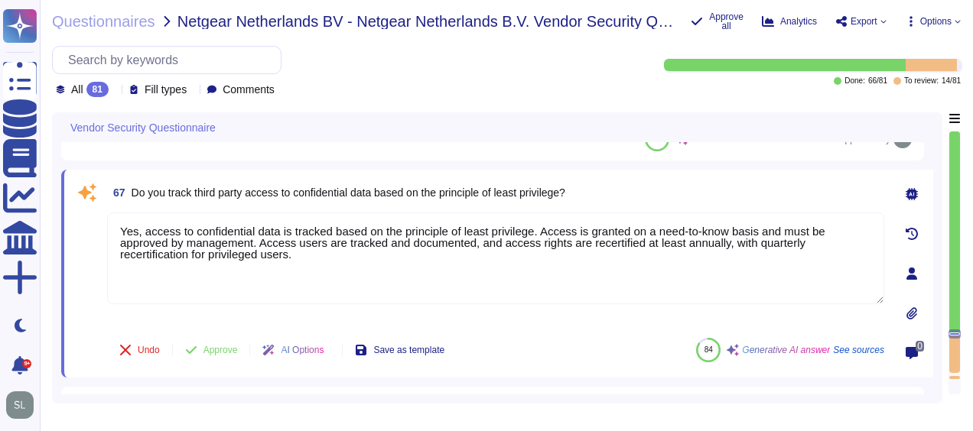
click at [223, 346] on span "Approve" at bounding box center [220, 350] width 34 height 9
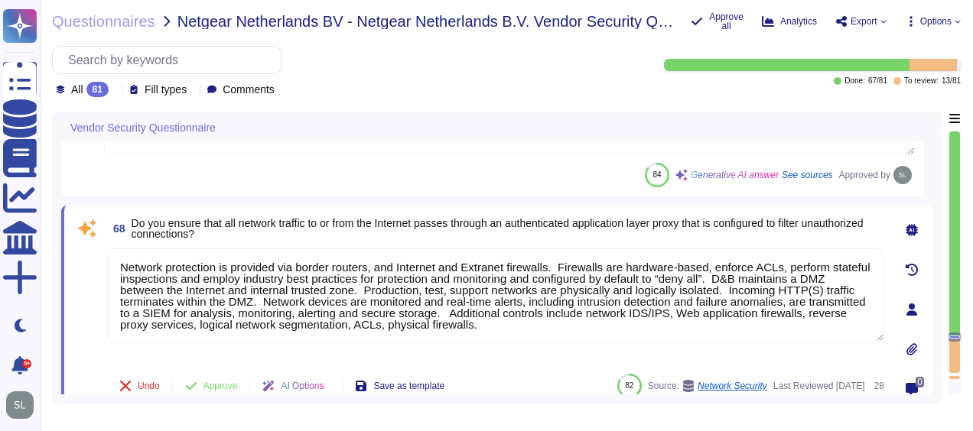
scroll to position [12049, 0]
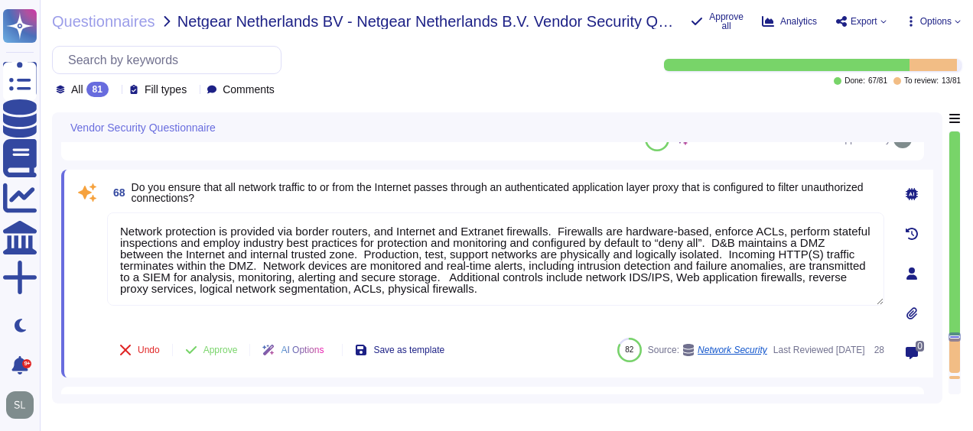
type textarea "Yes, Dun & [PERSON_NAME] conducts tabletop exercises at least annually to test …"
click at [223, 346] on span "Approve" at bounding box center [220, 350] width 34 height 9
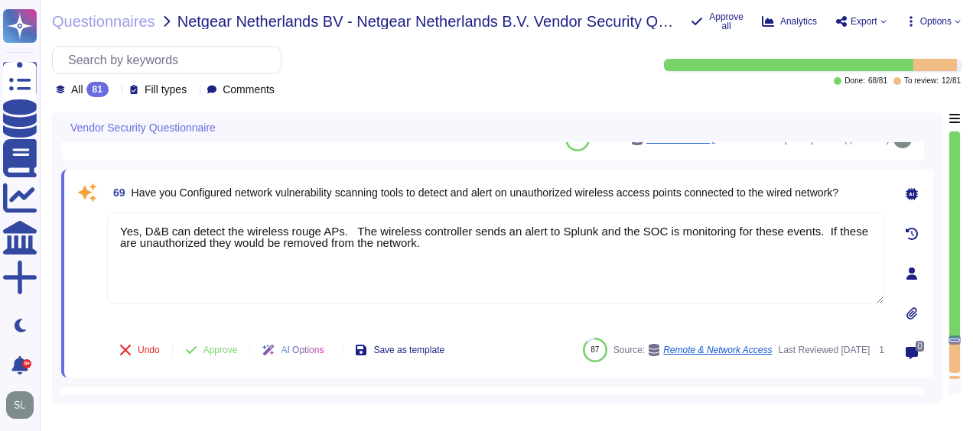
type textarea "Yes, the organization has documented escalation criteria within its Incident Re…"
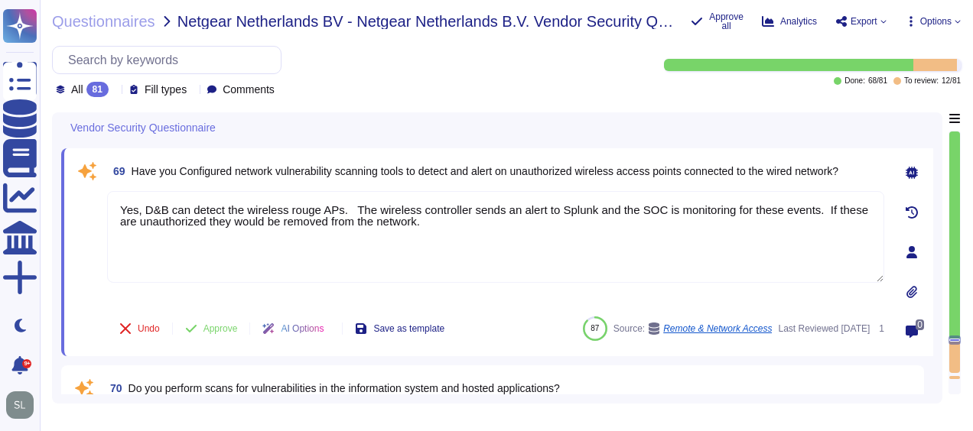
scroll to position [12250, 0]
click at [221, 321] on button "Approve" at bounding box center [211, 329] width 77 height 31
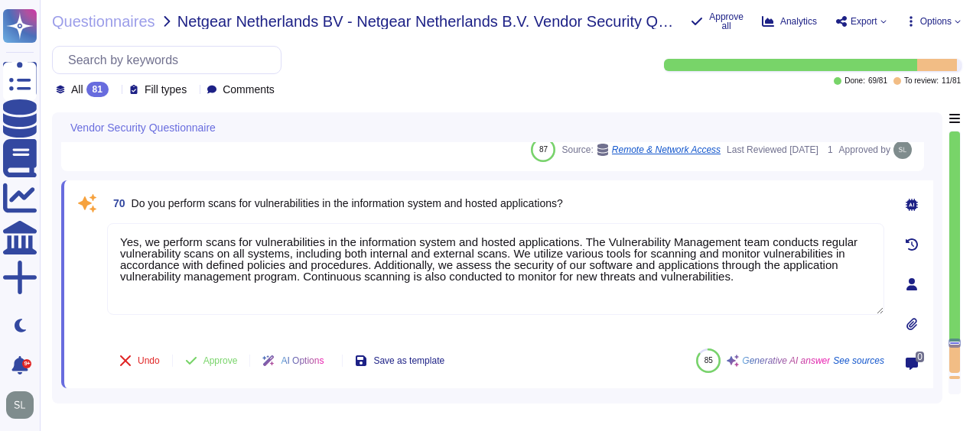
scroll to position [12364, 0]
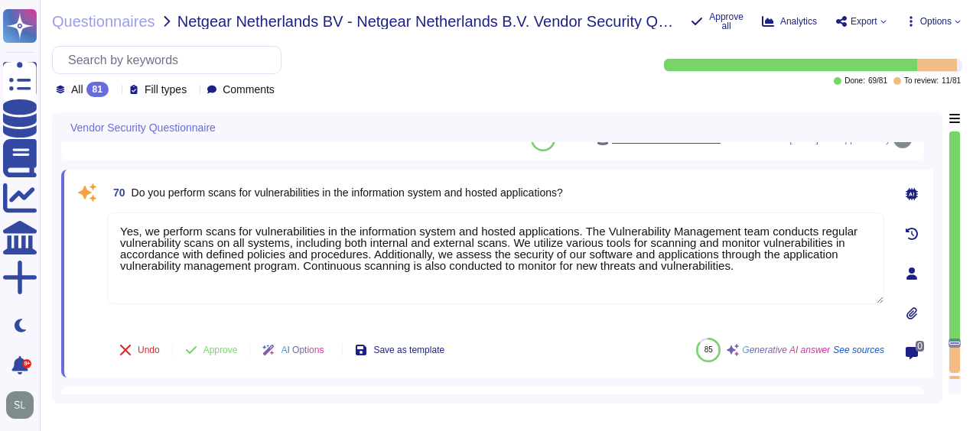
type textarea "The Incident Response Plan is activated upon the declaration of an Incident, an…"
click at [222, 346] on span "Approve" at bounding box center [220, 350] width 34 height 9
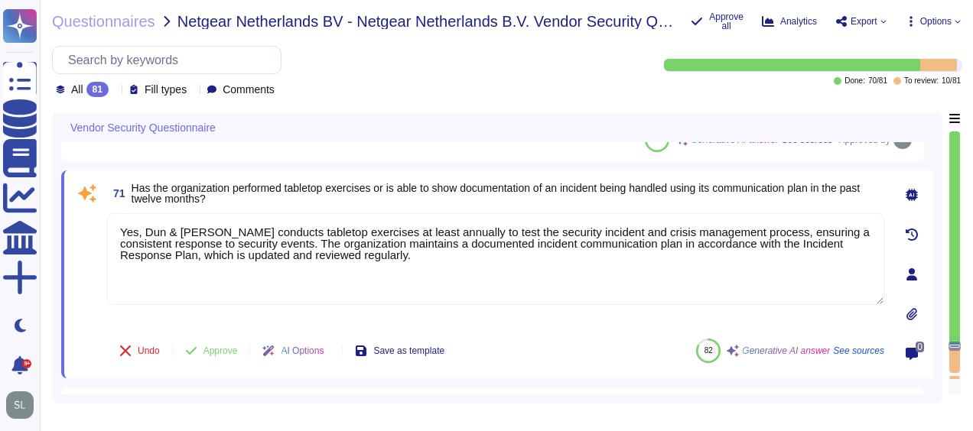
type textarea "D&B proactively engages with critical third parties and ecosystem partners thro…"
click at [222, 346] on span "Approve" at bounding box center [220, 350] width 34 height 9
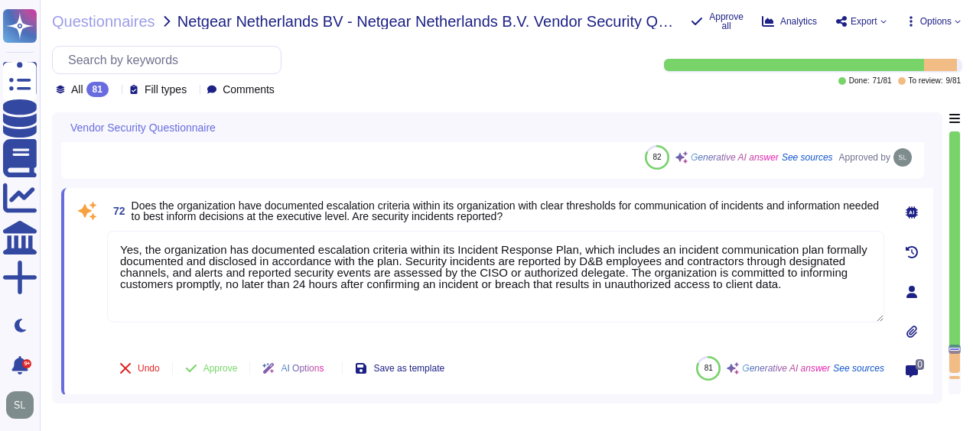
scroll to position [12668, 0]
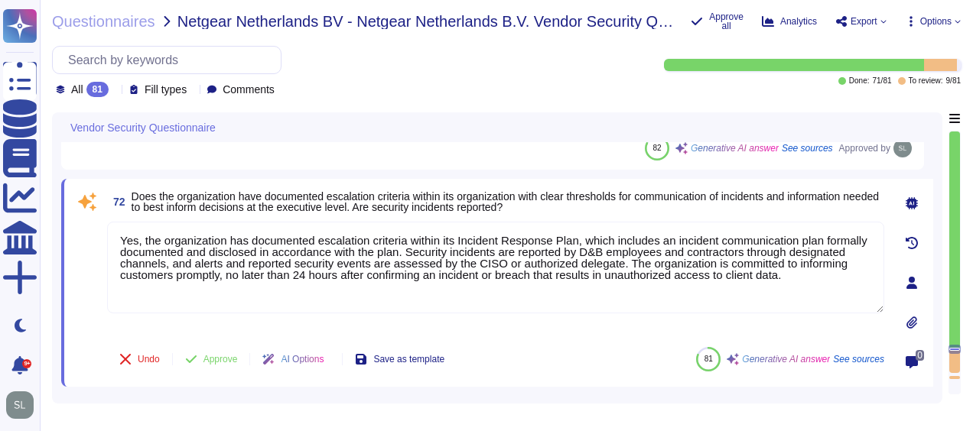
click at [305, 274] on textarea "Yes, the organization has documented escalation criteria within its Incident Re…" at bounding box center [495, 268] width 777 height 92
type textarea "Yes, the organization has documented escalation criteria within its Incident Re…"
click at [229, 355] on button "Approve" at bounding box center [211, 359] width 77 height 31
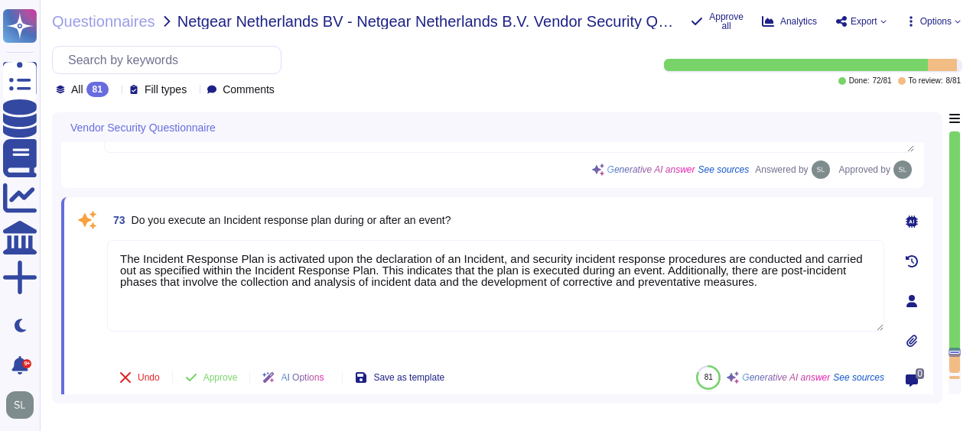
scroll to position [12837, 0]
type textarea "Yes, material cyber incidents are notified to clients in a timely manner. D&B w…"
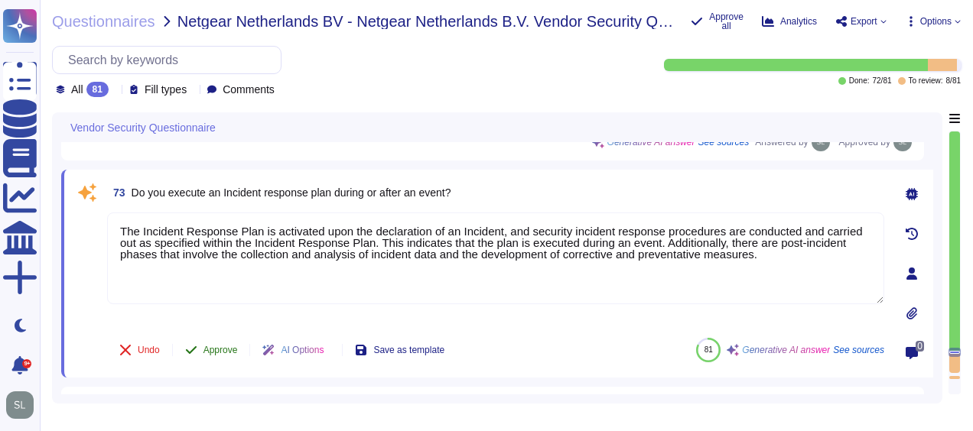
click at [234, 349] on span "Approve" at bounding box center [220, 350] width 34 height 9
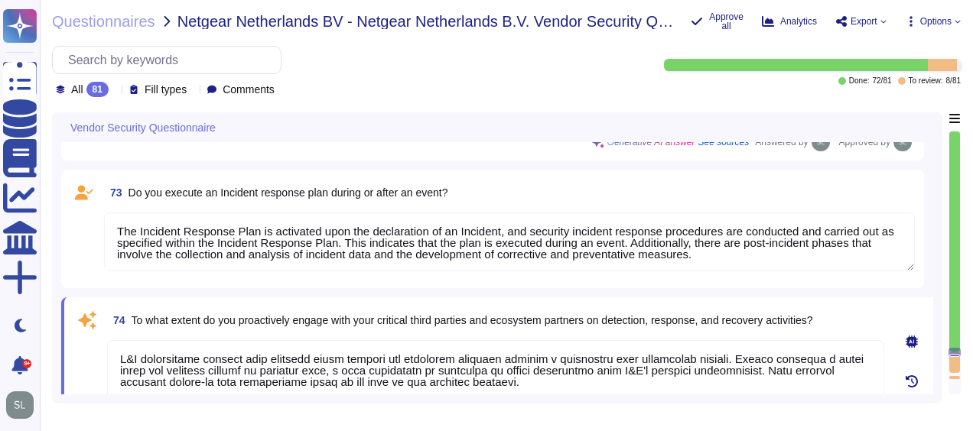
type textarea "Yes, we have established criteria for escalating cyber security incidents to th…"
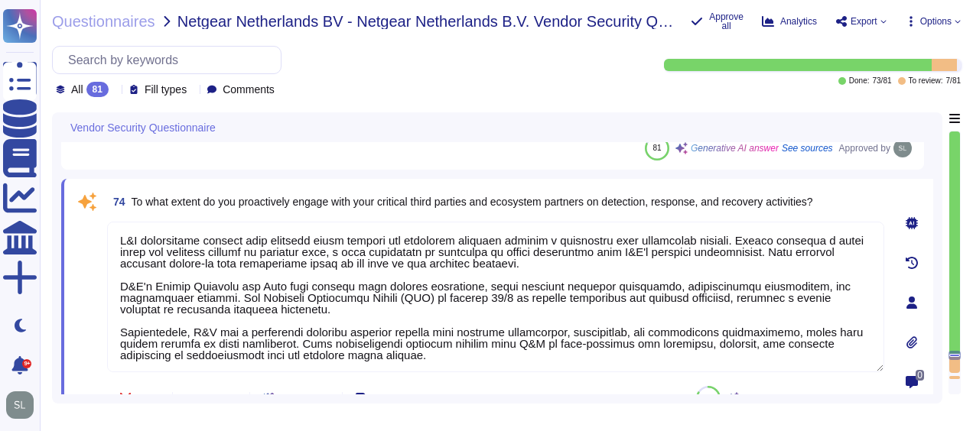
scroll to position [12983, 0]
type textarea "Yes, we have appropriate forensic procedures in place as outlined in our Incide…"
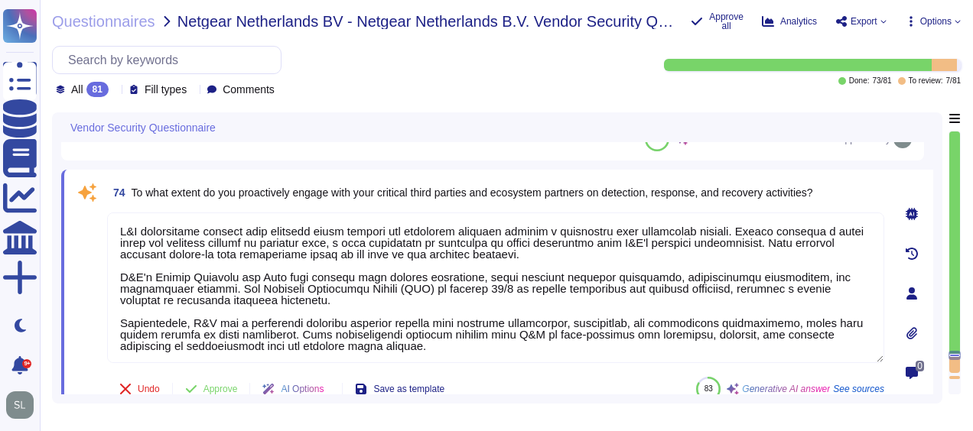
scroll to position [1, 0]
click at [228, 392] on span "Approve" at bounding box center [220, 389] width 34 height 9
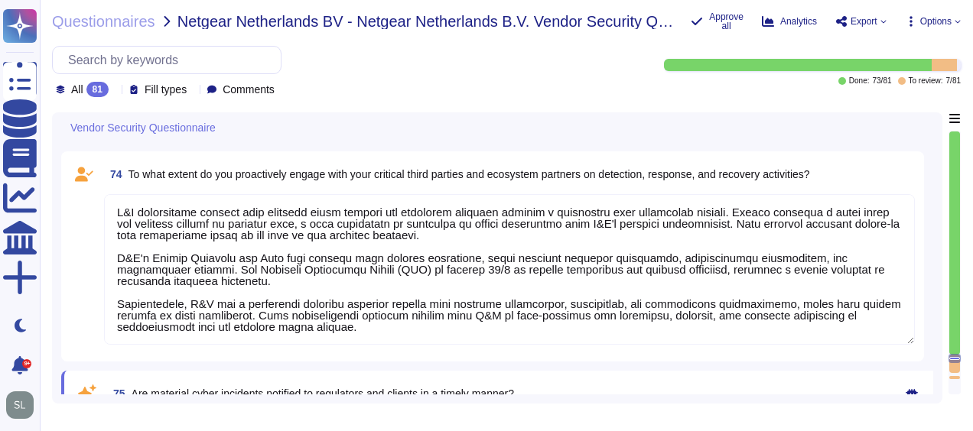
type textarea "Yes, we have appropriate forensic procedures in place as outlined in our Incide…"
type textarea "Yes, D&B has a comprehensive process to mitigate identified vulnerabilities. Th…"
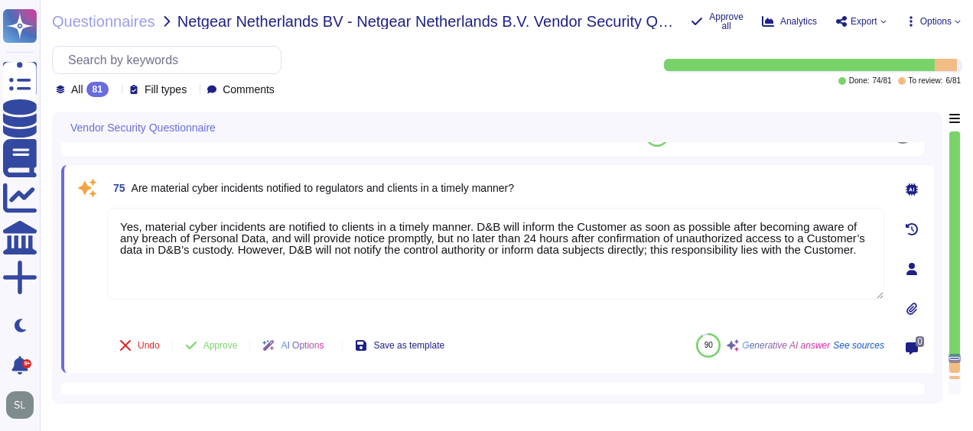
scroll to position [13221, 0]
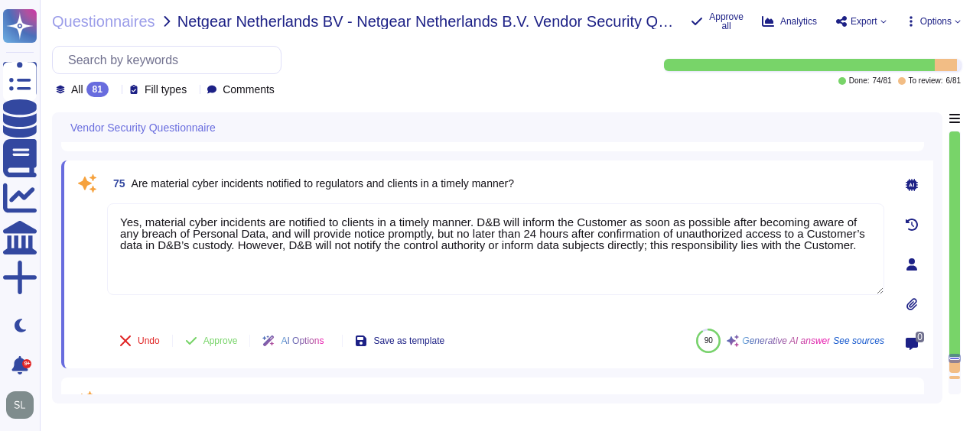
click at [537, 230] on textarea "Yes, material cyber incidents are notified to clients in a timely manner. D&B w…" at bounding box center [495, 249] width 777 height 92
click at [213, 333] on button "Approve" at bounding box center [211, 341] width 77 height 31
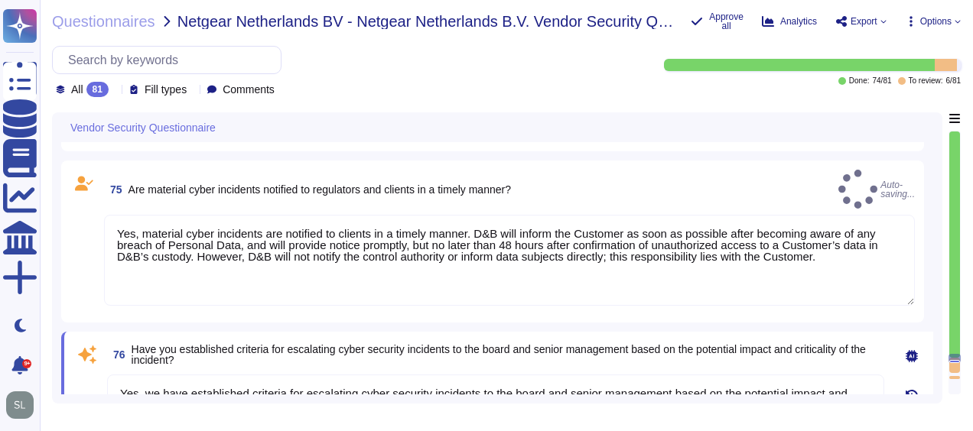
type textarea "Yes, material cyber incidents are notified to clients in a timely manner. D&B w…"
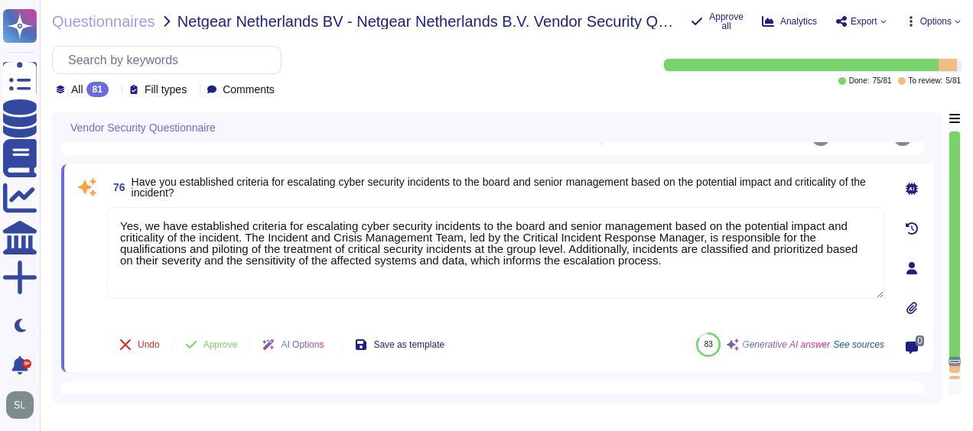
scroll to position [13390, 0]
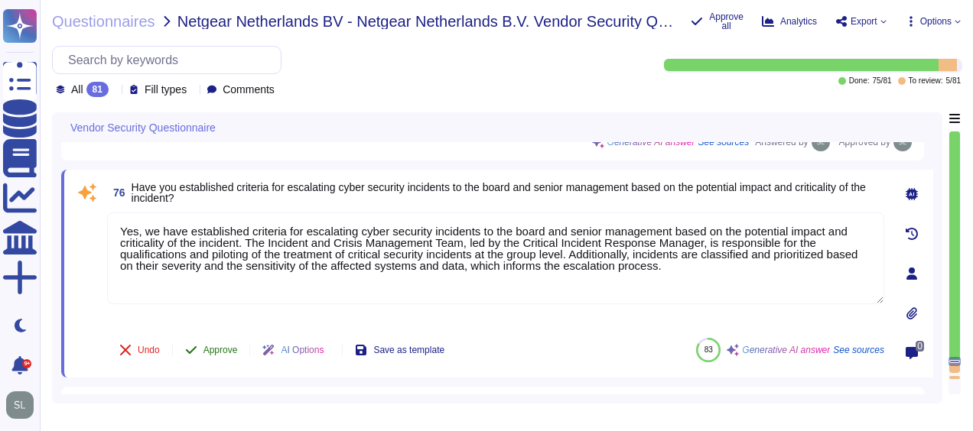
click at [222, 355] on button "Approve" at bounding box center [211, 350] width 77 height 31
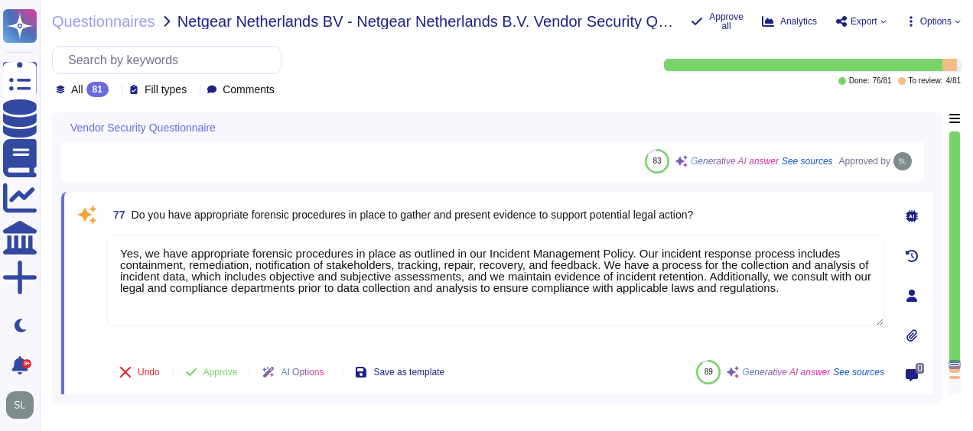
scroll to position [13547, 0]
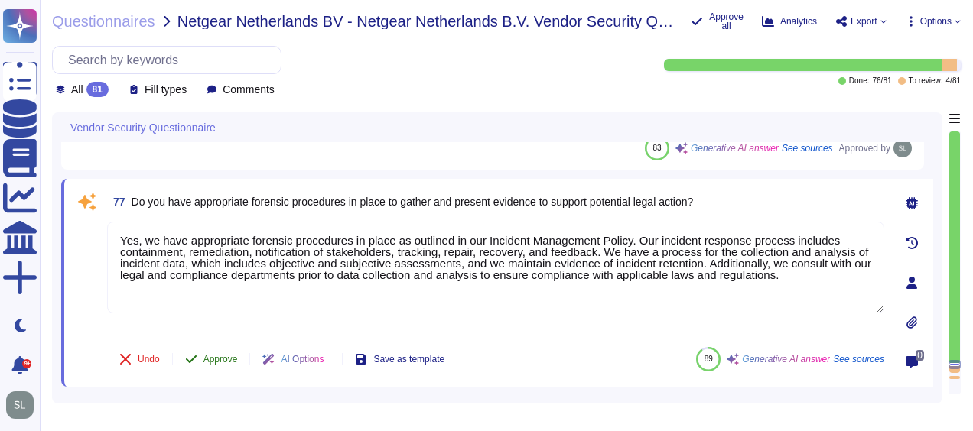
click at [225, 358] on span "Approve" at bounding box center [220, 359] width 34 height 9
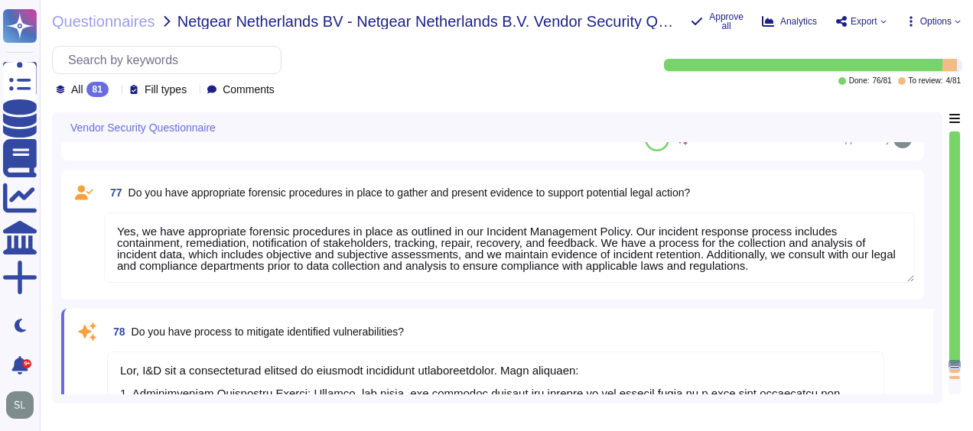
type textarea "Yes, lessons learned activities are documented and used to update the Incident …"
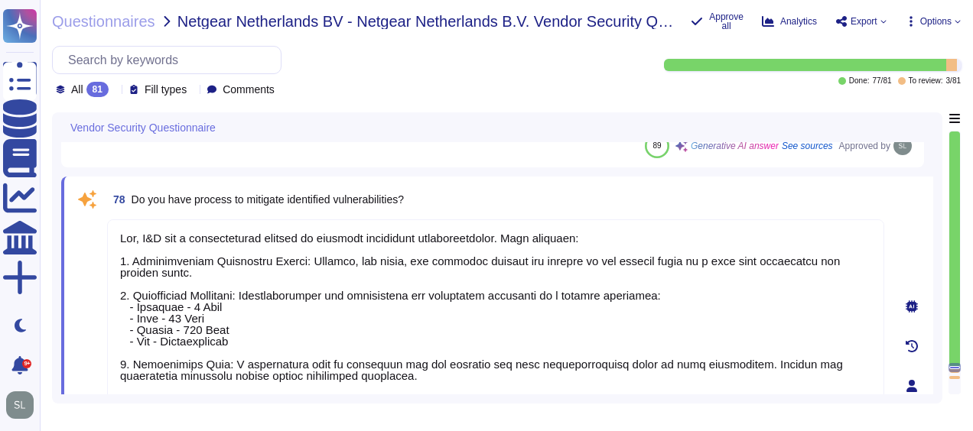
type textarea "Yes, lessons learned activities are documented and used to update the Incident …"
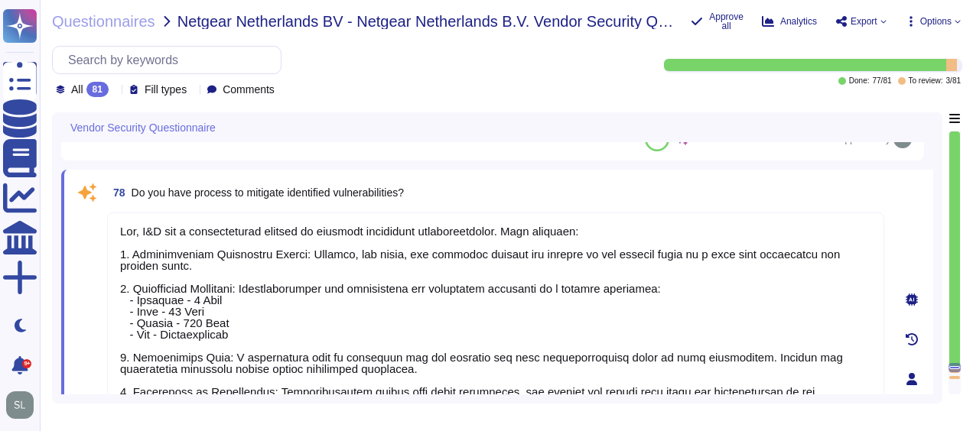
click at [225, 358] on textarea at bounding box center [495, 374] width 777 height 323
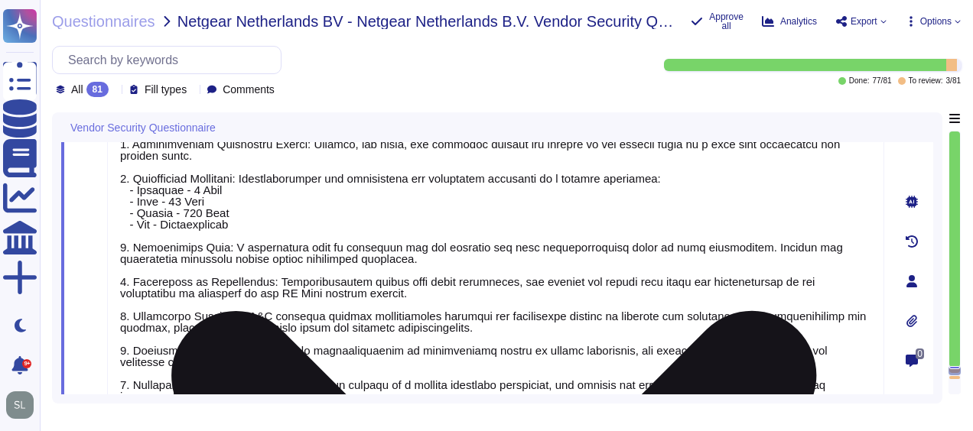
scroll to position [13805, 0]
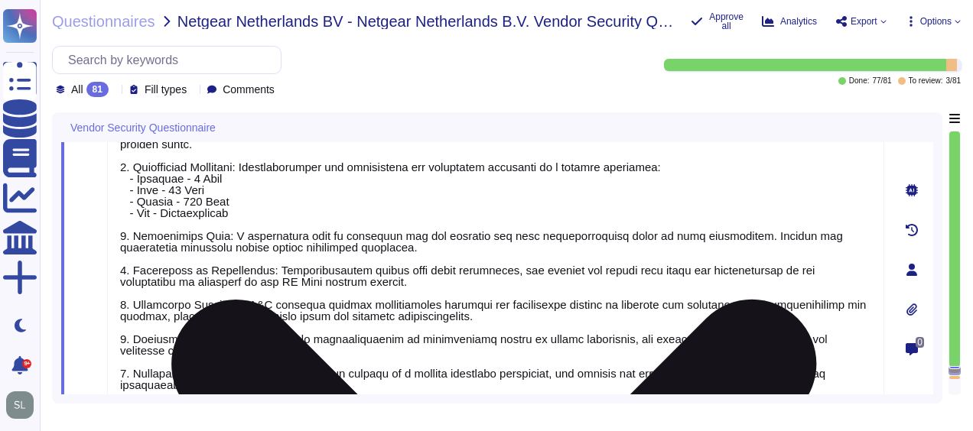
type textarea "No"
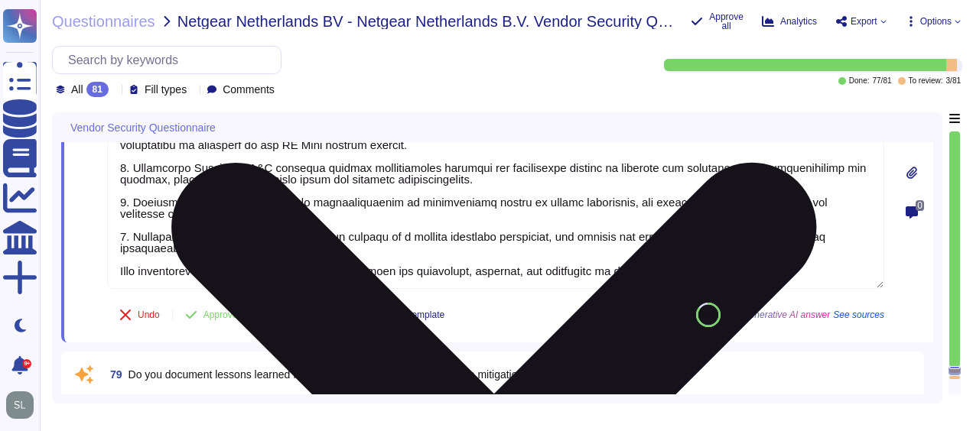
scroll to position [13943, 0]
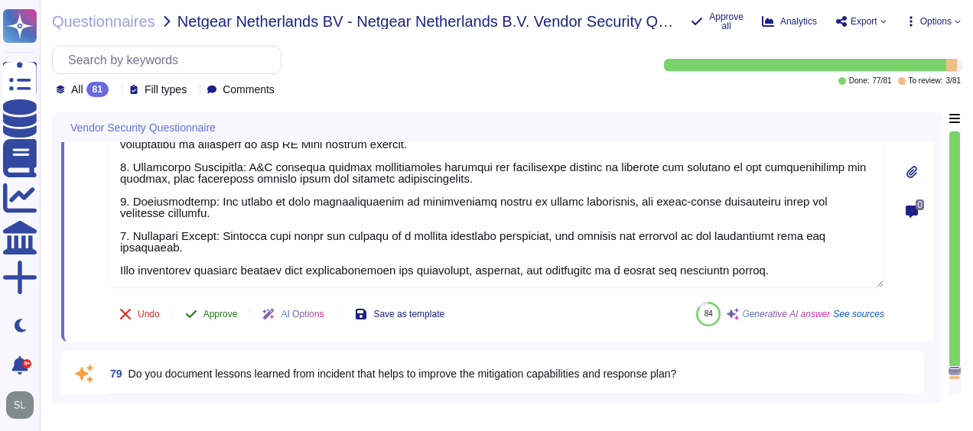
click at [211, 313] on span "Approve" at bounding box center [220, 314] width 34 height 9
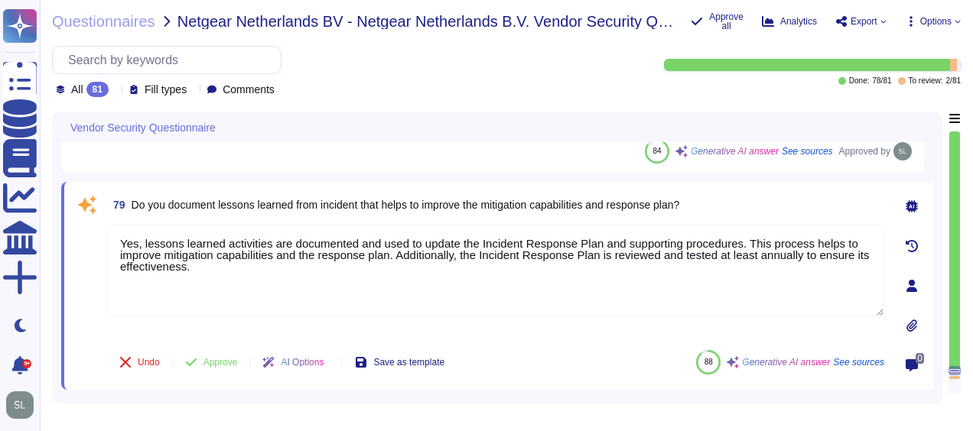
scroll to position [14115, 0]
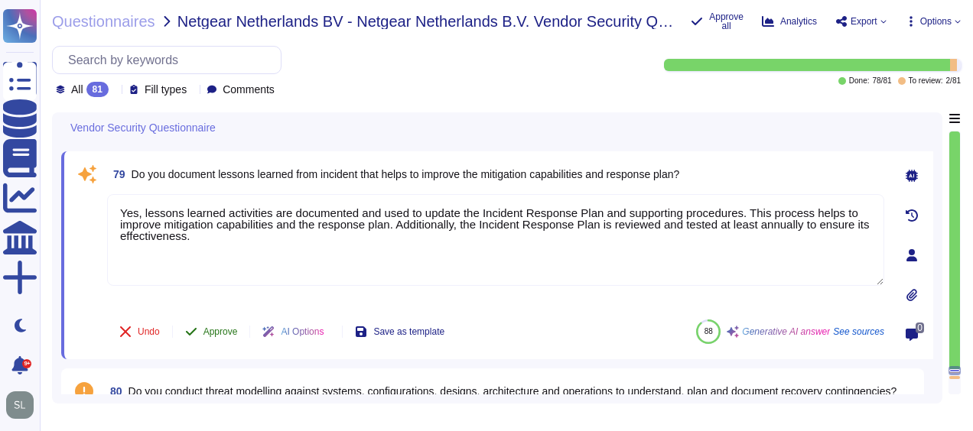
click at [222, 327] on span "Approve" at bounding box center [220, 331] width 34 height 9
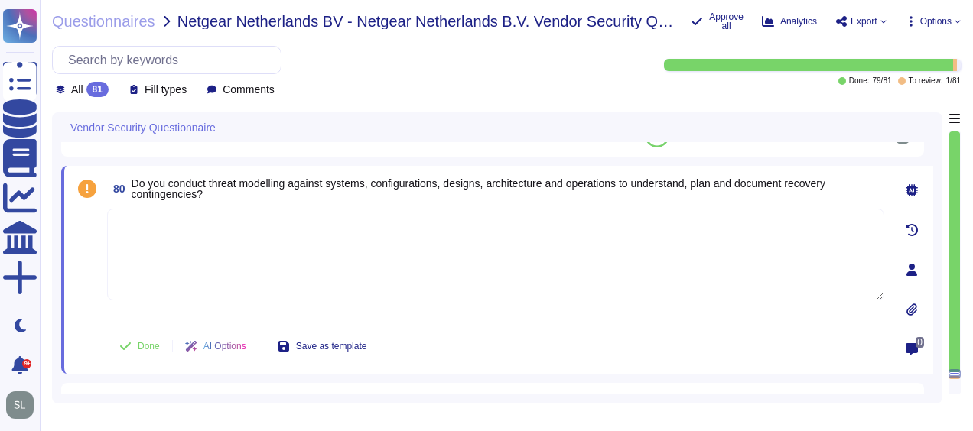
scroll to position [14249, 0]
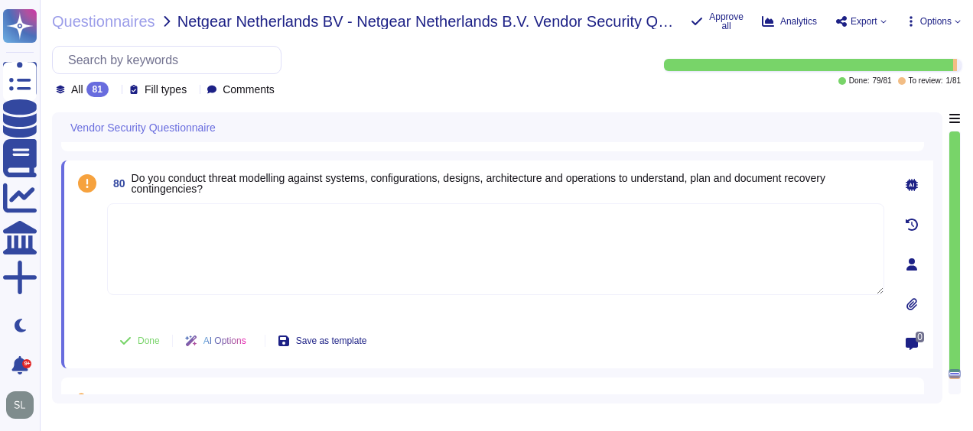
click at [303, 257] on textarea at bounding box center [495, 249] width 777 height 92
click at [242, 336] on span "AI Options" at bounding box center [224, 340] width 43 height 9
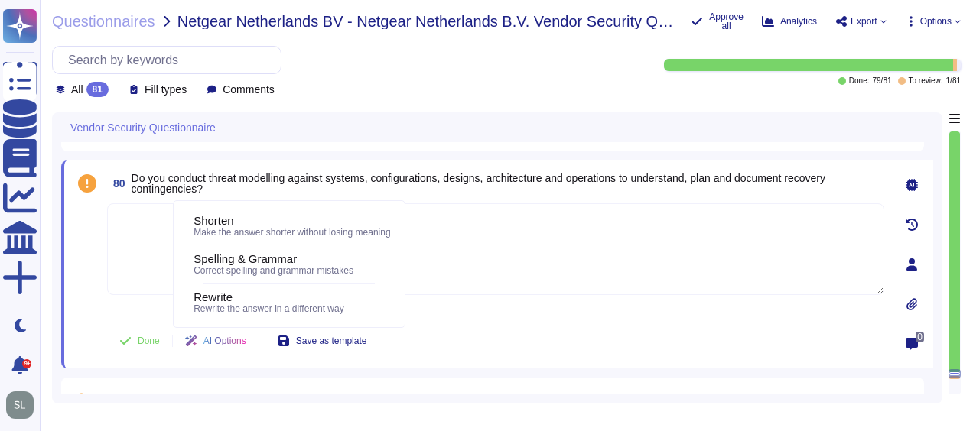
click at [537, 248] on textarea at bounding box center [495, 249] width 777 height 92
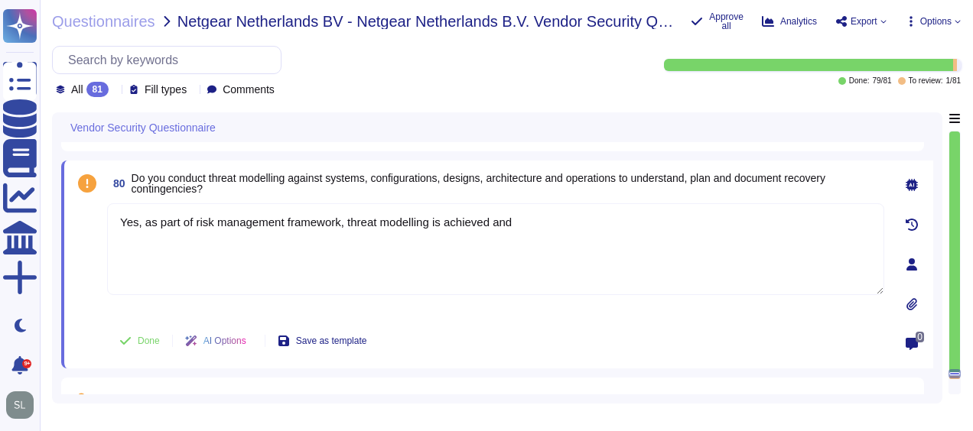
click at [220, 336] on span "AI Options" at bounding box center [224, 340] width 43 height 9
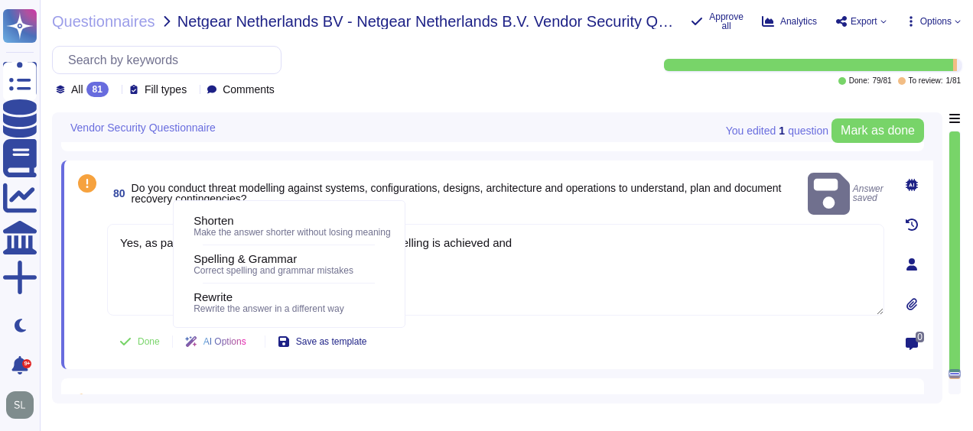
click at [606, 224] on textarea "Yes, as part of risk management framework, threat modelling is achieved and" at bounding box center [495, 270] width 777 height 92
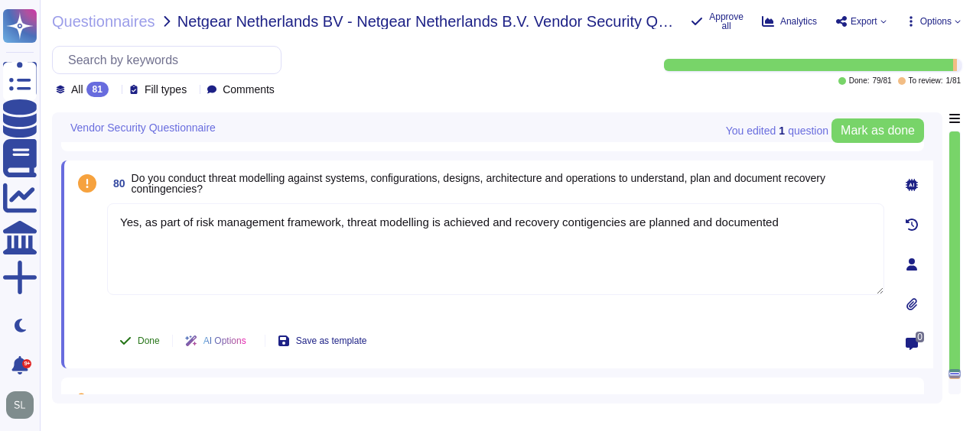
type textarea "Yes, as part of risk management framework, threat modelling is achieved and rec…"
click at [153, 336] on span "Done" at bounding box center [149, 340] width 22 height 9
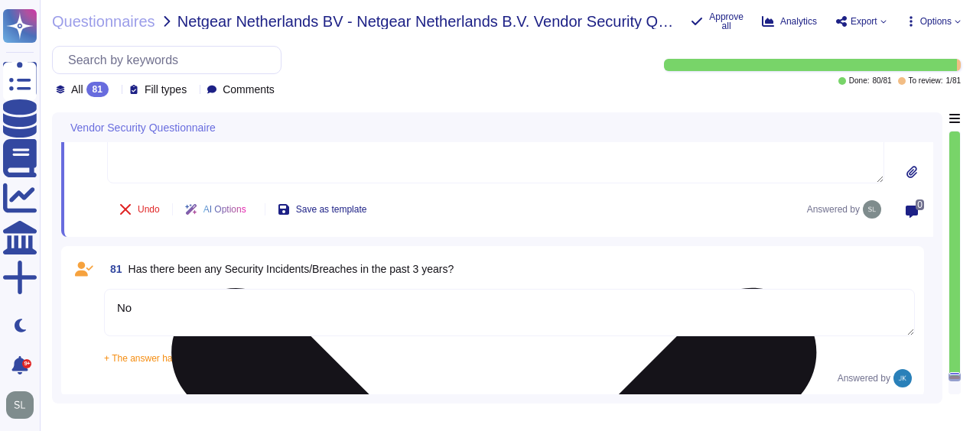
scroll to position [14382, 0]
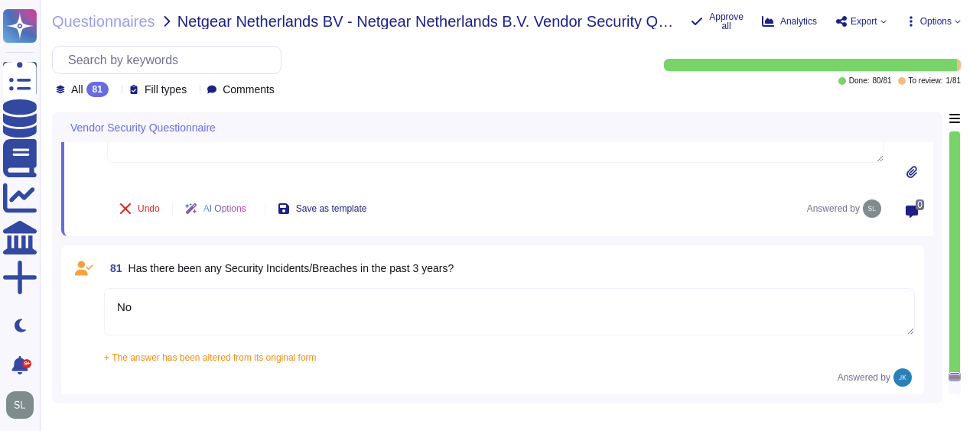
click at [575, 294] on textarea "No" at bounding box center [509, 311] width 811 height 47
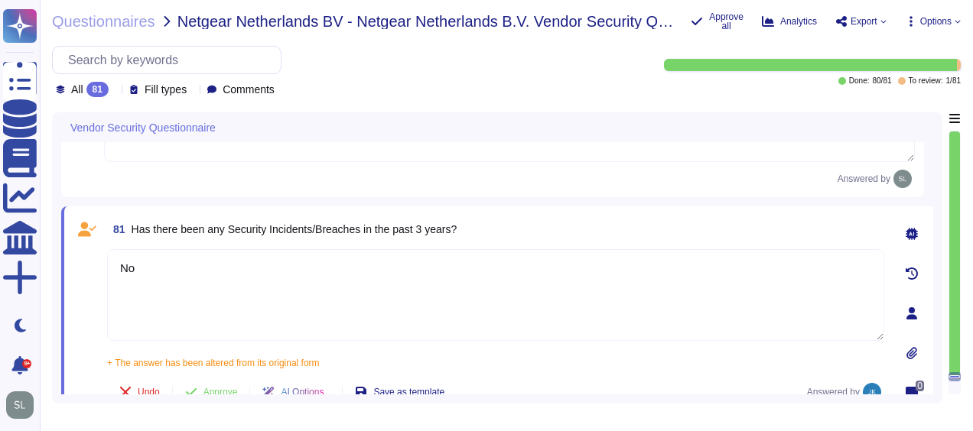
scroll to position [14404, 0]
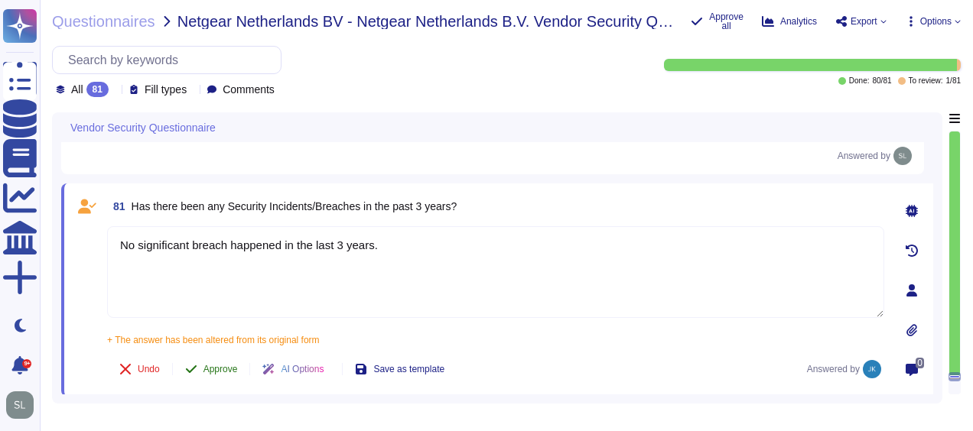
click at [215, 365] on span "Approve" at bounding box center [220, 369] width 34 height 9
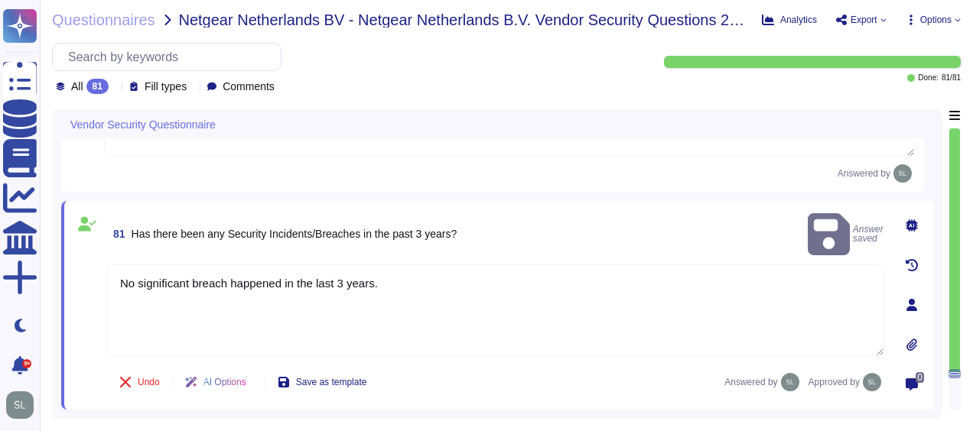
scroll to position [14382, 0]
type textarea "No significant breach happened in the last 3 years."
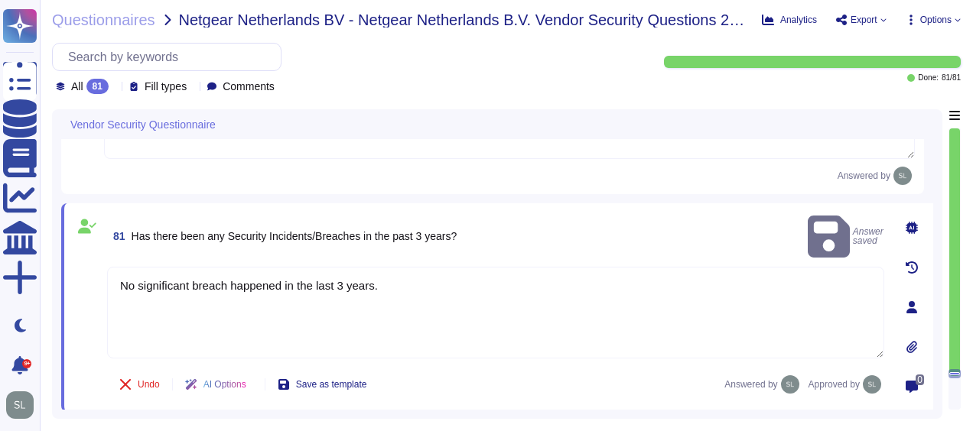
click at [215, 366] on div "AI Options" at bounding box center [219, 384] width 92 height 37
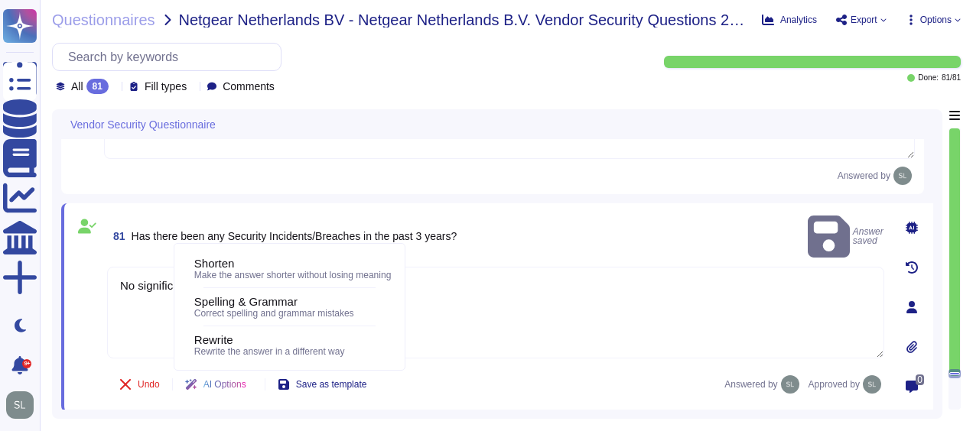
click at [570, 127] on div "Vendor Security Questionnaire" at bounding box center [390, 124] width 658 height 30
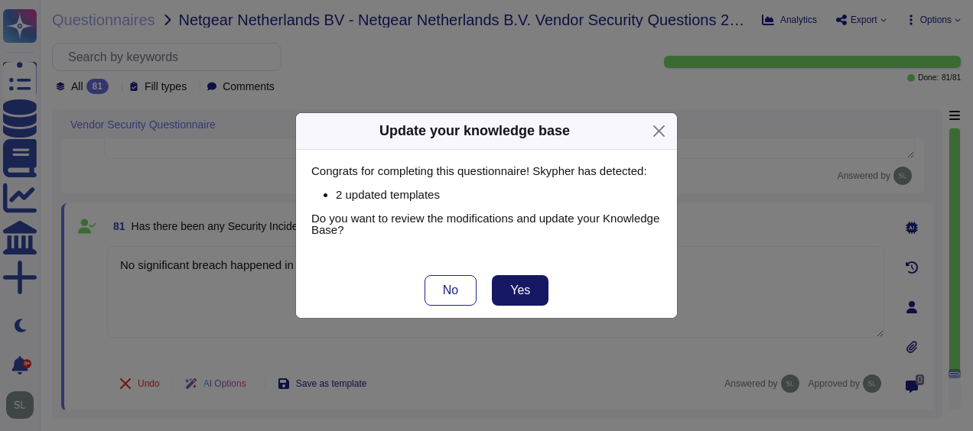
click at [518, 291] on span "Yes" at bounding box center [520, 290] width 20 height 12
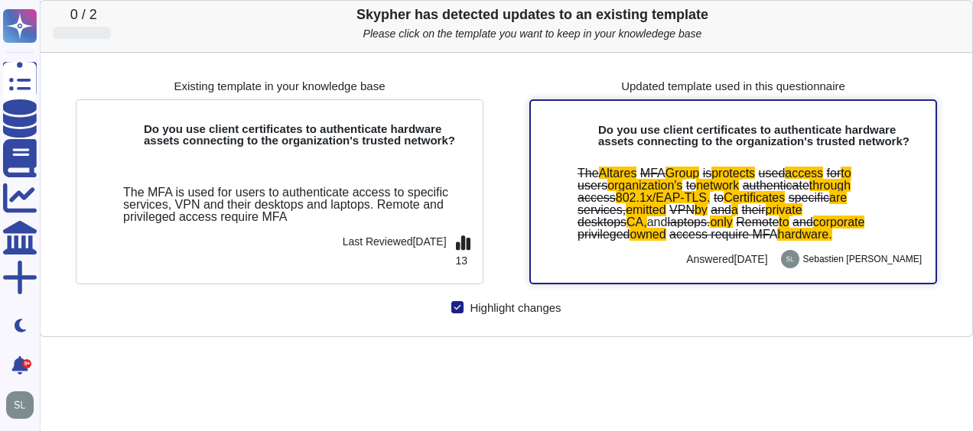
click at [766, 196] on span "Certificates" at bounding box center [753, 197] width 61 height 13
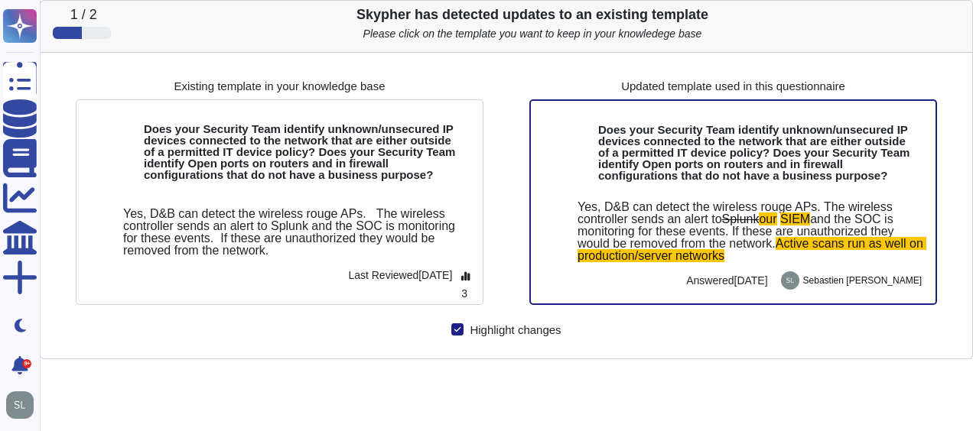
click at [759, 167] on b "Does your Security Team identify unknown/unsecured IP devices connected to the …" at bounding box center [753, 152] width 311 height 59
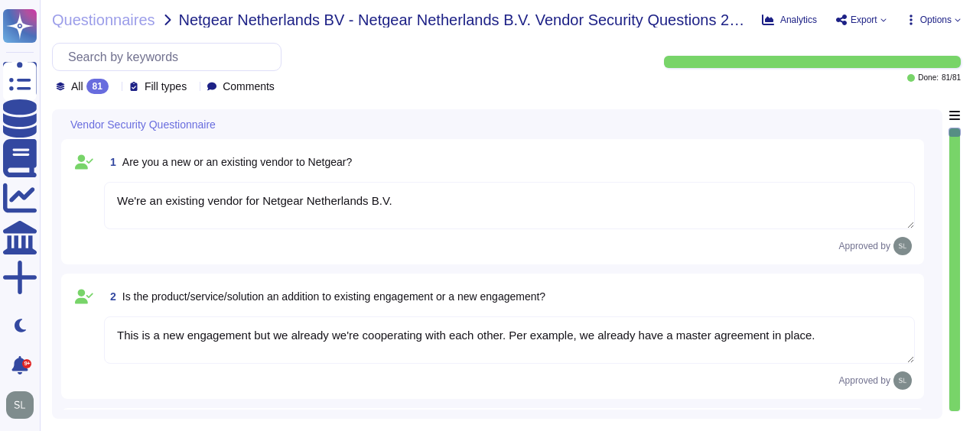
type textarea "We're an existing vendor for Netgear Netherlands B.V."
type textarea "This is a new engagement but we already we're cooperating with each other. Per …"
type textarea "Altares Dun & [PERSON_NAME] will provide Netgear with an API connection to the …"
type textarea "No, we don't store any customer data. The only information transmitted is the o…"
type textarea "No, we don't need any subcontractors beyond D&B USA that runs the service."
